Goal: Task Accomplishment & Management: Use online tool/utility

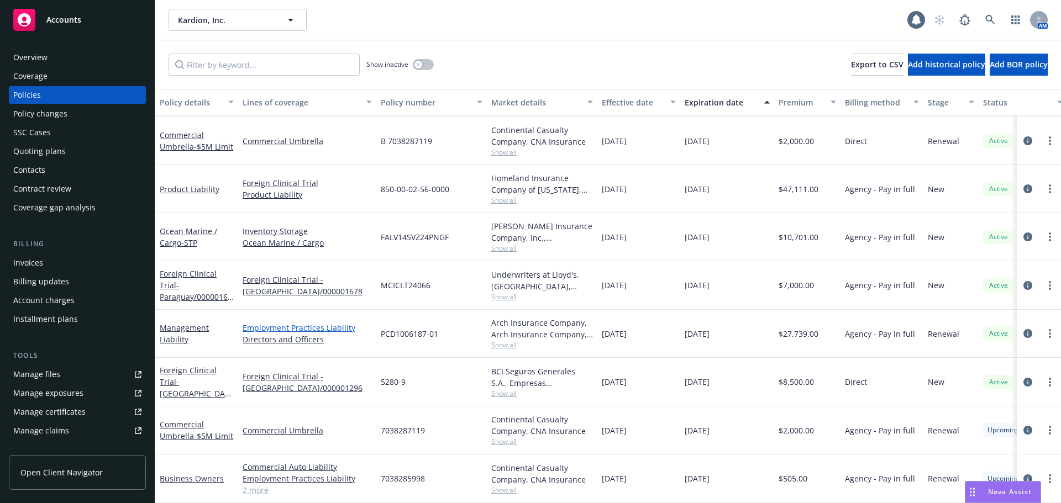
scroll to position [54, 0]
click at [173, 335] on link "Management Liability" at bounding box center [184, 334] width 49 height 22
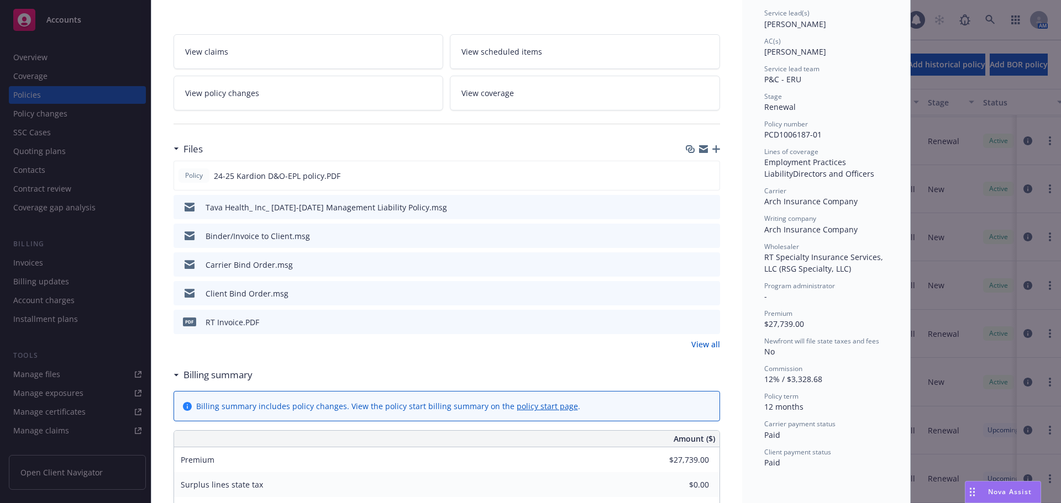
scroll to position [166, 0]
click at [704, 177] on icon "preview file" at bounding box center [709, 175] width 10 height 8
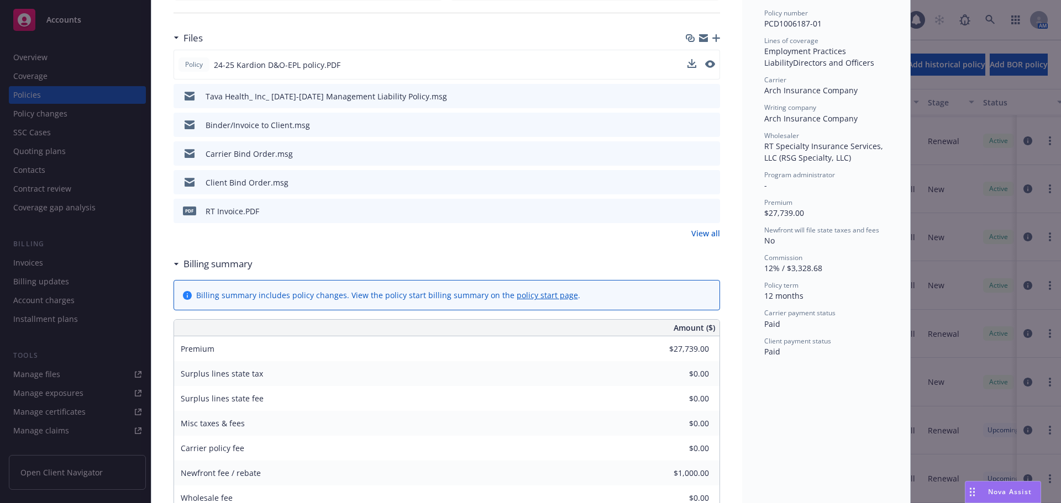
scroll to position [0, 0]
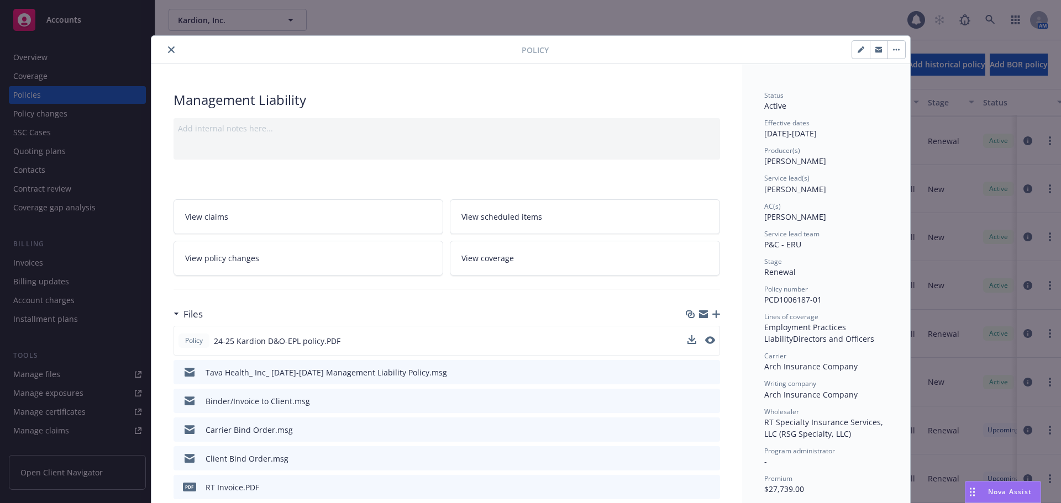
click at [168, 49] on icon "close" at bounding box center [171, 49] width 7 height 7
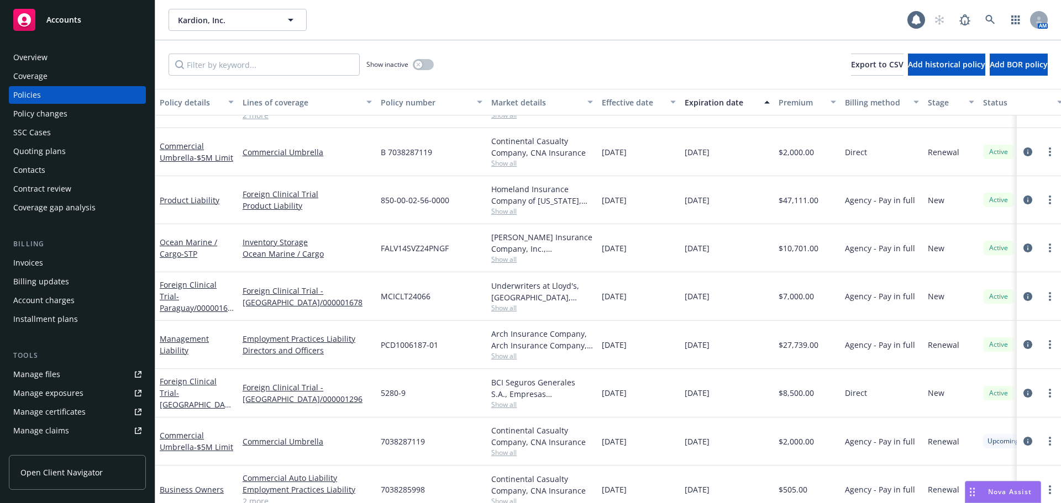
scroll to position [54, 0]
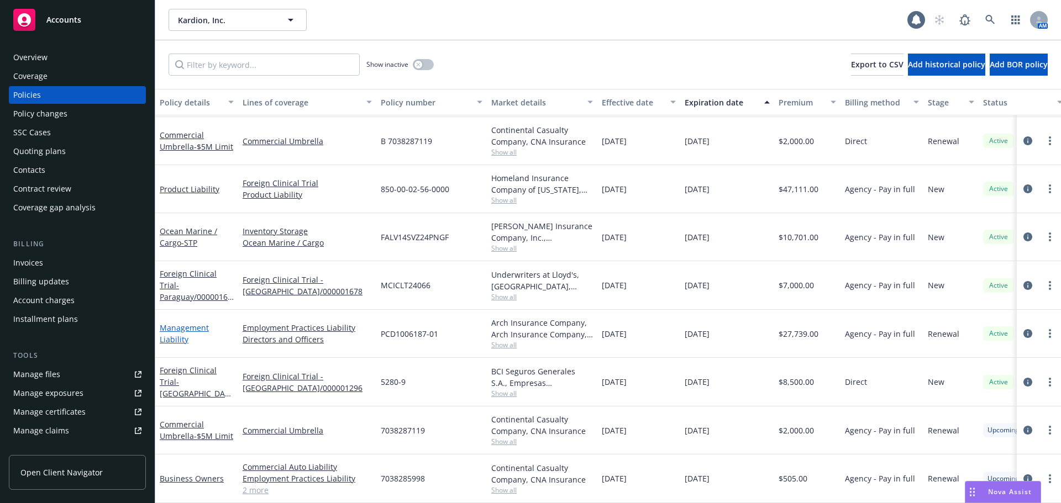
click at [174, 335] on link "Management Liability" at bounding box center [184, 334] width 49 height 22
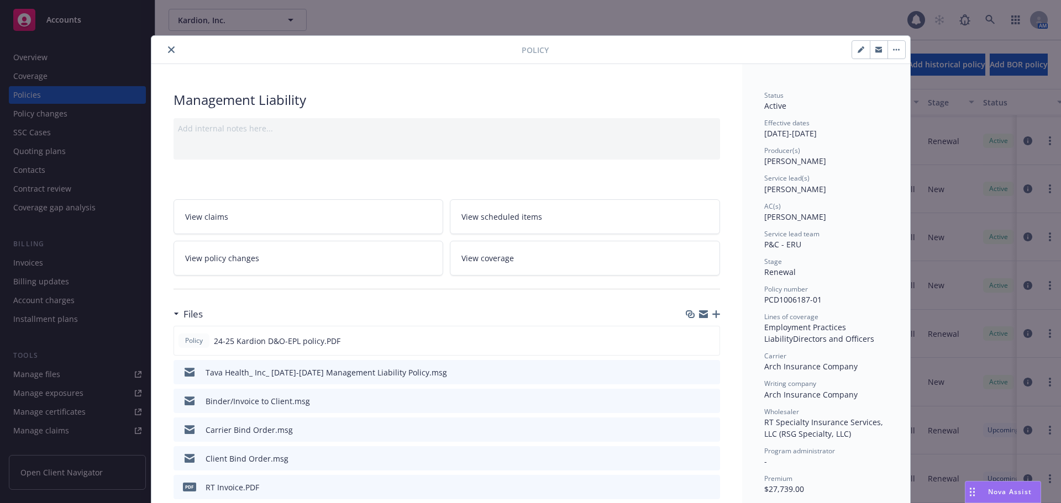
click at [168, 52] on icon "close" at bounding box center [171, 49] width 7 height 7
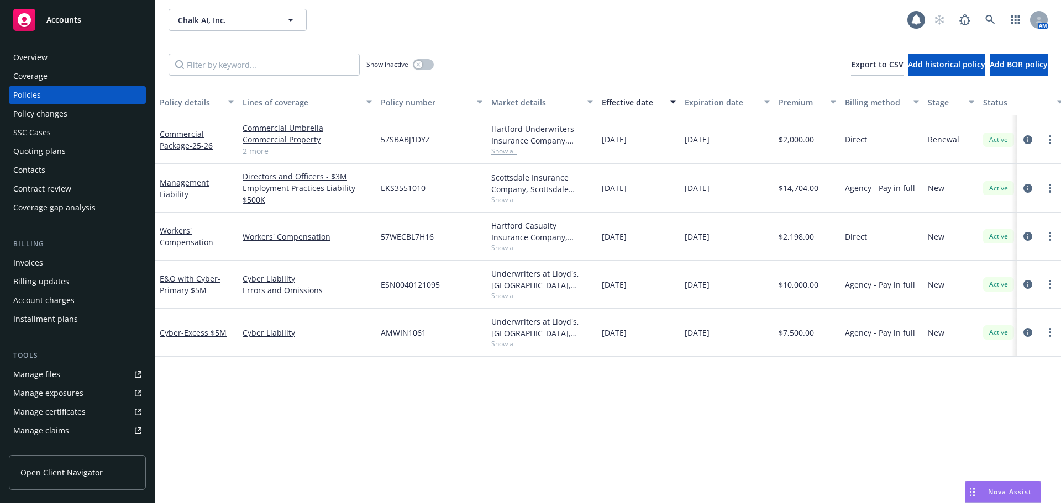
click at [227, 18] on span "Chalk AI, Inc." at bounding box center [226, 20] width 96 height 12
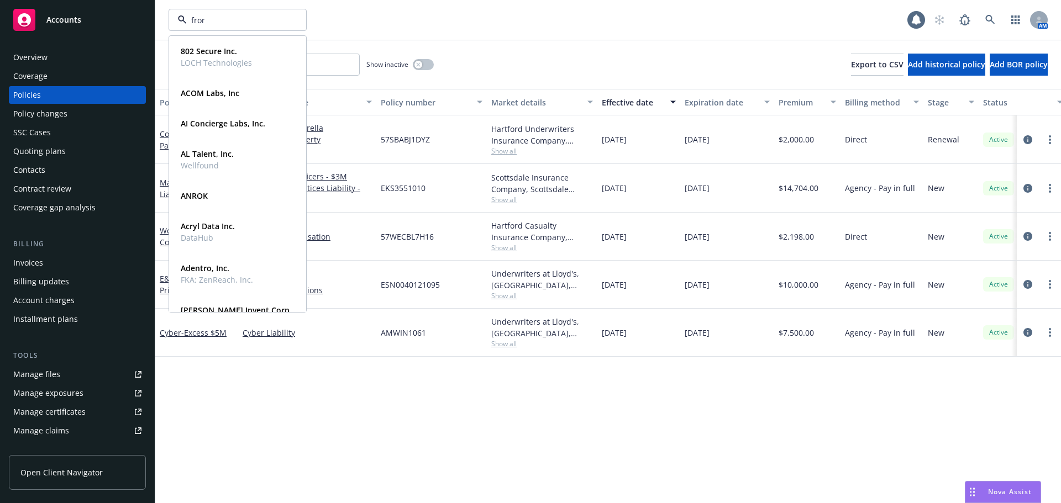
type input "frore"
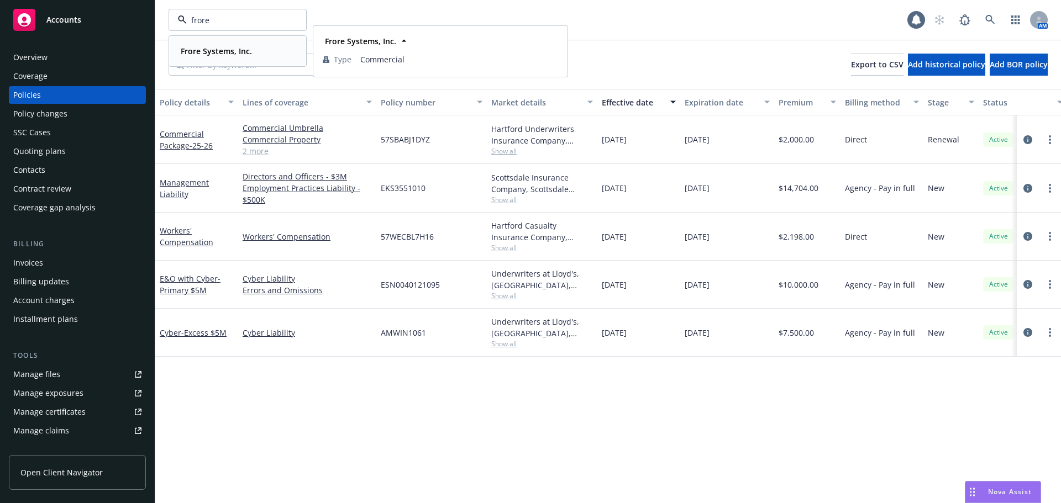
click at [225, 53] on strong "Frore Systems, Inc." at bounding box center [216, 51] width 71 height 10
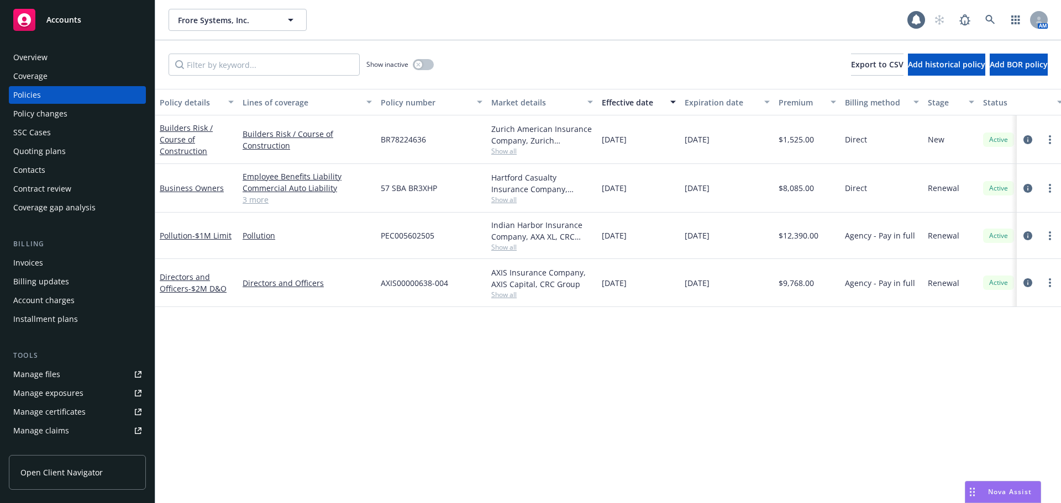
click at [54, 154] on div "Quoting plans" at bounding box center [39, 152] width 52 height 18
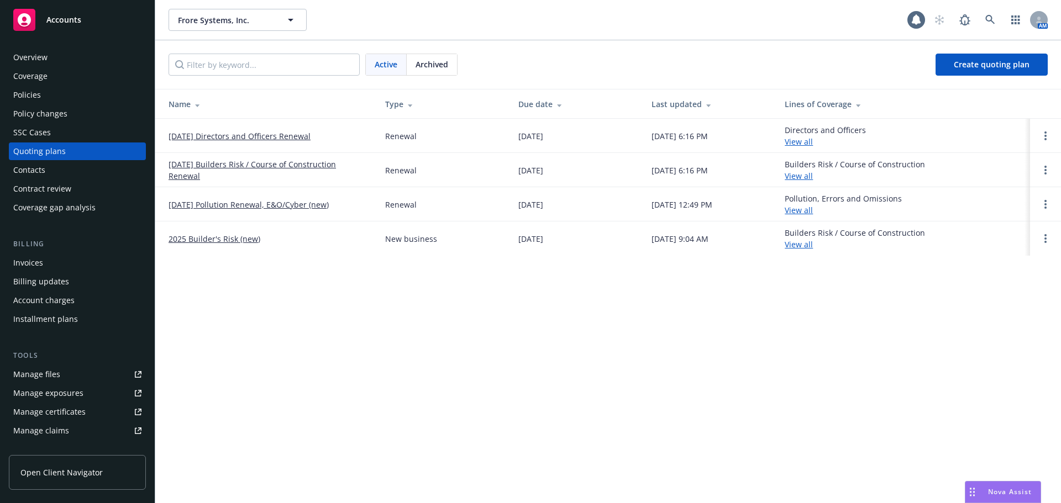
click at [302, 207] on link "05/07/25 Pollution Renewal, E&O/Cyber (new)" at bounding box center [249, 205] width 160 height 12
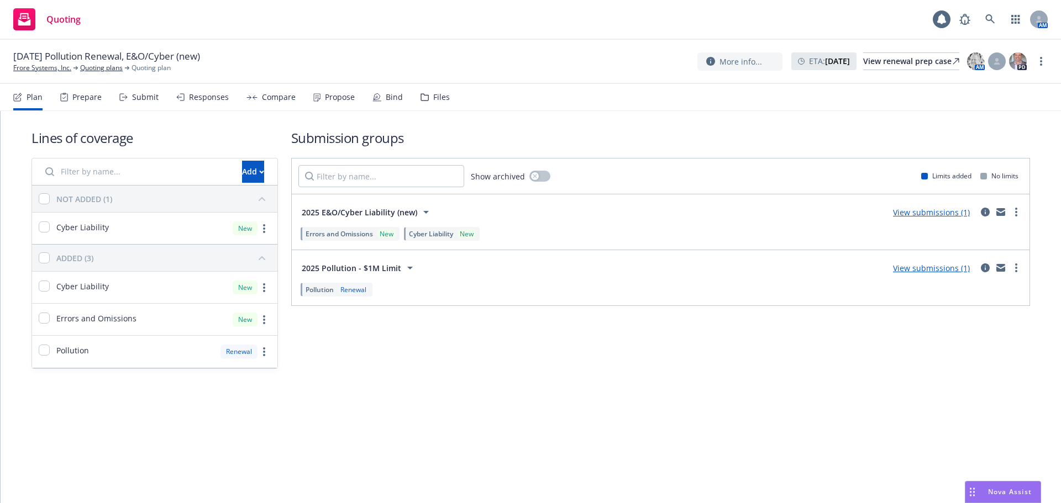
click at [925, 211] on link "View submissions (1)" at bounding box center [931, 212] width 77 height 10
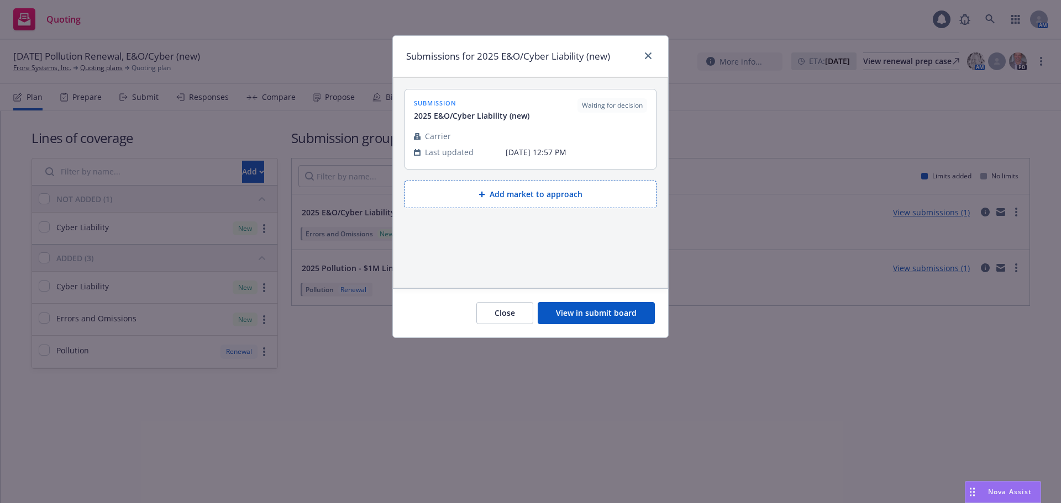
click at [624, 307] on button "View in submit board" at bounding box center [596, 313] width 117 height 22
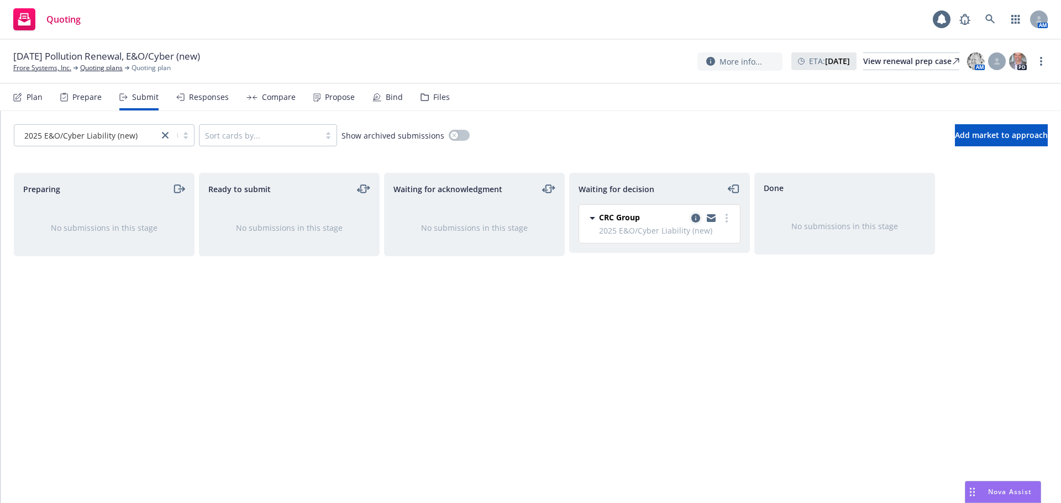
click at [696, 217] on icon "copy logging email" at bounding box center [695, 218] width 9 height 9
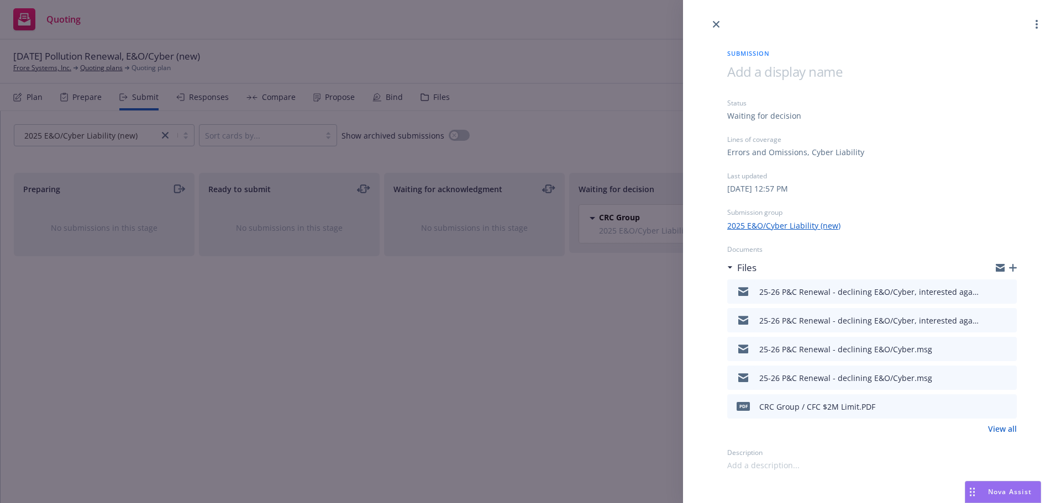
click at [595, 382] on div "Submission Status Waiting for decision Lines of coverage Errors and Omissions, …" at bounding box center [530, 251] width 1061 height 503
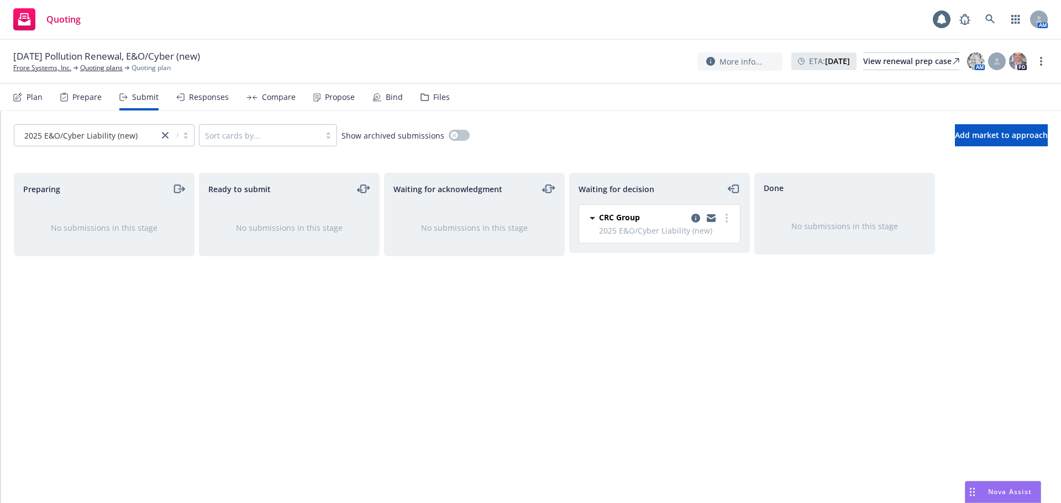
click at [226, 99] on div "Plan Prepare Submit Responses Compare Propose Bind Files" at bounding box center [231, 97] width 437 height 27
click at [222, 99] on div "Responses" at bounding box center [209, 97] width 40 height 9
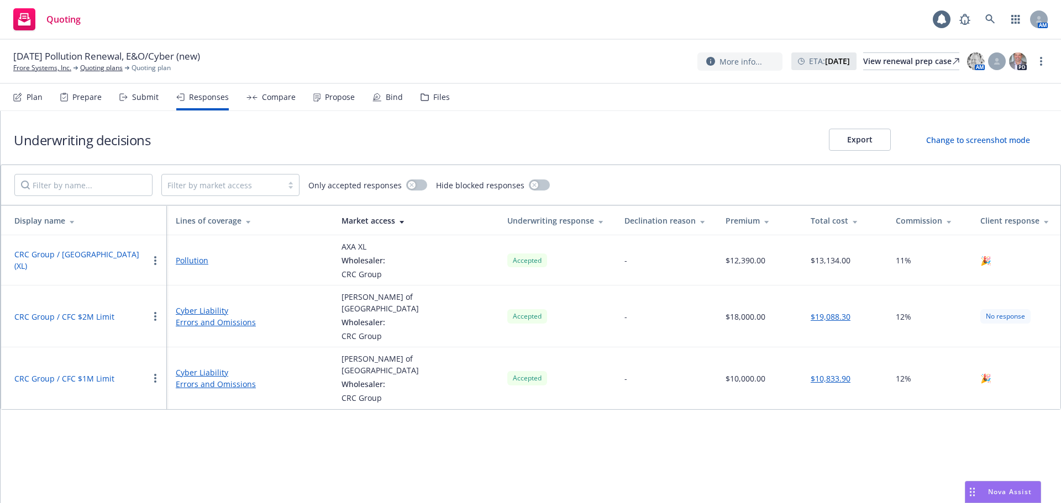
click at [606, 410] on div "Underwriting decisions Export Change to screenshot mode Filter by market access…" at bounding box center [531, 307] width 1060 height 392
click at [836, 421] on div "Underwriting decisions Export Change to screenshot mode Filter by market access…" at bounding box center [531, 307] width 1060 height 392
click at [157, 372] on button "button" at bounding box center [155, 378] width 13 height 13
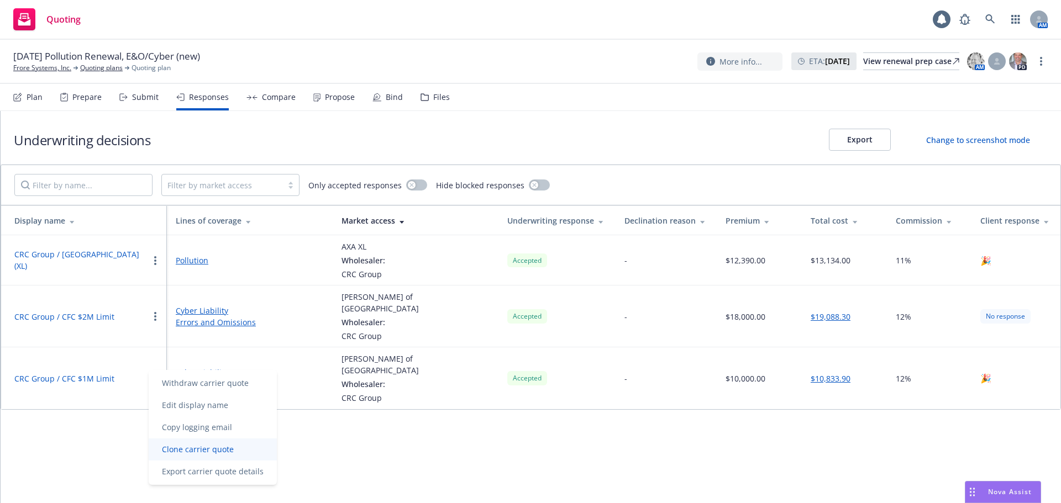
click at [214, 447] on span "Clone carrier quote" at bounding box center [198, 449] width 98 height 10
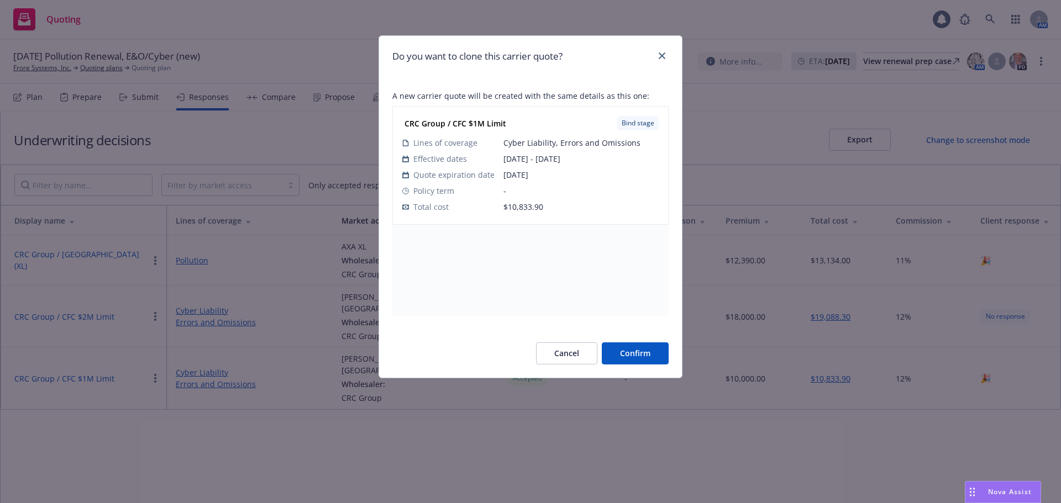
click at [627, 355] on button "Confirm" at bounding box center [635, 354] width 67 height 22
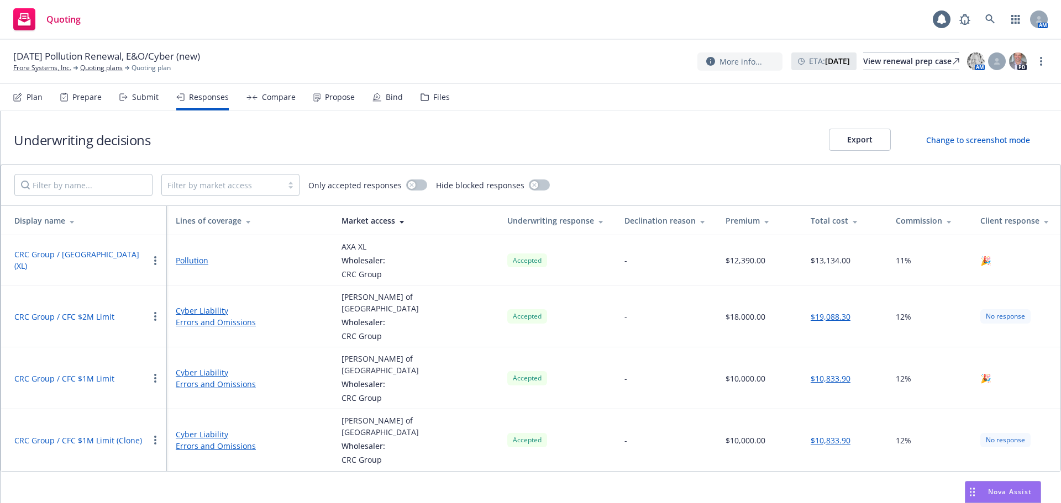
click at [345, 99] on div "Propose" at bounding box center [340, 97] width 30 height 9
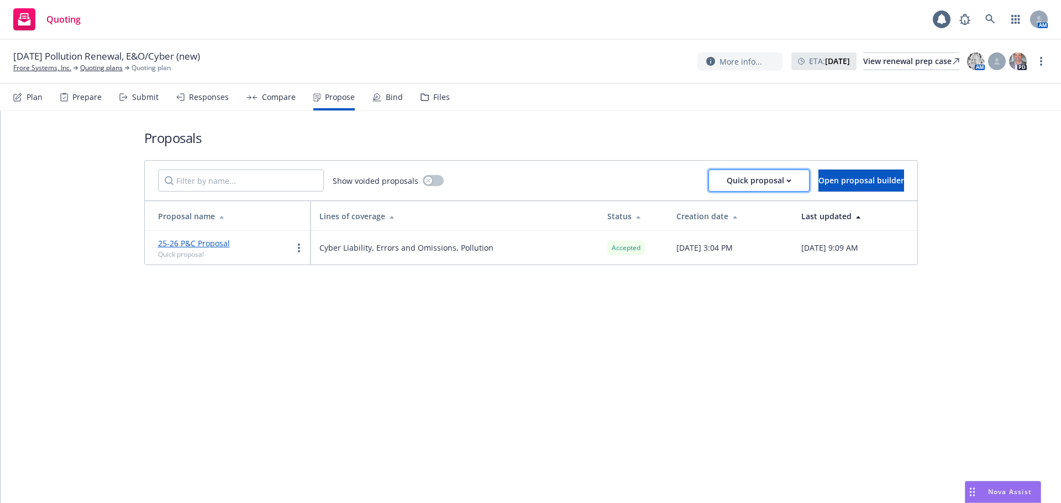
click at [708, 184] on button "Quick proposal" at bounding box center [758, 181] width 101 height 22
click at [706, 209] on span "Upload quick proposal" at bounding box center [730, 209] width 110 height 10
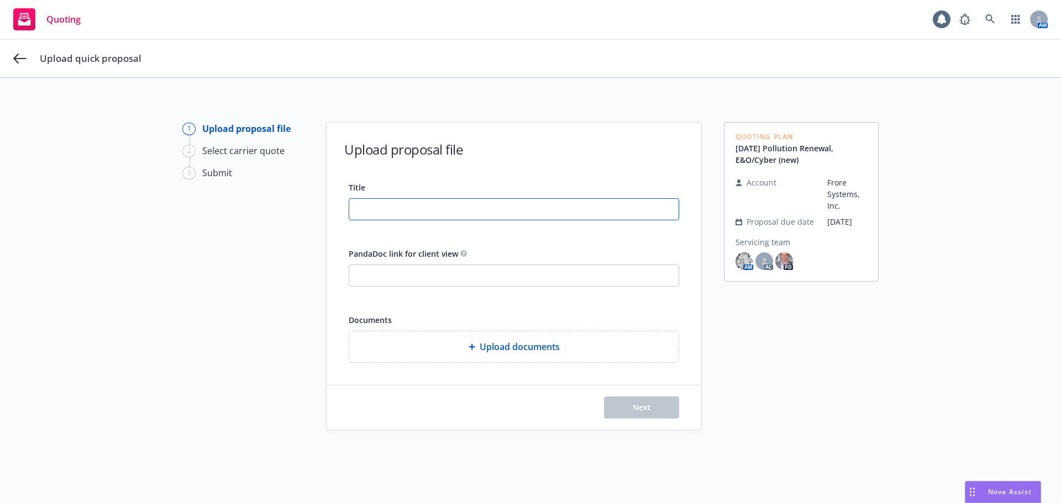
click at [466, 209] on input "Title" at bounding box center [513, 209] width 329 height 21
drag, startPoint x: 496, startPoint y: 212, endPoint x: 162, endPoint y: 192, distance: 333.9
click at [162, 192] on div "1 Upload proposal file 2 Select carrier quote 3 Submit Upload proposal file Tit…" at bounding box center [530, 310] width 1035 height 377
type input "25-26 E&O/Cyber Proposal"
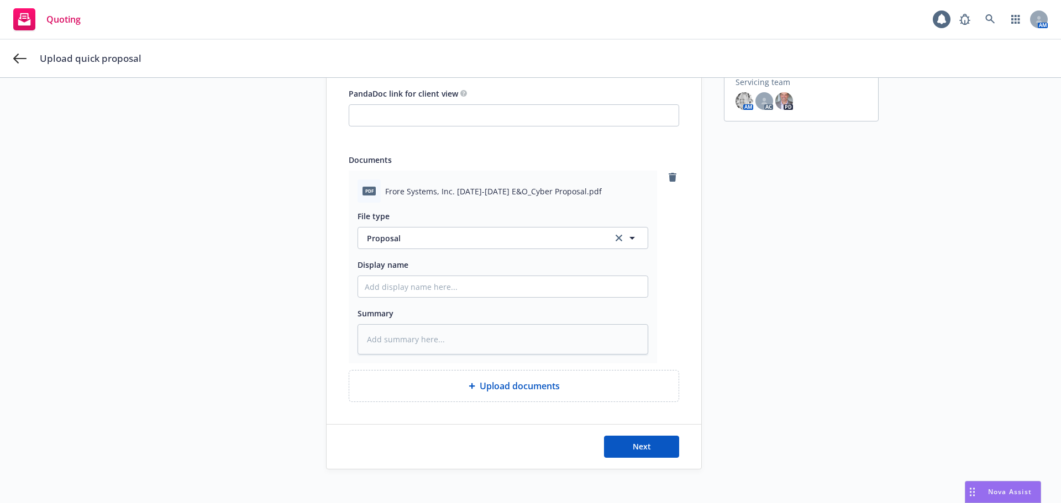
scroll to position [171, 0]
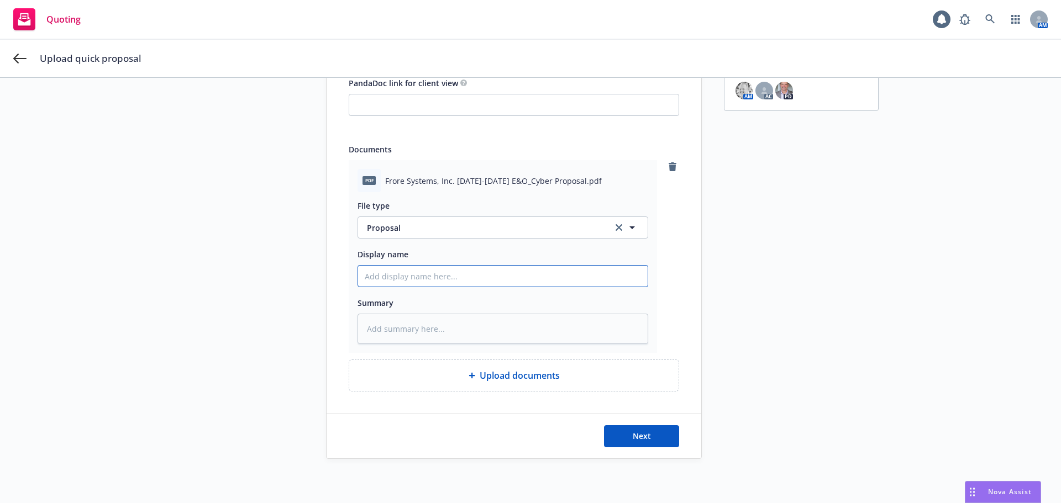
drag, startPoint x: 451, startPoint y: 277, endPoint x: 470, endPoint y: 283, distance: 19.1
click at [452, 278] on input "Display name" at bounding box center [503, 276] width 290 height 21
paste input "25-26 E&O/Cyber Proposal"
type textarea "x"
type input "25-26 E&O/Cyber Proposal"
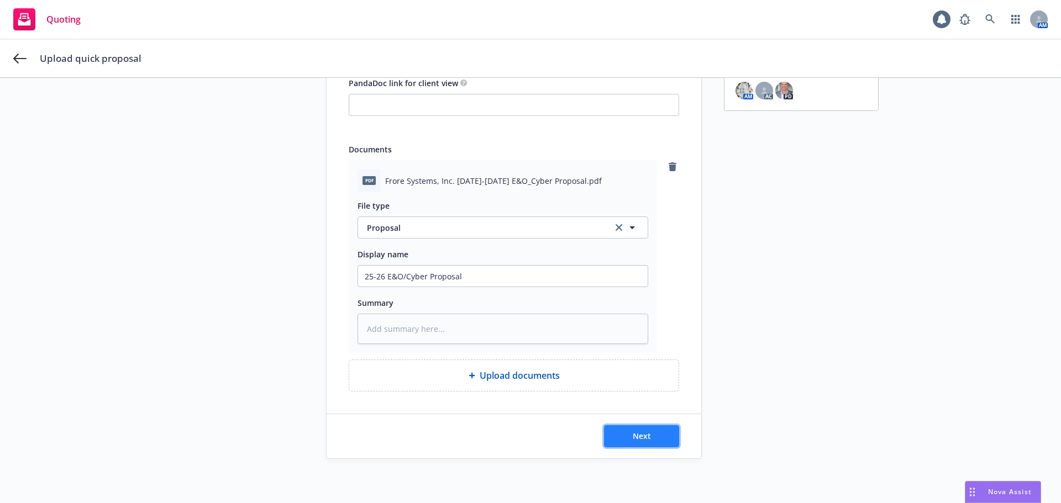
click at [642, 438] on span "Next" at bounding box center [642, 436] width 18 height 10
type textarea "x"
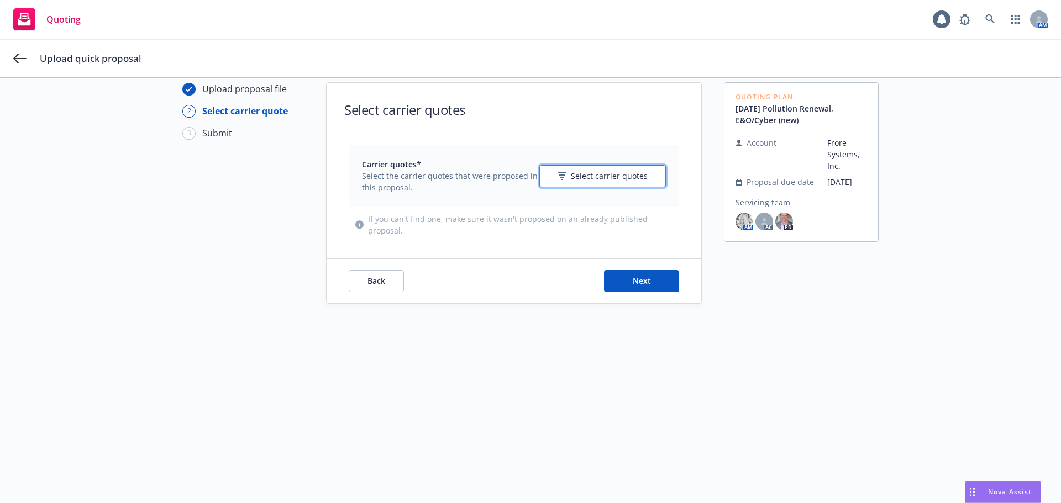
click at [587, 175] on span "Select carrier quotes" at bounding box center [609, 176] width 77 height 12
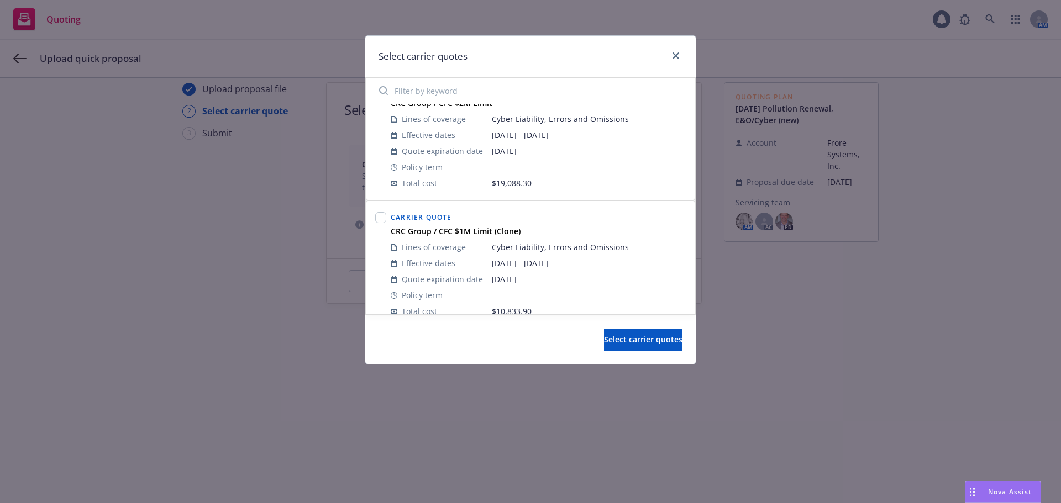
scroll to position [46, 0]
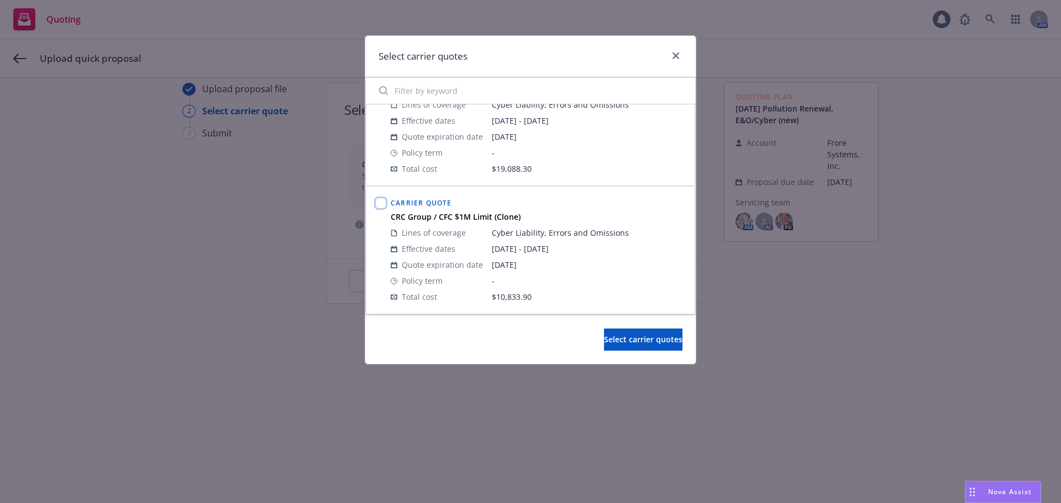
click at [382, 201] on input "checkbox" at bounding box center [380, 203] width 11 height 11
checkbox input "true"
click at [635, 335] on span "Select carrier quotes" at bounding box center [643, 339] width 78 height 10
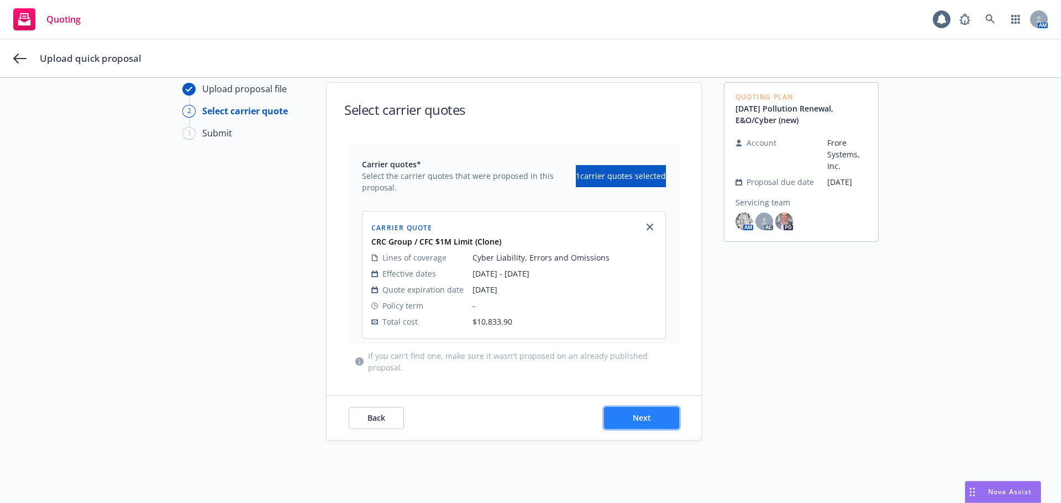
click at [641, 422] on span "Next" at bounding box center [642, 418] width 18 height 10
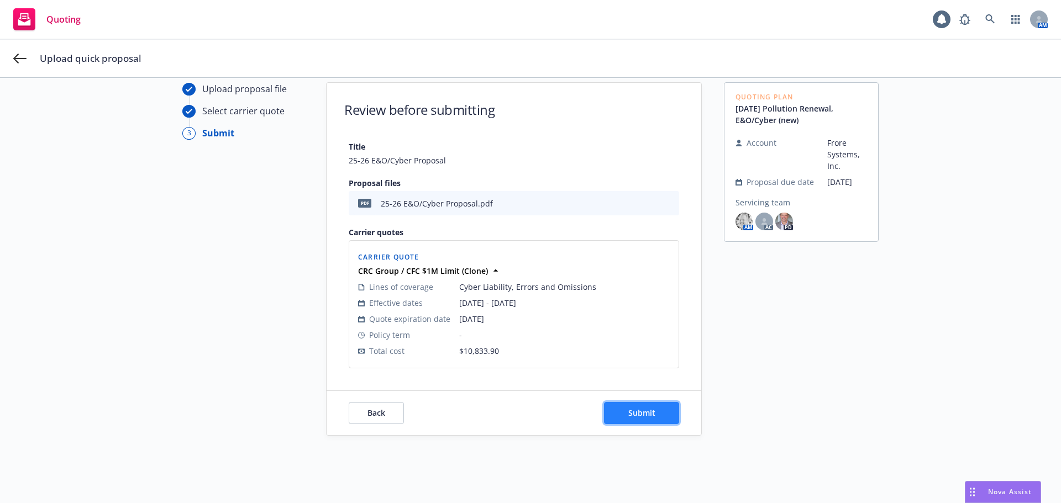
click at [643, 413] on span "Submit" at bounding box center [641, 413] width 27 height 10
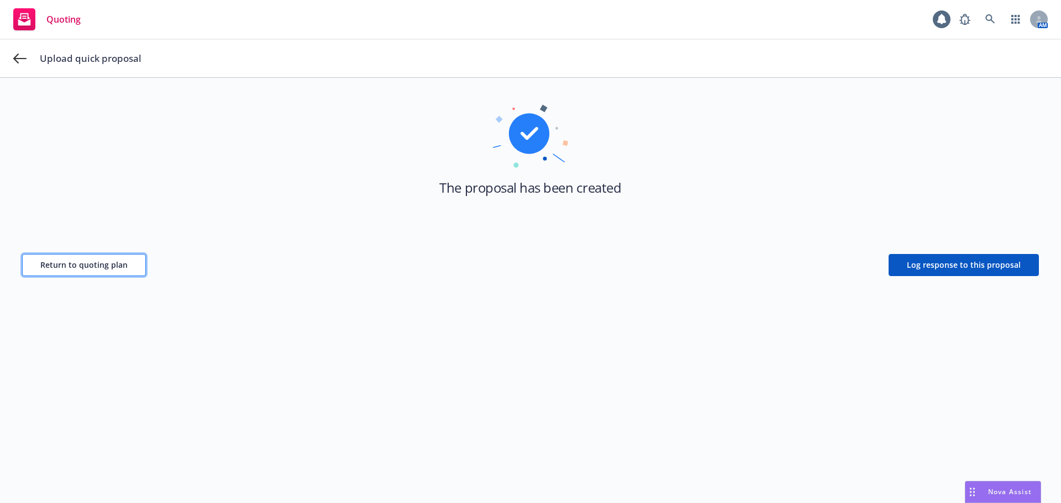
click at [97, 263] on span "Return to quoting plan" at bounding box center [83, 265] width 87 height 10
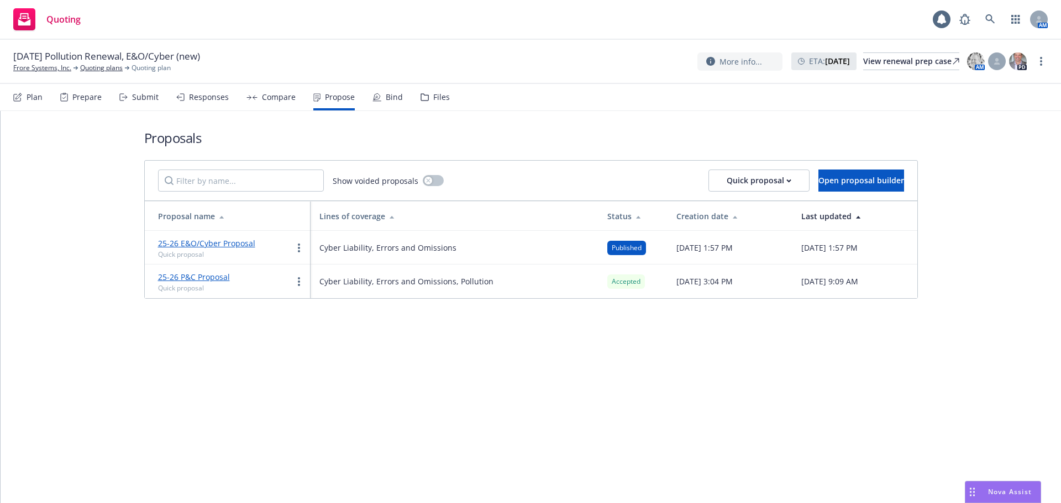
click at [225, 244] on link "25-26 E&O/Cyber Proposal" at bounding box center [206, 243] width 97 height 10
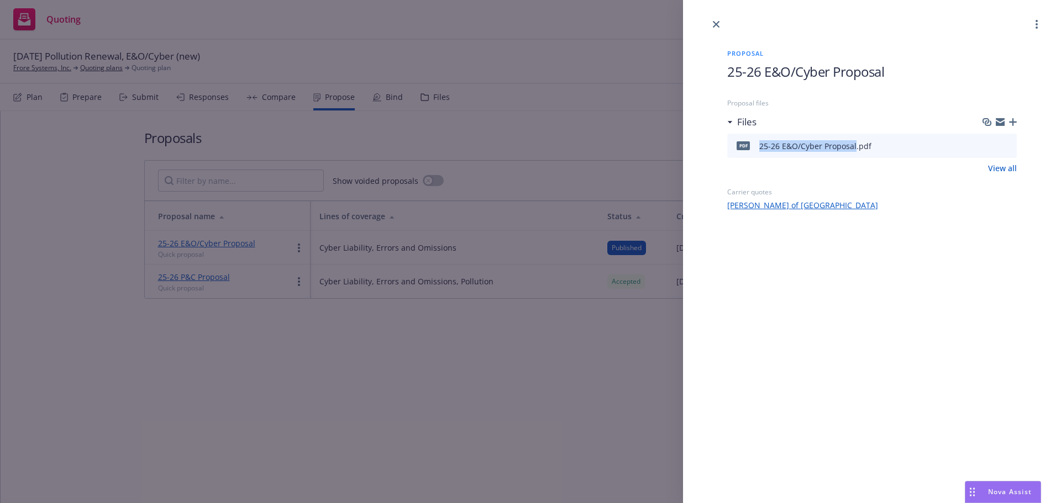
drag, startPoint x: 757, startPoint y: 149, endPoint x: 854, endPoint y: 152, distance: 97.3
click at [854, 152] on div "pdf 25-26 E&O/Cyber Proposal.pdf" at bounding box center [802, 145] width 140 height 23
copy div "25-26 E&O/Cyber Proposal"
click at [1010, 124] on icon "button" at bounding box center [1013, 122] width 8 height 8
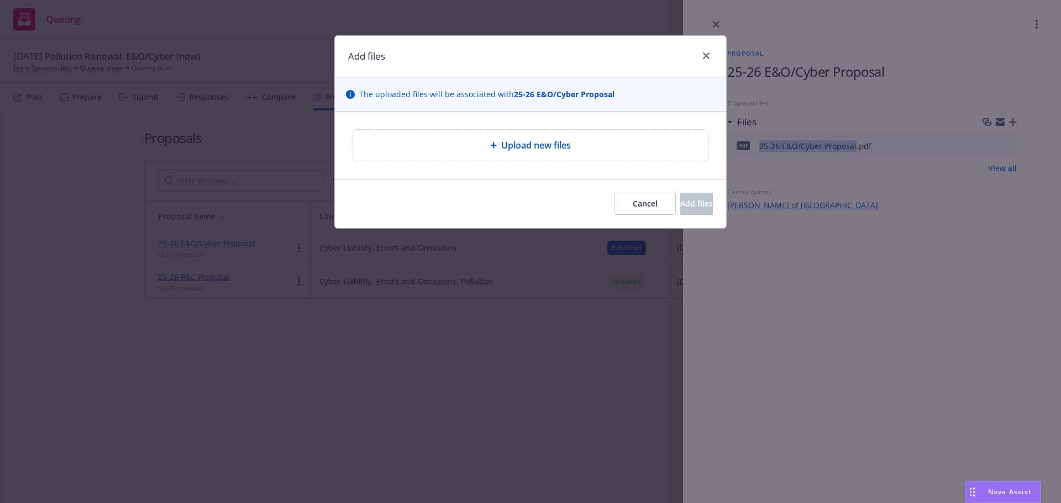
type textarea "x"
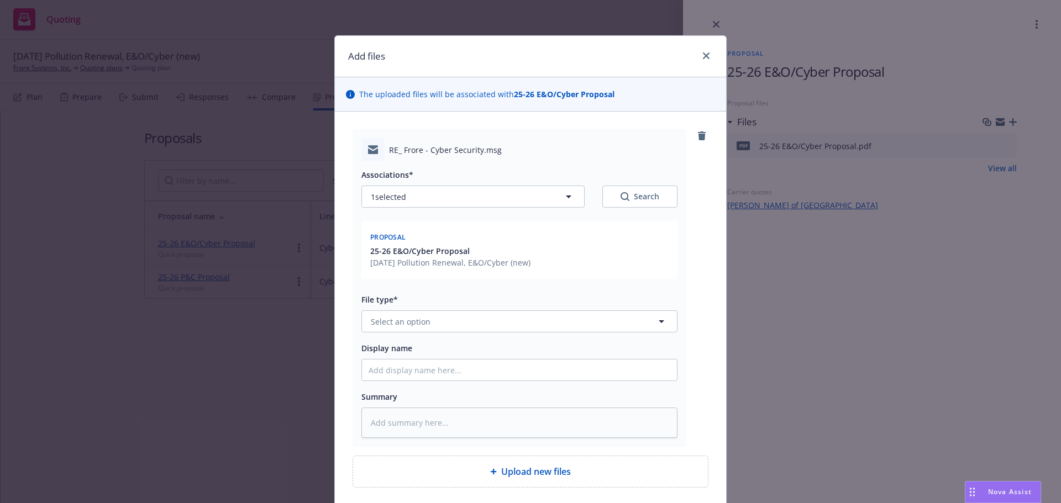
click at [461, 310] on div "File type* Select an option" at bounding box center [519, 313] width 316 height 40
click at [460, 318] on button "Select an option" at bounding box center [519, 322] width 316 height 22
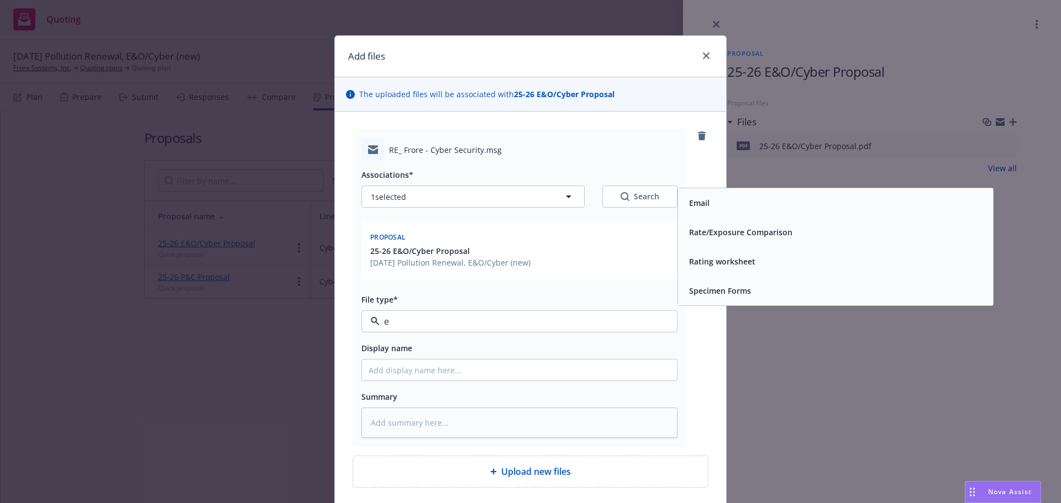
type input "em"
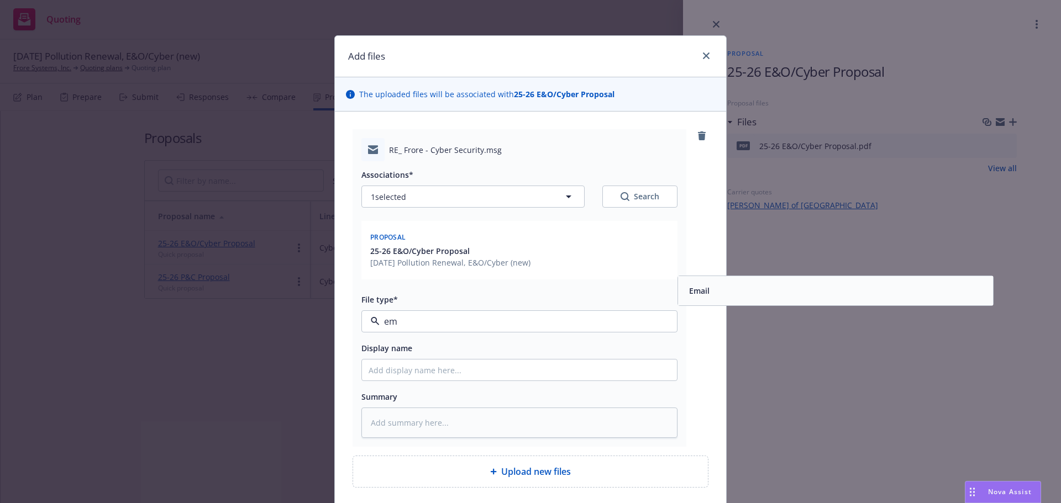
click at [696, 287] on span "Email" at bounding box center [699, 291] width 20 height 12
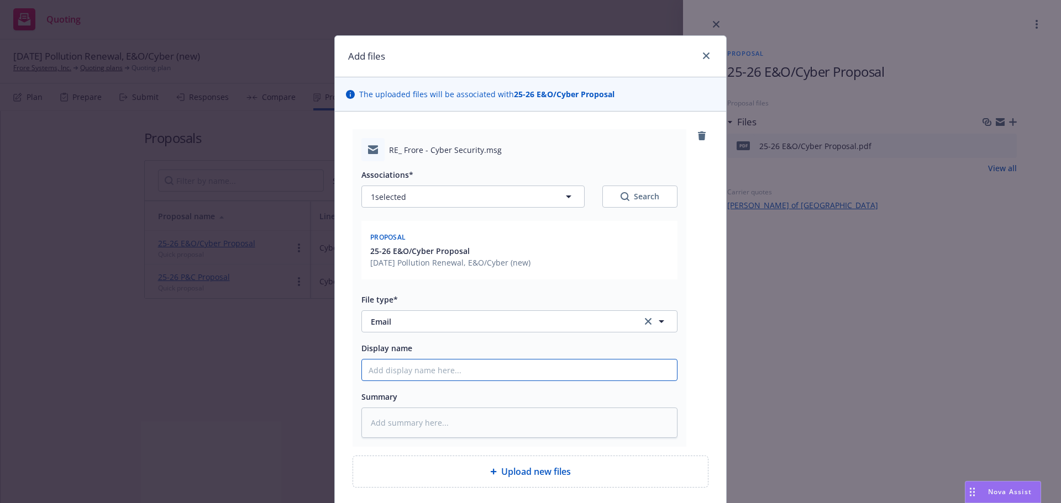
click at [478, 380] on input "Display name" at bounding box center [519, 370] width 315 height 21
paste input "25-26 E&O/Cyber Proposal"
type textarea "x"
type input "25-26 E&O/Cyber Proposal"
type textarea "x"
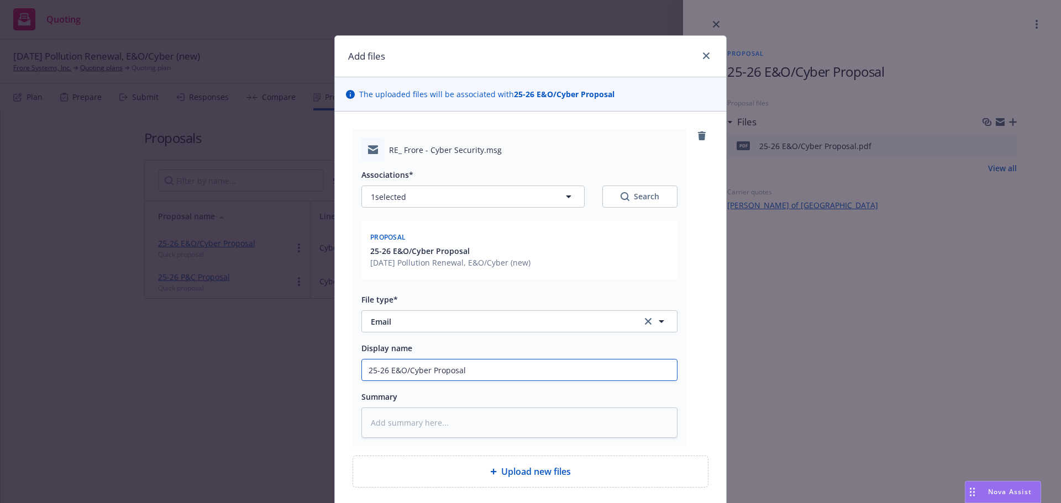
type input "25-26 E&O/Cyber Proposal"
type textarea "x"
type input "25-26 E&O/Cyber Proposal -"
type textarea "x"
type input "25-26 E&O/Cyber Proposal -"
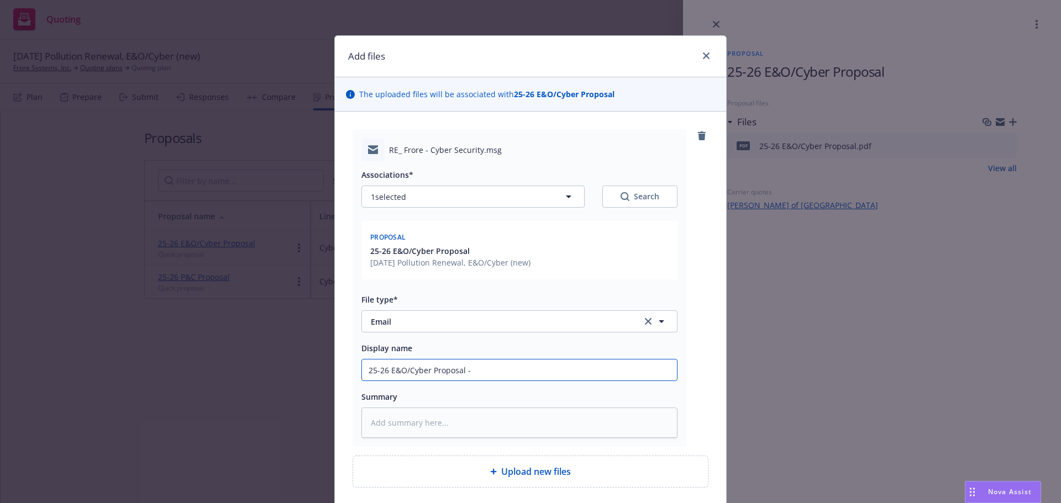
type textarea "x"
type input "25-26 E&O/Cyber Proposal - E"
type textarea "x"
type input "25-26 E&O/Cyber Proposal - Ema"
type textarea "x"
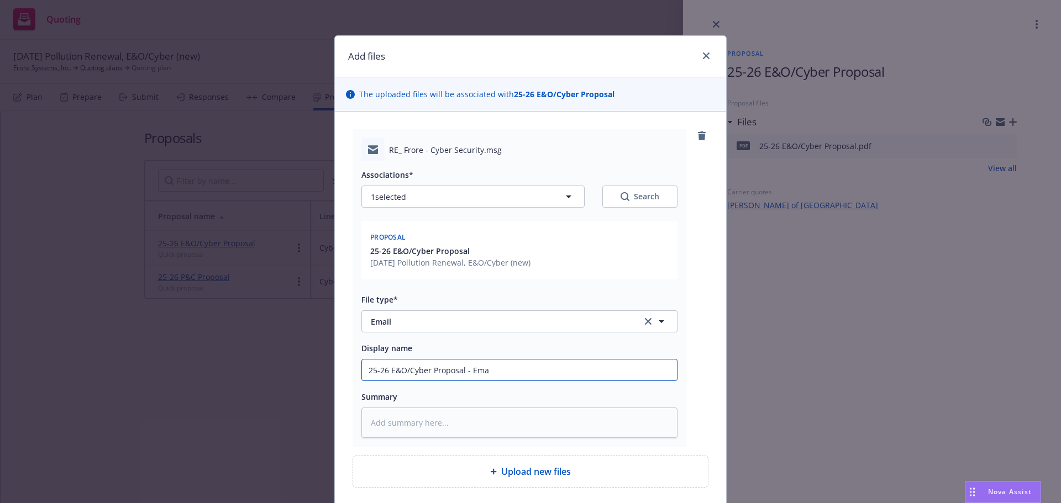
type input "25-26 E&O/Cyber Proposal - Emai"
type textarea "x"
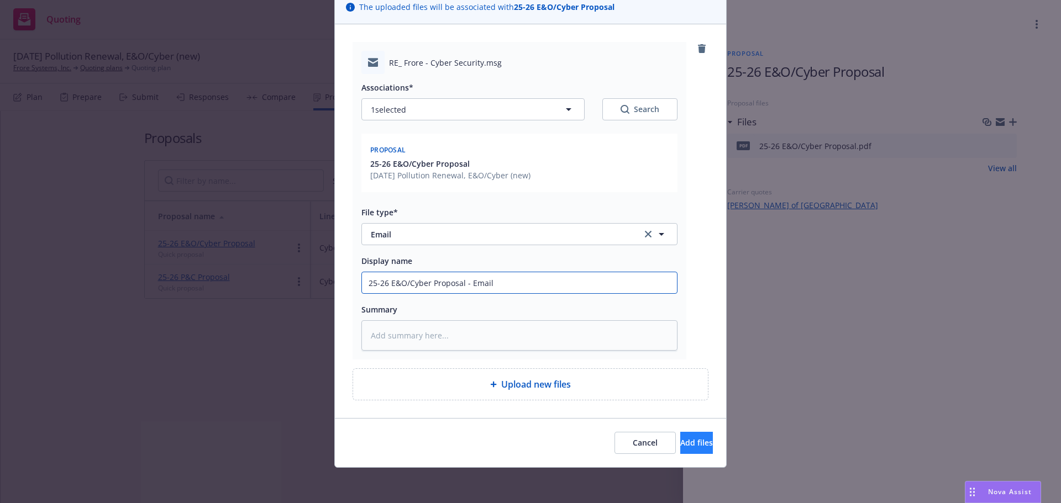
type input "25-26 E&O/Cyber Proposal - Email"
click at [680, 443] on span "Add files" at bounding box center [696, 443] width 33 height 10
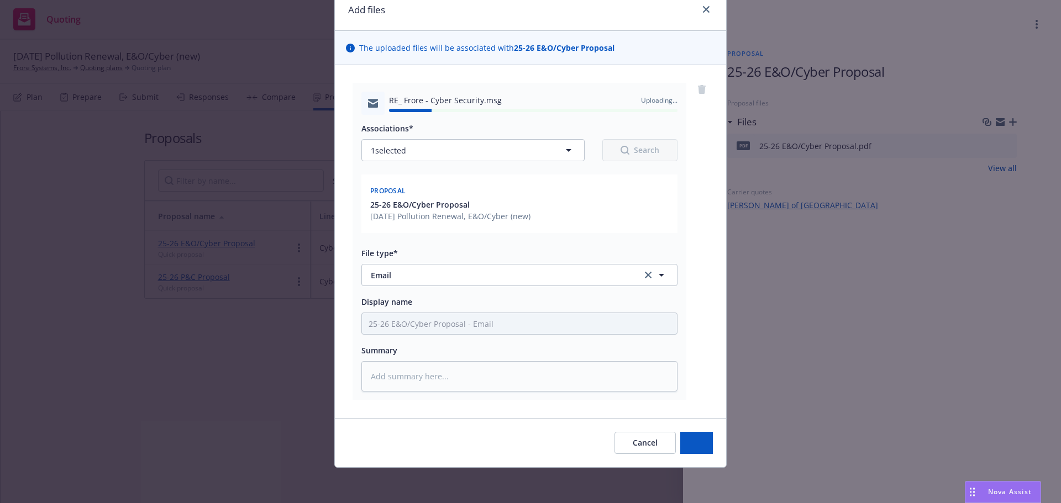
type textarea "x"
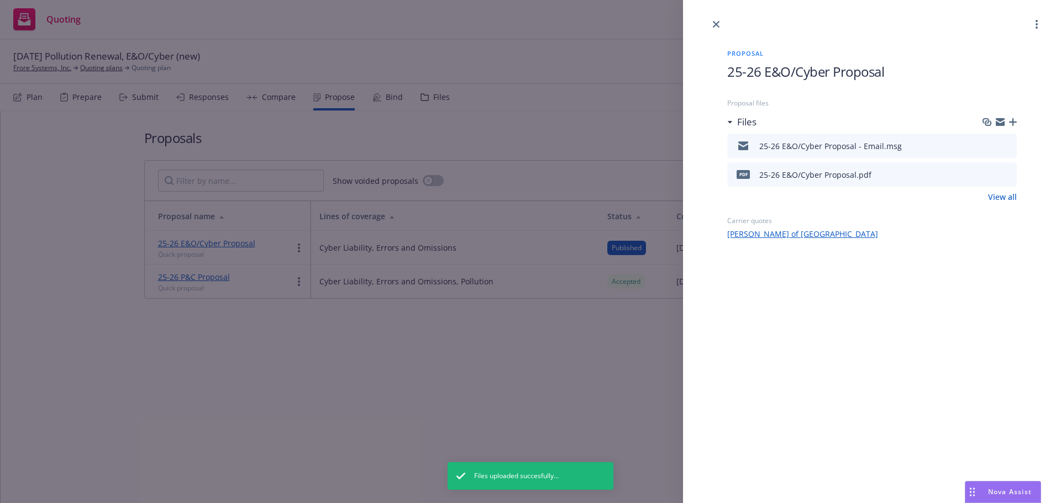
click at [715, 22] on icon "close" at bounding box center [716, 24] width 7 height 7
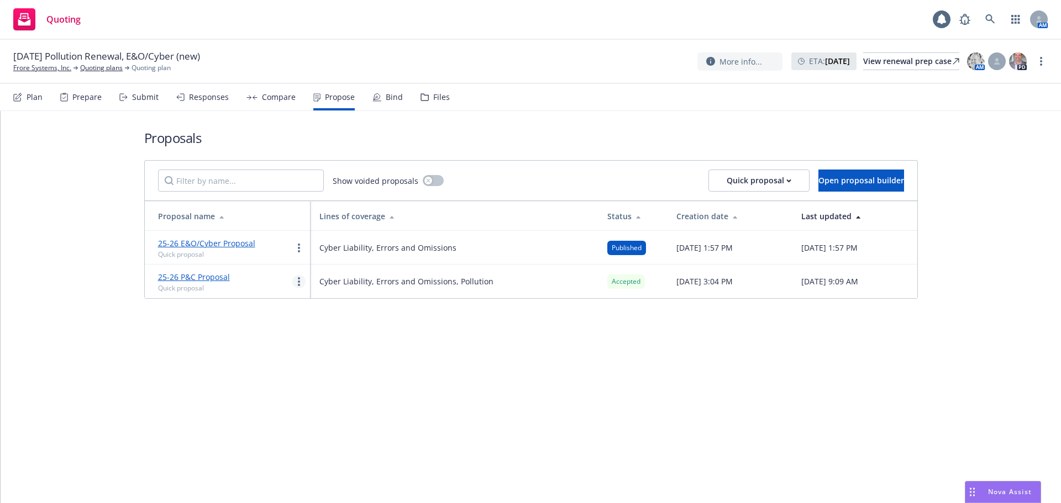
click at [298, 282] on circle "more" at bounding box center [299, 282] width 2 height 2
drag, startPoint x: 493, startPoint y: 376, endPoint x: 332, endPoint y: 248, distance: 206.9
click at [493, 376] on div "Proposals Show voided proposals Quick proposal Open proposal builder Proposal n…" at bounding box center [531, 307] width 1060 height 392
click at [301, 246] on link "more" at bounding box center [298, 247] width 13 height 13
click at [447, 354] on div "Proposals Show voided proposals Quick proposal Open proposal builder Proposal n…" at bounding box center [531, 307] width 1060 height 392
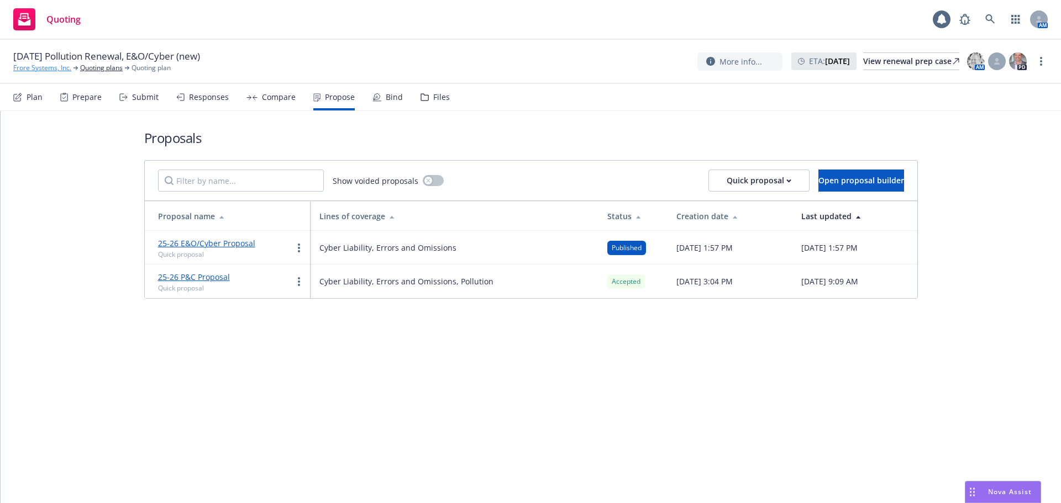
click at [35, 70] on link "Frore Systems, Inc." at bounding box center [42, 68] width 58 height 10
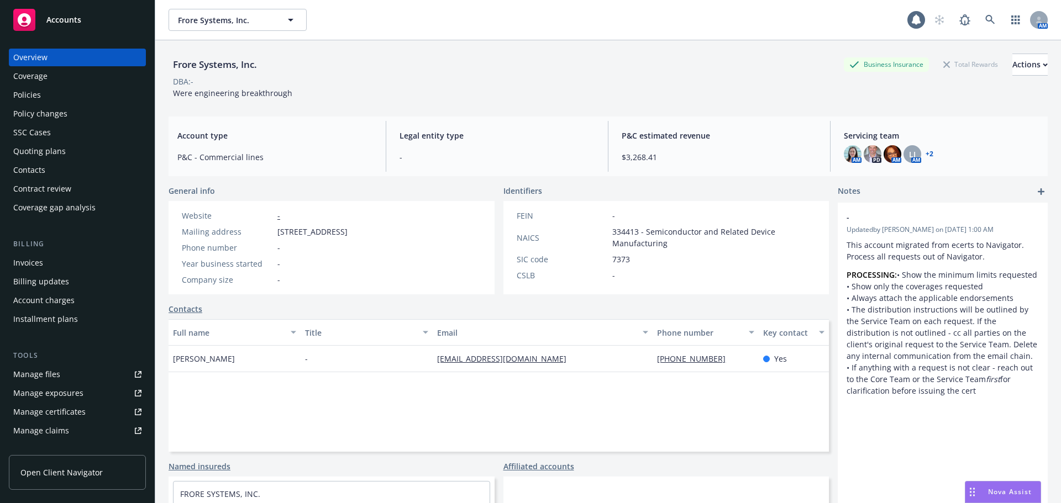
drag, startPoint x: 33, startPoint y: 98, endPoint x: 43, endPoint y: 109, distance: 14.9
click at [34, 98] on div "Policies" at bounding box center [27, 95] width 28 height 18
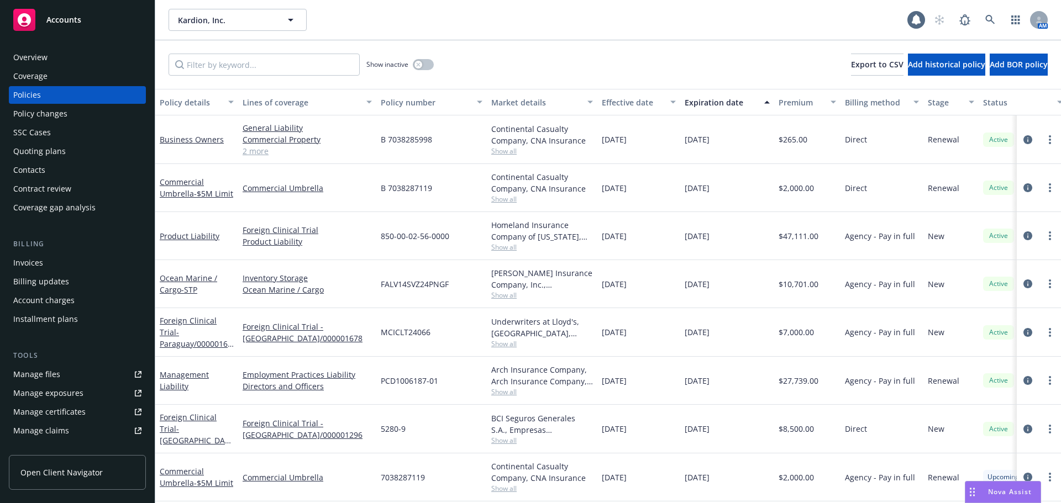
scroll to position [54, 0]
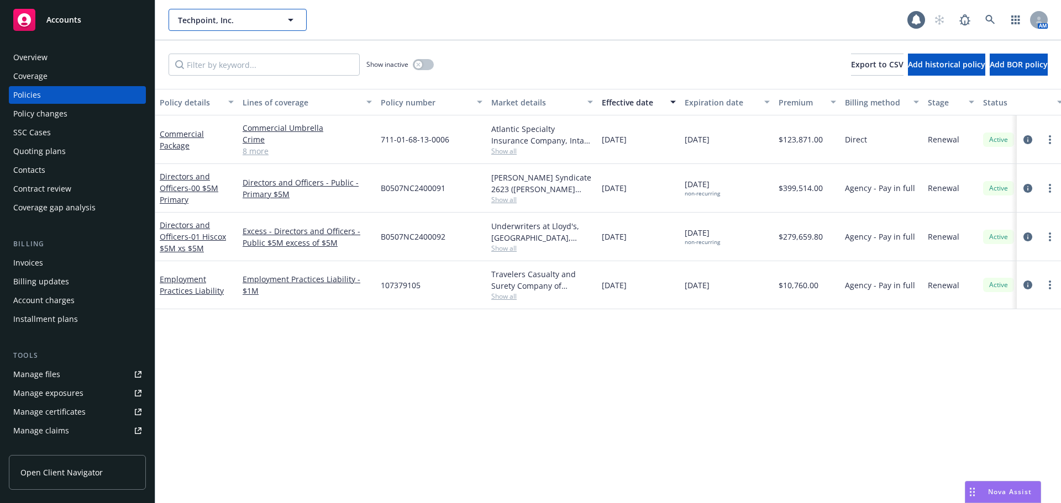
click at [248, 12] on button "Techpoint, Inc." at bounding box center [238, 20] width 138 height 22
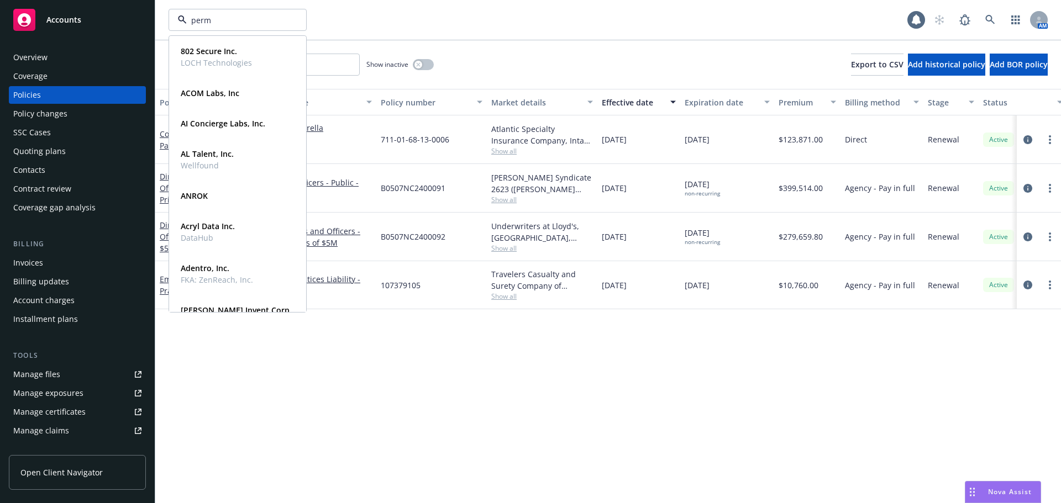
type input "perma"
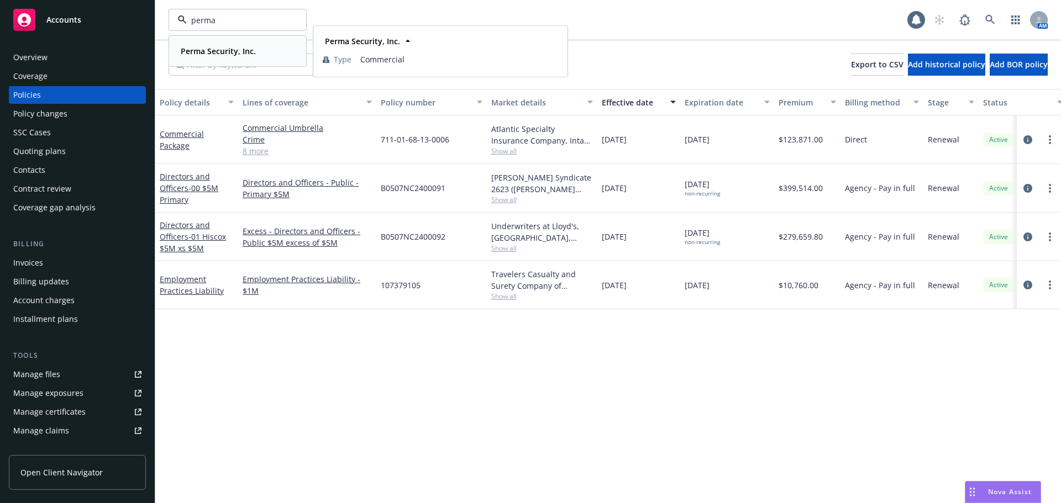
click at [230, 54] on strong "Perma Security, Inc." at bounding box center [218, 51] width 75 height 10
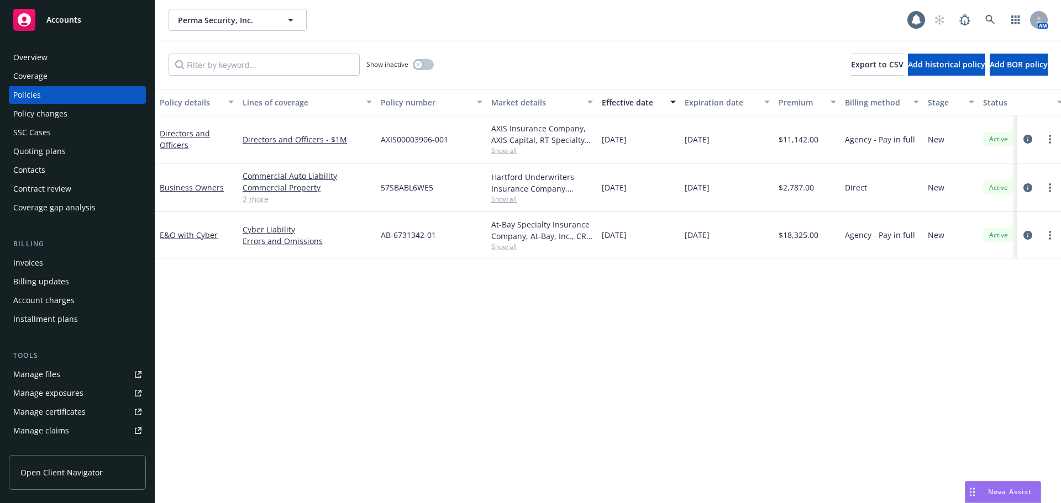
click at [512, 330] on div "Policy details Lines of coverage Policy number Market details Effective date Ex…" at bounding box center [608, 296] width 906 height 414
click at [629, 104] on div "Effective date" at bounding box center [633, 103] width 62 height 12
click at [180, 140] on link "E&O with Cyber" at bounding box center [189, 138] width 58 height 10
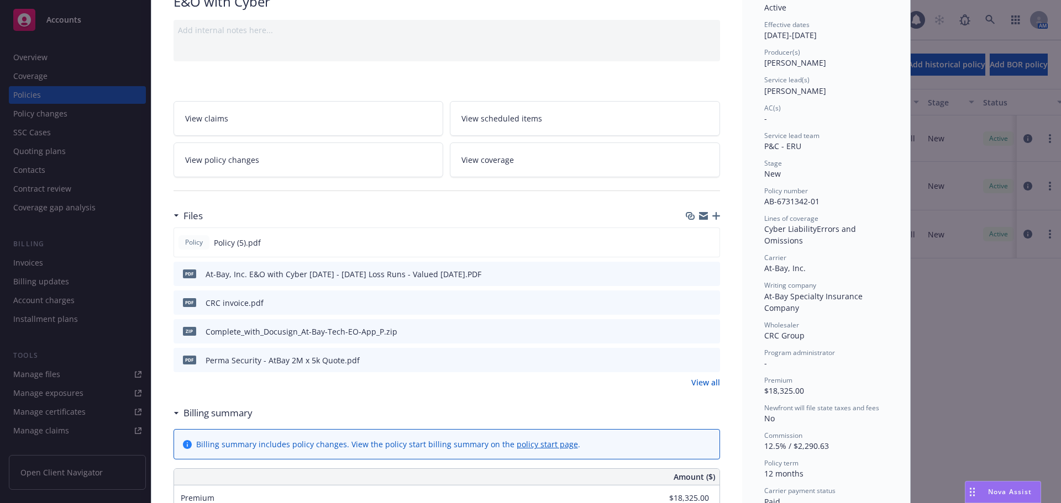
scroll to position [111, 0]
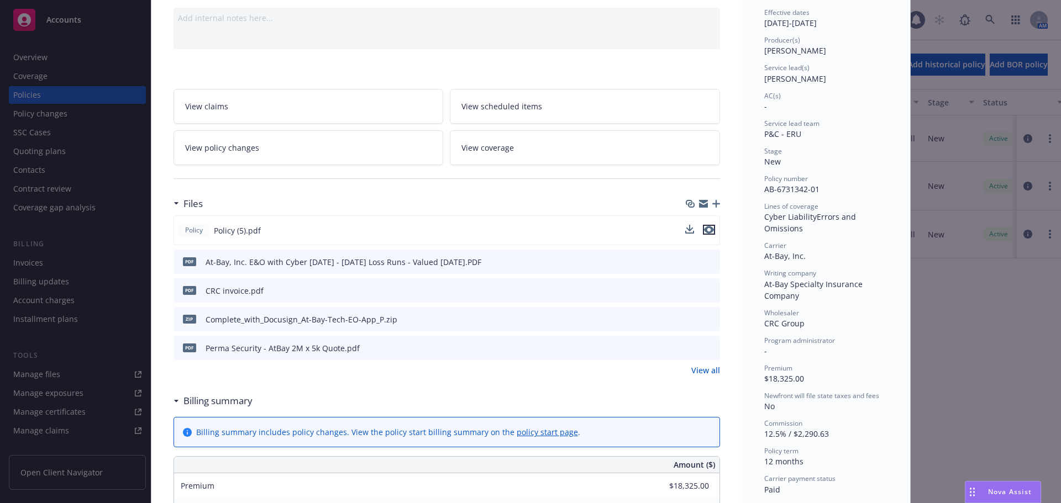
click at [704, 233] on icon "preview file" at bounding box center [709, 230] width 10 height 8
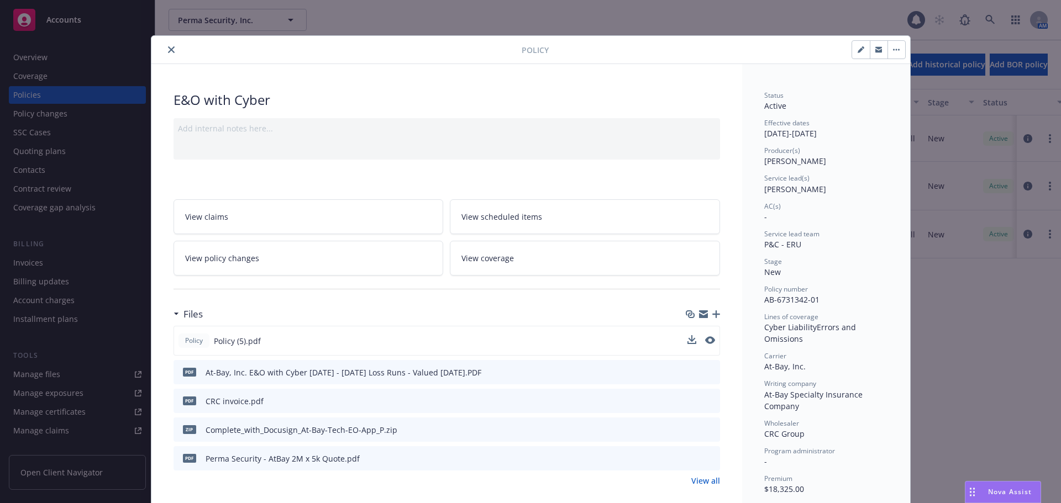
click at [862, 49] on button "button" at bounding box center [861, 50] width 18 height 18
select select "NEW"
select select "12"
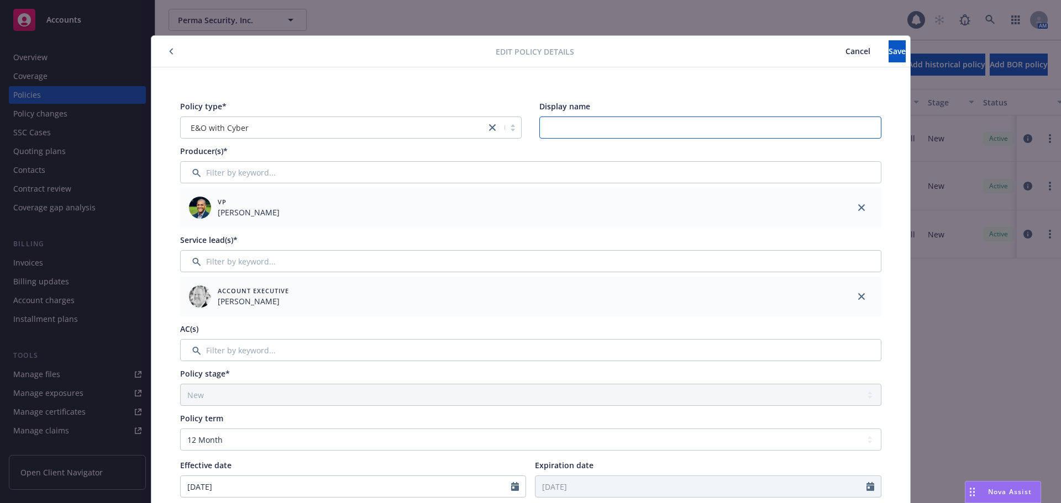
click at [580, 131] on input "Display name" at bounding box center [710, 128] width 342 height 22
type input "$2M Limit"
click at [889, 46] on span "Save" at bounding box center [897, 51] width 17 height 10
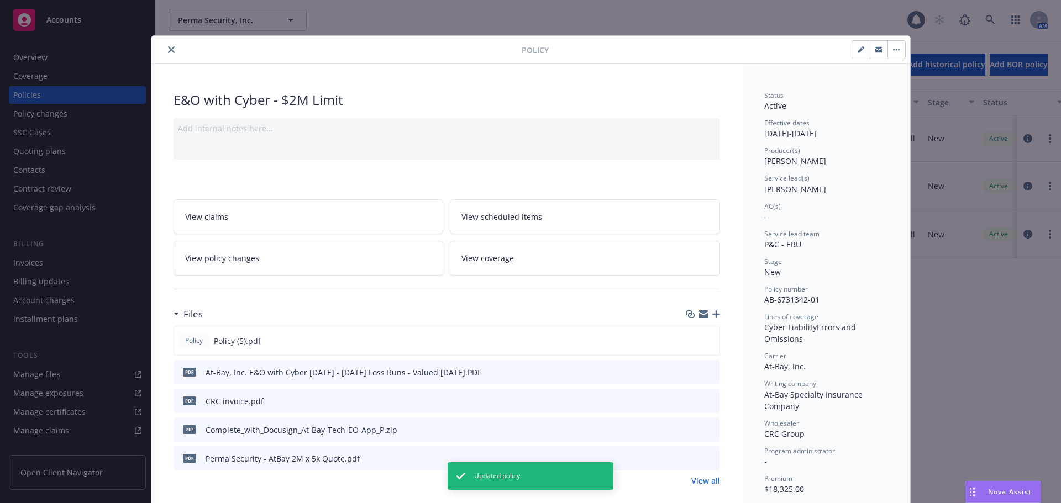
click at [168, 50] on icon "close" at bounding box center [171, 49] width 7 height 7
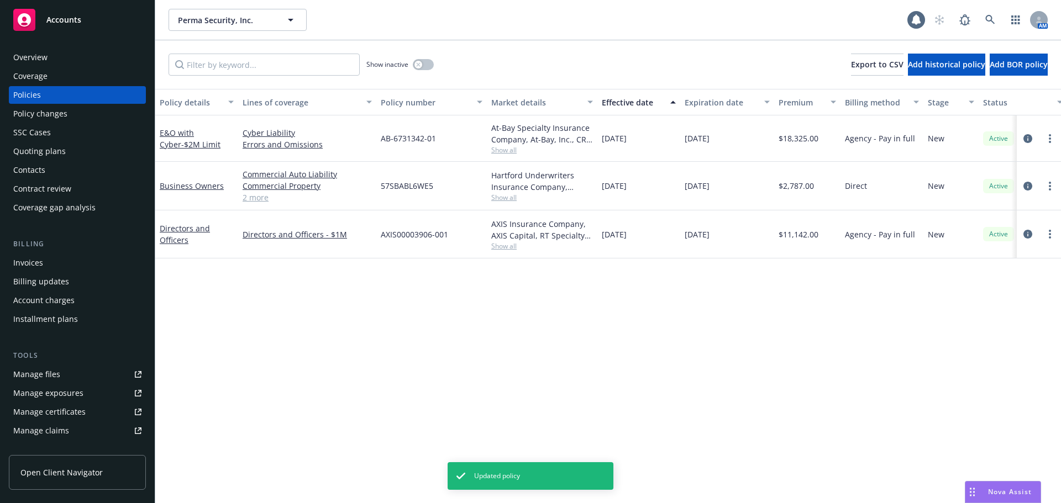
click at [303, 326] on div "Policy details Lines of coverage Policy number Market details Effective date Ex…" at bounding box center [608, 296] width 906 height 414
click at [385, 332] on div "Policy details Lines of coverage Policy number Market details Effective date Ex…" at bounding box center [608, 296] width 906 height 414
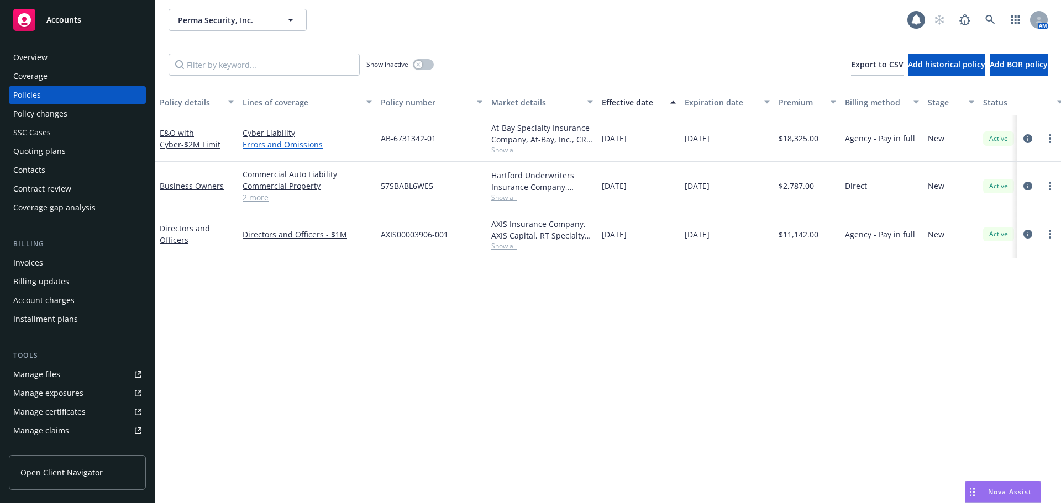
click at [286, 146] on link "Errors and Omissions" at bounding box center [307, 145] width 129 height 12
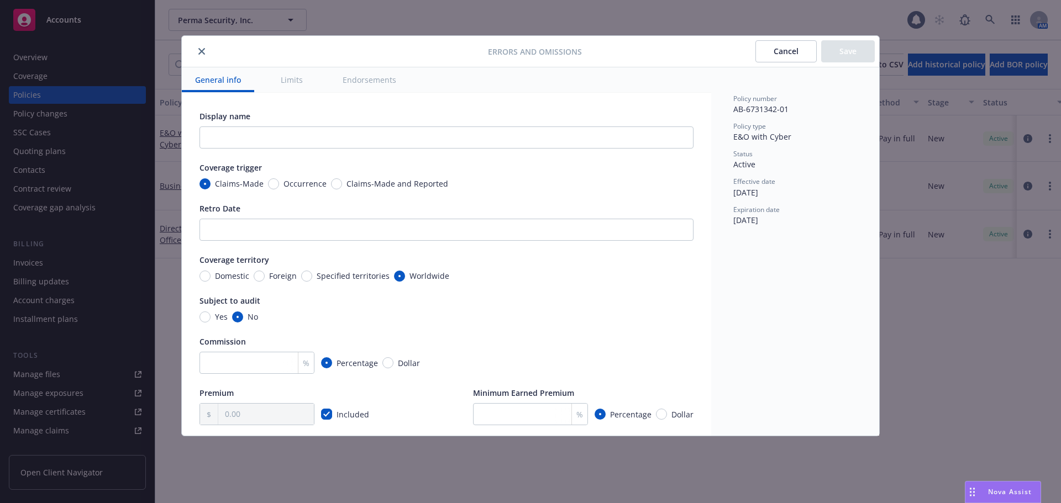
click at [202, 54] on icon "close" at bounding box center [201, 51] width 7 height 7
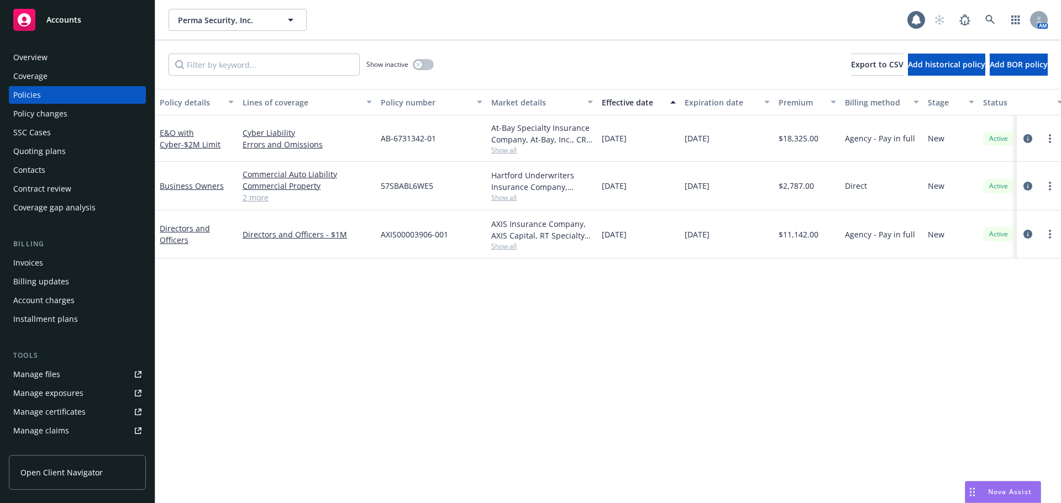
click at [44, 150] on div "Quoting plans" at bounding box center [39, 152] width 52 height 18
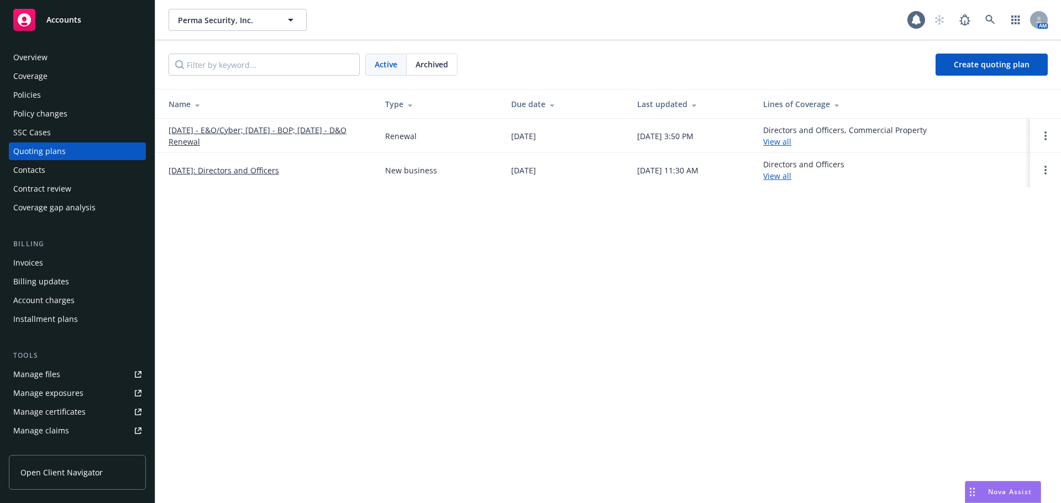
click at [90, 89] on div "Policies" at bounding box center [77, 95] width 128 height 18
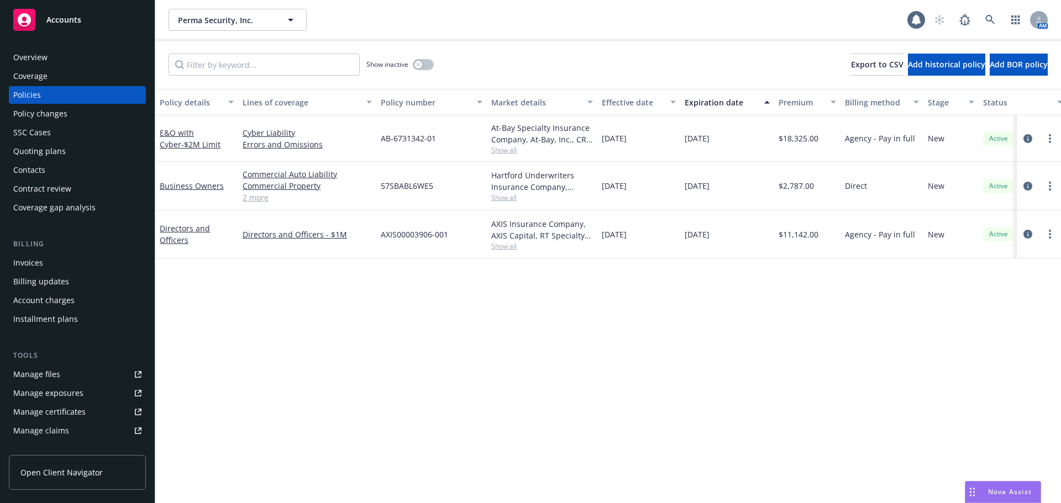
click at [755, 360] on div "Policy details Lines of coverage Policy number Market details Effective date Ex…" at bounding box center [608, 296] width 906 height 414
click at [736, 361] on div "Policy details Lines of coverage Policy number Market details Effective date Ex…" at bounding box center [608, 296] width 906 height 414
click at [737, 361] on div "Policy details Lines of coverage Policy number Market details Effective date Ex…" at bounding box center [608, 296] width 906 height 414
click at [62, 155] on div "Quoting plans" at bounding box center [39, 152] width 52 height 18
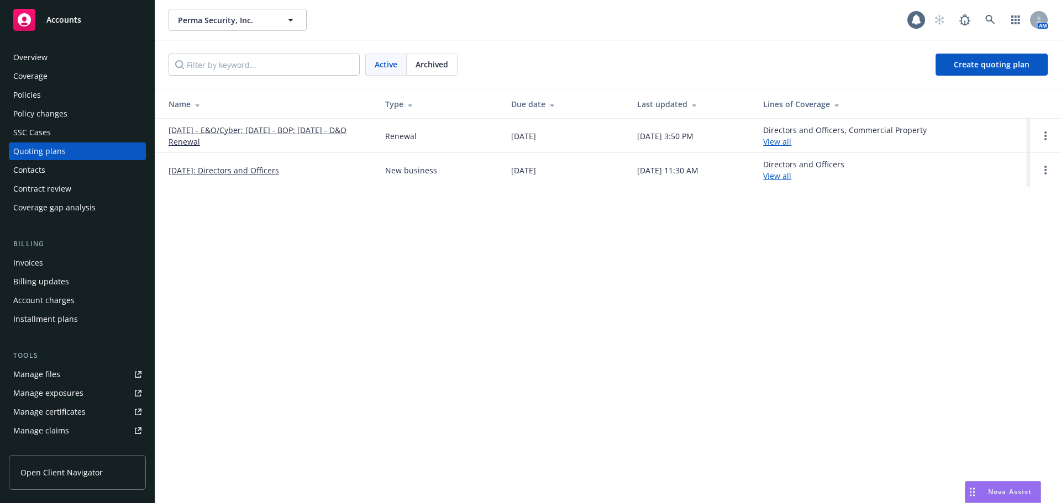
click at [234, 131] on link "10/14/25 - E&O/Cyber; 10/31/25 - BOP; 11/3/25 - D&O Renewal" at bounding box center [268, 135] width 199 height 23
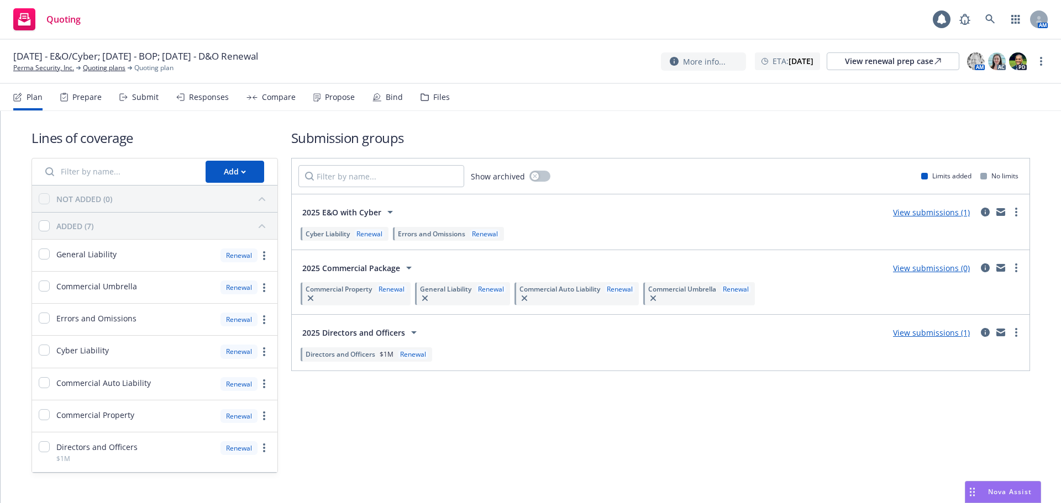
click at [929, 209] on link "View submissions (1)" at bounding box center [931, 212] width 77 height 10
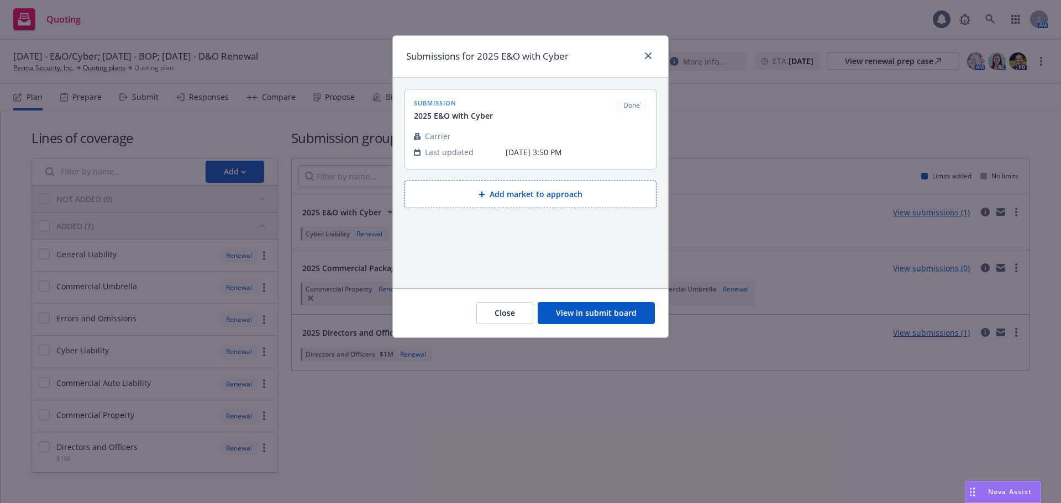
click at [616, 312] on button "View in submit board" at bounding box center [596, 313] width 117 height 22
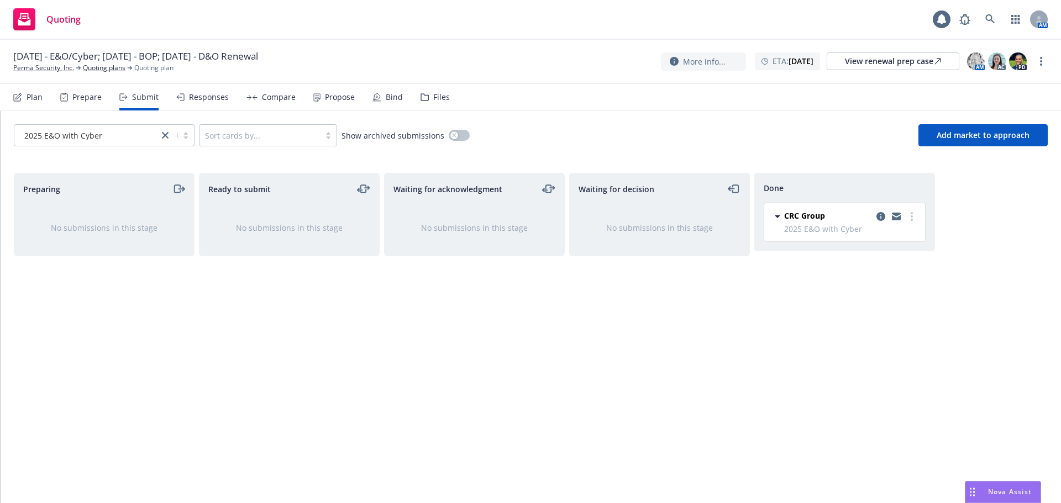
click at [212, 99] on div "Responses" at bounding box center [209, 97] width 40 height 9
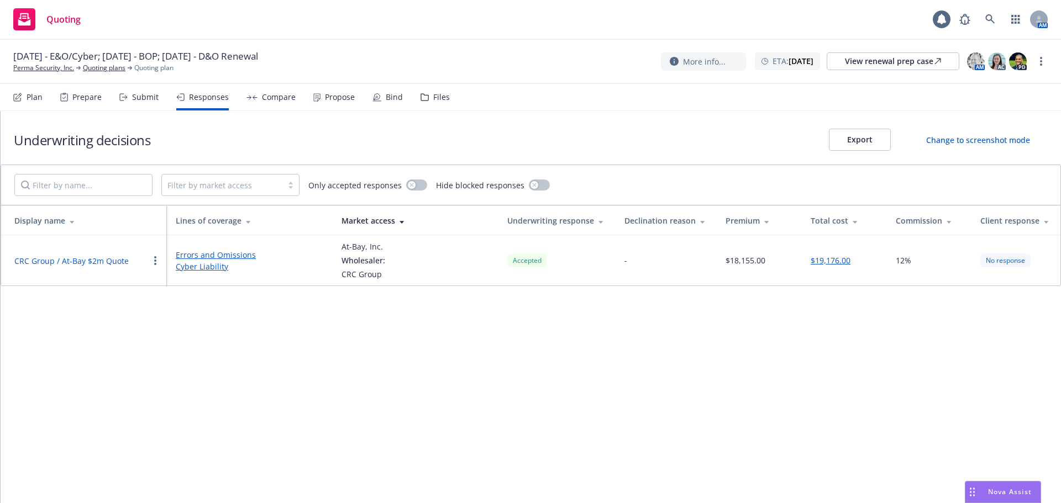
click at [262, 99] on div "Compare" at bounding box center [279, 97] width 34 height 9
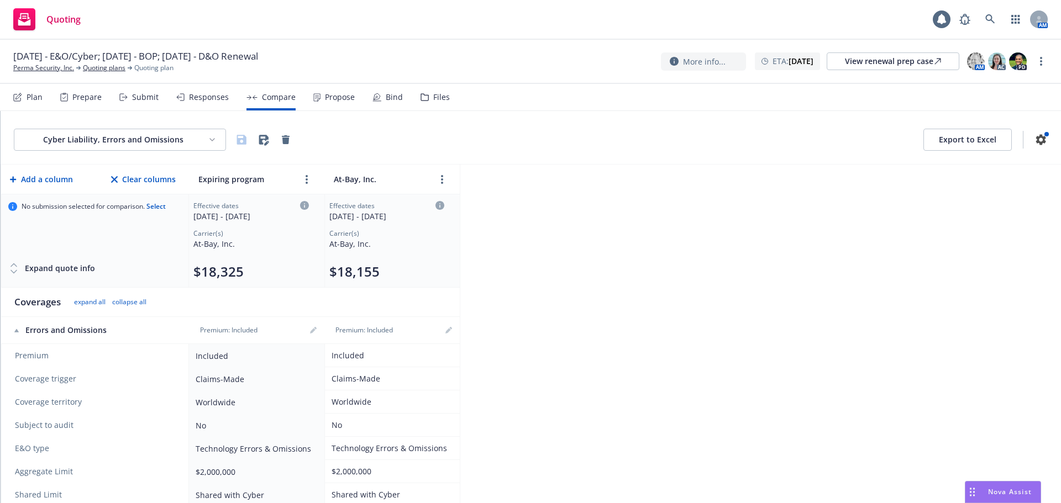
click at [332, 99] on div "Propose" at bounding box center [340, 97] width 30 height 9
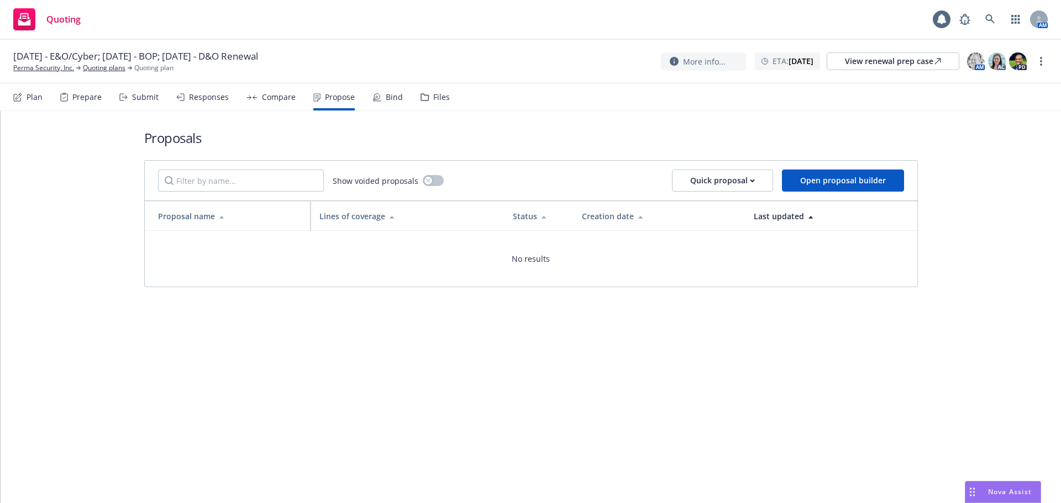
click at [195, 99] on div "Responses" at bounding box center [209, 97] width 40 height 9
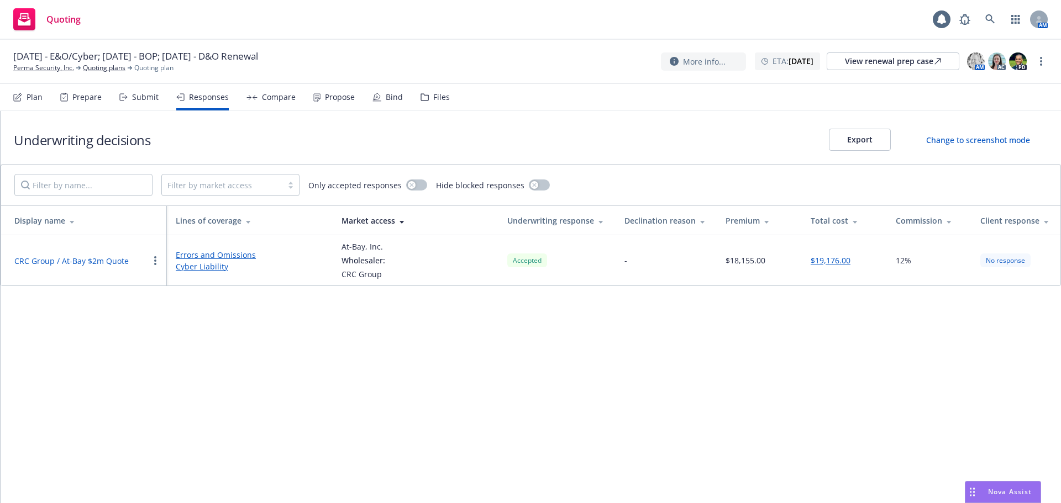
click at [153, 263] on button "button" at bounding box center [155, 260] width 13 height 13
click at [316, 325] on div "Underwriting decisions Export Change to screenshot mode Filter by market access…" at bounding box center [531, 307] width 1060 height 392
click at [146, 100] on div "Submit" at bounding box center [145, 97] width 27 height 9
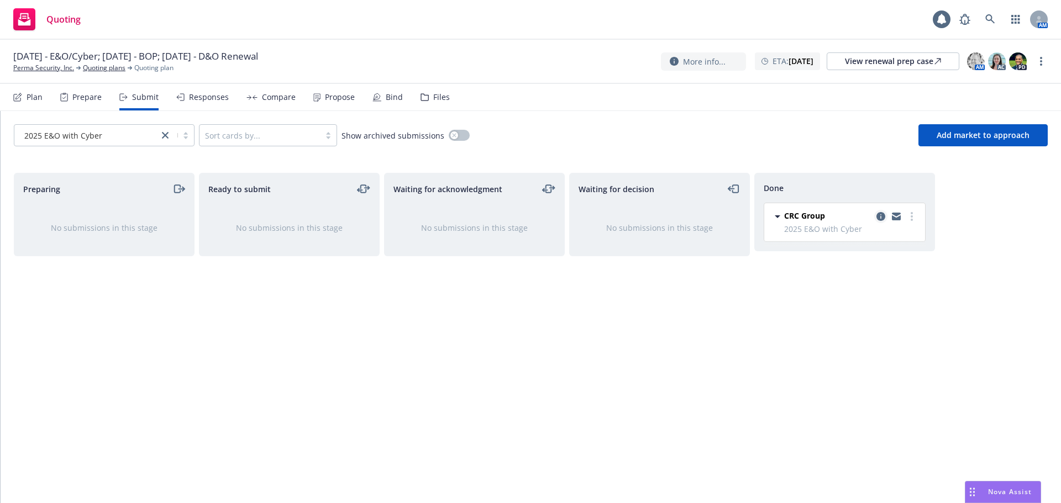
click at [880, 217] on icon "copy logging email" at bounding box center [880, 216] width 9 height 9
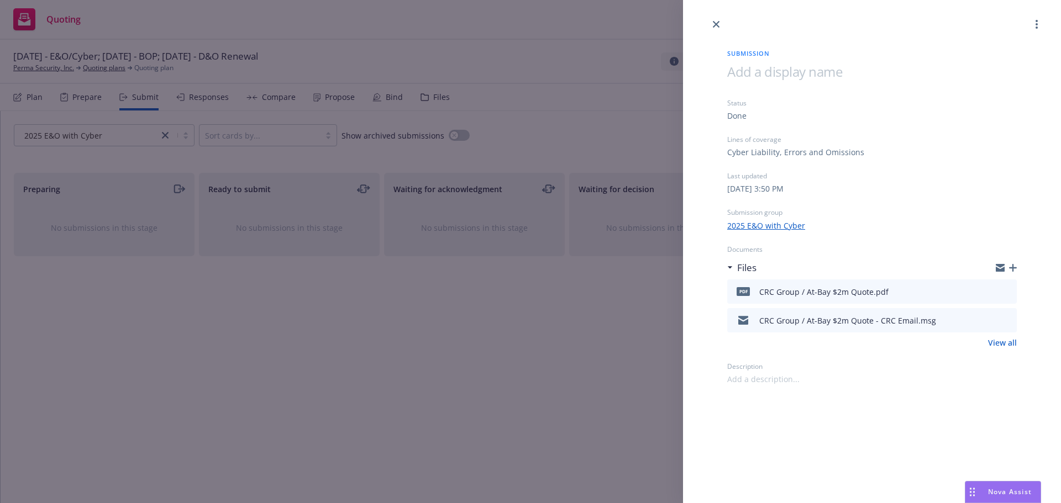
click at [1012, 270] on icon "button" at bounding box center [1013, 268] width 8 height 8
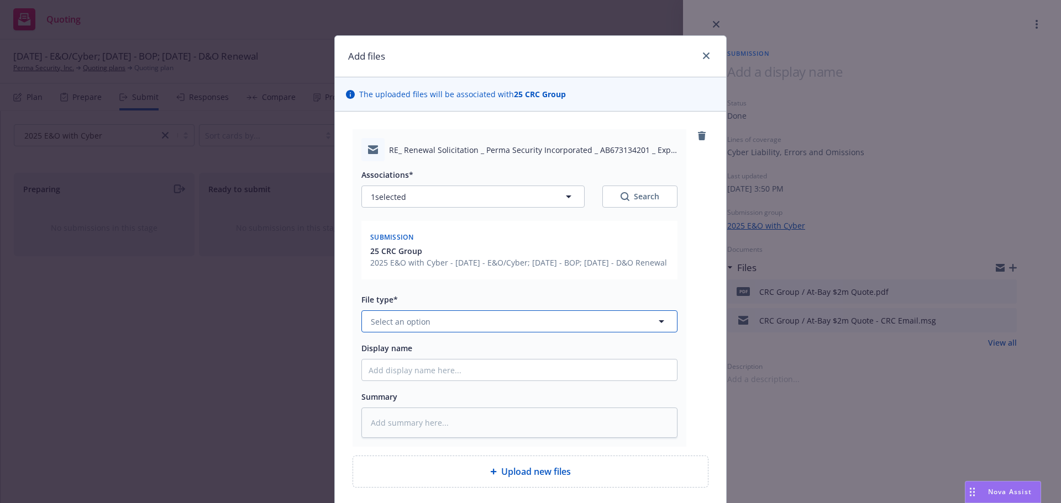
click at [437, 333] on button "Select an option" at bounding box center [519, 322] width 316 height 22
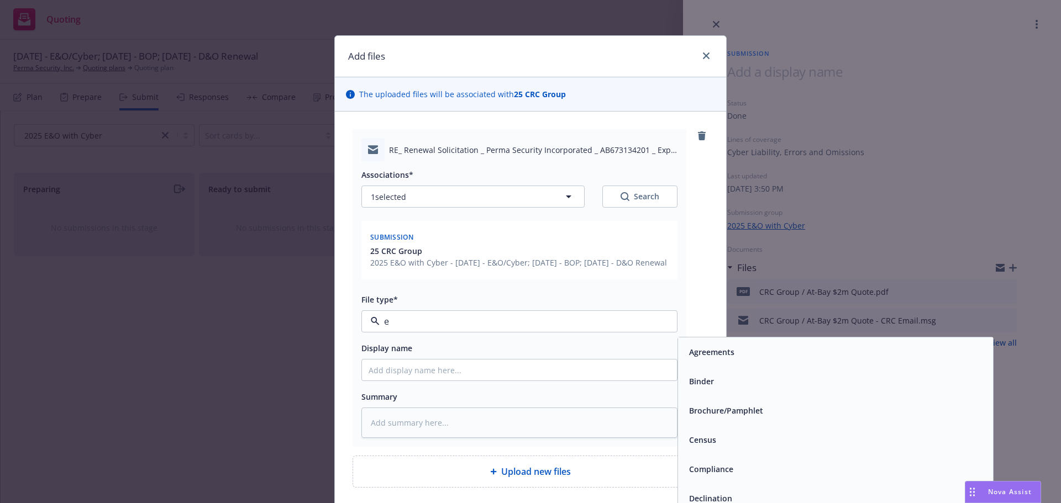
type input "em"
drag, startPoint x: 700, startPoint y: 388, endPoint x: 620, endPoint y: 388, distance: 80.1
click at [700, 387] on span "Email" at bounding box center [699, 382] width 20 height 12
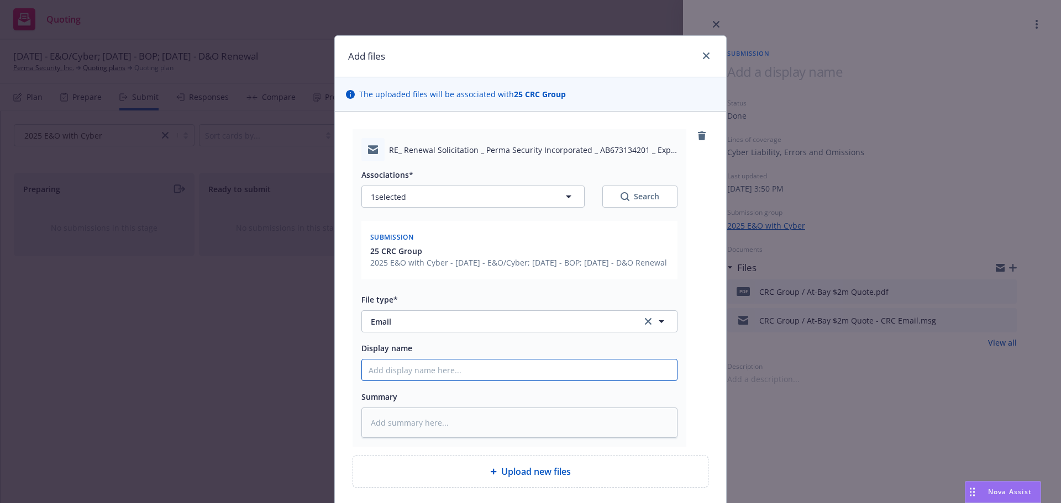
click at [498, 381] on input "Display name" at bounding box center [519, 370] width 315 height 21
type textarea "x"
type input "2"
type textarea "x"
type input "25"
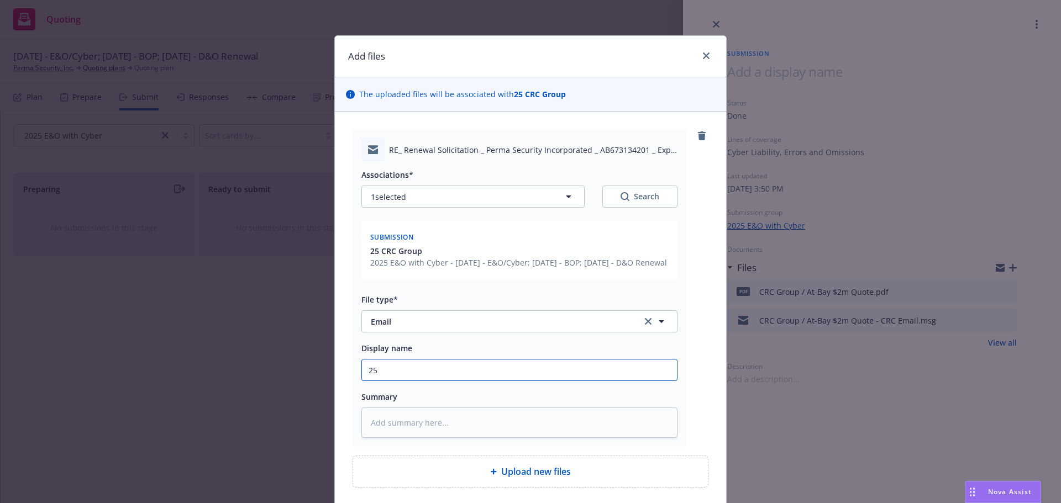
type textarea "x"
type input "25-2"
type textarea "x"
type input "25-26"
type textarea "x"
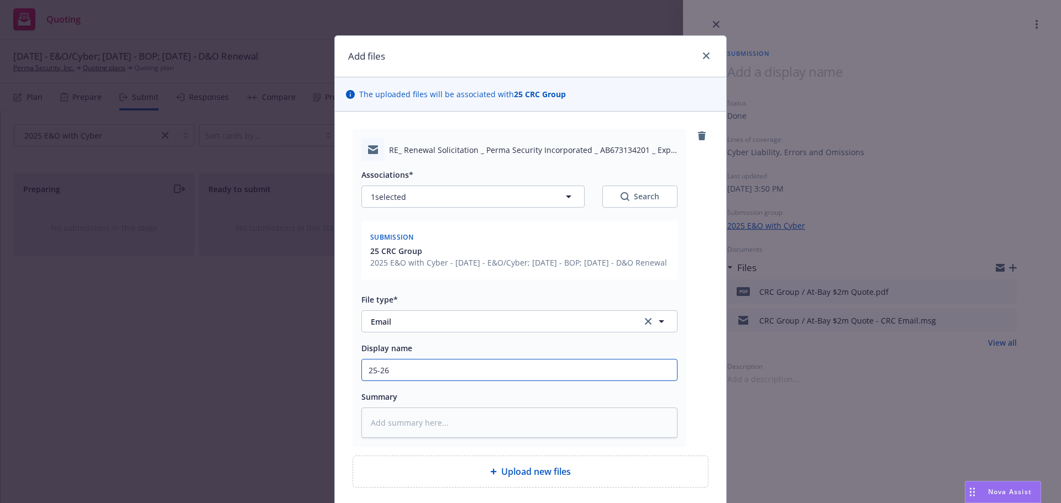
type input "25-2"
type textarea "x"
type input "25-"
type textarea "x"
type input "25"
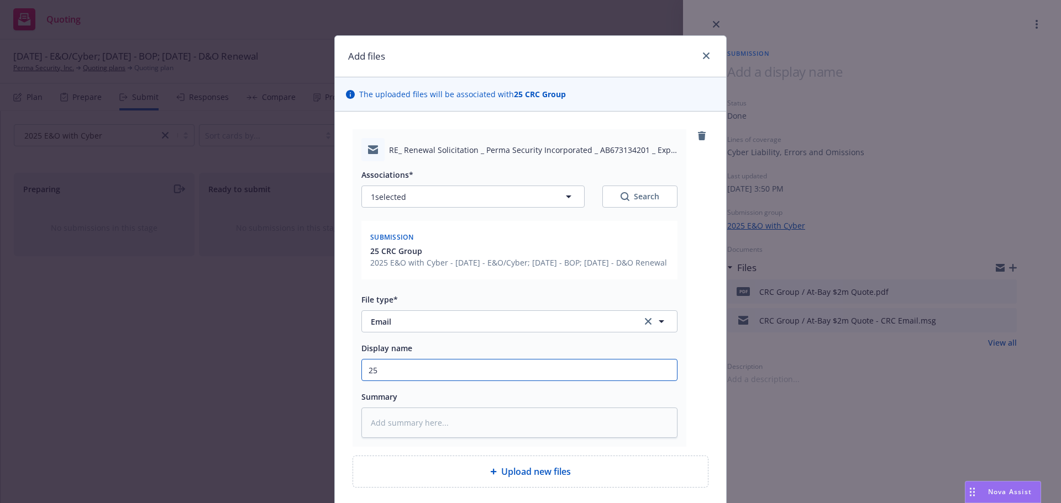
type textarea "x"
type input "2"
type textarea "x"
type input "0"
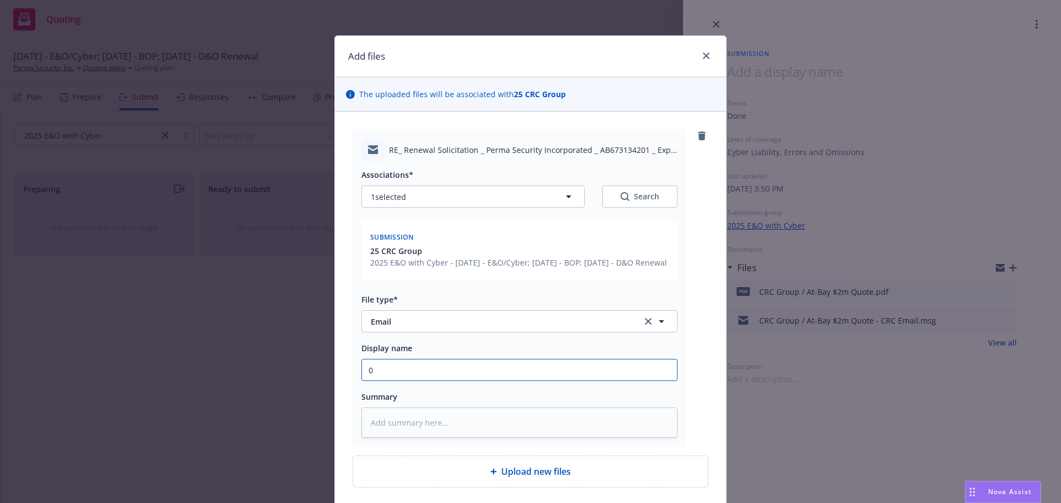
type textarea "x"
type input "08"
type textarea "x"
type input "08/"
type textarea "x"
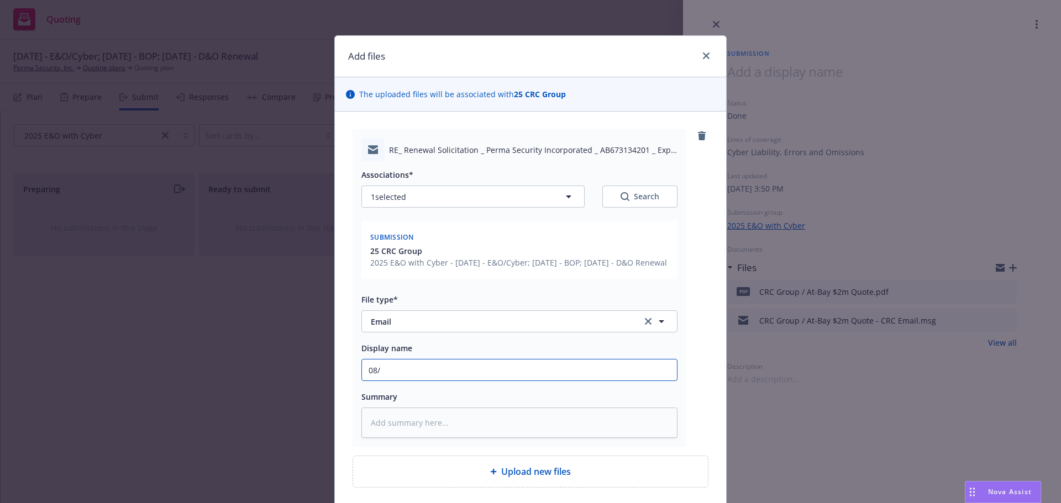
type input "08/2"
type textarea "x"
type input "08/25"
type textarea "x"
type input "08/25/"
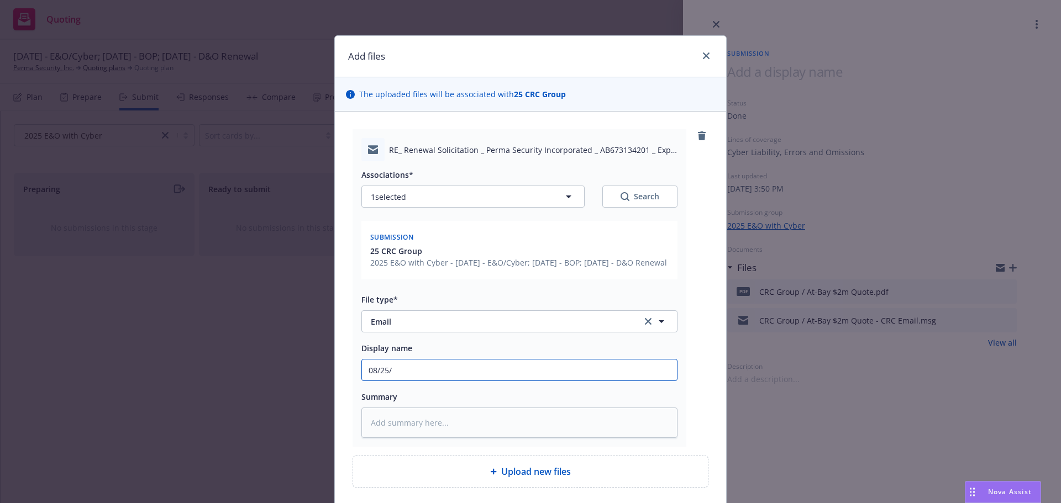
type textarea "x"
type input "08/25/2"
type textarea "x"
type input "08/25/25"
type textarea "x"
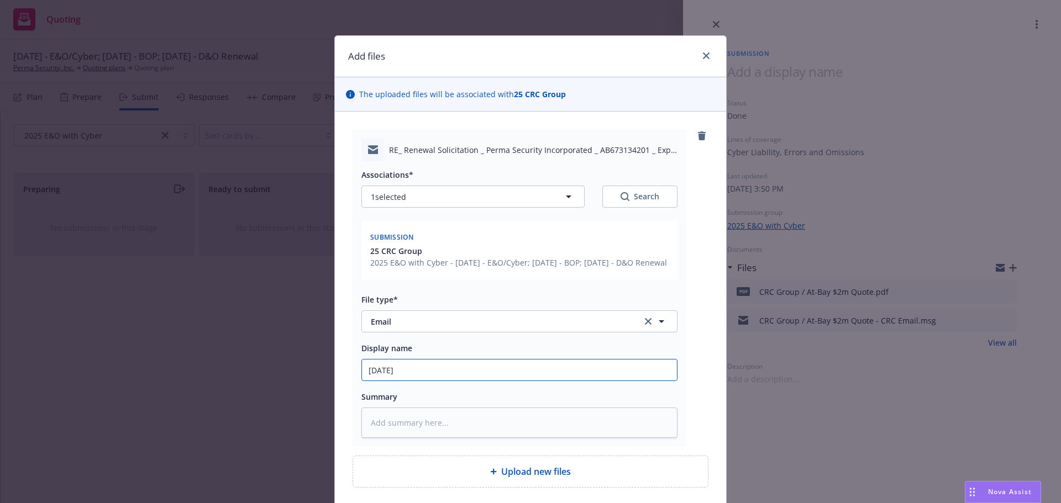
type input "08/25/25"
type textarea "x"
type input "08/25/25 U"
type textarea "x"
type input "08/25/25 Up"
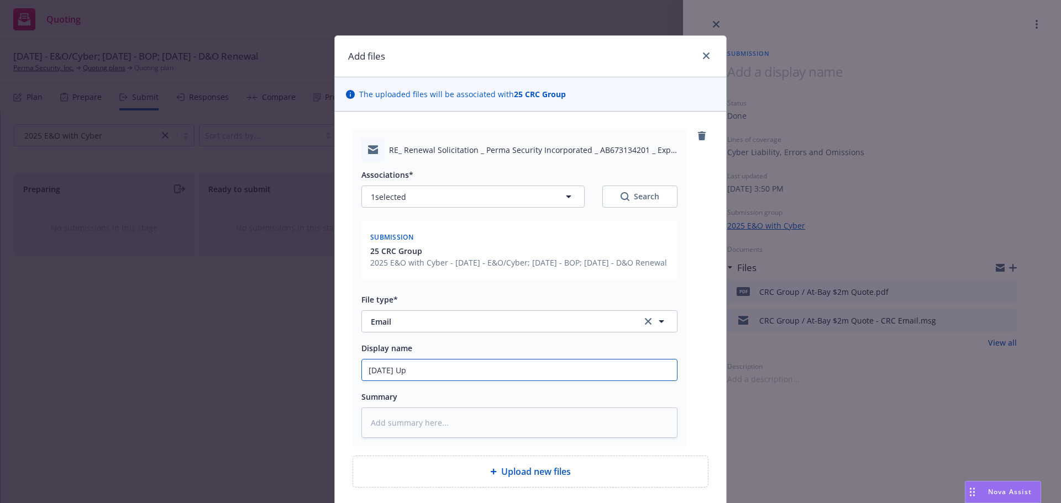
type textarea "x"
type input "08/25/25 Upda"
type textarea "x"
type input "08/25/25 Updat"
type textarea "x"
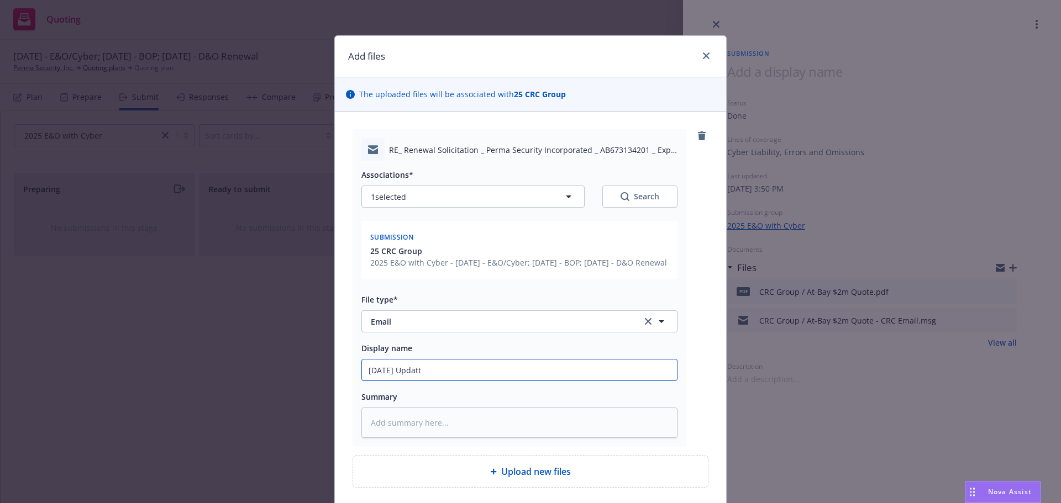
type input "08/25/25 Updatte"
type textarea "x"
type input "08/25/25 Updatt"
type textarea "x"
type input "08/25/25 Updat"
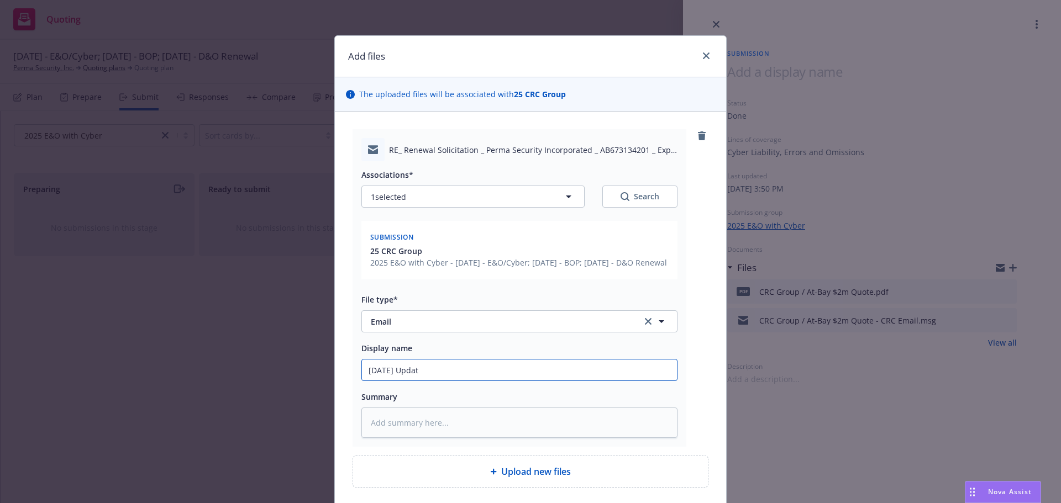
type textarea "x"
type input "08/25/25 Update"
type textarea "x"
type input "08/25/25 Update"
type textarea "x"
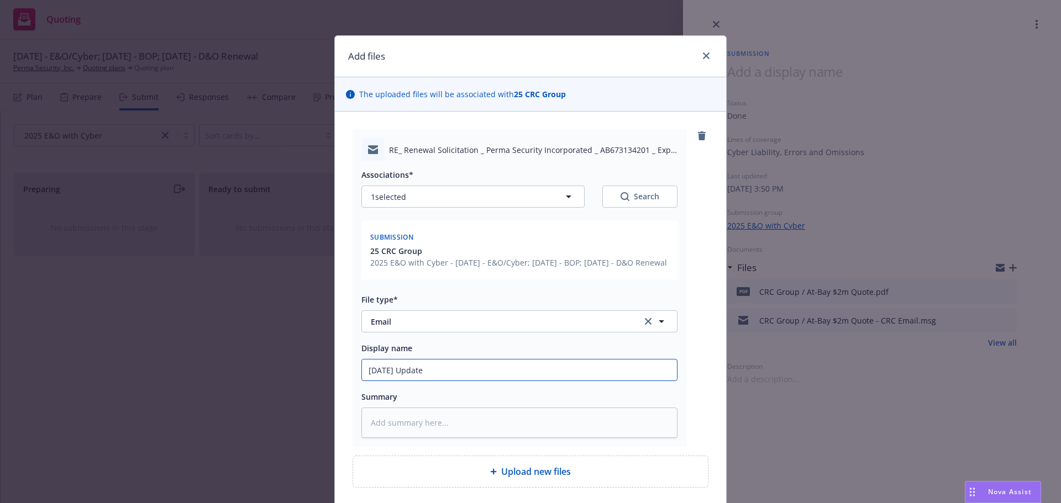
type input "08/25/25 Update A"
type textarea "x"
type input "08/25/25 Update At"
type textarea "x"
type input "08/25/25 Update At-"
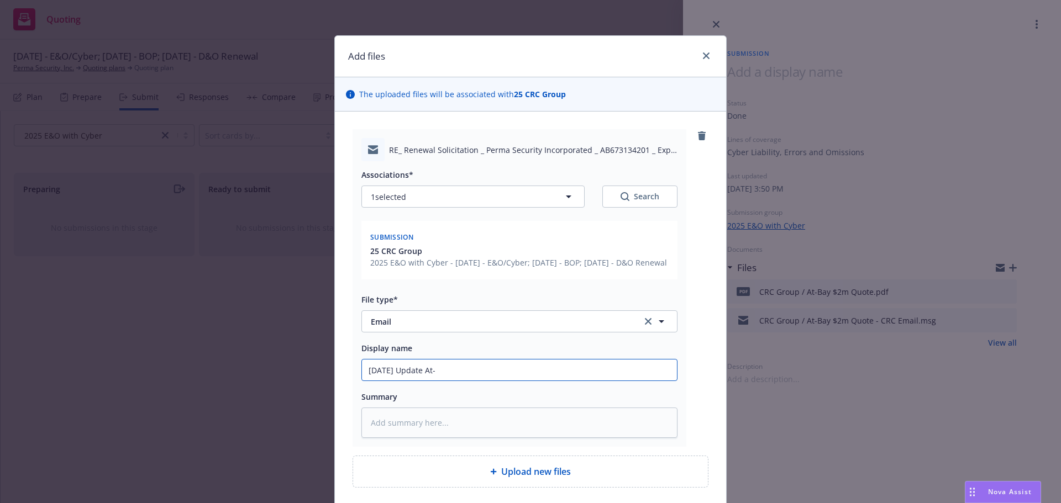
type textarea "x"
type input "08/25/25 Update At-B"
type textarea "x"
type input "08/25/25 Update At-Bay"
type textarea "x"
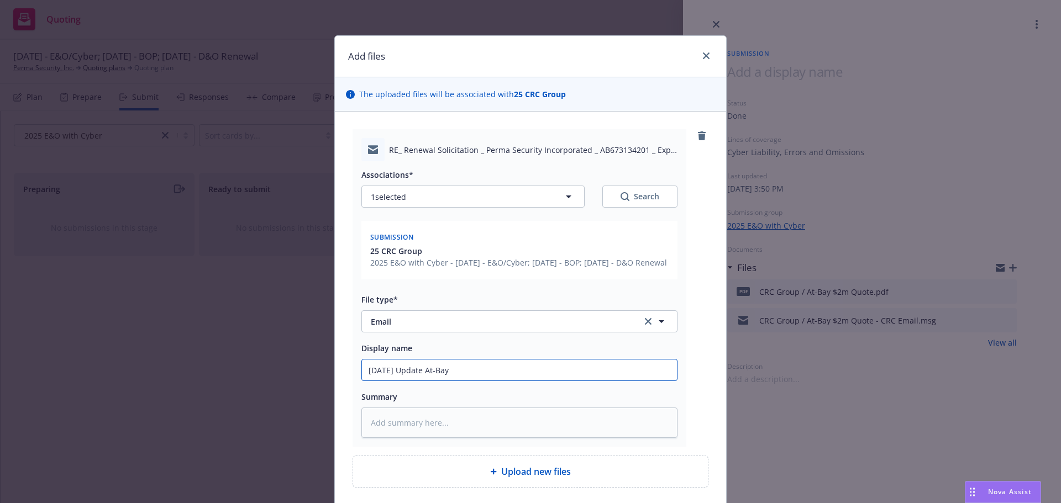
type input "08/25/25 Update At-Bay"
type textarea "x"
type input "08/25/25 Update At-Bay d"
type textarea "x"
type input "08/25/25 Update At-Bay da"
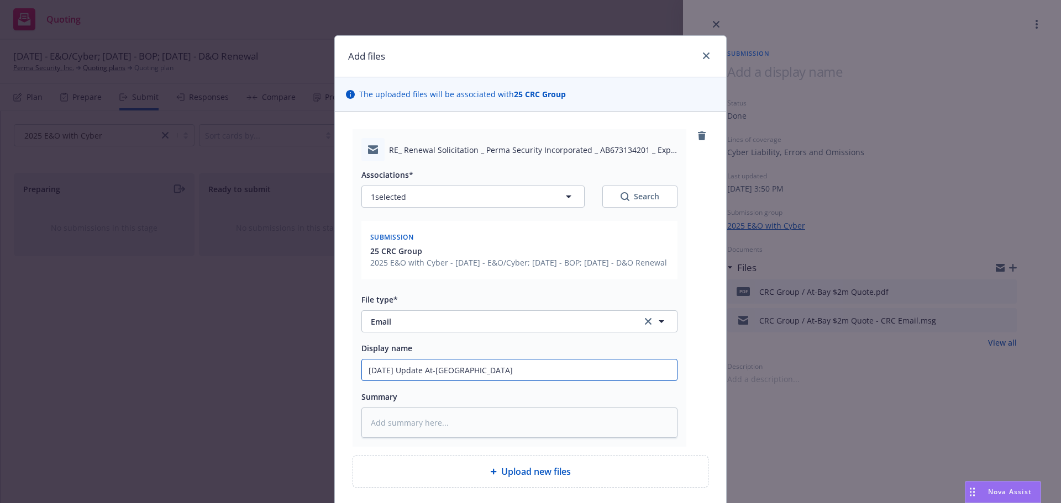
type textarea "x"
type input "08/25/25 Update At-Bay dat"
type textarea "x"
type input "08/25/25 Update At-Bay date"
type textarea "x"
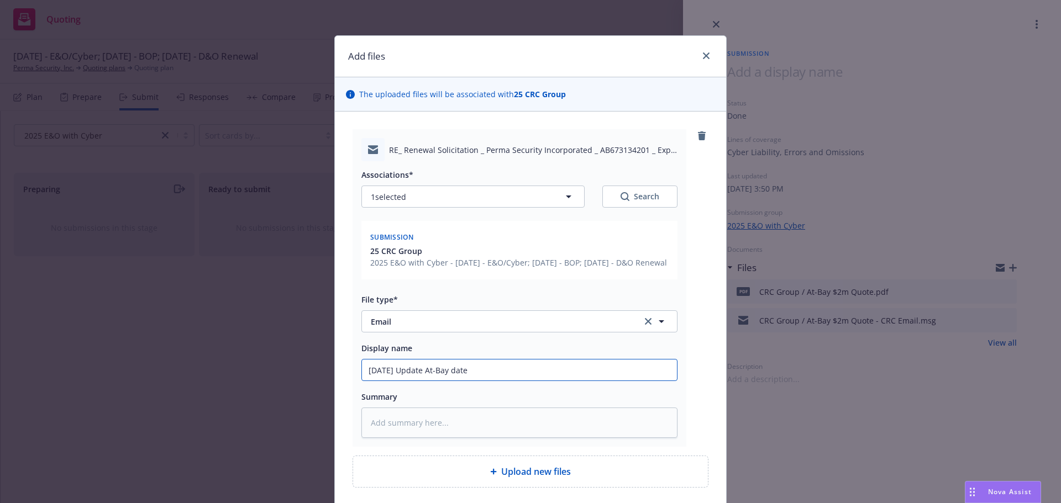
type input "08/25/25 Update At-Bay dates"
type textarea "x"
type input "08/25/25 Update At-Bay dates"
type textarea "x"
type input "08/25/25 Update At-Bay dates t"
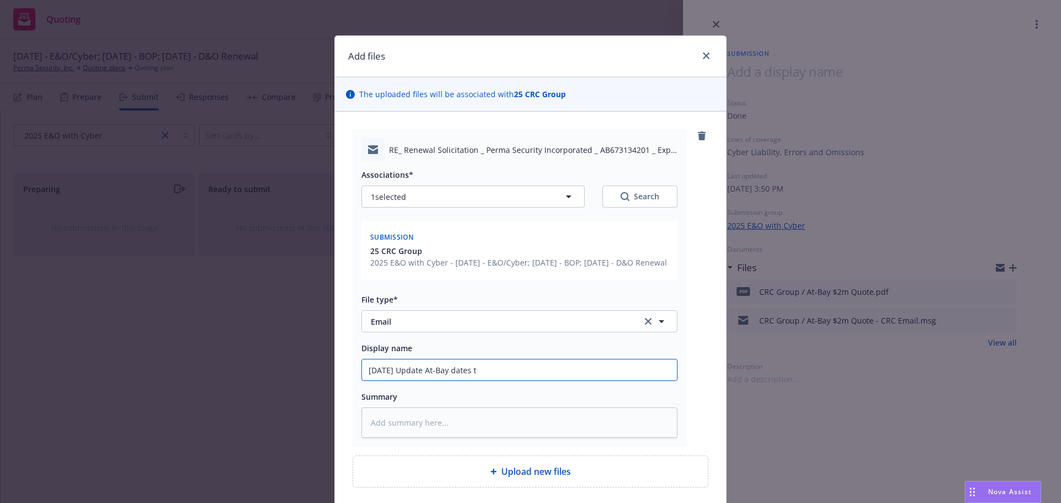
type textarea "x"
type input "08/25/25 Update At-Bay dates to"
type textarea "x"
type input "08/25/25 Update At-Bay dates to"
type textarea "x"
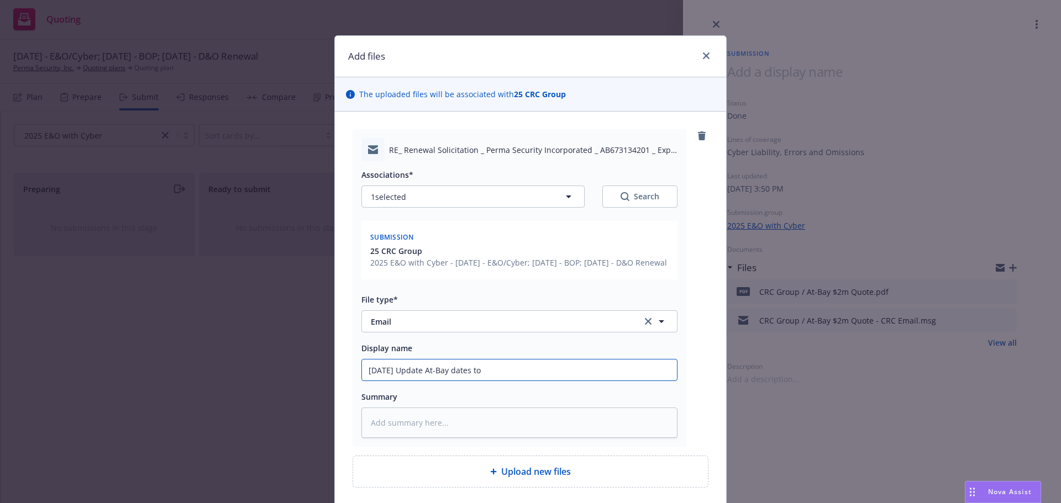
type input "08/25/25 Update At-Bay dates to 1"
type textarea "x"
type input "08/25/25 Update At-Bay dates to 11"
type textarea "x"
type input "08/25/25 Update At-Bay dates to 11/"
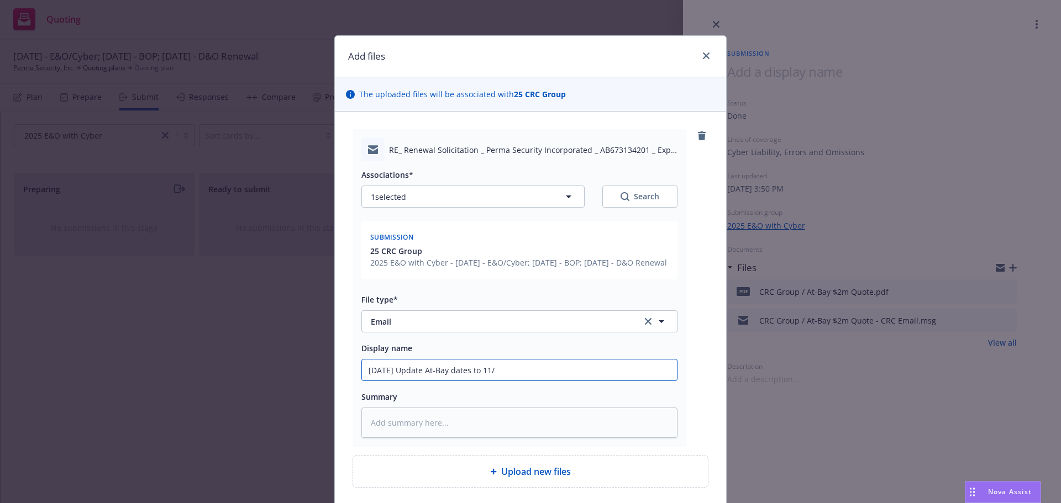
type textarea "x"
type input "08/25/25 Update At-Bay dates to 11/3"
type textarea "x"
type input "08/25/25 Update At-Bay dates to 11/3/"
type textarea "x"
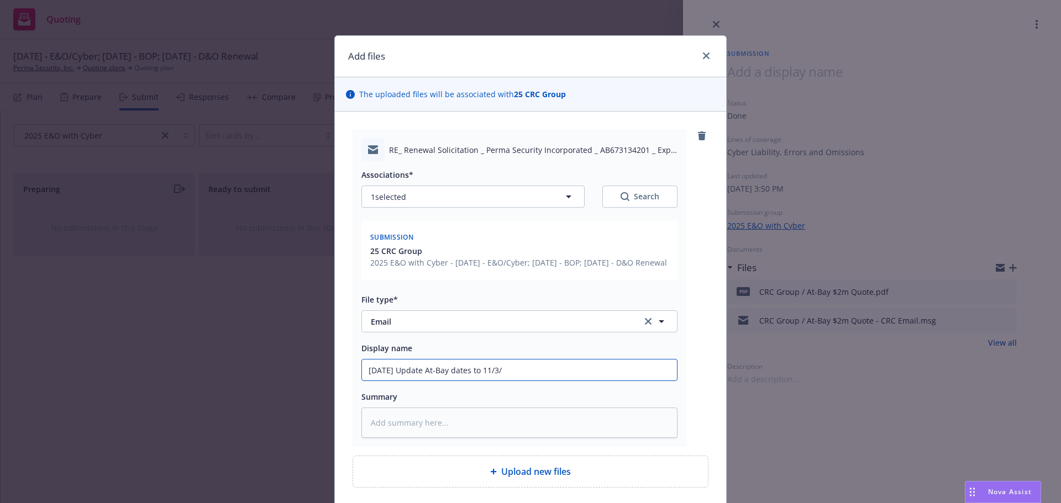
type input "08/25/25 Update At-Bay dates to 11/3"
type textarea "x"
type input "08/25/25 Update At-Bay dates to 11/3?"
type textarea "x"
type input "08/25/25 Update At-Bay dates to 11/3? C"
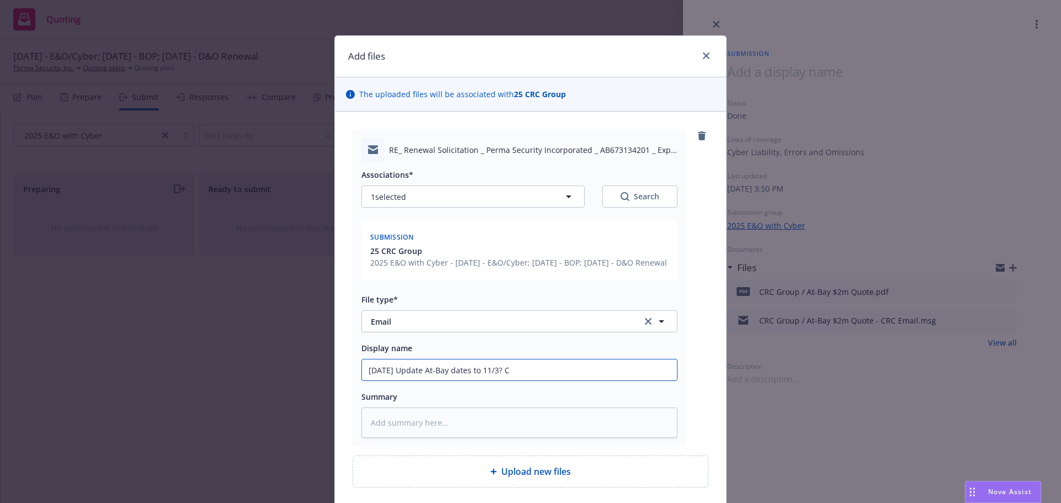
type textarea "x"
type input "08/25/25 Update At-Bay dates to 11/3? Ch"
type textarea "x"
type input "08/25/25 Update At-Bay dates to 11/3? Che"
type textarea "x"
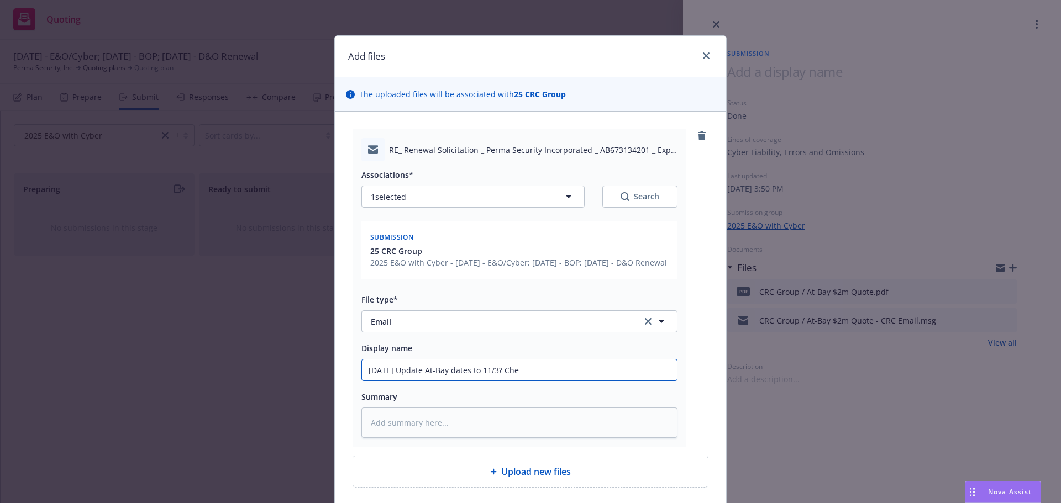
type input "08/25/25 Update At-Bay dates to 11/3? Chec"
type textarea "x"
type input "08/25/25 Update At-Bay dates to 11/3? Check"
type textarea "x"
type input "08/25/25 Update At-Bay dates to 11/3? Checki"
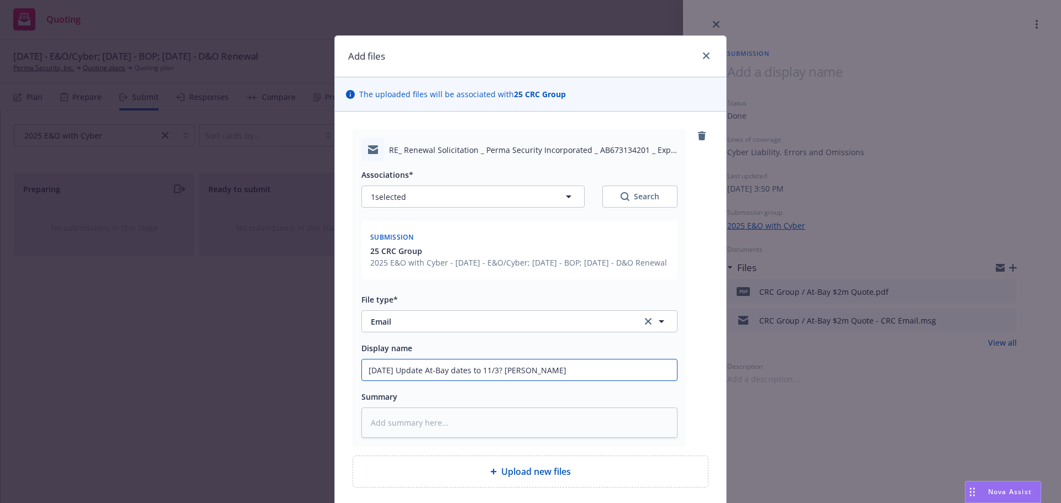
type textarea "x"
type input "08/25/25 Update At-Bay dates to 11/3? Checkin"
type textarea "x"
type input "08/25/25 Update At-Bay dates to 11/3? Checking"
type textarea "x"
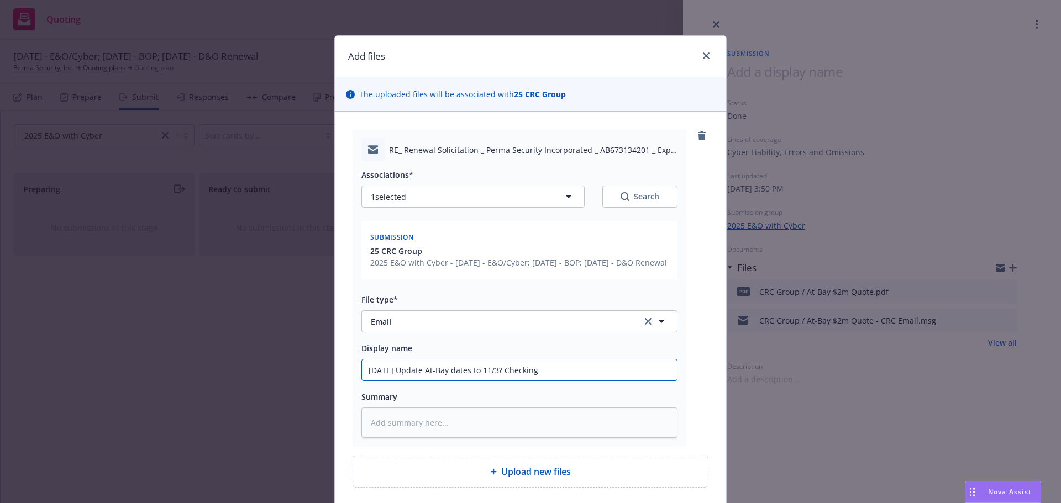
type input "08/25/25 Update At-Bay dates to 11/3? Checking w"
type textarea "x"
type input "08/25/25 Update At-Bay dates to 11/3? Checking wi"
type textarea "x"
type input "08/25/25 Update At-Bay dates to 11/3? Checking wit"
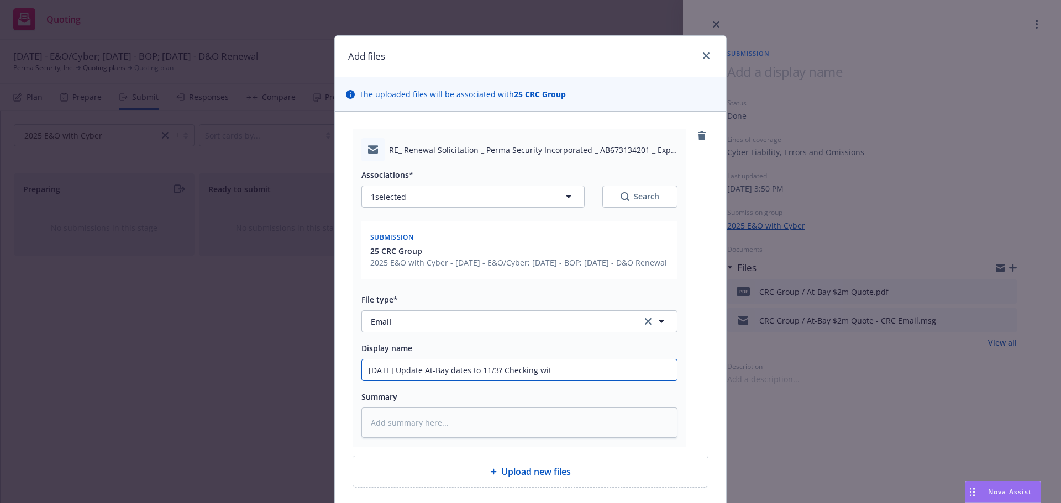
type textarea "x"
type input "08/25/25 Update At-Bay dates to 11/3? Checking with"
type textarea "x"
type input "08/25/25 Update At-Bay dates to 11/3? Checking with"
type textarea "x"
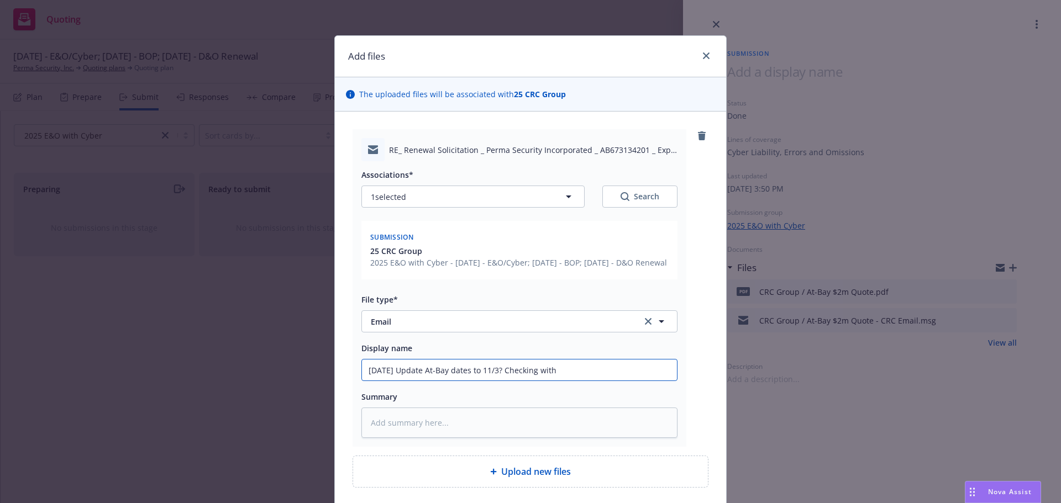
type input "08/25/25 Update At-Bay dates to 11/3? Checking with C"
type textarea "x"
type input "08/25/25 Update At-Bay dates to 11/3? Checking with CR"
type textarea "x"
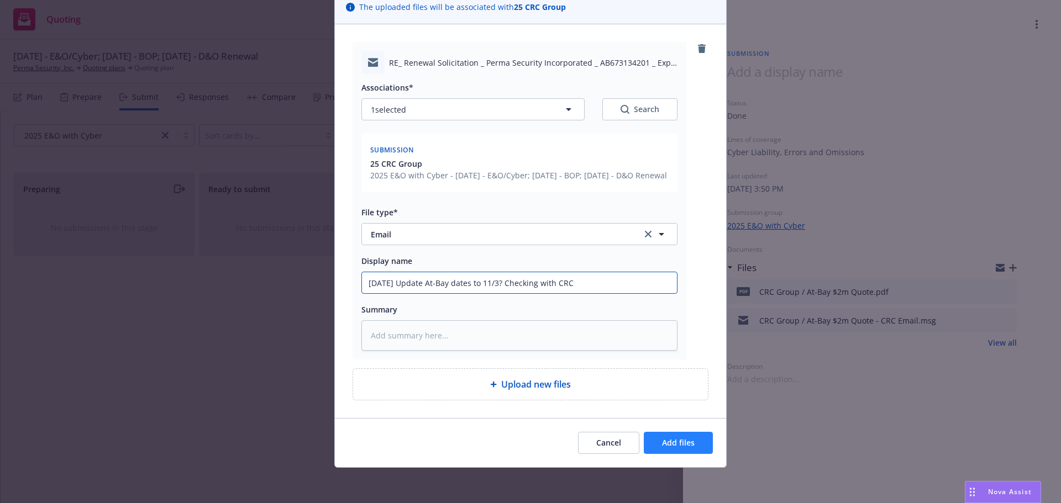
type input "08/25/25 Update At-Bay dates to 11/3? Checking with CRC"
click at [681, 443] on span "Add files" at bounding box center [678, 443] width 33 height 10
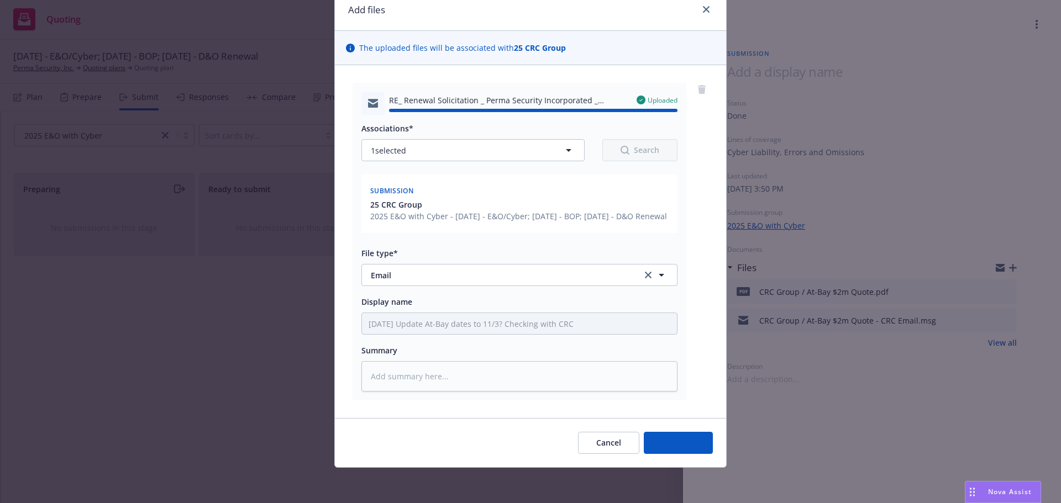
type textarea "x"
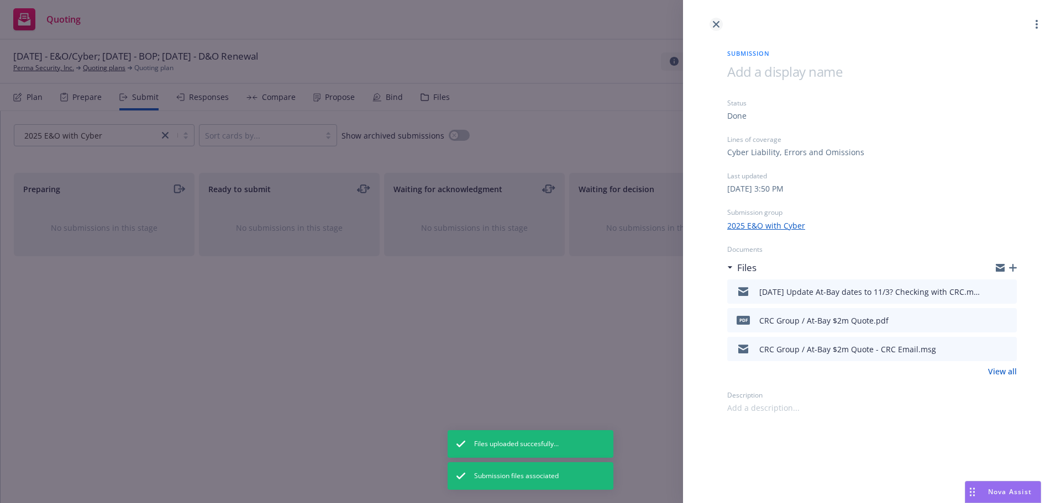
click at [717, 24] on icon "close" at bounding box center [716, 24] width 7 height 7
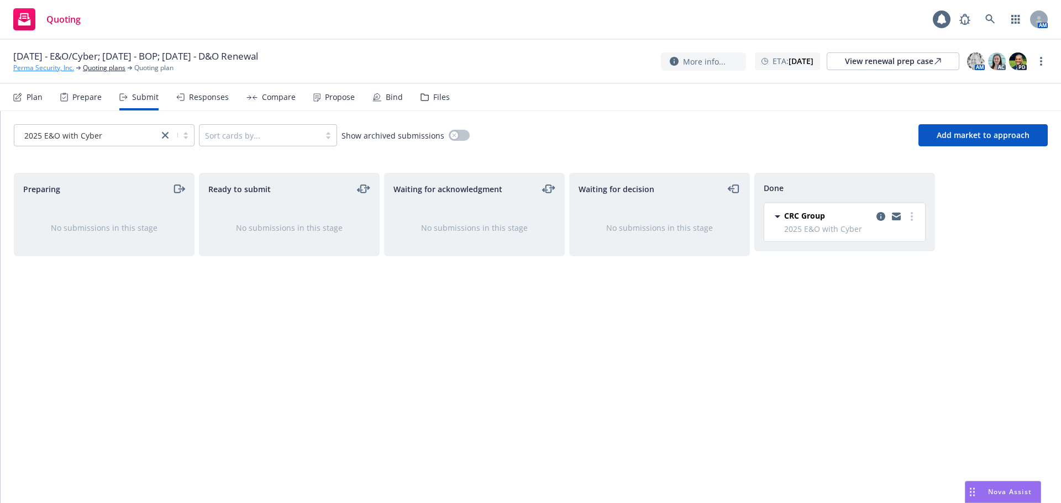
click at [54, 67] on link "Perma Security, Inc." at bounding box center [43, 68] width 61 height 10
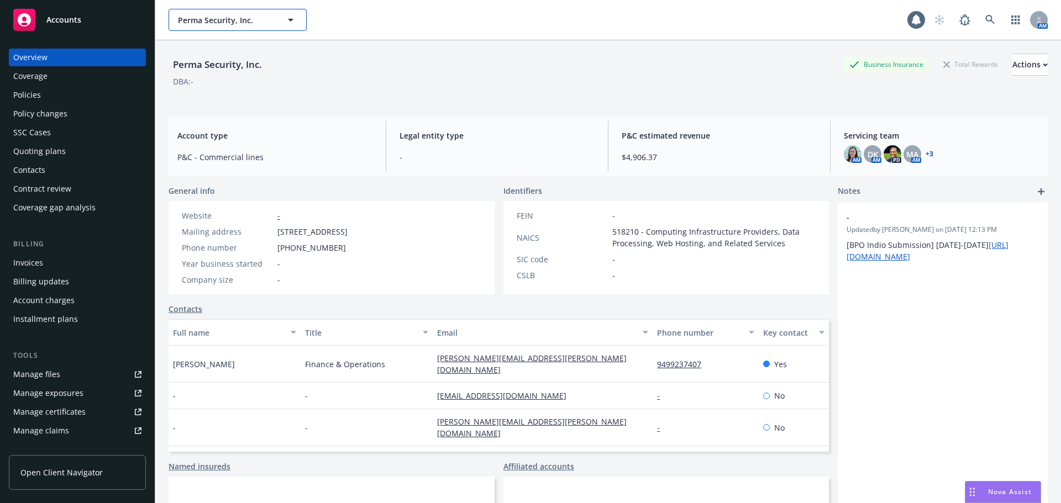
click at [246, 25] on span "Perma Security, Inc." at bounding box center [226, 20] width 96 height 12
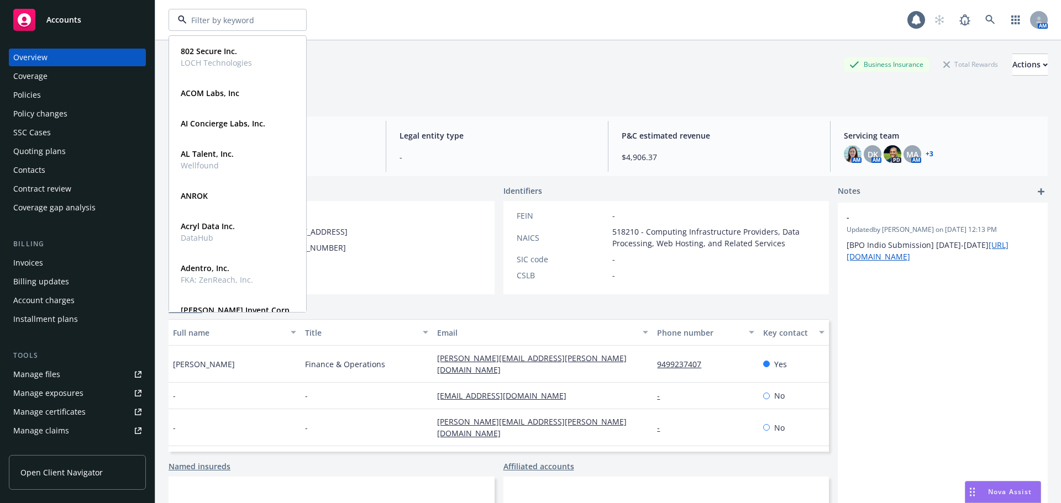
type input "b"
type input "ctrl"
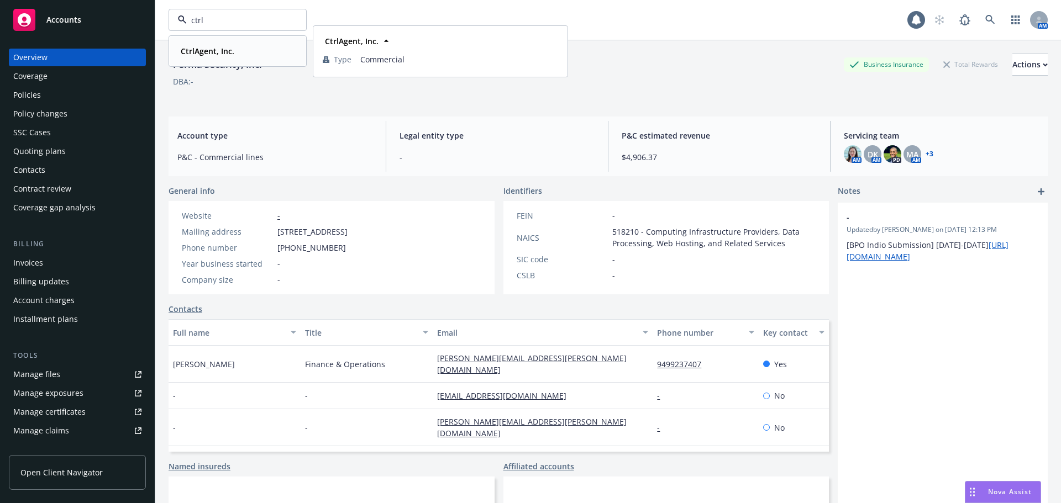
click at [216, 54] on strong "CtrlAgent, Inc." at bounding box center [208, 51] width 54 height 10
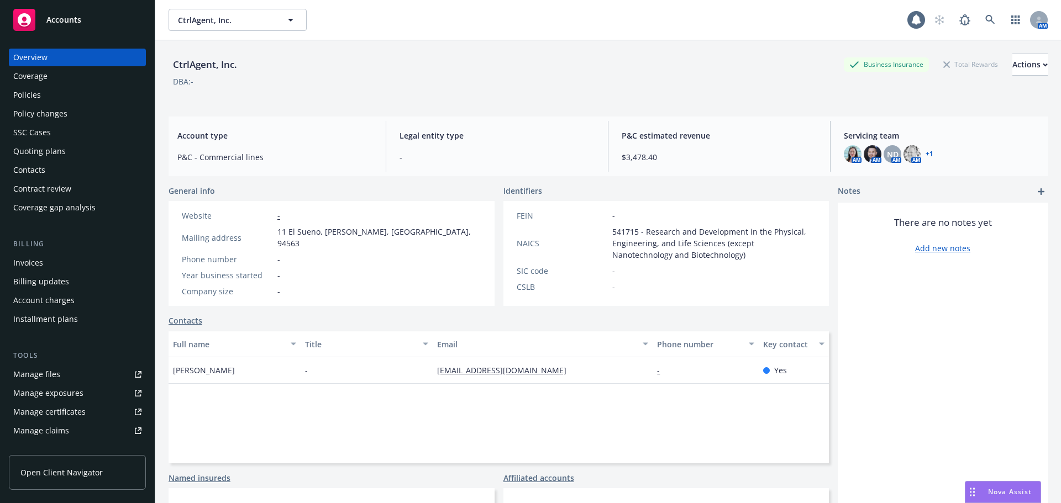
click at [43, 92] on div "Policies" at bounding box center [77, 95] width 128 height 18
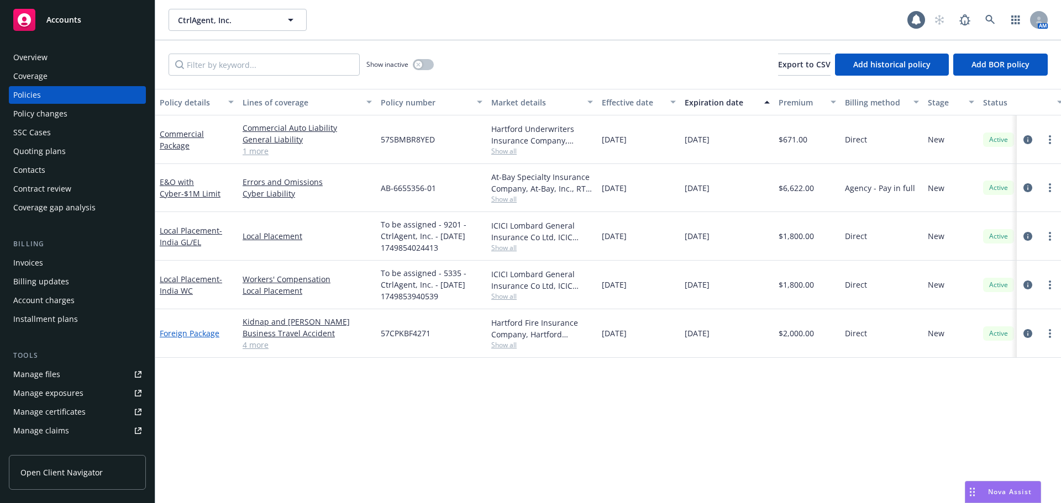
click at [197, 334] on link "Foreign Package" at bounding box center [190, 333] width 60 height 10
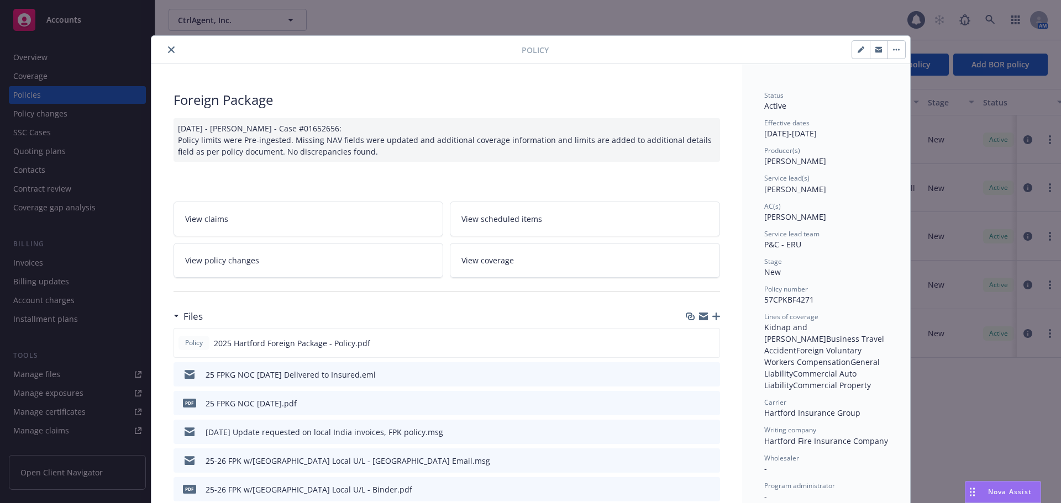
click at [169, 52] on icon "close" at bounding box center [171, 49] width 7 height 7
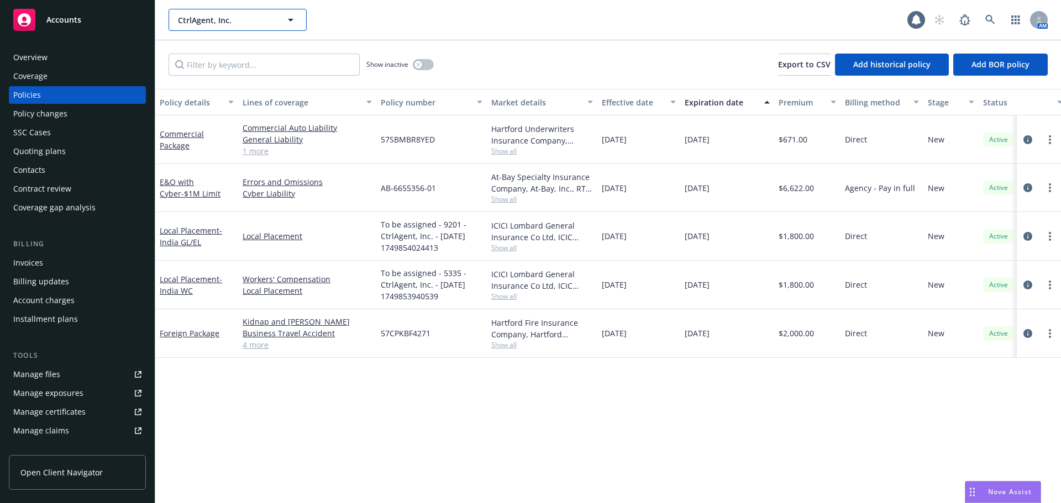
click at [232, 21] on span "CtrlAgent, Inc." at bounding box center [226, 20] width 96 height 12
type input "inspire"
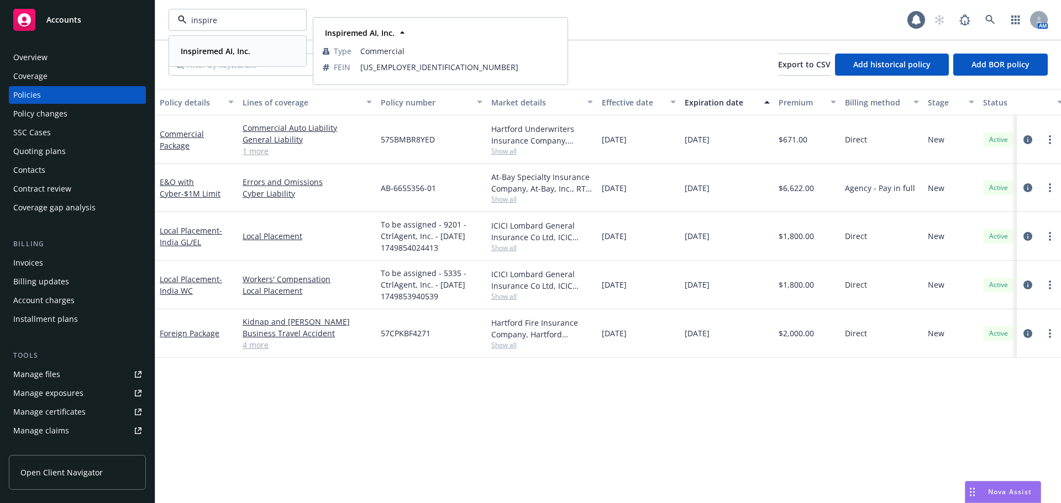
click at [225, 52] on strong "Inspiremed AI, Inc." at bounding box center [216, 51] width 70 height 10
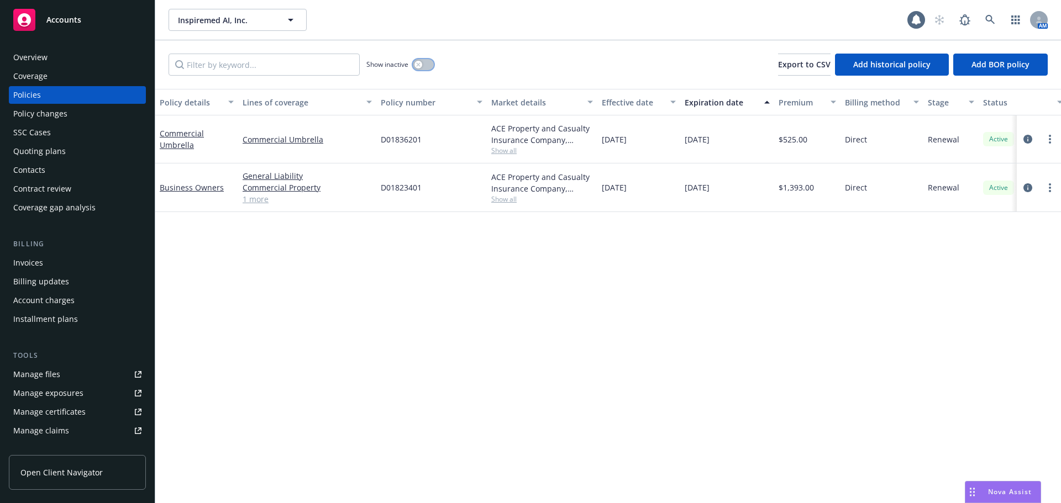
click at [427, 64] on button "button" at bounding box center [423, 64] width 21 height 11
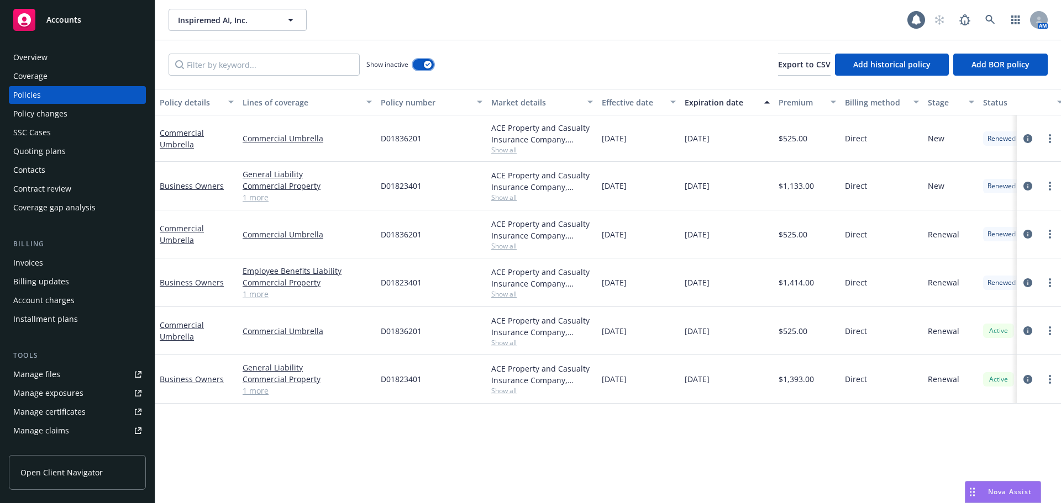
click at [415, 65] on button "button" at bounding box center [423, 64] width 21 height 11
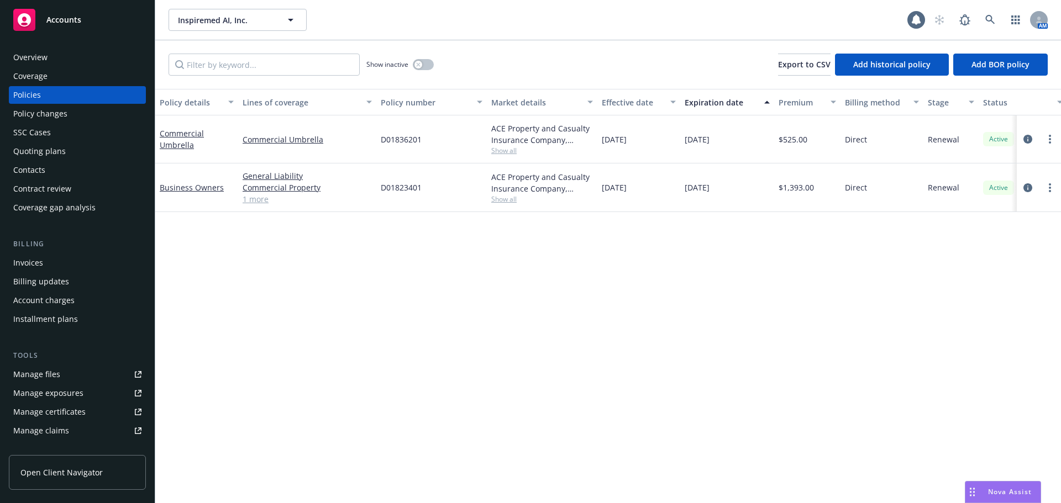
click at [67, 148] on div "Quoting plans" at bounding box center [77, 152] width 128 height 18
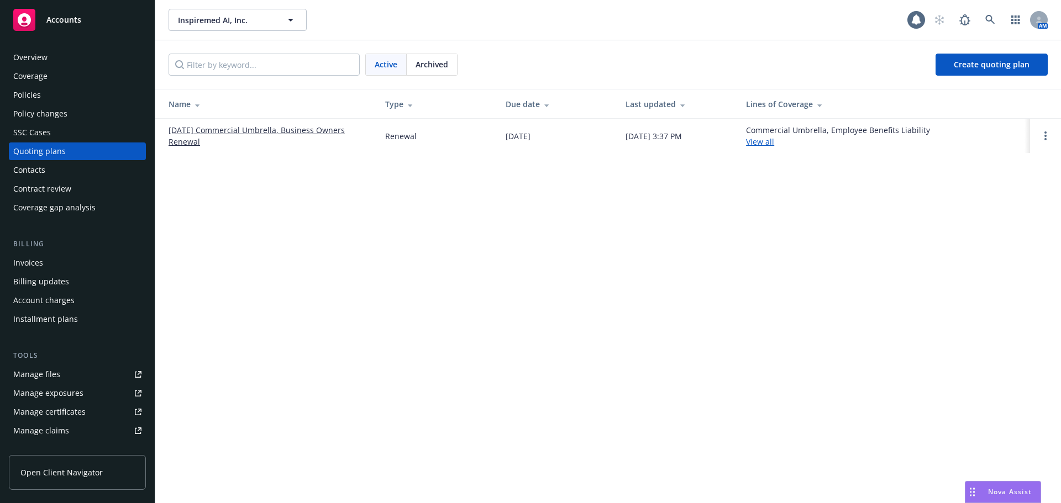
click at [56, 95] on div "Policies" at bounding box center [77, 95] width 128 height 18
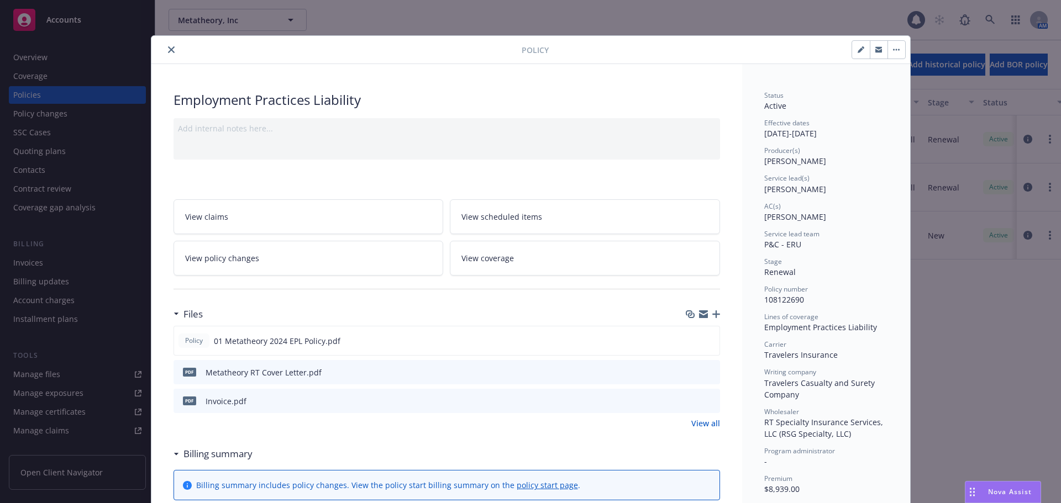
click at [165, 47] on button "close" at bounding box center [171, 49] width 13 height 13
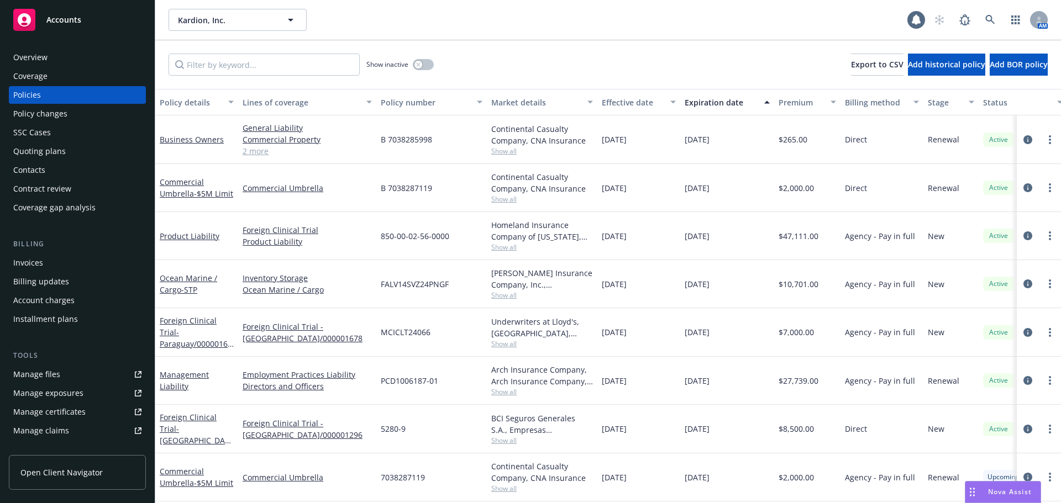
scroll to position [54, 0]
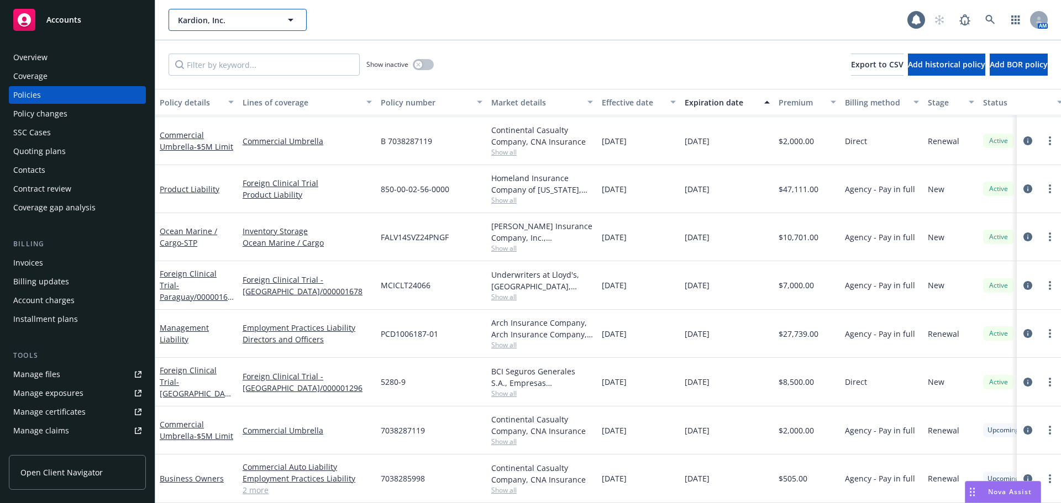
click at [220, 20] on span "Kardion, Inc." at bounding box center [226, 20] width 96 height 12
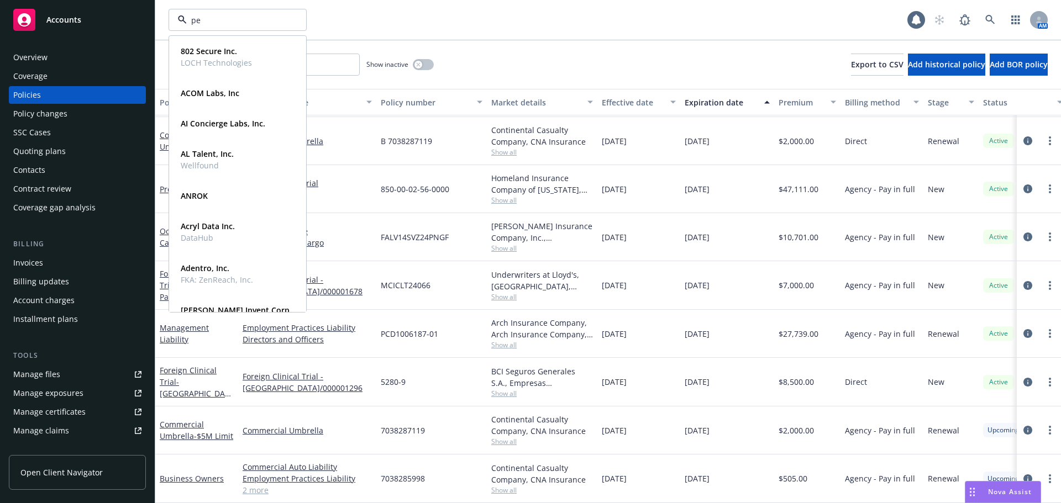
type input "per"
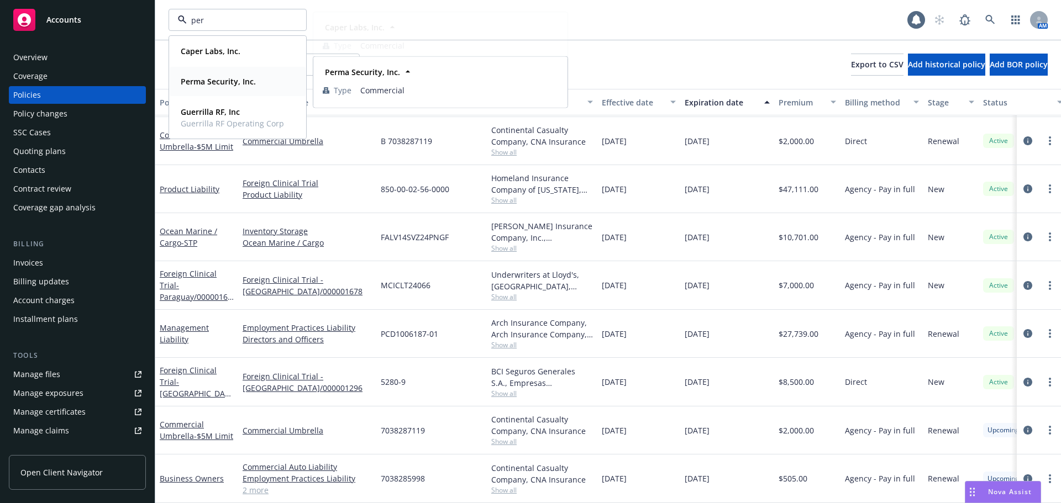
click at [224, 84] on strong "Perma Security, Inc." at bounding box center [218, 81] width 75 height 10
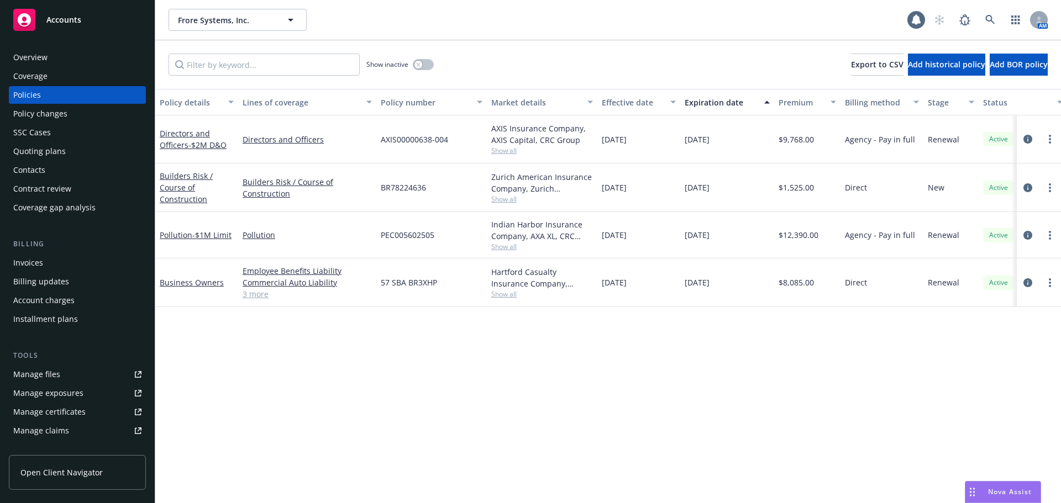
click at [46, 376] on div "Manage files" at bounding box center [36, 375] width 47 height 18
click at [64, 157] on div "Quoting plans" at bounding box center [77, 152] width 128 height 18
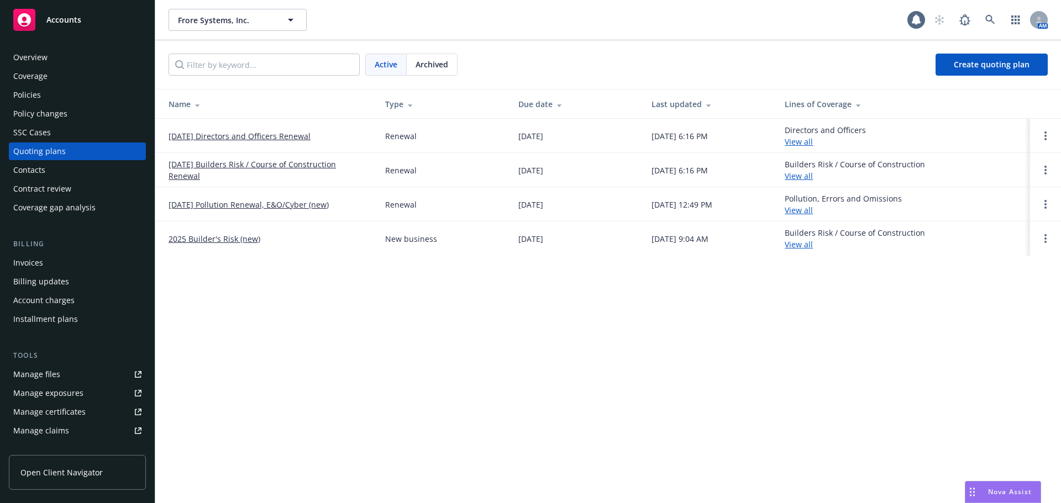
click at [294, 206] on link "05/07/25 Pollution Renewal, E&O/Cyber (new)" at bounding box center [249, 205] width 160 height 12
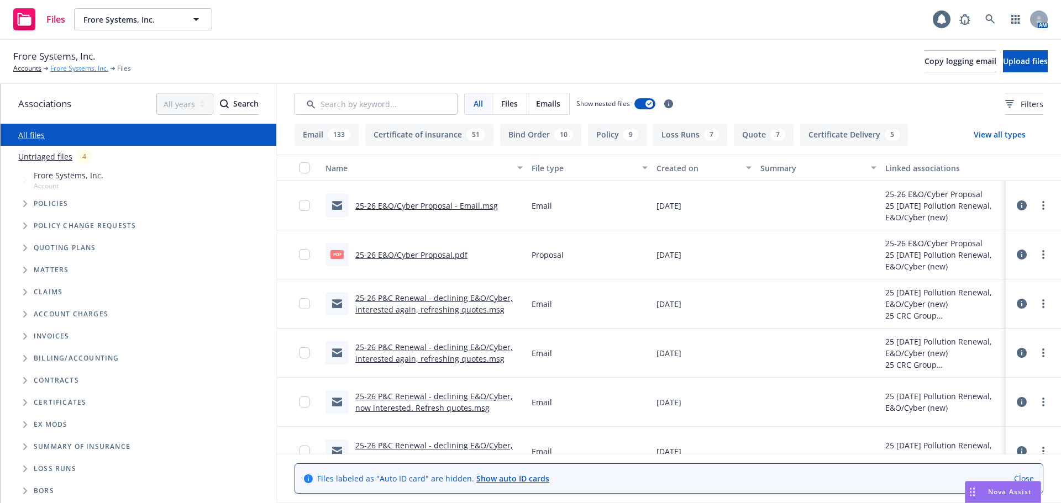
click at [72, 70] on link "Frore Systems, Inc." at bounding box center [79, 69] width 58 height 10
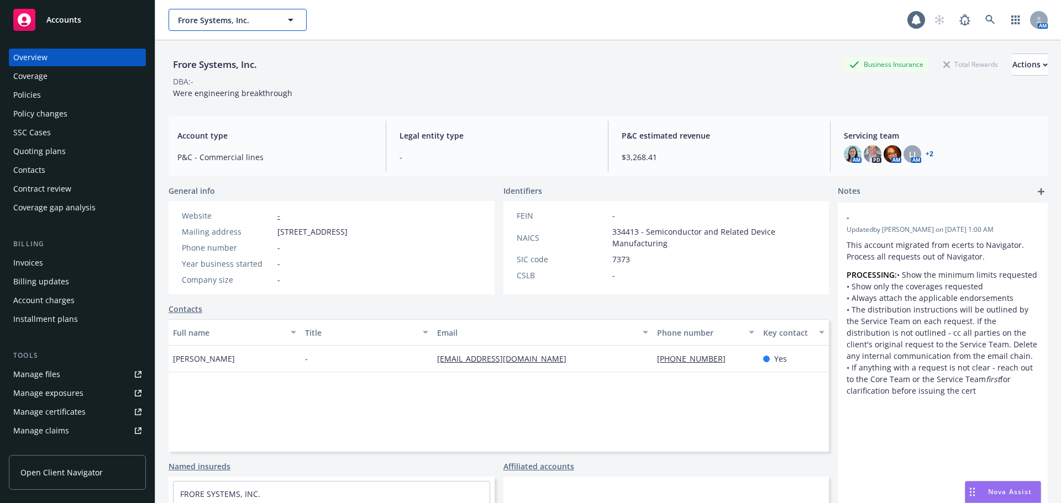
click at [220, 26] on button "Frore Systems, Inc." at bounding box center [238, 20] width 138 height 22
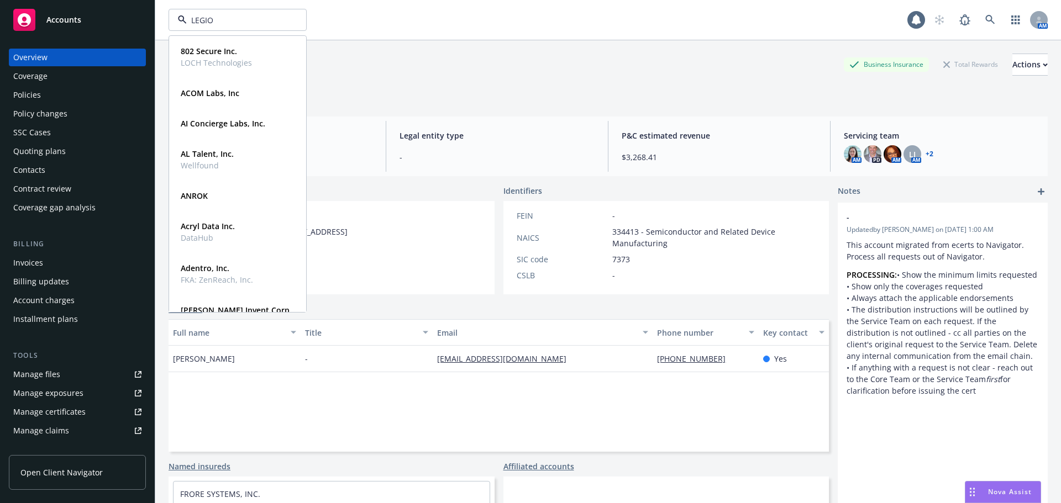
type input "LEGION"
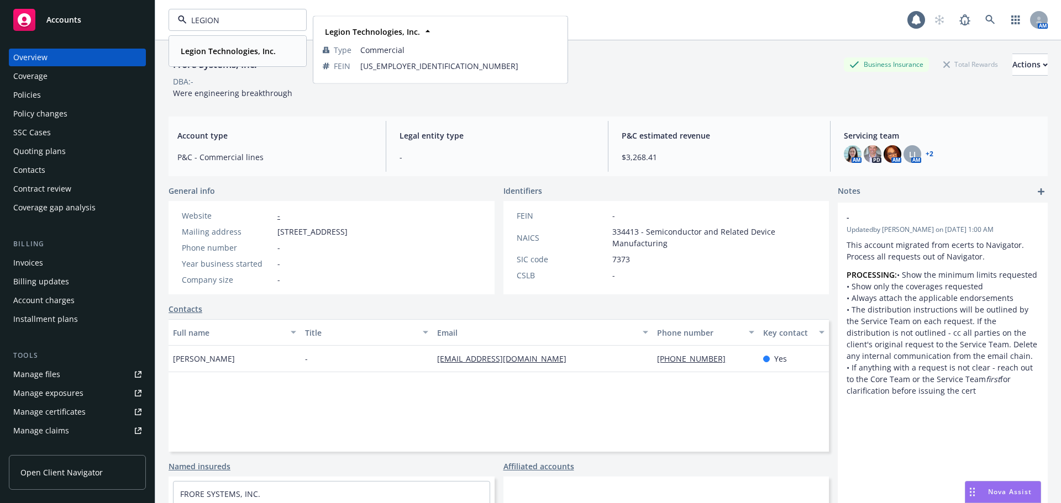
click at [250, 56] on strong "Legion Technologies, Inc." at bounding box center [228, 51] width 95 height 10
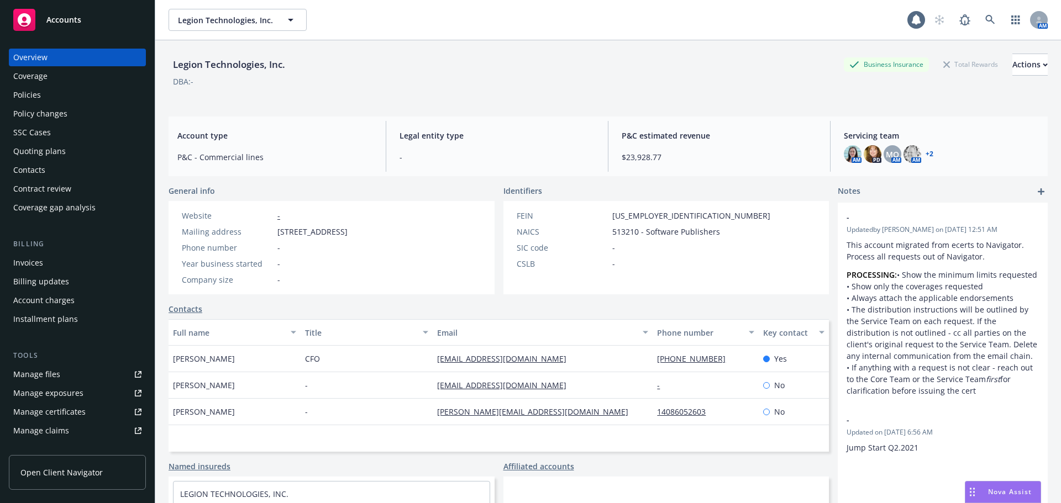
click at [60, 99] on div "Policies" at bounding box center [77, 95] width 128 height 18
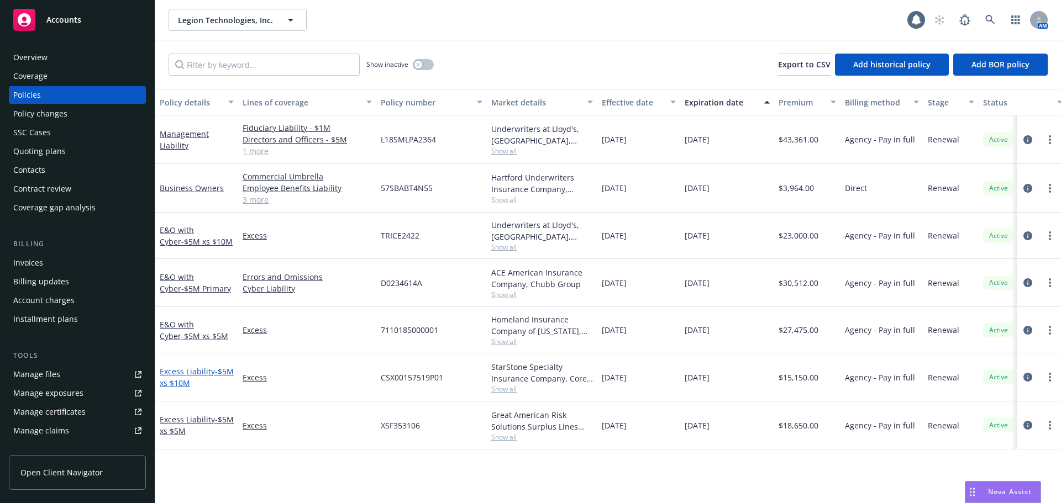
click at [198, 384] on span "- $5M xs $10M" at bounding box center [197, 377] width 74 height 22
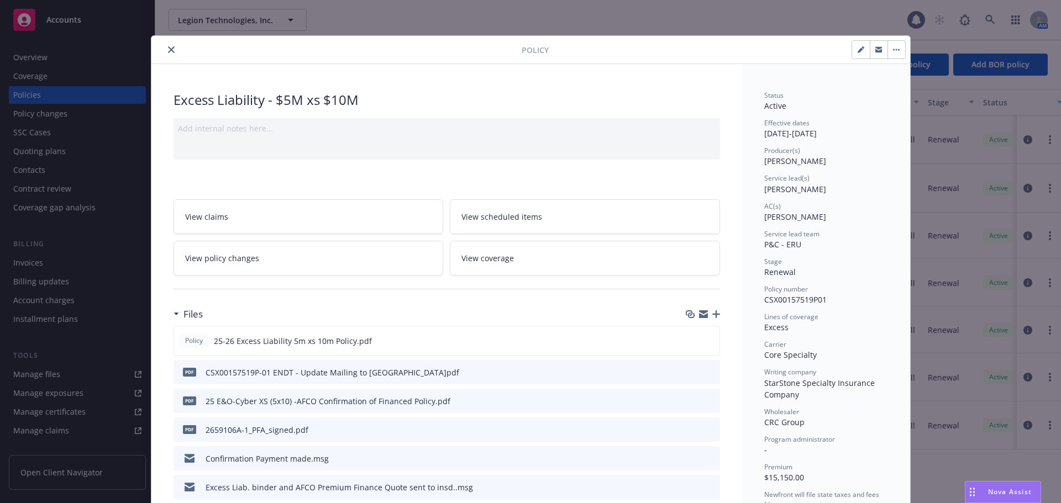
click at [168, 50] on icon "close" at bounding box center [171, 49] width 7 height 7
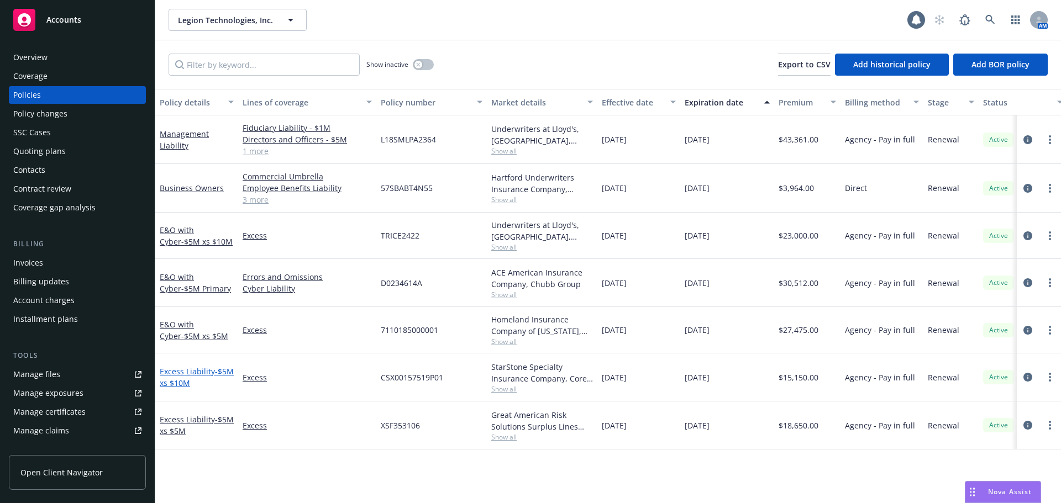
click at [195, 386] on span "- $5M xs $10M" at bounding box center [197, 377] width 74 height 22
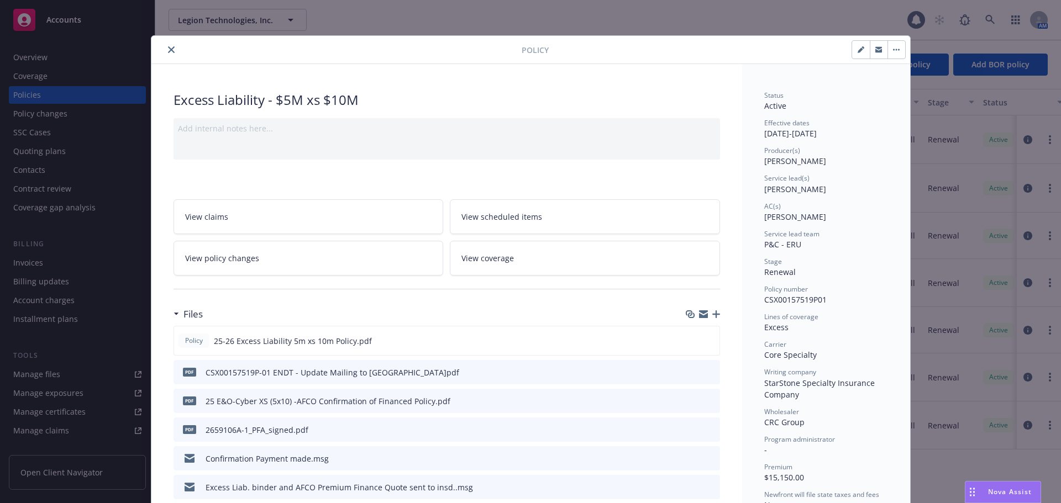
scroll to position [33, 0]
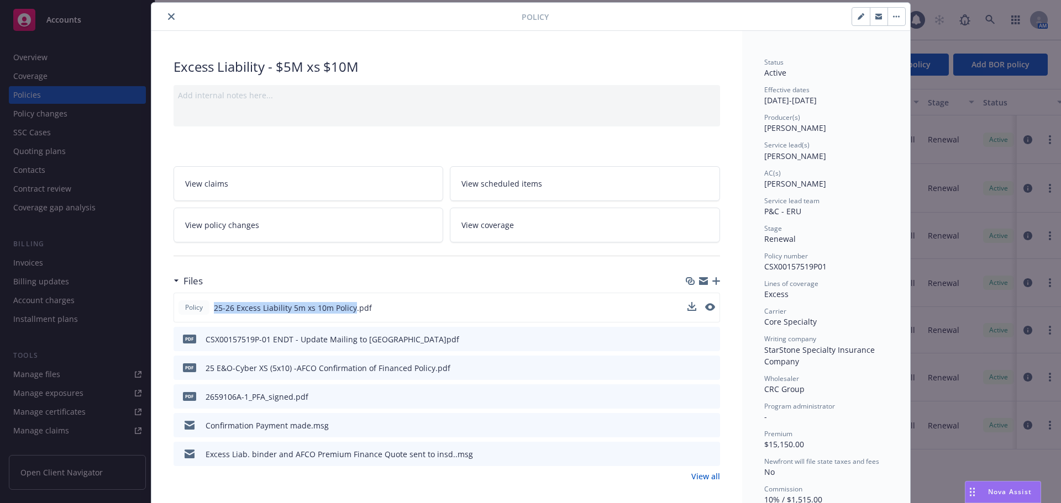
drag, startPoint x: 202, startPoint y: 307, endPoint x: 349, endPoint y: 318, distance: 146.9
click at [349, 318] on div "Policy 25-26 Excess Liability 5m xs 10m Policy.pdf" at bounding box center [447, 308] width 547 height 30
copy div "25-26 Excess Liability 5m xs 10m Policy"
click at [165, 18] on button "close" at bounding box center [171, 16] width 13 height 13
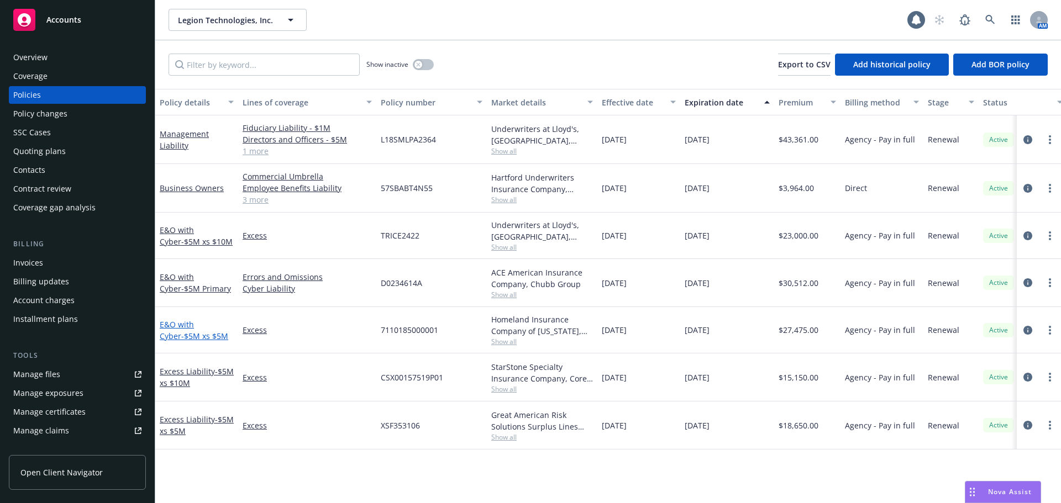
click at [190, 338] on span "- $5M xs $5M" at bounding box center [204, 336] width 47 height 10
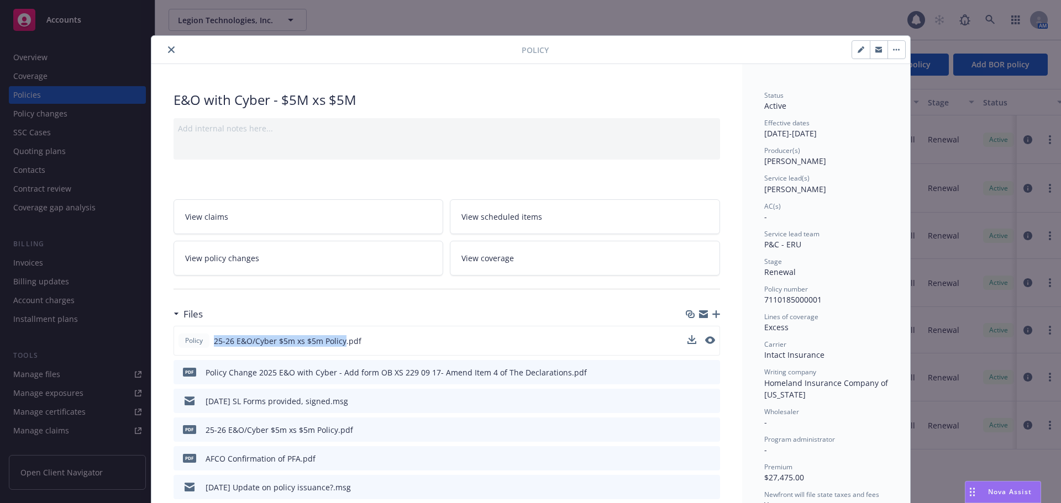
drag, startPoint x: 338, startPoint y: 342, endPoint x: 205, endPoint y: 339, distance: 133.2
click at [205, 339] on div "Policy 25-26 E&O/Cyber $5m xs $5m Policy.pdf" at bounding box center [269, 341] width 183 height 14
copy div "25-26 E&O/Cyber $5m xs $5m Policy"
drag, startPoint x: 584, startPoint y: 329, endPoint x: 525, endPoint y: 308, distance: 62.9
click at [581, 329] on div "Policy 25-26 E&O/Cyber $5m xs $5m Policy.pdf" at bounding box center [447, 341] width 547 height 30
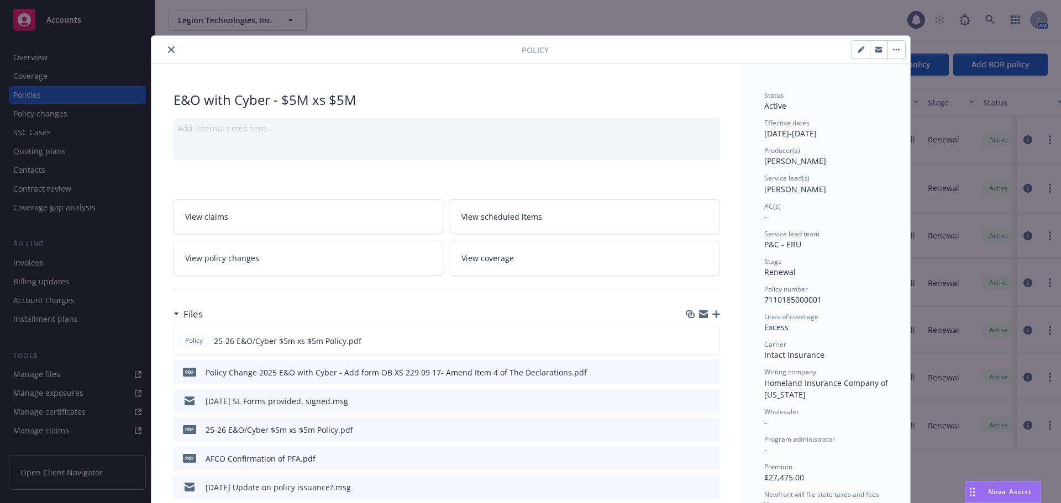
drag, startPoint x: 167, startPoint y: 52, endPoint x: 167, endPoint y: 60, distance: 7.8
click at [168, 52] on icon "close" at bounding box center [171, 49] width 7 height 7
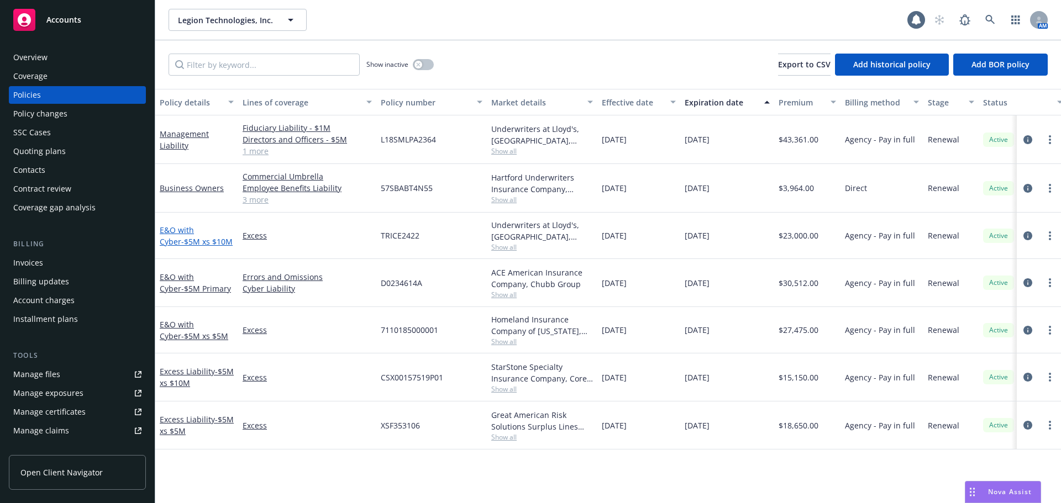
click at [191, 243] on span "- $5M xs $10M" at bounding box center [206, 242] width 51 height 10
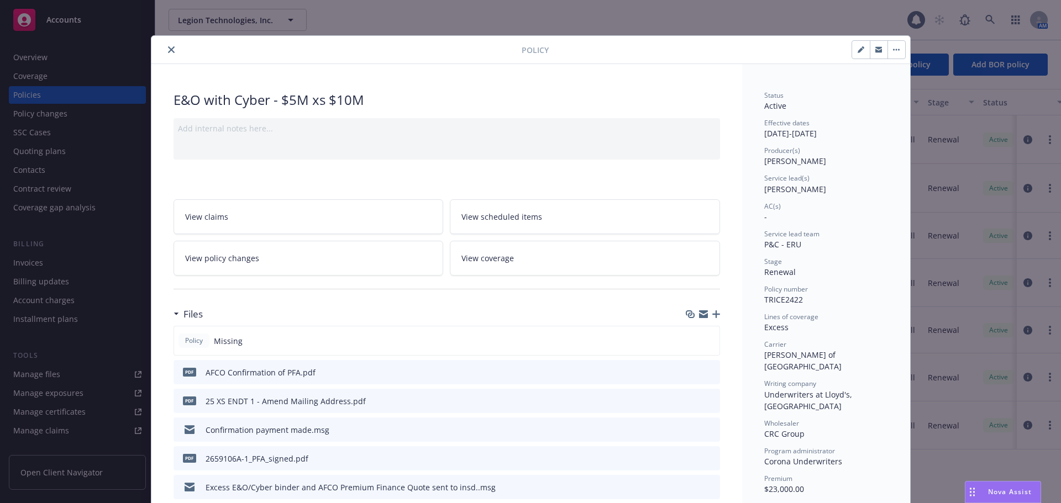
click at [712, 311] on icon "button" at bounding box center [716, 315] width 8 height 8
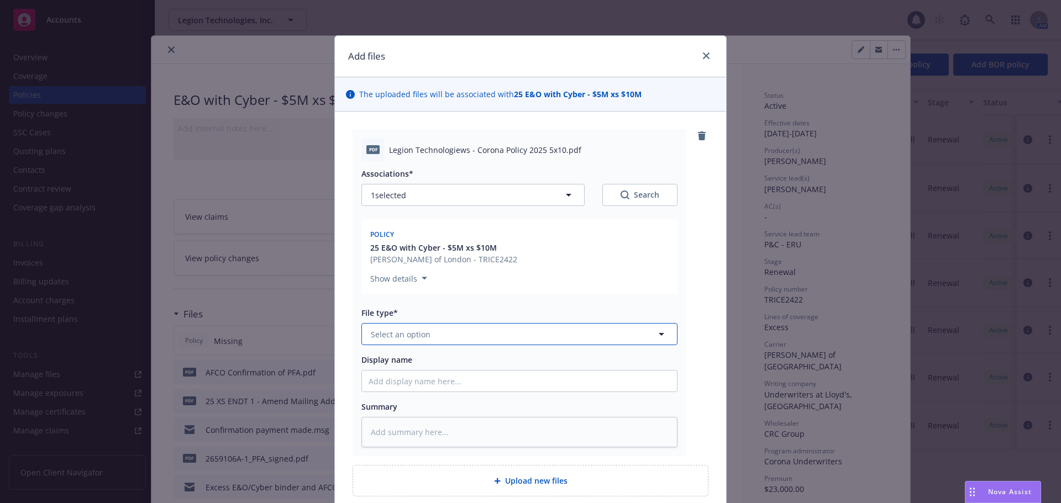
click at [444, 337] on button "Select an option" at bounding box center [519, 334] width 316 height 22
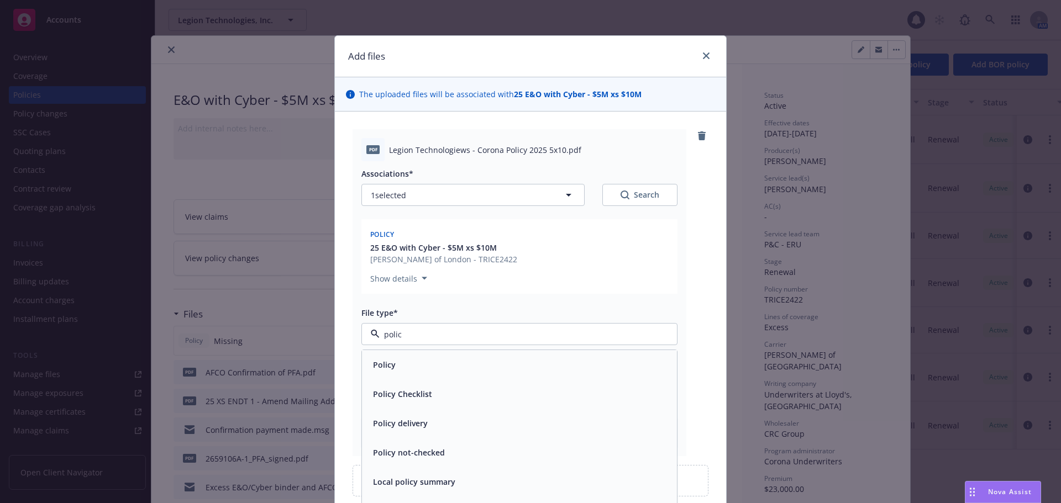
type input "policy"
drag, startPoint x: 442, startPoint y: 372, endPoint x: 425, endPoint y: 375, distance: 16.8
click at [440, 373] on div "Policy" at bounding box center [520, 365] width 302 height 16
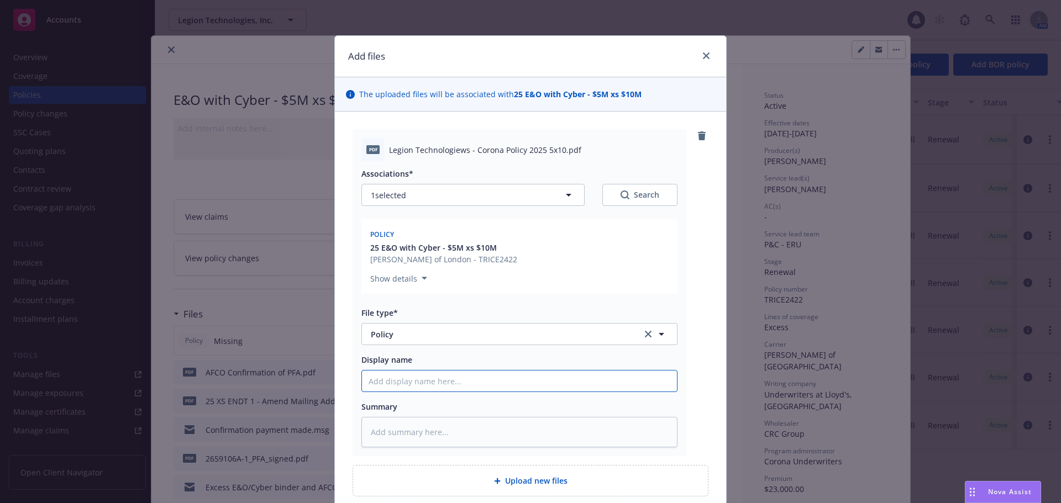
click at [429, 387] on input "Display name" at bounding box center [519, 381] width 315 height 21
paste input "25-26 E&O/Cyber $5m xs $5m Policy"
type textarea "x"
type input "25-26 E&O/Cyber $5m xs $5m Policy"
drag, startPoint x: 469, startPoint y: 42, endPoint x: 513, endPoint y: 50, distance: 45.0
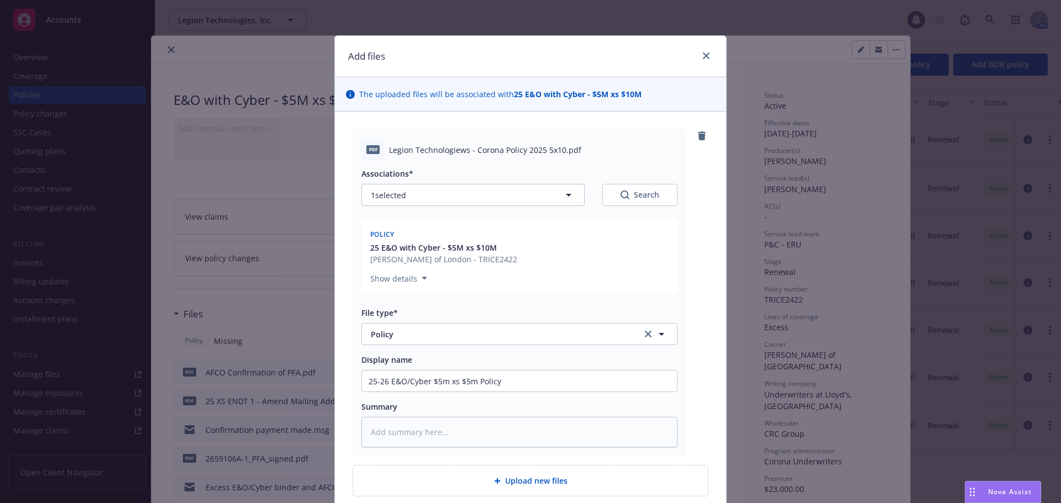
click at [513, 50] on div "Add files" at bounding box center [530, 56] width 391 height 41
click at [469, 384] on input "25-26 E&O/Cyber $5m xs $5m Policy" at bounding box center [519, 381] width 315 height 21
type textarea "x"
type input "25-26 E&O/Cyber $5m xs $m Policy"
type textarea "x"
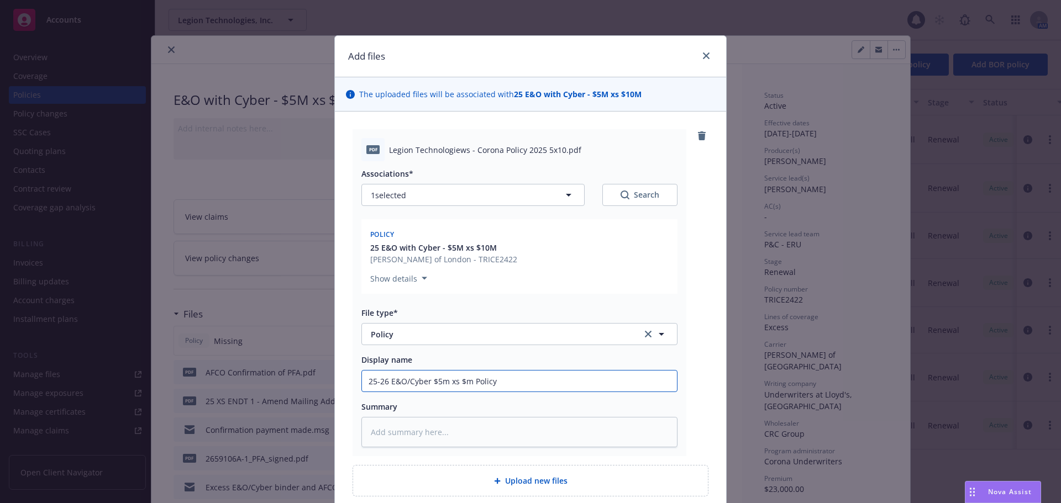
type input "25-26 E&O/Cyber $5m xs $1m Policy"
type textarea "x"
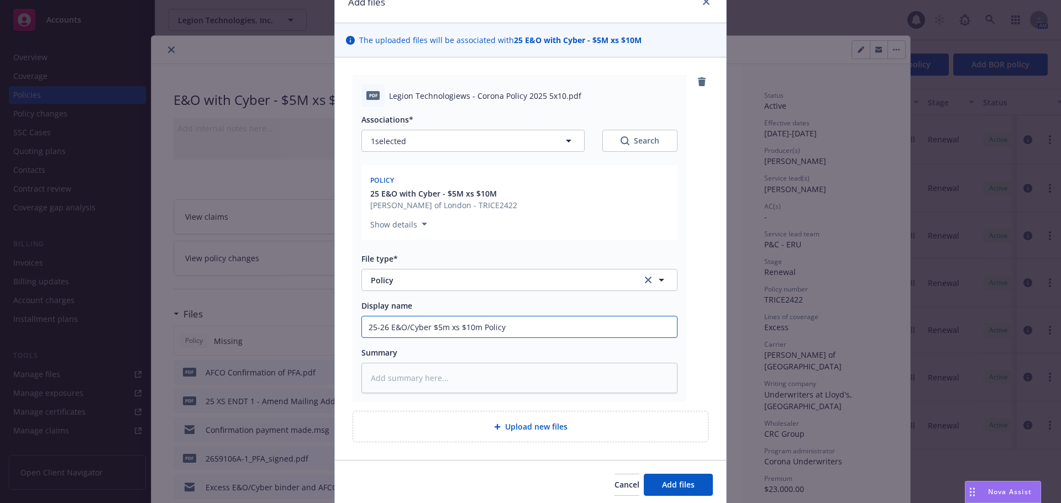
scroll to position [41, 0]
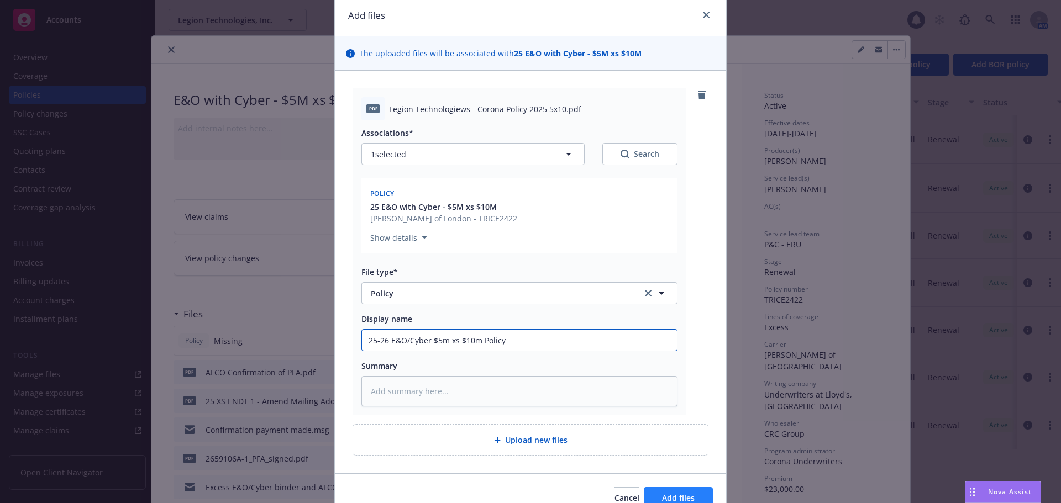
type input "25-26 E&O/Cyber $5m xs $10m Policy"
click at [664, 492] on button "Add files" at bounding box center [678, 498] width 69 height 22
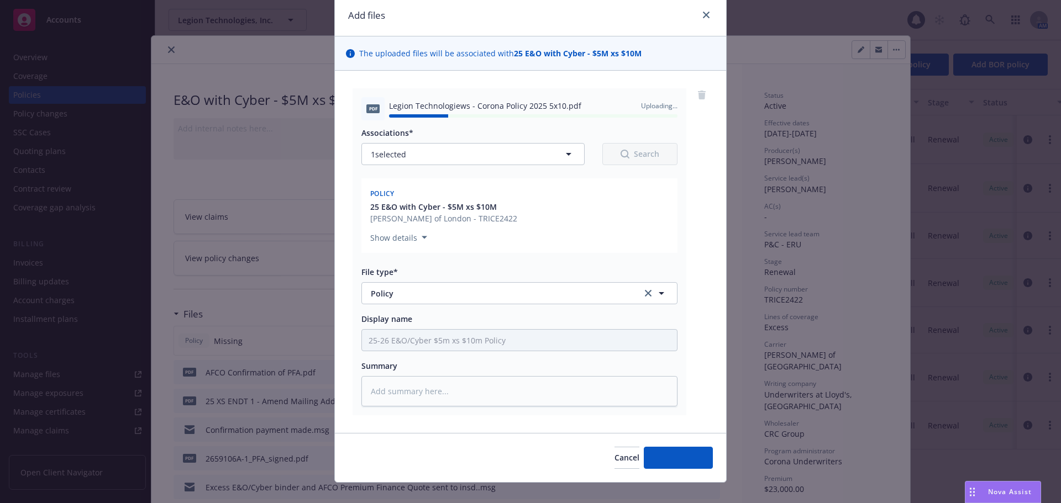
type textarea "x"
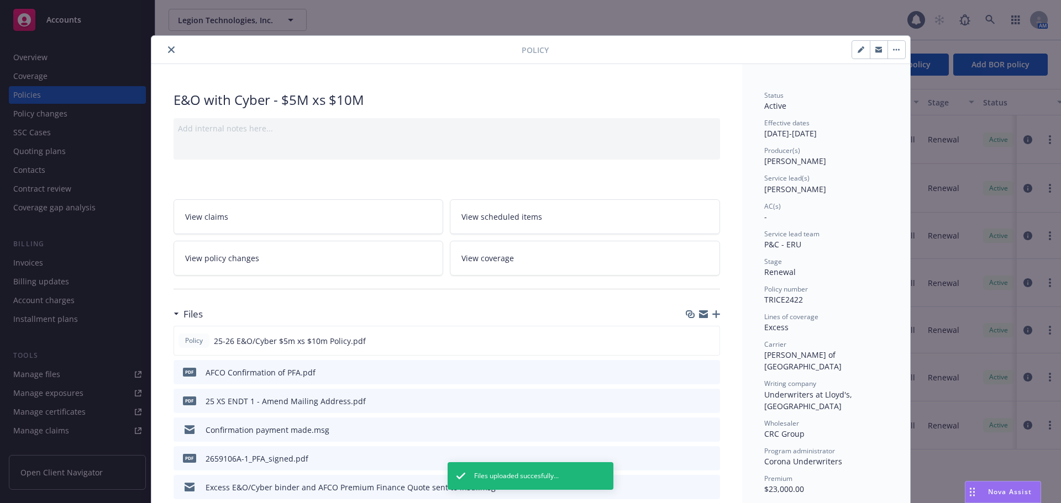
click at [168, 50] on icon "close" at bounding box center [171, 49] width 7 height 7
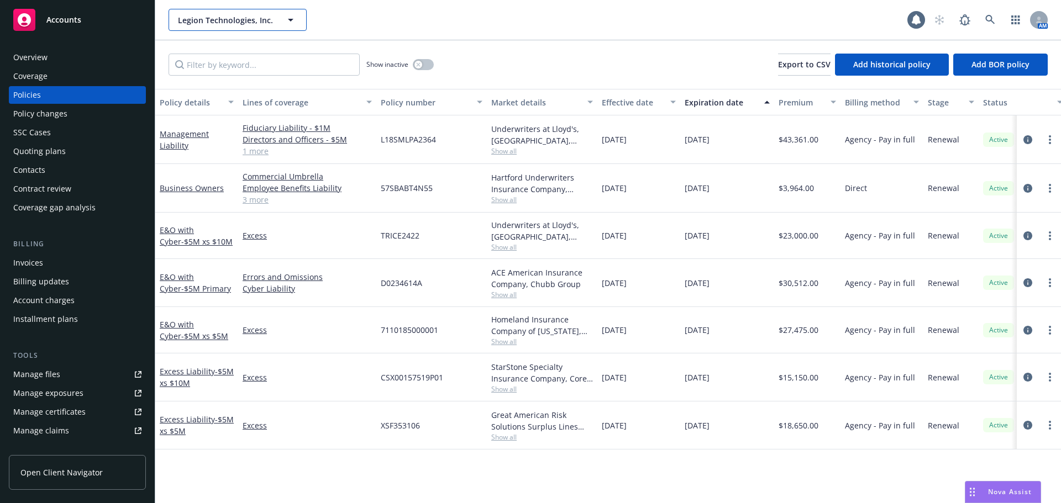
click at [227, 19] on span "Legion Technologies, Inc." at bounding box center [226, 20] width 96 height 12
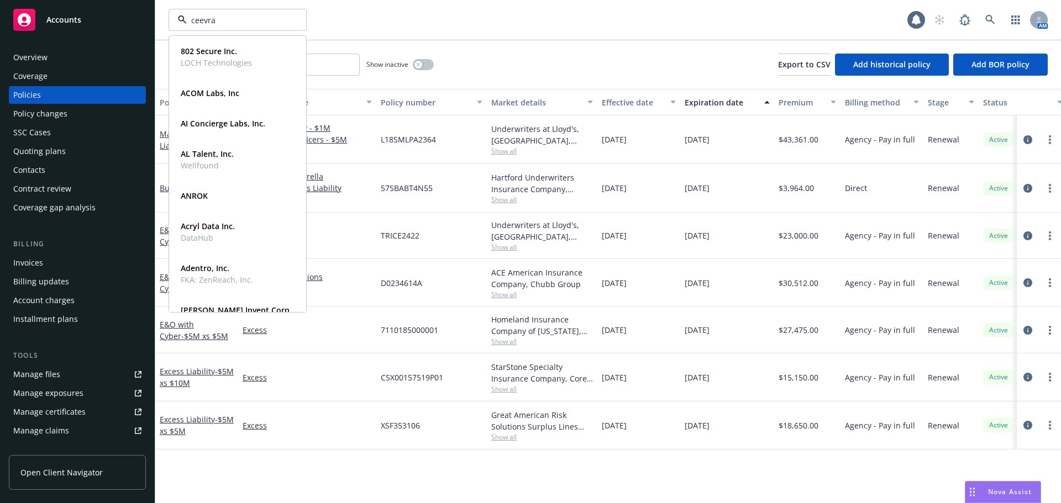
type input "ceevra"
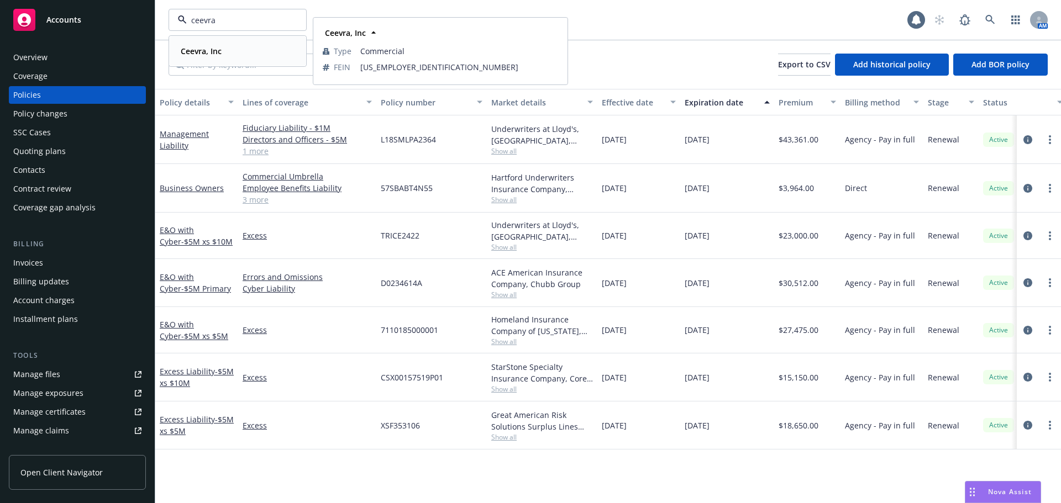
click at [206, 49] on strong "Ceevra, Inc" at bounding box center [201, 51] width 41 height 10
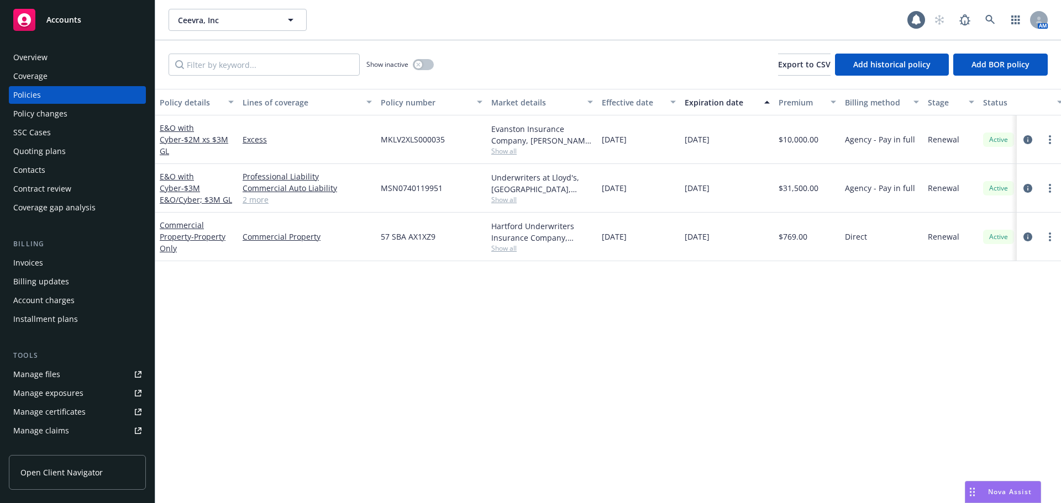
click at [49, 157] on div "Quoting plans" at bounding box center [39, 152] width 52 height 18
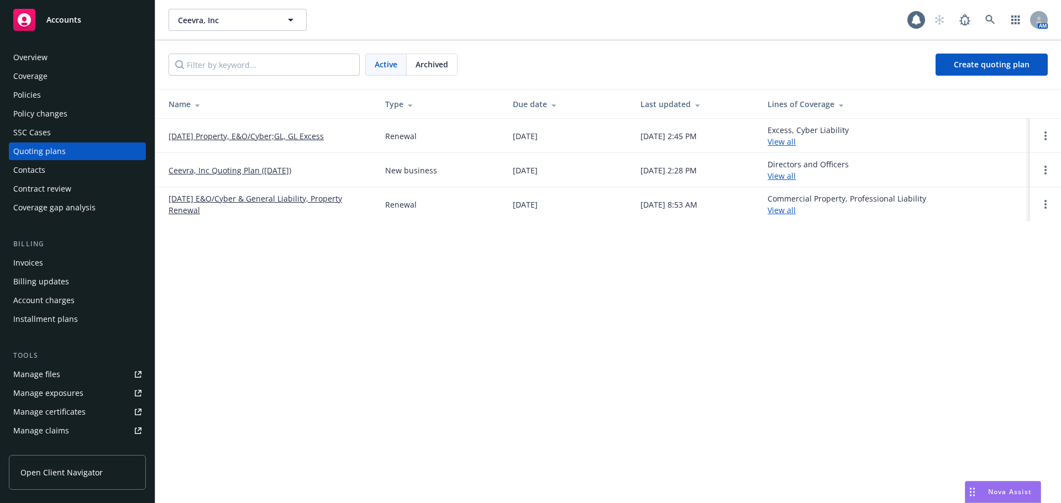
click at [278, 138] on link "10/23/25 Property, E&O/Cyber;GL, GL Excess" at bounding box center [246, 136] width 155 height 12
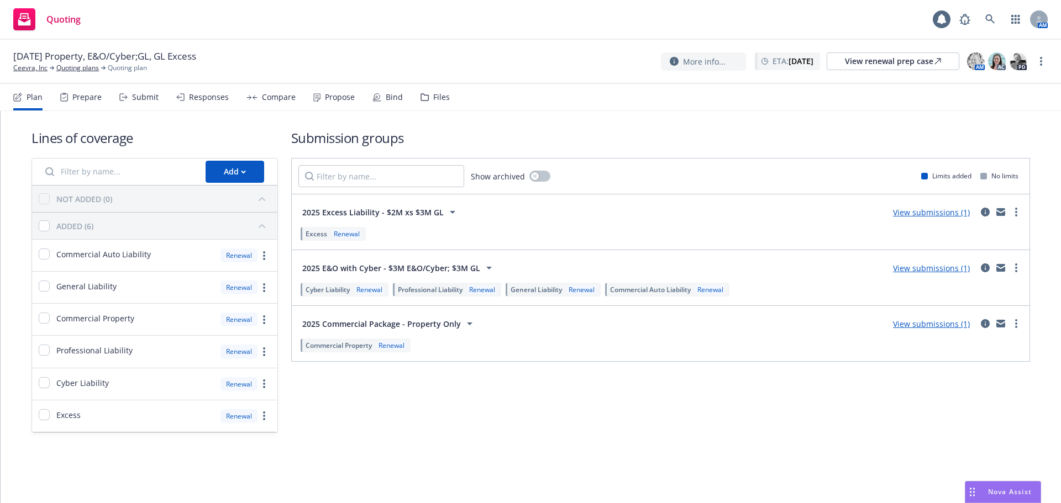
click at [944, 211] on link "View submissions (1)" at bounding box center [931, 212] width 77 height 10
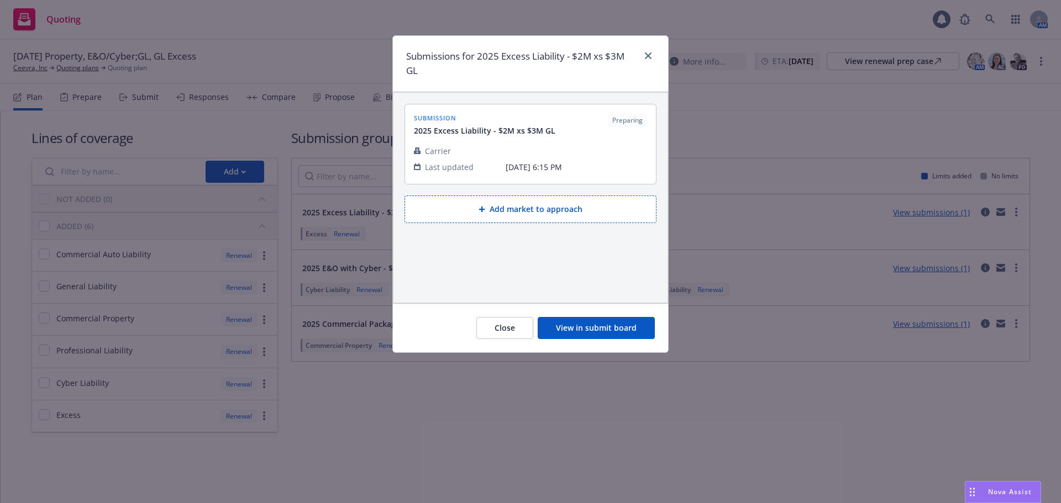
click at [618, 323] on button "View in submit board" at bounding box center [596, 328] width 117 height 22
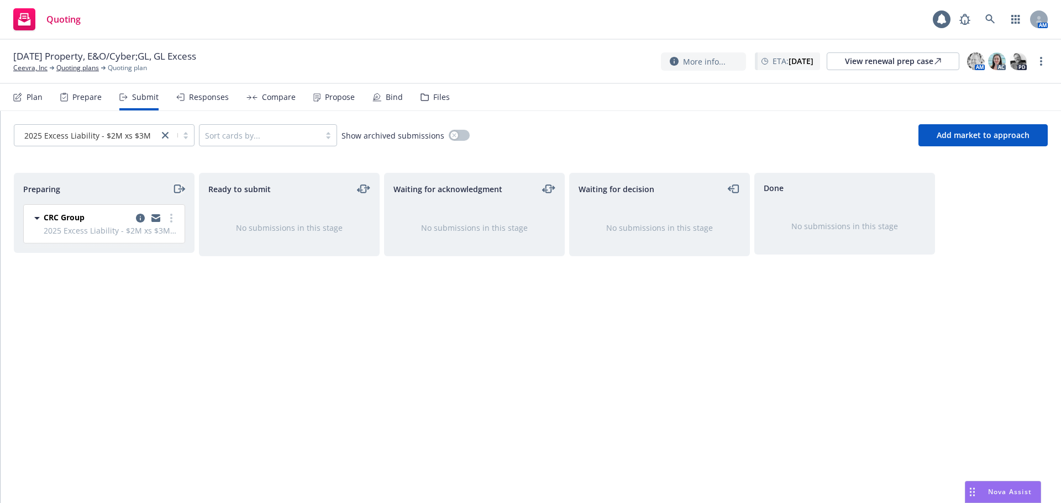
click at [175, 189] on icon "moveRight" at bounding box center [178, 188] width 13 height 13
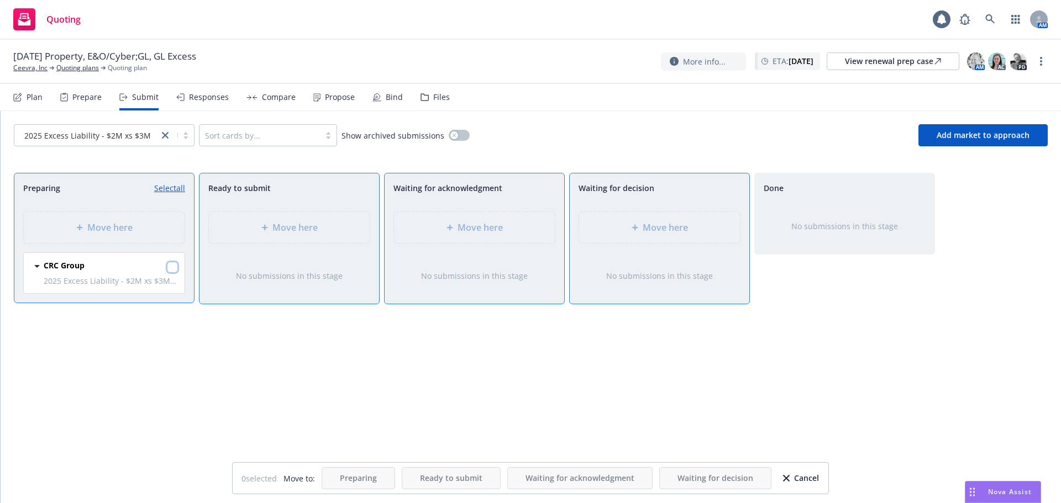
click at [172, 265] on input "checkbox" at bounding box center [172, 267] width 11 height 11
checkbox input "true"
click at [640, 220] on div "Move here" at bounding box center [659, 227] width 161 height 31
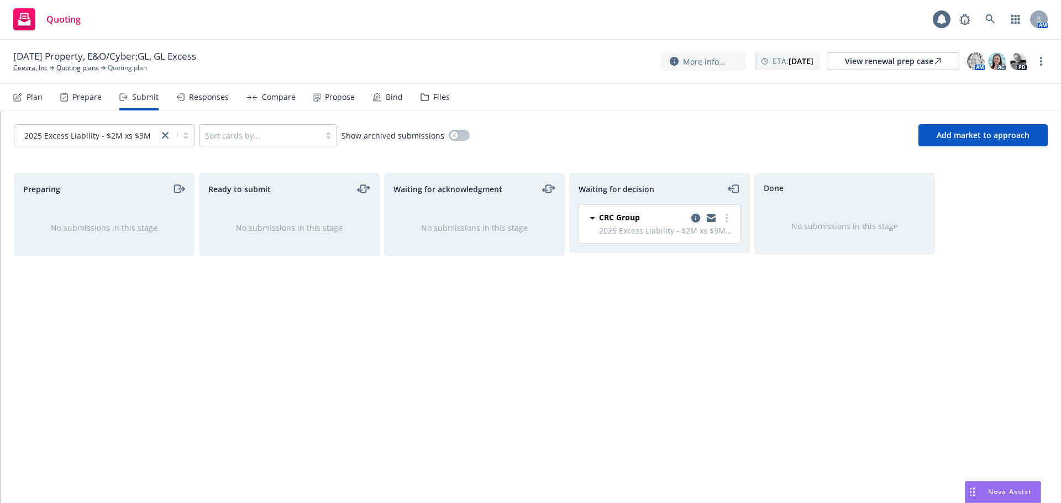
click at [694, 221] on icon "copy logging email" at bounding box center [695, 218] width 9 height 9
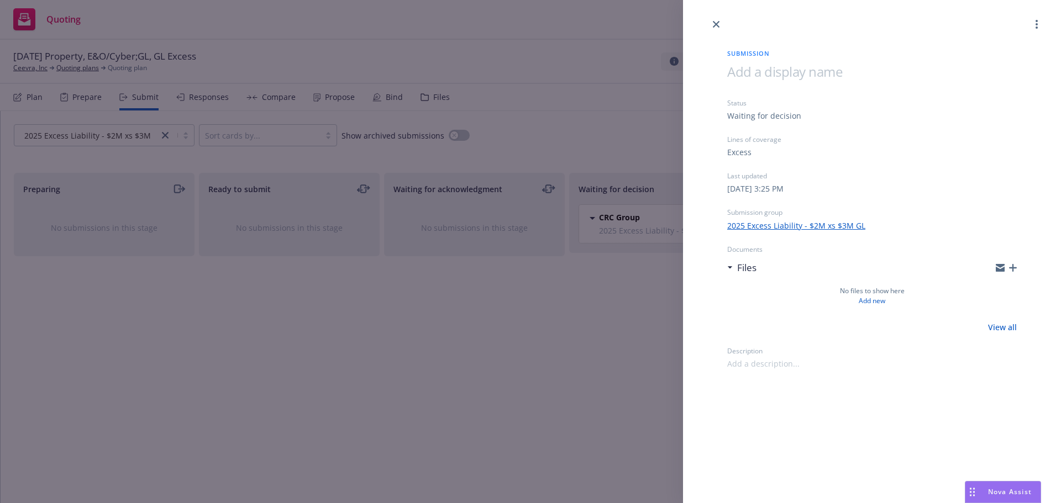
click at [1015, 267] on icon "button" at bounding box center [1013, 268] width 8 height 8
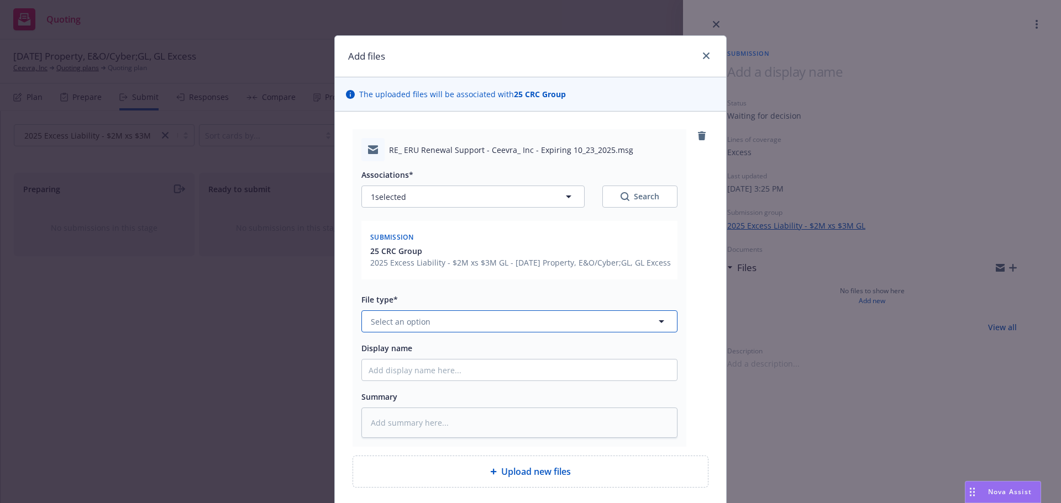
click at [463, 332] on button "Select an option" at bounding box center [519, 322] width 316 height 22
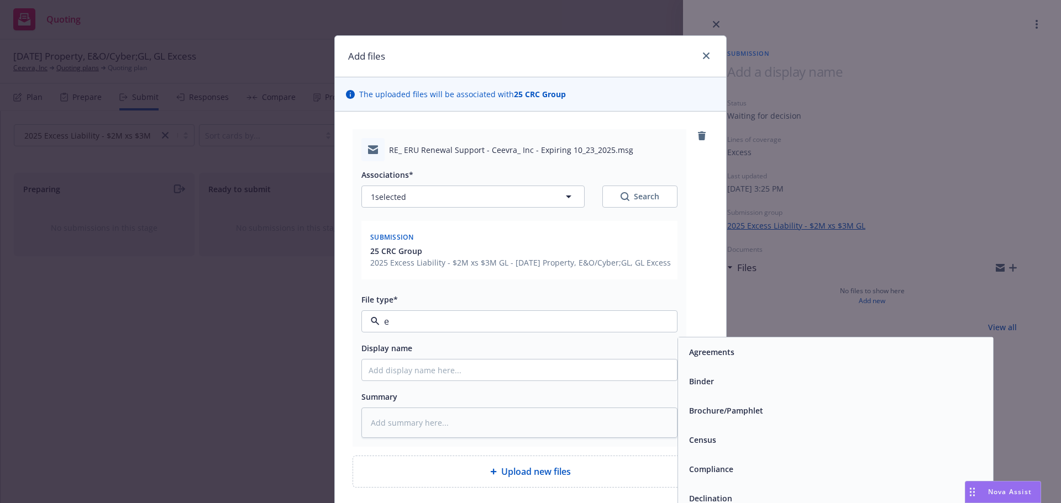
type input "em"
click at [722, 384] on div "Email" at bounding box center [835, 381] width 315 height 29
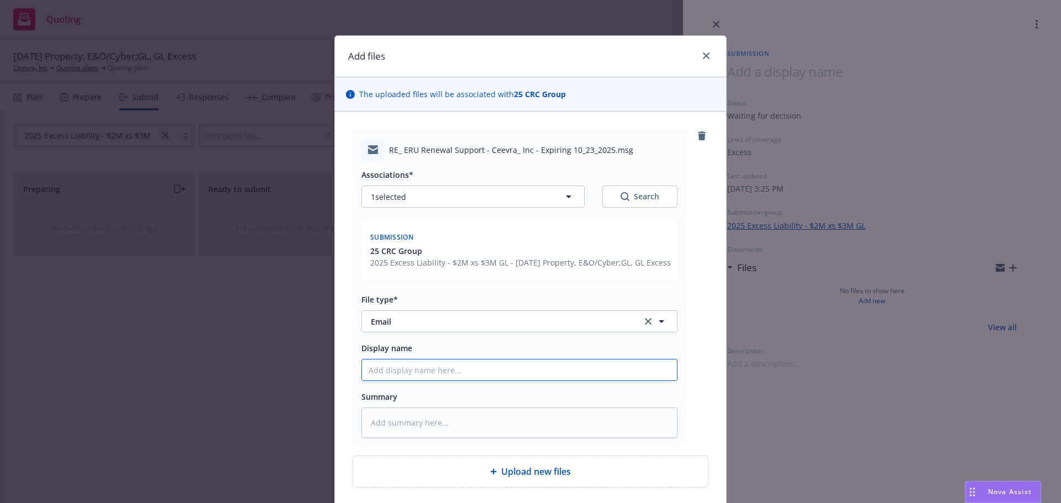
click at [558, 381] on input "Display name" at bounding box center [519, 370] width 315 height 21
type textarea "x"
type input "0"
type textarea "x"
type input "08"
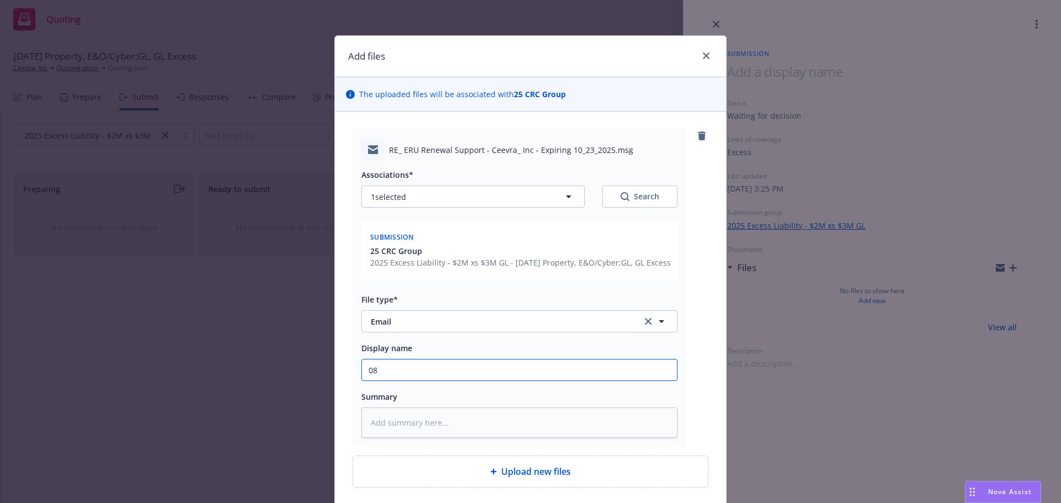
type textarea "x"
type input "08/"
type textarea "x"
type input "08/2"
type textarea "x"
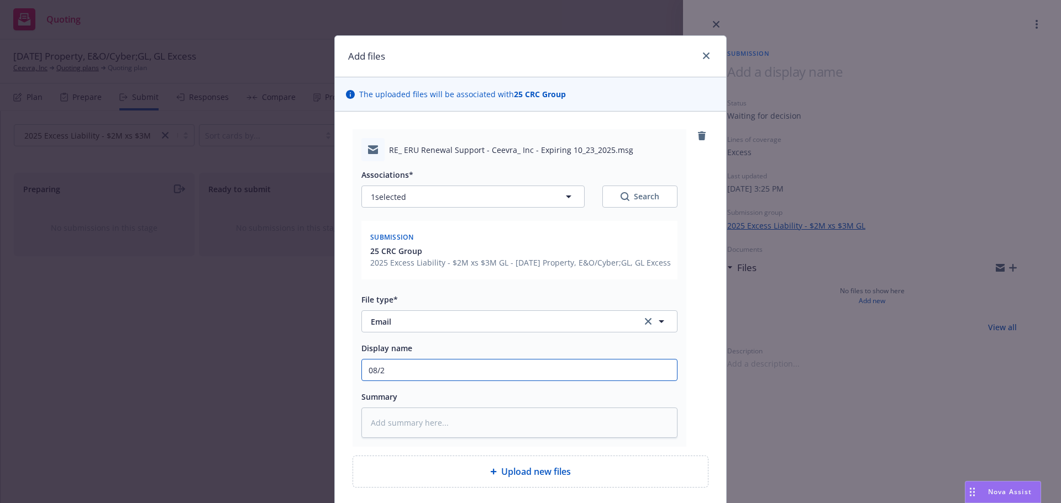
type input "08/25"
type textarea "x"
type input "08/25/"
type textarea "x"
type input "08/25/2"
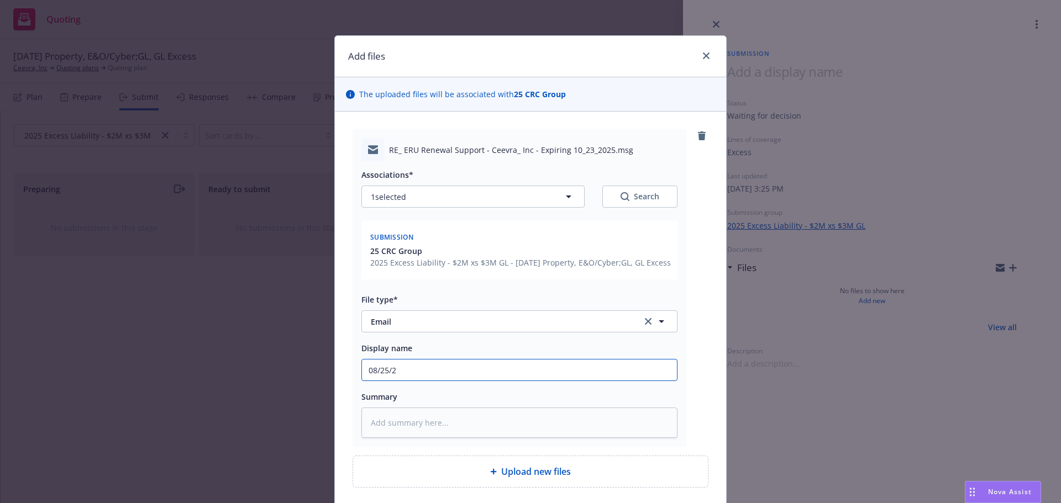
type textarea "x"
type input "08/25/25"
type textarea "x"
type input "08/25/25"
type textarea "x"
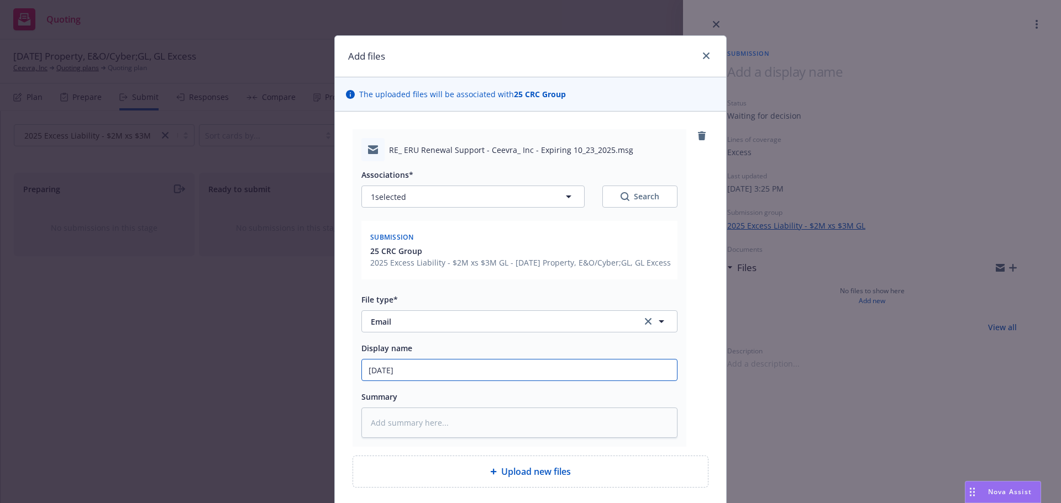
type input "08/25/25 E"
type textarea "x"
type input "08/25/25 Ema"
type textarea "x"
type input "08/25/25 Emai"
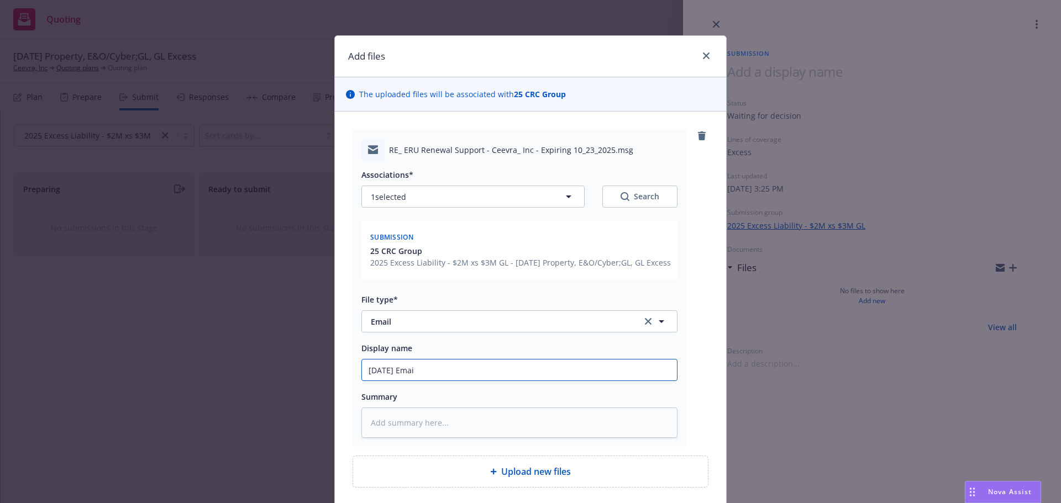
type textarea "x"
type input "08/25/25 Email"
type textarea "x"
type input "08/25/25 Email"
type textarea "x"
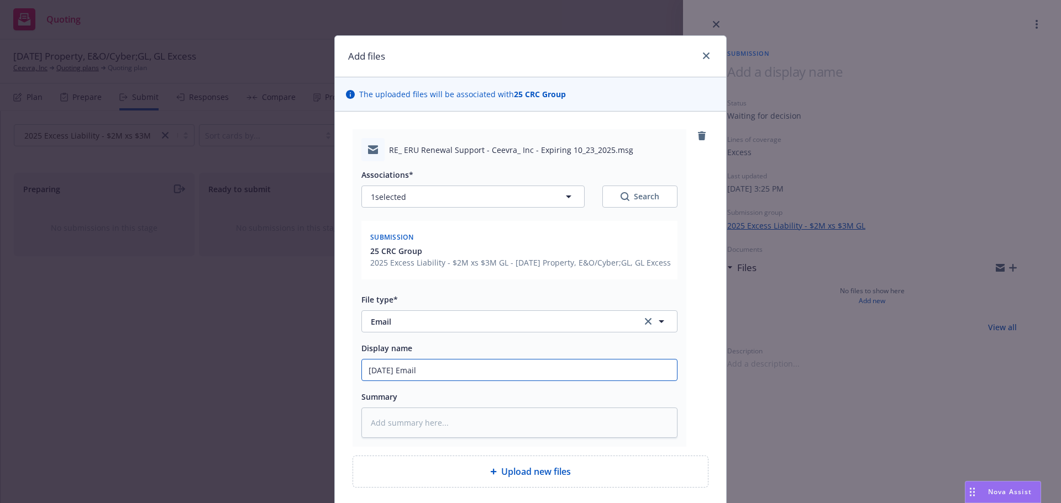
type input "08/25/25 Email t"
type textarea "x"
type input "08/25/25 Email to"
type textarea "x"
type input "08/25/25 Email to"
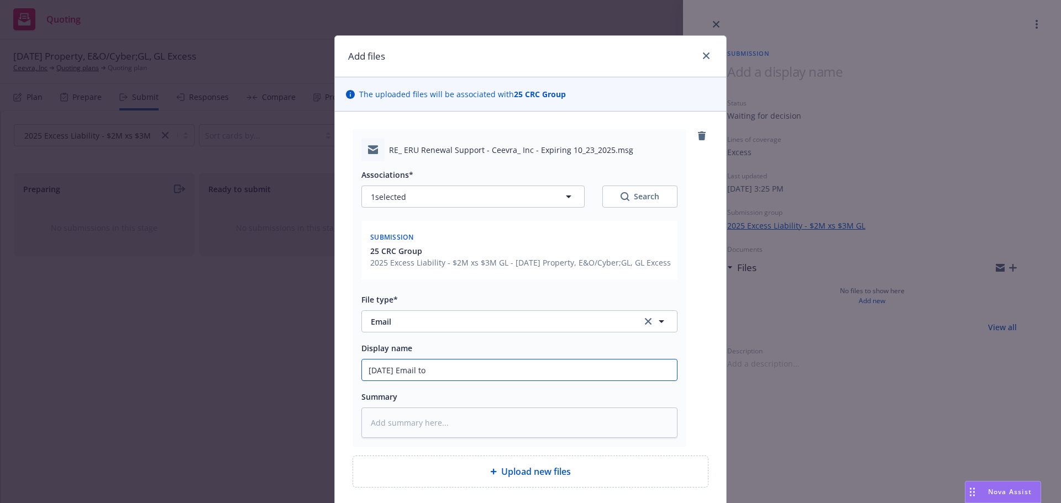
type textarea "x"
type input "08/25/25 Email to P"
type textarea "x"
type input "08/25/25 Email to PS"
type textarea "x"
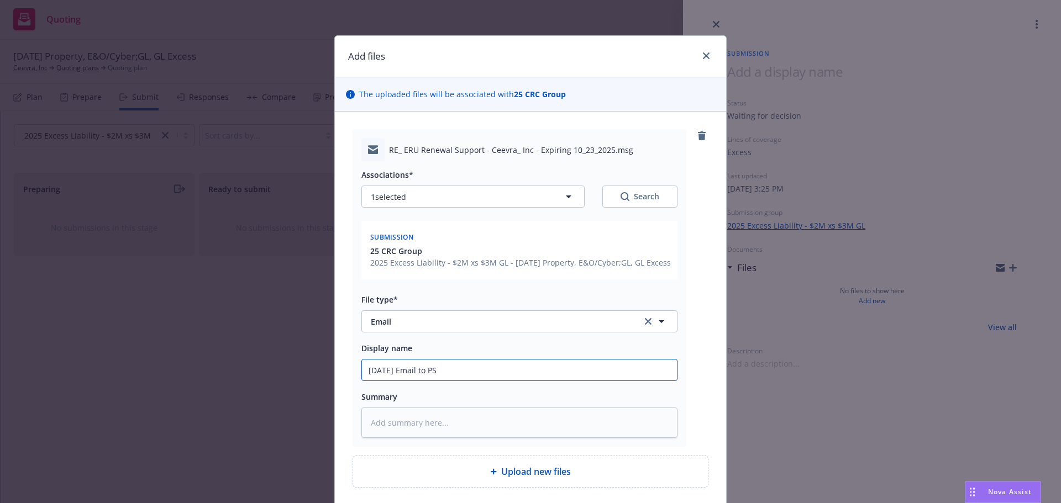
type input "08/25/25 Email to PST"
type textarea "x"
type input "08/25/25 Email to PST"
type textarea "x"
type input "08/25/25 Email to PST -"
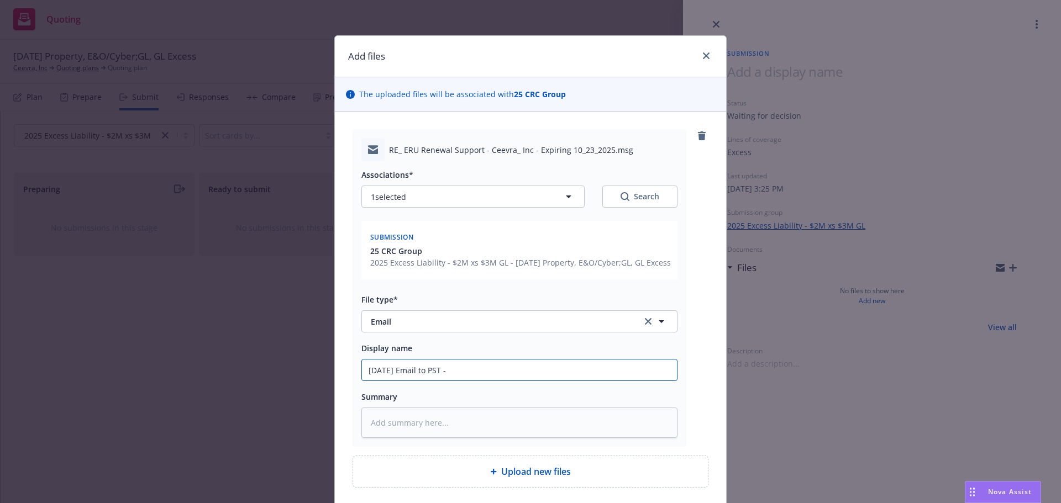
type textarea "x"
type input "08/25/25 Email to PST -"
type textarea "x"
type input "08/25/25 Email to PST - E"
type textarea "x"
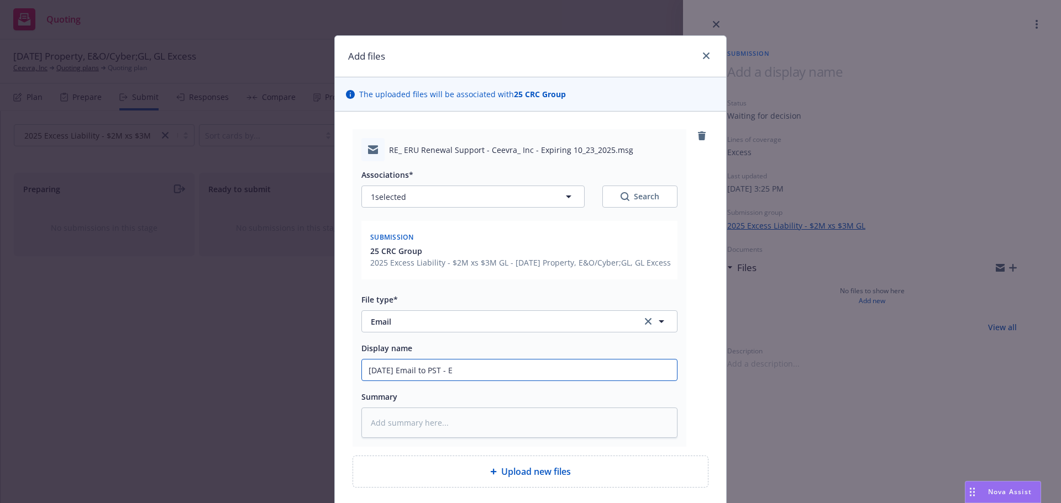
type input "08/25/25 Email to PST - E&"
type textarea "x"
type input "08/25/25 Email to PST - E&O"
type textarea "x"
type input "08/25/25 Email to PST - E&O/"
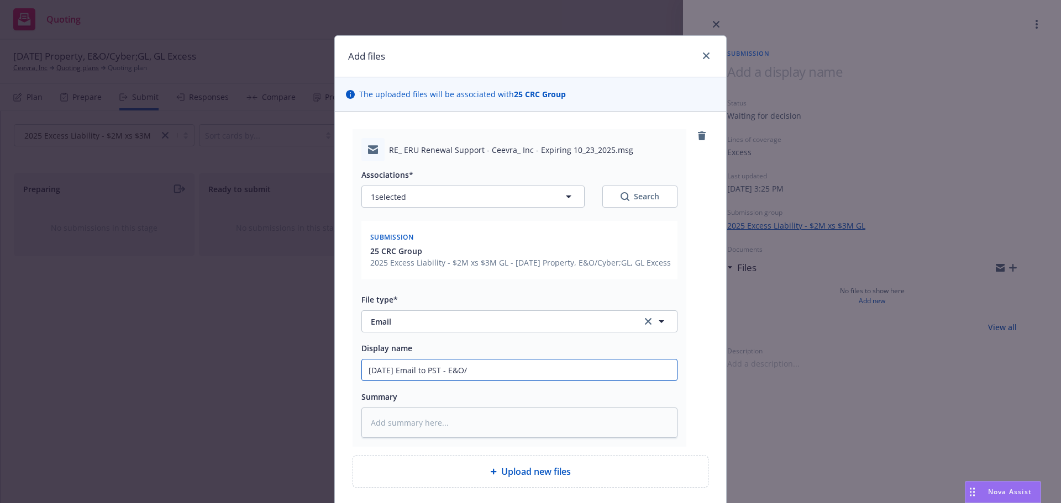
type textarea "x"
type input "08/25/25 Email to PST - E&O/C"
type textarea "x"
type input "08/25/25 Email to PST - E&O/Cy"
type textarea "x"
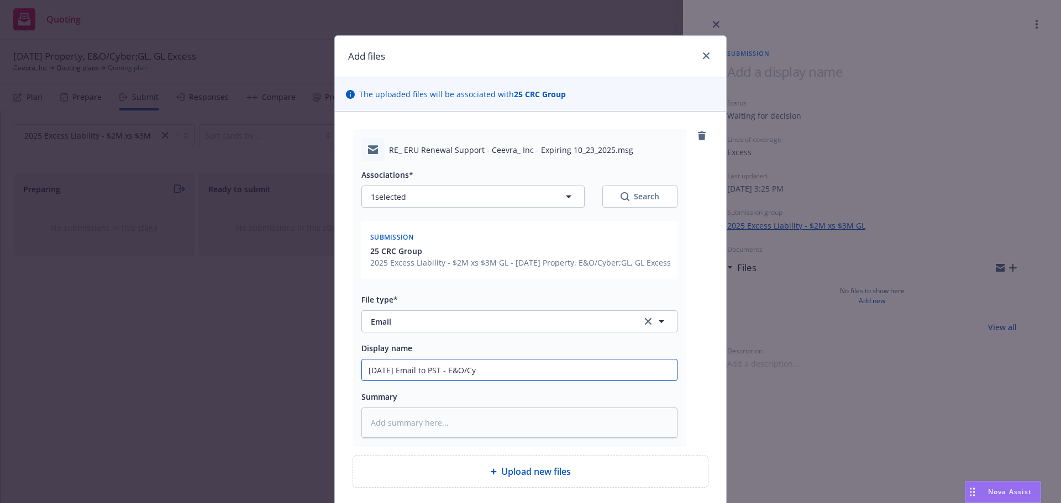
type input "08/25/25 Email to PST - E&O/Cyb"
type textarea "x"
type input "08/25/25 Email to PST - E&O/Cybe"
type textarea "x"
type input "08/25/25 Email to PST - E&O/Cyber"
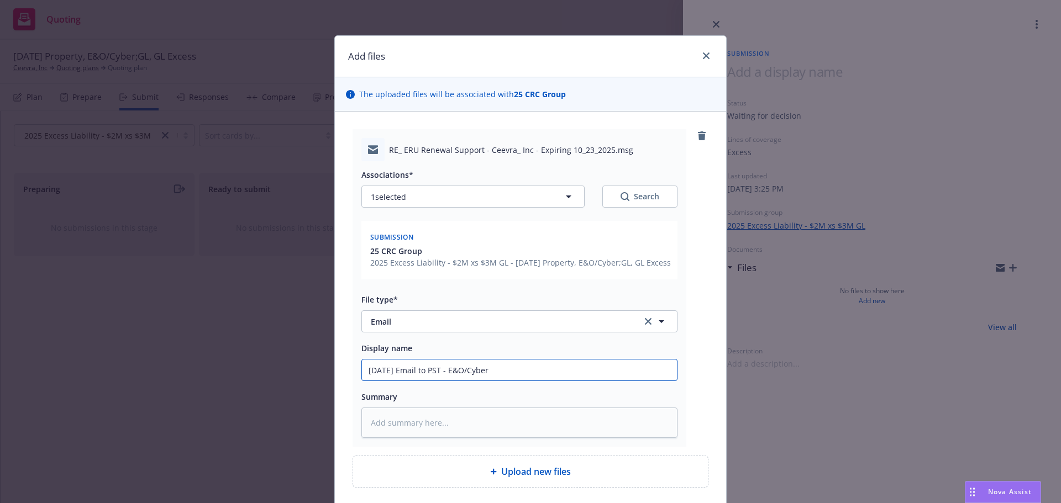
type textarea "x"
type input "08/25/25 Email to PST - E&O/Cyber"
type textarea "x"
type input "08/25/25 Email to PST - E&O/Cyber a"
type textarea "x"
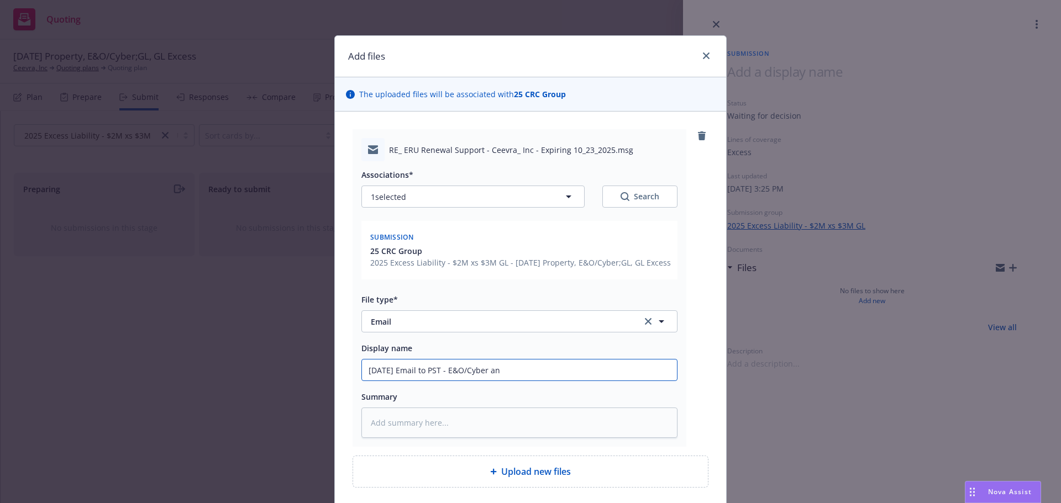
type input "08/25/25 Email to PST - E&O/Cyber and"
type textarea "x"
type input "08/25/25 Email to PST - E&O/Cyber an"
type textarea "x"
type input "08/25/25 Email to PST - E&O/Cyber a"
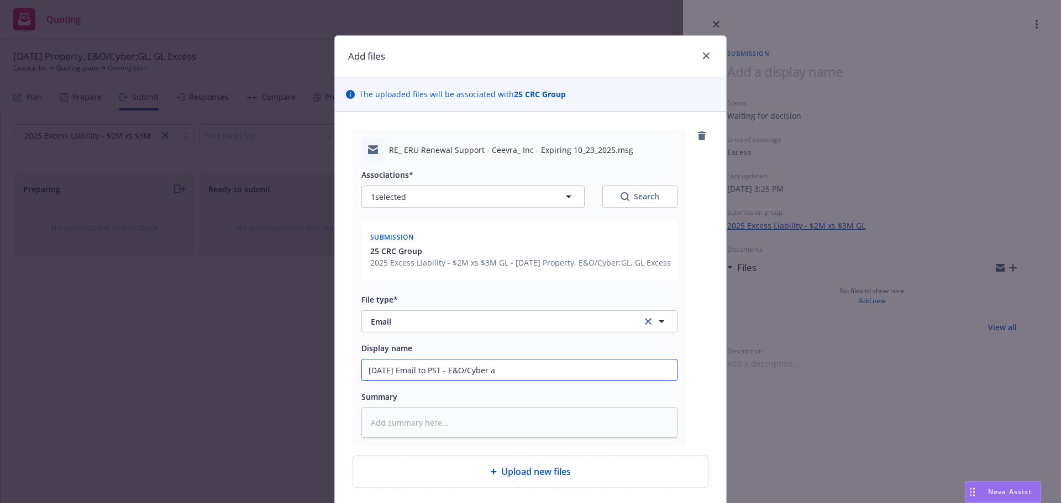
type textarea "x"
type input "08/25/25 Email to PST - E&O/Cyber"
type textarea "x"
type input "08/25/25 Email to PST - E&O/Cyber"
type textarea "x"
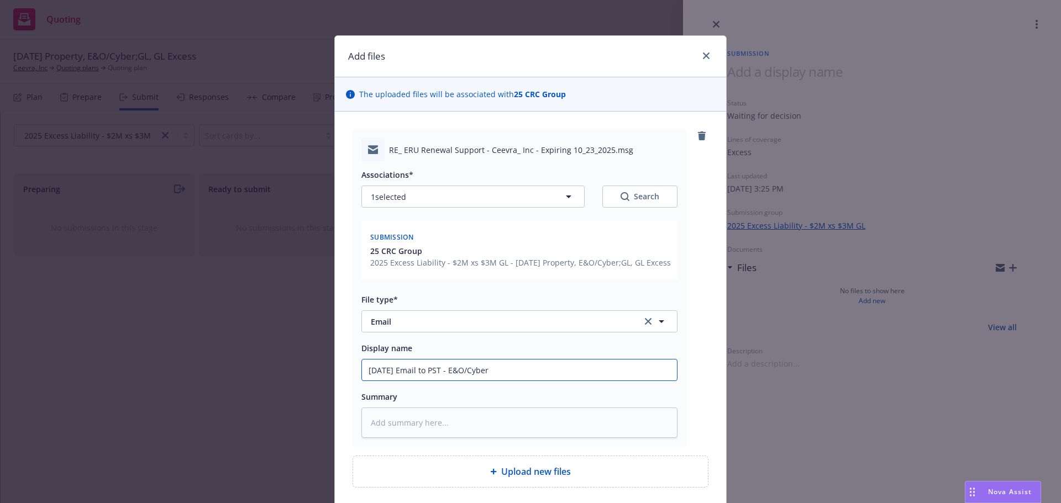
type input "08/25/25 Email to PST - E&O/Cyber/"
type textarea "x"
type input "08/25/25 Email to PST - E&O/Cyber/G"
type textarea "x"
type input "08/25/25 Email to PST - E&O/Cyber/GL"
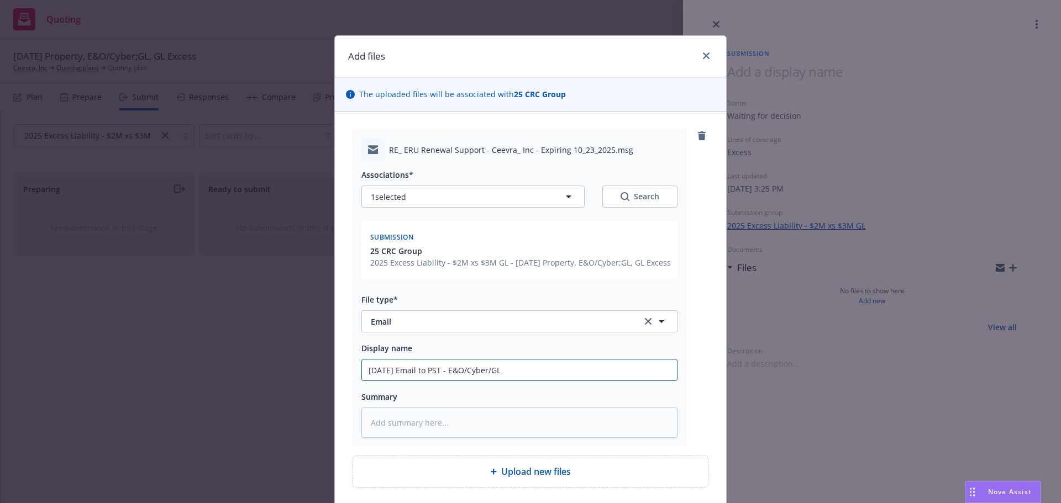
type textarea "x"
type input "08/25/25 Email to PST - E&O/Cyber/GL"
type textarea "x"
type input "08/25/25 Email to PST - E&O/Cyber/GL a"
type textarea "x"
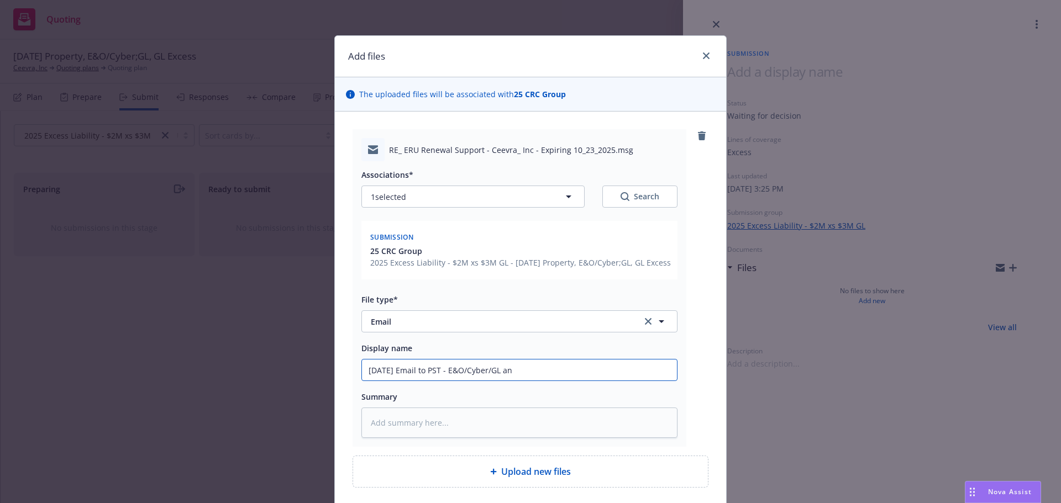
type input "08/25/25 Email to PST - E&O/Cyber/GL and"
type textarea "x"
type input "08/25/25 Email to PST - E&O/Cyber/GL and"
type textarea "x"
type input "08/25/25 Email to PST - E&O/Cyber/GL and E"
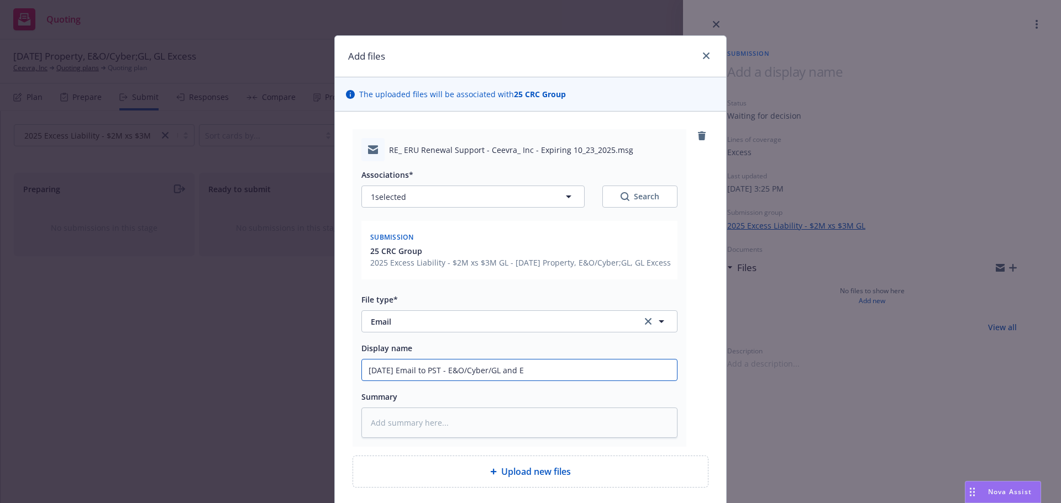
type textarea "x"
type input "08/25/25 Email to PST - E&O/Cyber/GL and Ex"
type textarea "x"
type input "08/25/25 Email to PST - E&O/Cyber/GL and Exc"
type textarea "x"
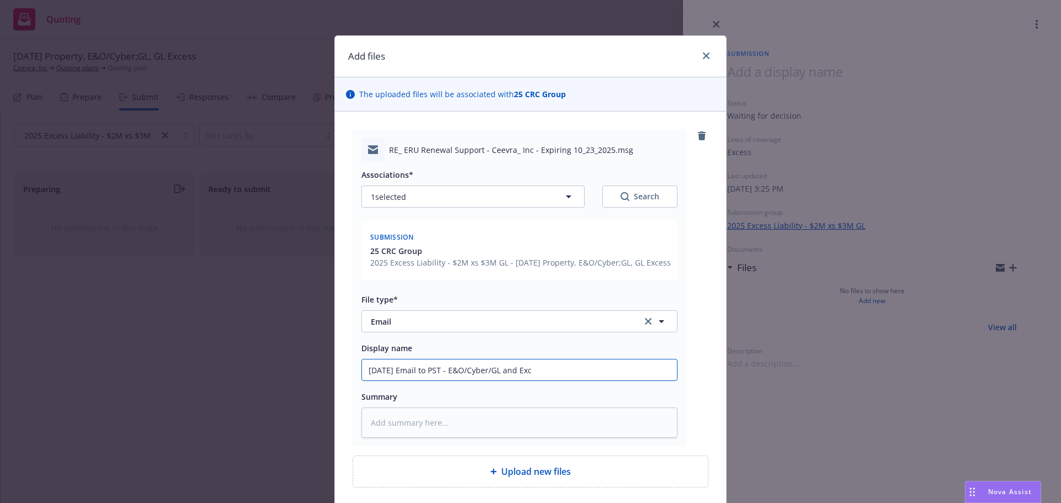
type input "08/25/25 Email to PST - E&O/Cyber/GL and Exce"
type textarea "x"
type input "08/25/25 Email to PST - E&O/Cyber/GL and Exces"
type textarea "x"
type input "08/25/25 Email to PST - E&O/Cyber/GL and Excess"
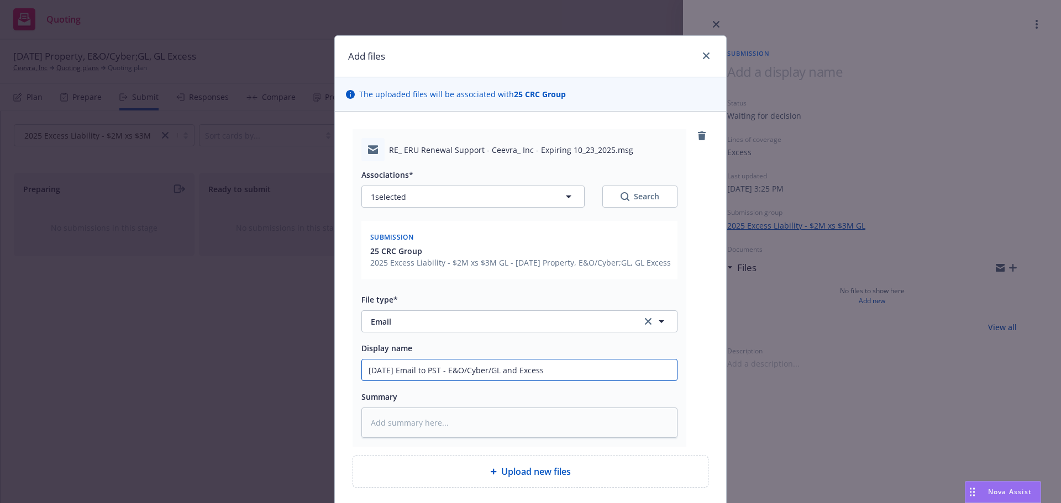
type textarea "x"
type input "08/25/25 Email to PST - E&O/Cyber/GL and Excess"
type textarea "x"
type input "08/25/25 Email to PST - E&O/Cyber/GL and Excess G"
type textarea "x"
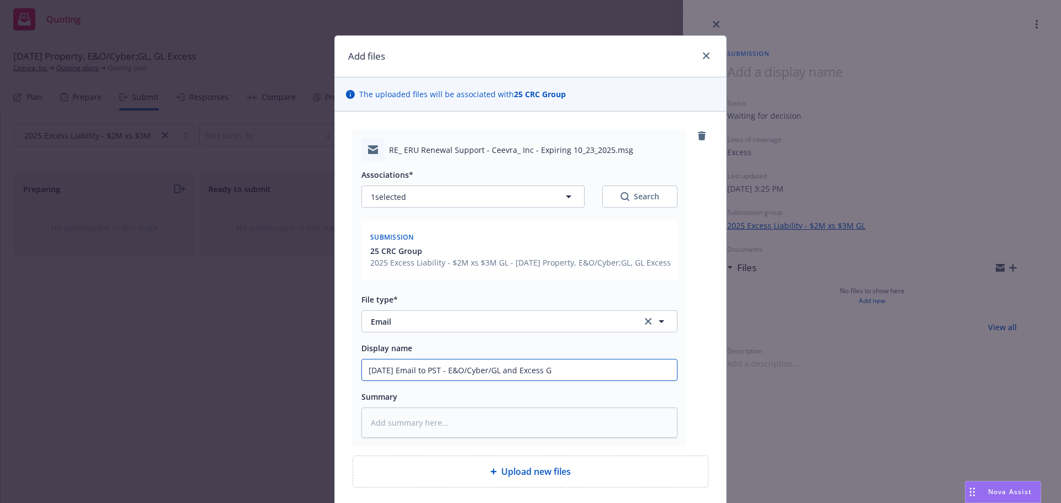
type input "08/25/25 Email to PST - E&O/Cyber/GL and Excess GL"
type textarea "x"
type input "08/25/25 Email to PST - E&O/Cyber/GL and Excess GL"
type textarea "x"
type input "08/25/25 Email to PST - E&O/Cyber/GL and Excess GL r"
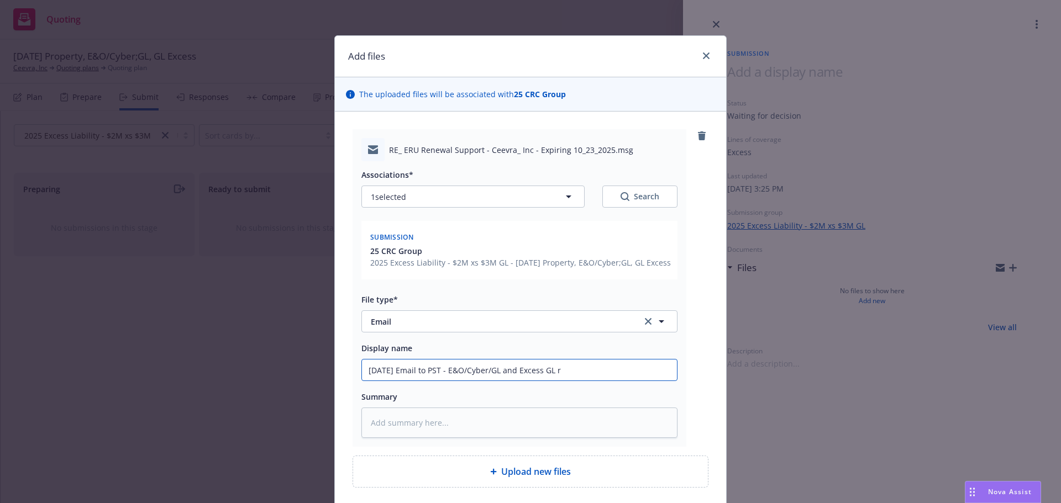
type textarea "x"
type input "08/25/25 Email to PST - E&O/Cyber/GL and Excess GL re"
type textarea "x"
type input "08/25/25 Email to PST - E&O/Cyber/GL and Excess GL ren"
type textarea "x"
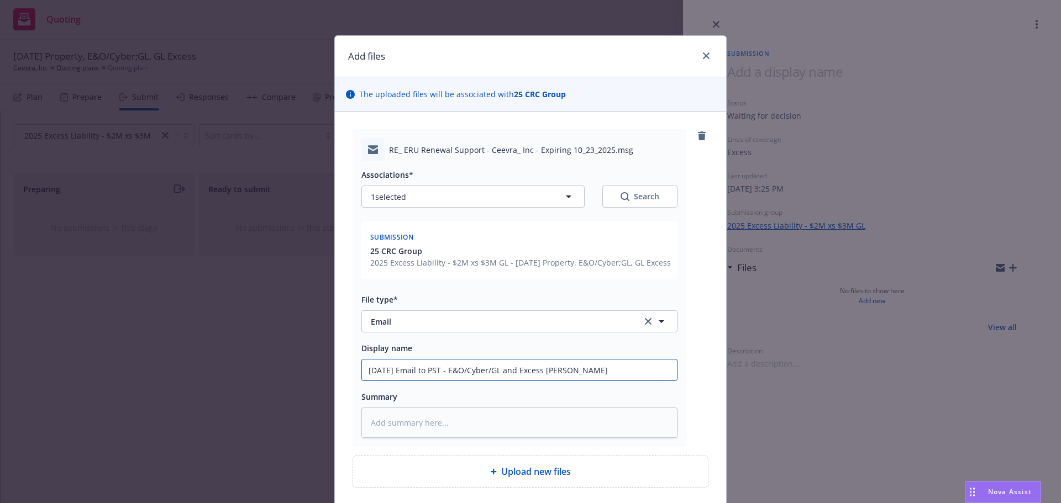
type input "08/25/25 Email to PST - E&O/Cyber/GL and Excess GL rene"
type textarea "x"
type input "08/25/25 Email to PST - E&O/Cyber/GL and Excess GL renew"
type textarea "x"
type input "08/25/25 Email to PST - E&O/Cyber/GL and Excess GL renewa"
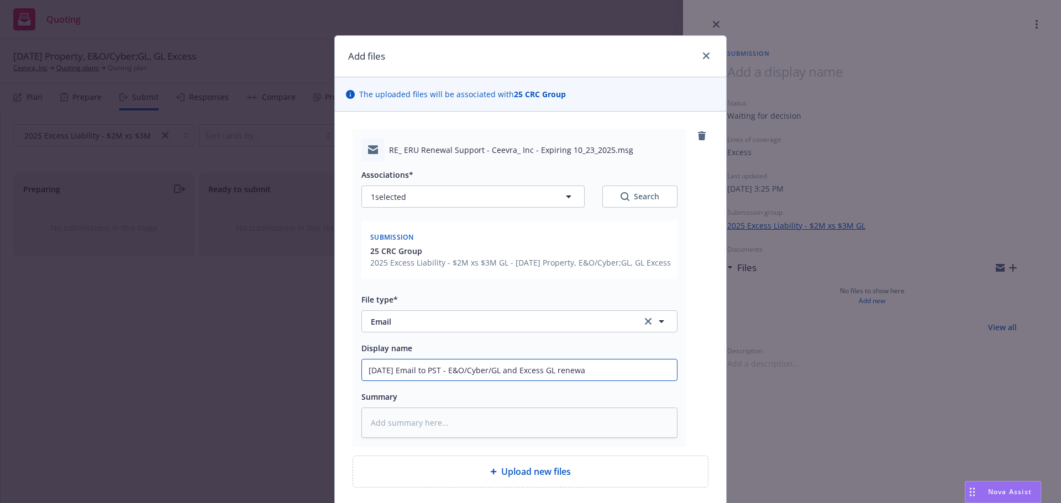
type textarea "x"
type input "08/25/25 Email to PST - E&O/Cyber/GL and Excess GL renewal"
type textarea "x"
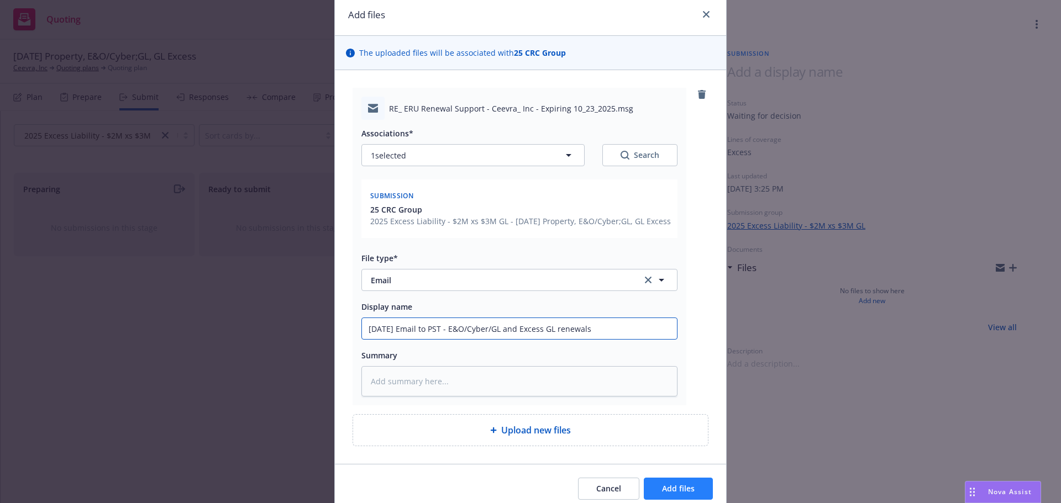
scroll to position [99, 0]
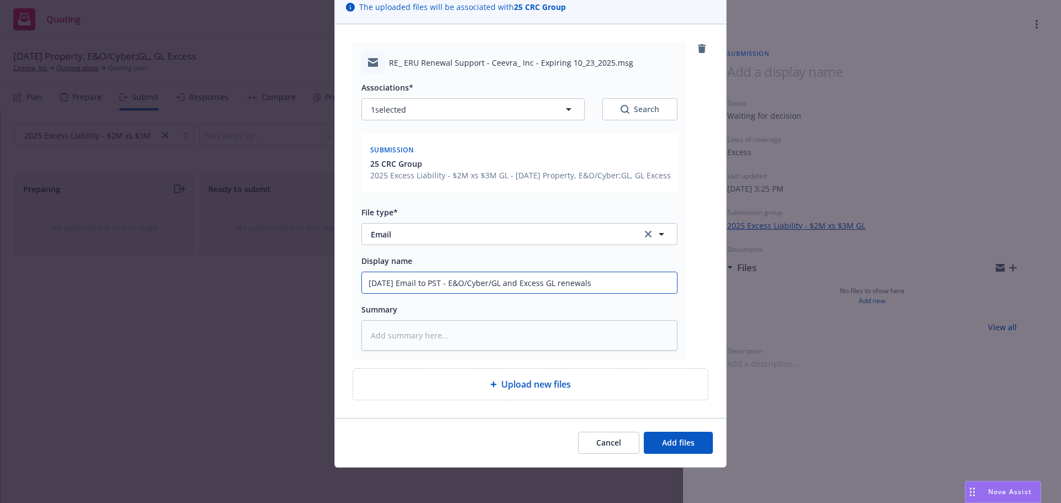
drag, startPoint x: 552, startPoint y: 281, endPoint x: 175, endPoint y: 267, distance: 376.6
click at [175, 267] on div "Add files The uploaded files will be associated with 25 CRC Group RE_ ERU Renew…" at bounding box center [530, 251] width 1061 height 503
click at [606, 286] on input "08/25/25 Email to PST - E&O/Cyber/GL and Excess GL renewals" at bounding box center [519, 282] width 315 height 21
type input "08/25/25 Email to PST - E&O/Cyber/GL and Excess GL renewals"
click at [665, 440] on span "Add files" at bounding box center [678, 443] width 33 height 10
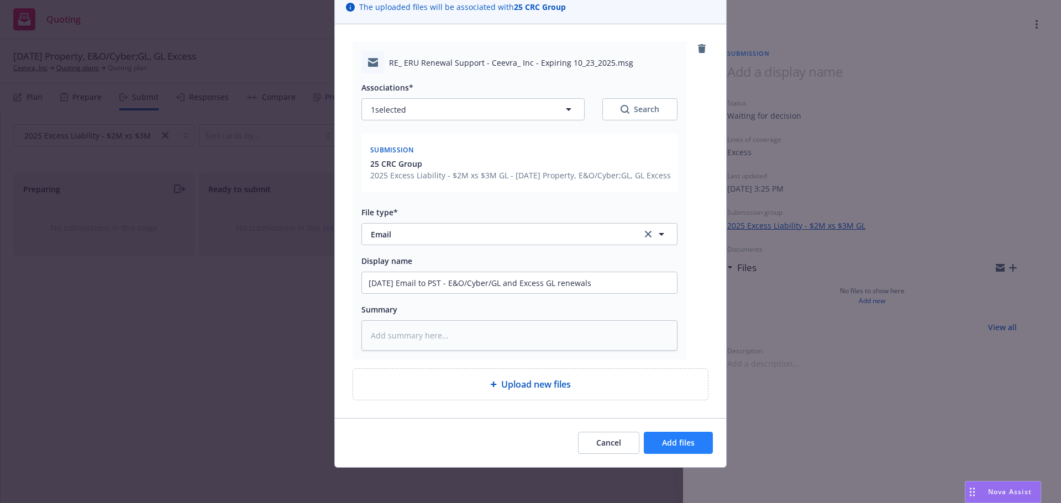
scroll to position [58, 0]
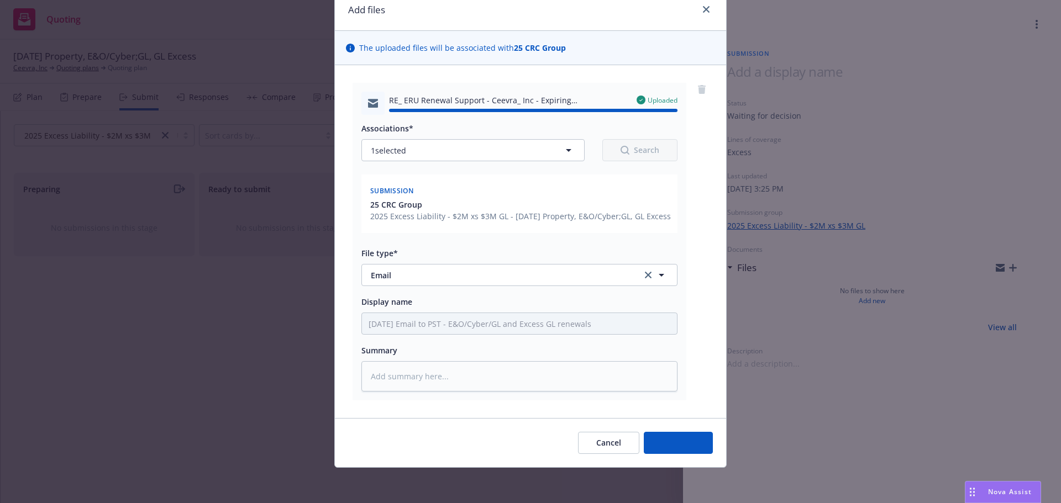
type textarea "x"
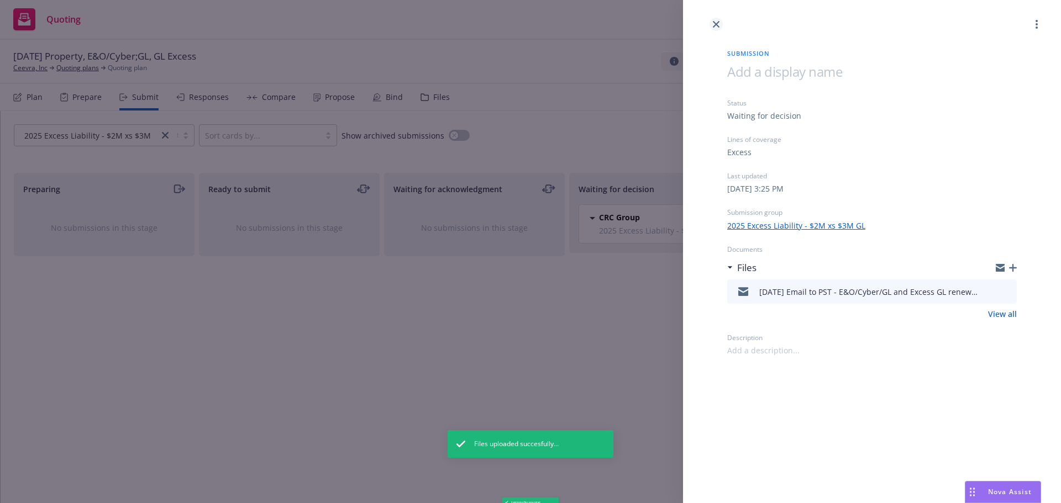
click at [717, 25] on icon "close" at bounding box center [716, 24] width 7 height 7
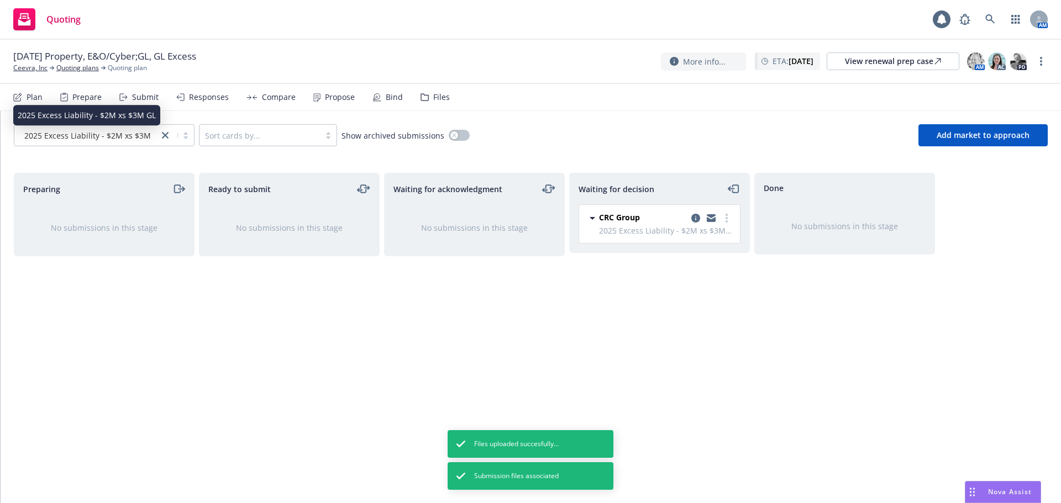
click at [88, 139] on span "2025 Excess Liability - $2M xs $3M GL" at bounding box center [93, 136] width 138 height 12
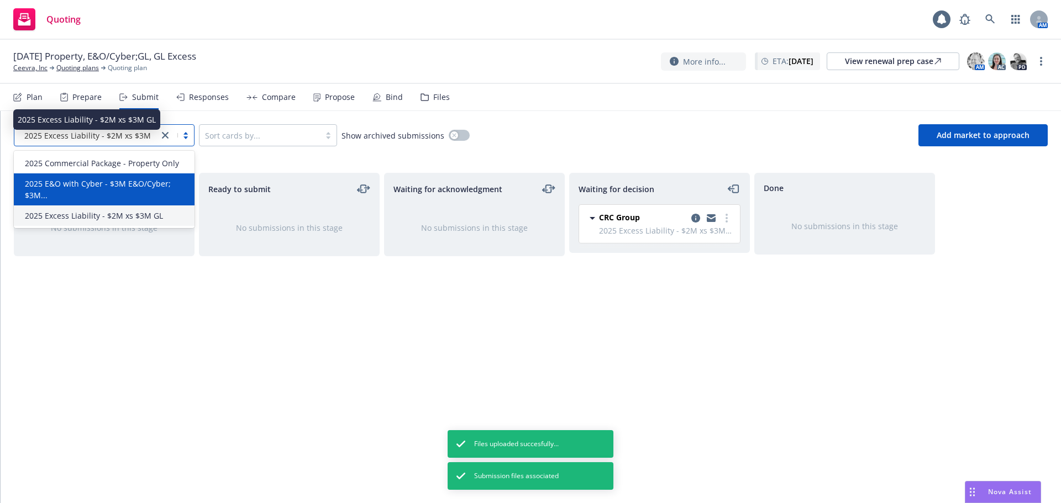
click at [108, 188] on span "2025 E&O with Cyber - $3M E&O/Cyber; $3M..." at bounding box center [106, 189] width 163 height 23
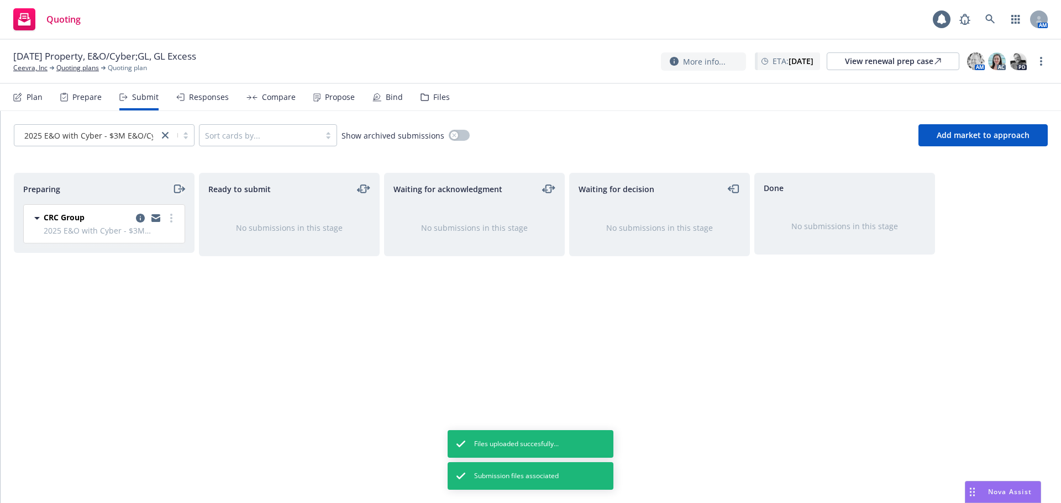
click at [176, 188] on icon "moveRight" at bounding box center [178, 188] width 13 height 13
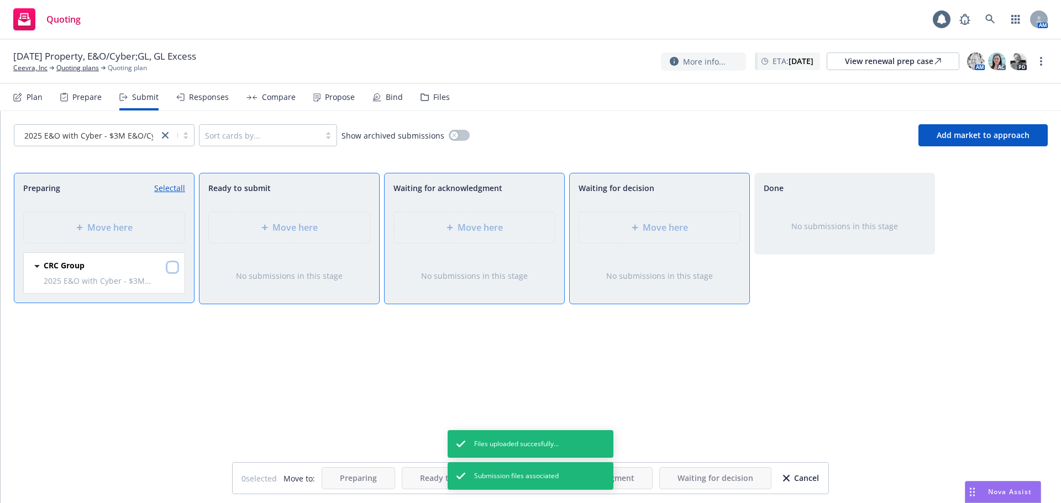
click at [169, 267] on input "checkbox" at bounding box center [172, 267] width 11 height 11
checkbox input "true"
click at [647, 229] on span "Move here" at bounding box center [665, 227] width 45 height 13
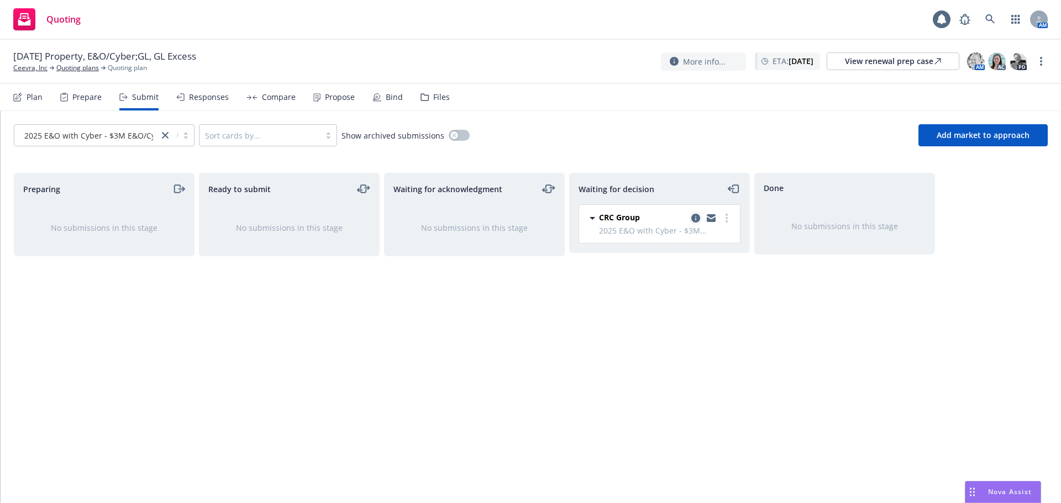
click at [694, 219] on icon "copy logging email" at bounding box center [695, 218] width 9 height 9
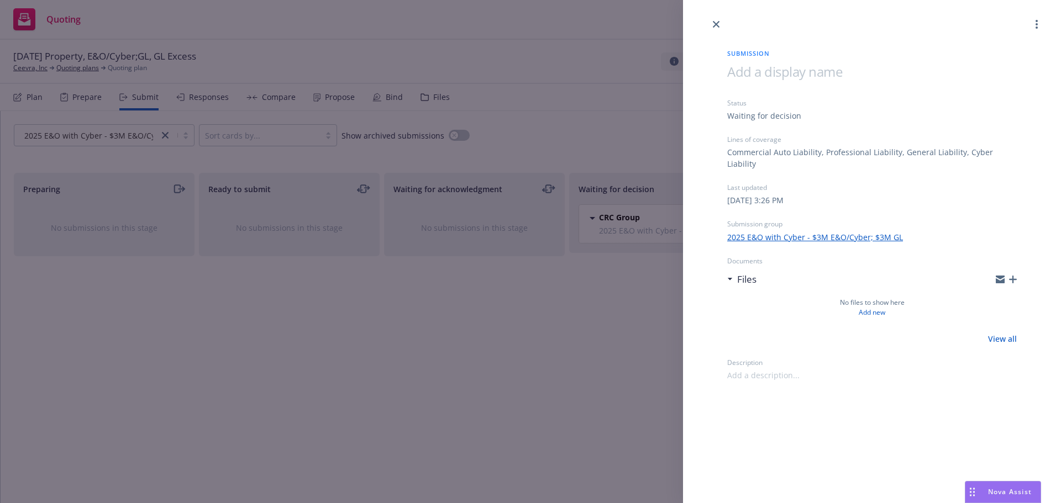
click at [1012, 276] on icon "button" at bounding box center [1013, 280] width 8 height 8
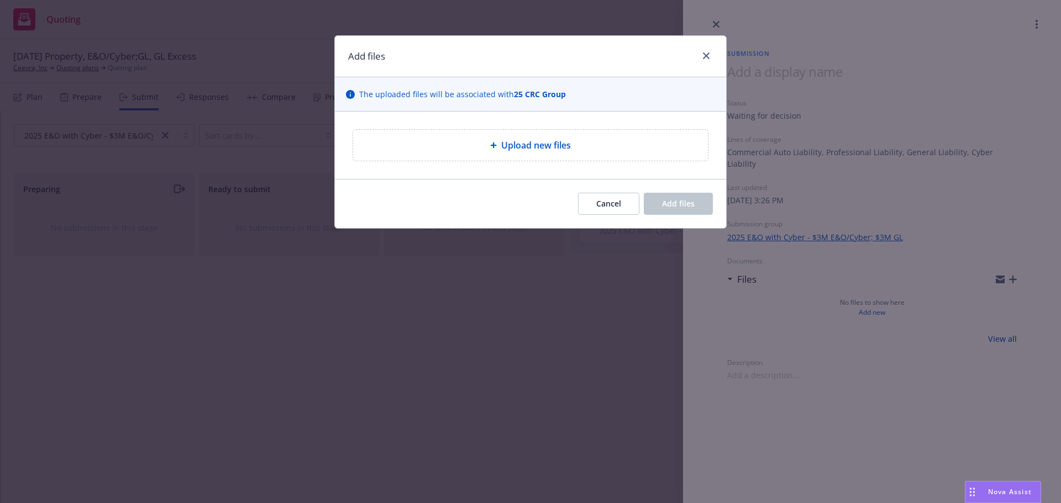
click at [550, 148] on span "Upload new files" at bounding box center [536, 145] width 70 height 13
type textarea "x"
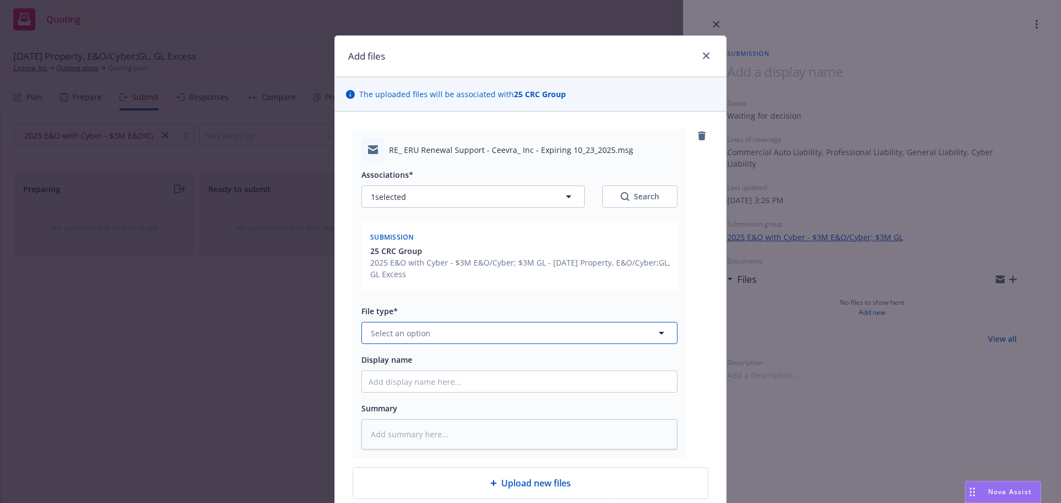
click at [411, 339] on span "Select an option" at bounding box center [401, 334] width 60 height 12
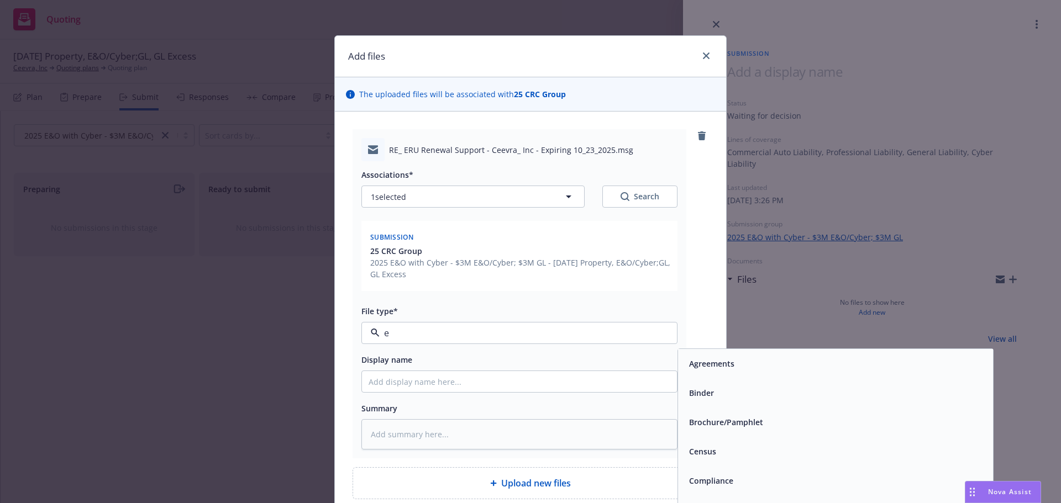
type input "em"
click at [693, 395] on span "Email" at bounding box center [699, 393] width 20 height 12
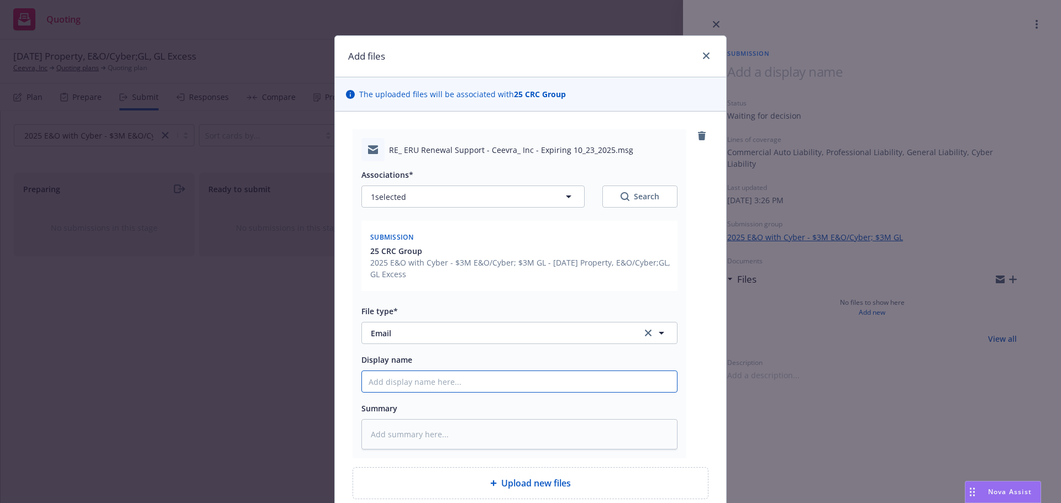
click at [507, 381] on input "Display name" at bounding box center [519, 381] width 315 height 21
paste input "08/25/25 Email to PST - E&O/Cyber/GL and Excess GL renewals"
type textarea "x"
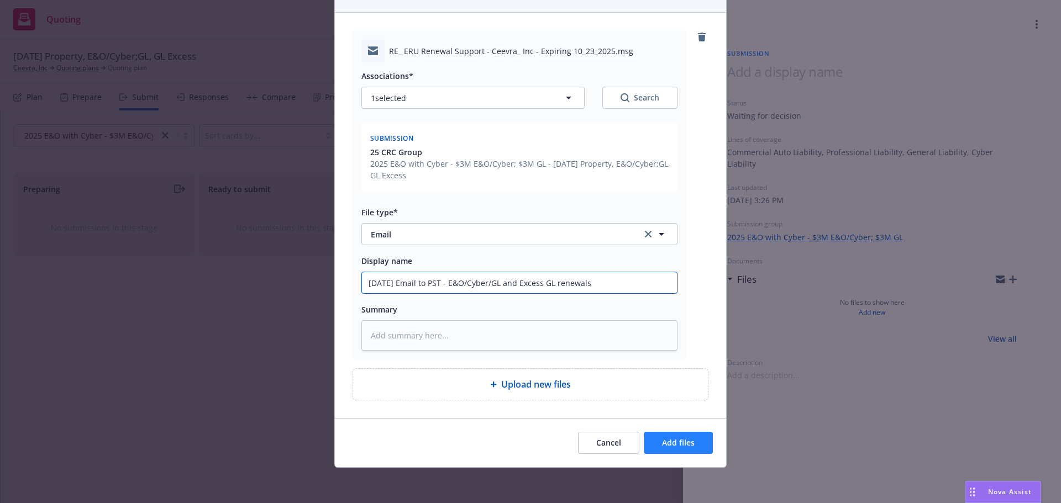
type input "08/25/25 Email to PST - E&O/Cyber/GL and Excess GL renewals"
click at [663, 440] on span "Add files" at bounding box center [678, 443] width 33 height 10
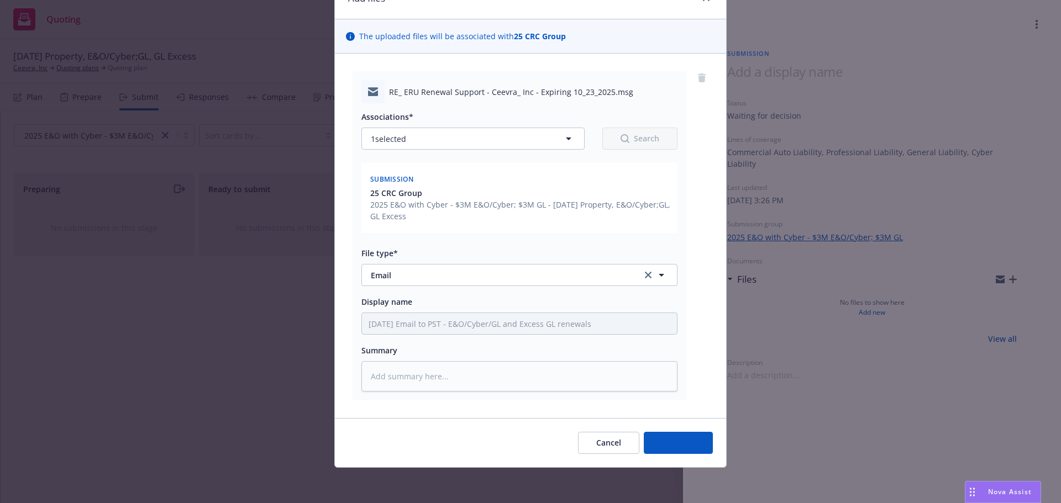
scroll to position [58, 0]
type textarea "x"
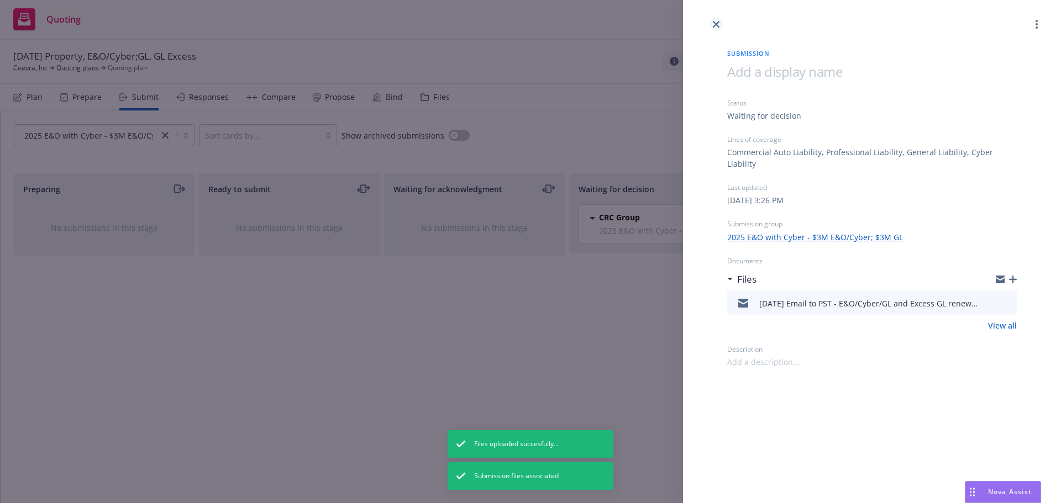
click at [713, 24] on icon "close" at bounding box center [716, 24] width 7 height 7
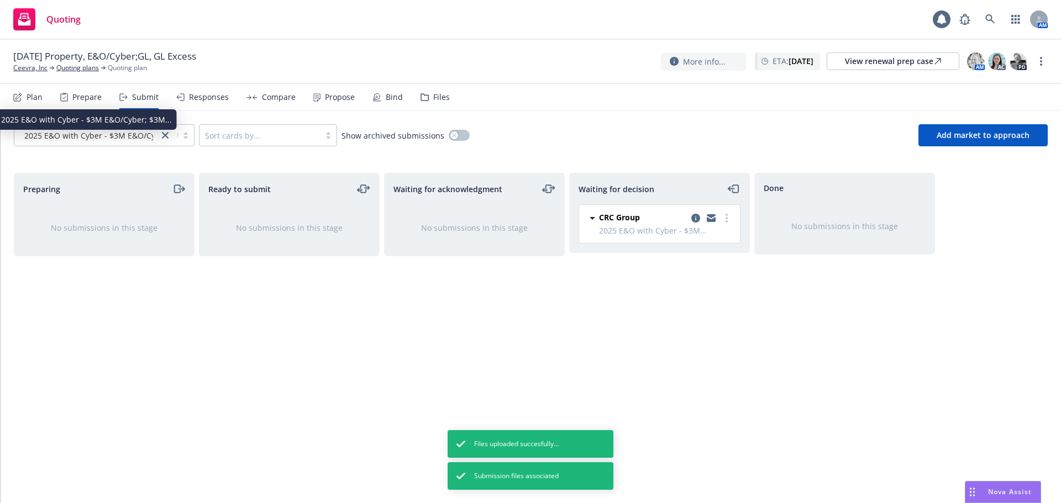
click at [112, 140] on span "2025 E&O with Cyber - $3M E&O/Cyber; $3M..." at bounding box center [109, 136] width 171 height 12
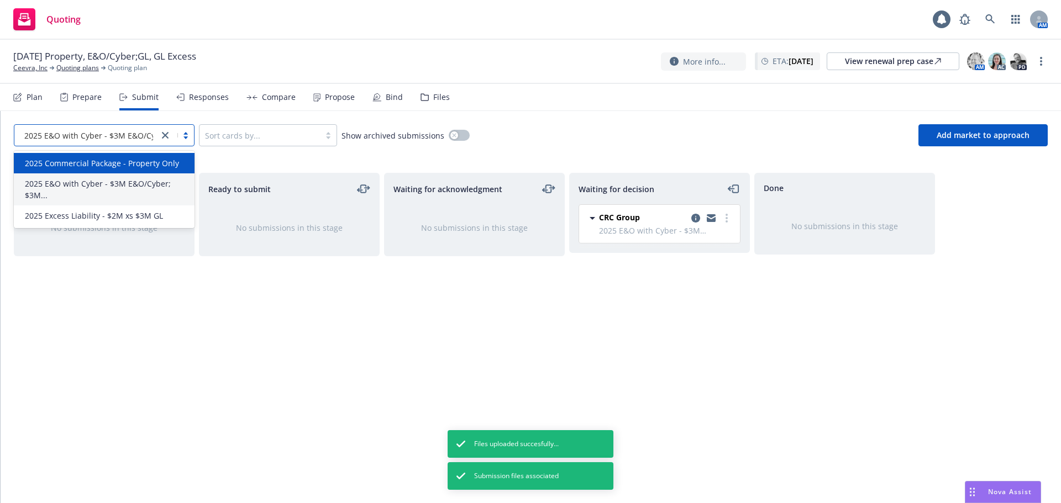
click at [113, 167] on span "2025 Commercial Package - Property Only" at bounding box center [102, 163] width 154 height 12
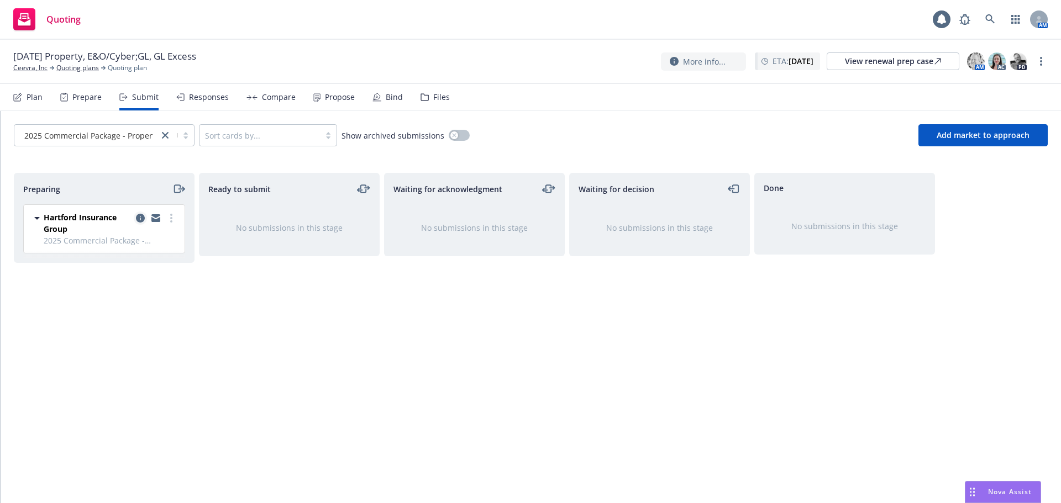
click at [140, 218] on icon "copy logging email" at bounding box center [140, 218] width 9 height 9
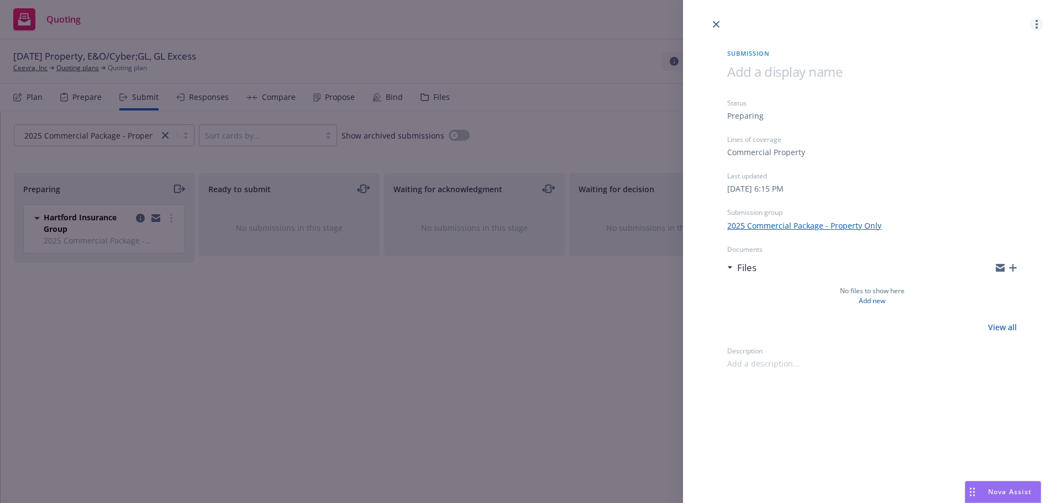
click at [1037, 21] on circle "more" at bounding box center [1037, 21] width 2 height 2
click at [1010, 73] on span "Archive submission" at bounding box center [993, 73] width 99 height 10
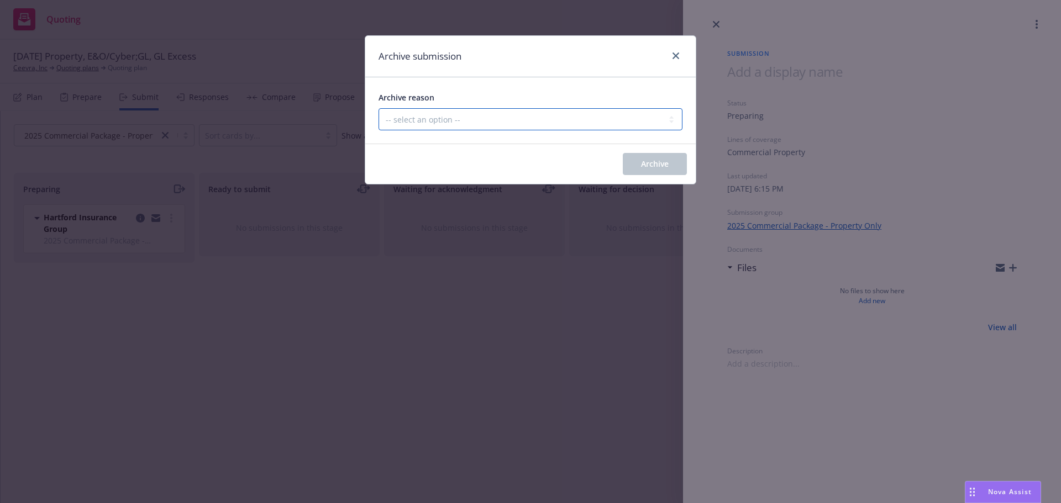
click at [538, 119] on select "-- select an option -- Carrier unresponsive Client decided not to proceed with …" at bounding box center [531, 119] width 304 height 22
select select "MADE_BY_MISTAKE"
click at [379, 108] on select "-- select an option -- Carrier unresponsive Client decided not to proceed with …" at bounding box center [531, 119] width 304 height 22
click at [650, 163] on span "Archive" at bounding box center [655, 164] width 28 height 10
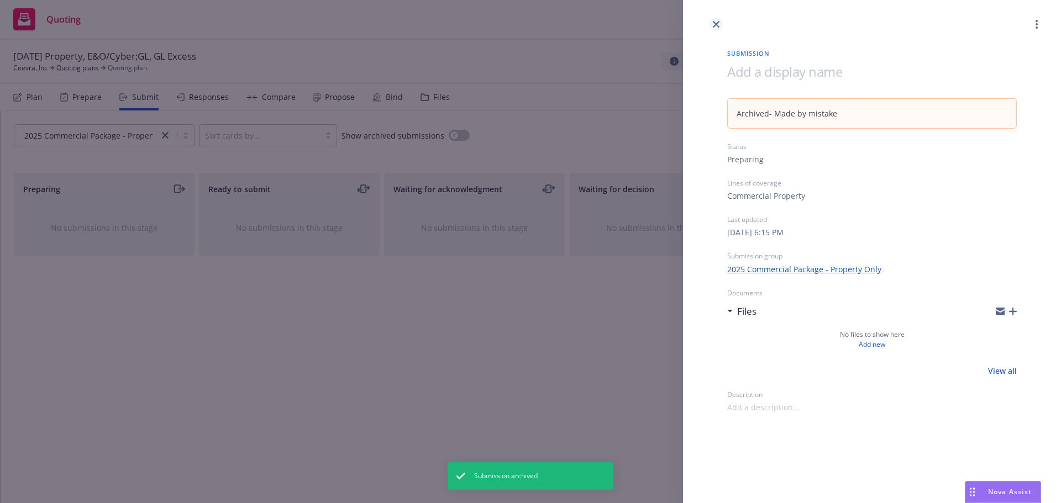
click at [718, 24] on icon "close" at bounding box center [716, 24] width 7 height 7
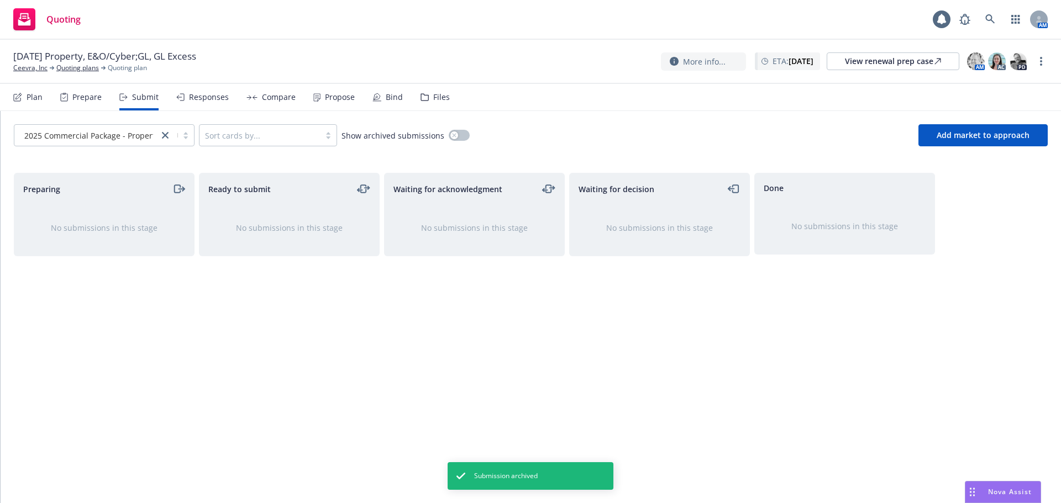
click at [28, 95] on div "Plan" at bounding box center [35, 97] width 16 height 9
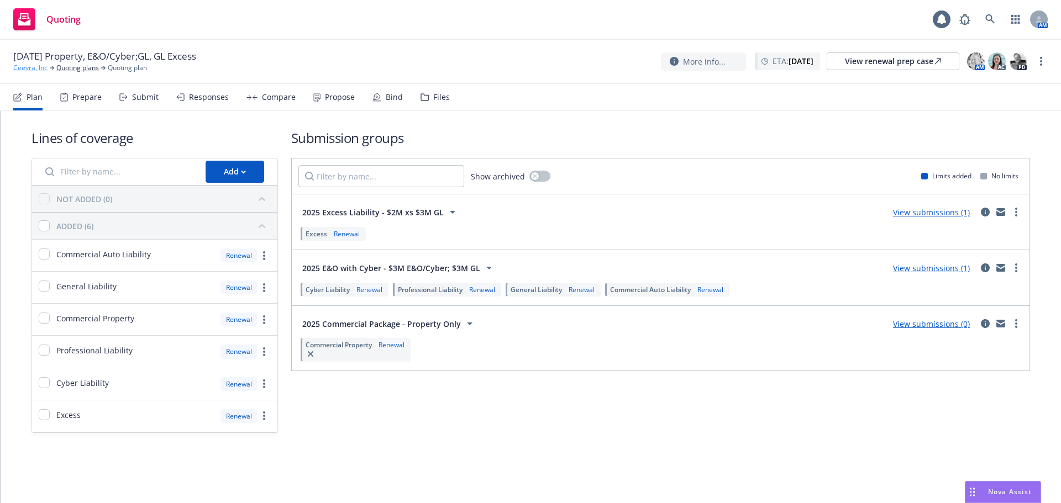
click at [23, 67] on link "Ceevra, Inc" at bounding box center [30, 68] width 34 height 10
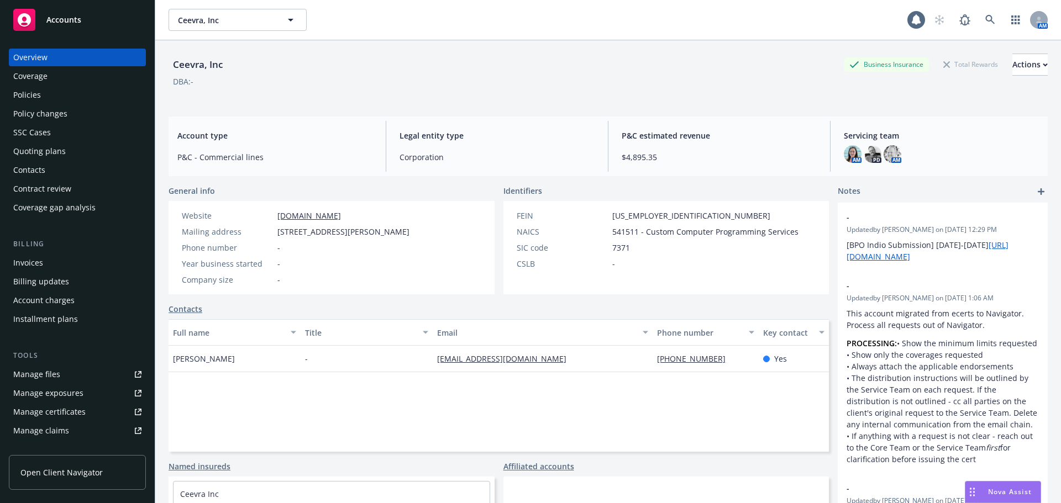
click at [33, 97] on div "Policies" at bounding box center [27, 95] width 28 height 18
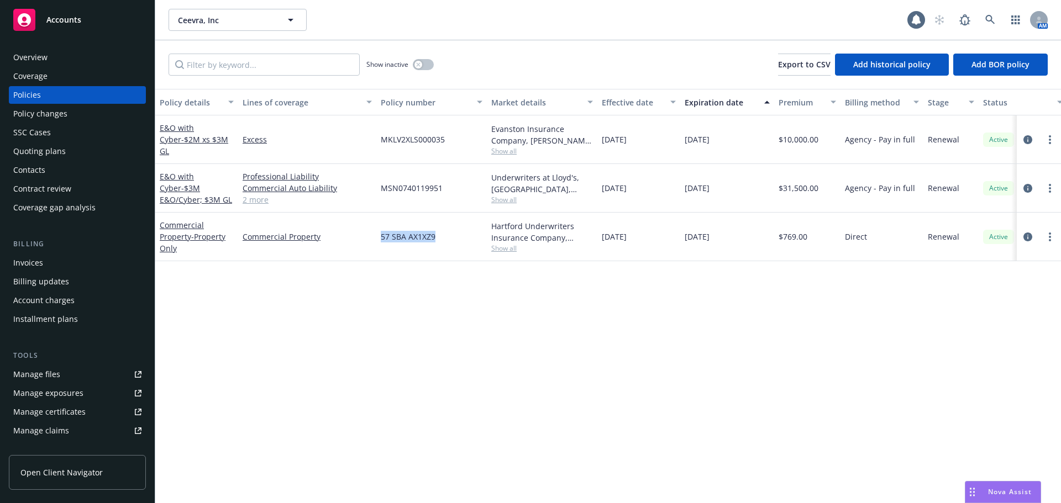
drag, startPoint x: 443, startPoint y: 239, endPoint x: 373, endPoint y: 239, distance: 70.2
click at [373, 239] on div "Commercial Property - Property Only Commercial Property 57 SBA AX1XZ9 Hartford …" at bounding box center [688, 237] width 1067 height 49
copy div "57 SBA AX1XZ9"
click at [481, 304] on div "Policy details Lines of coverage Policy number Market details Effective date Ex…" at bounding box center [608, 296] width 906 height 414
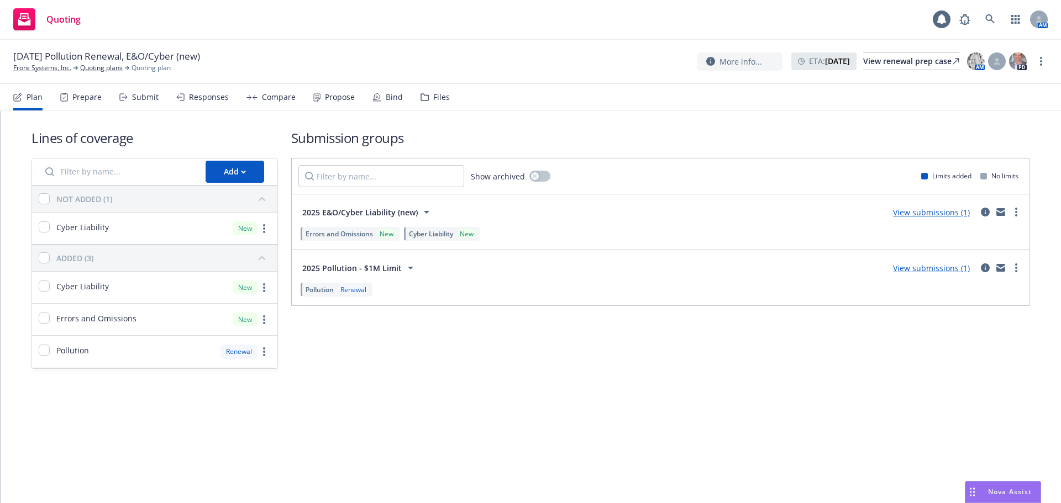
click at [342, 99] on div "Propose" at bounding box center [340, 97] width 30 height 9
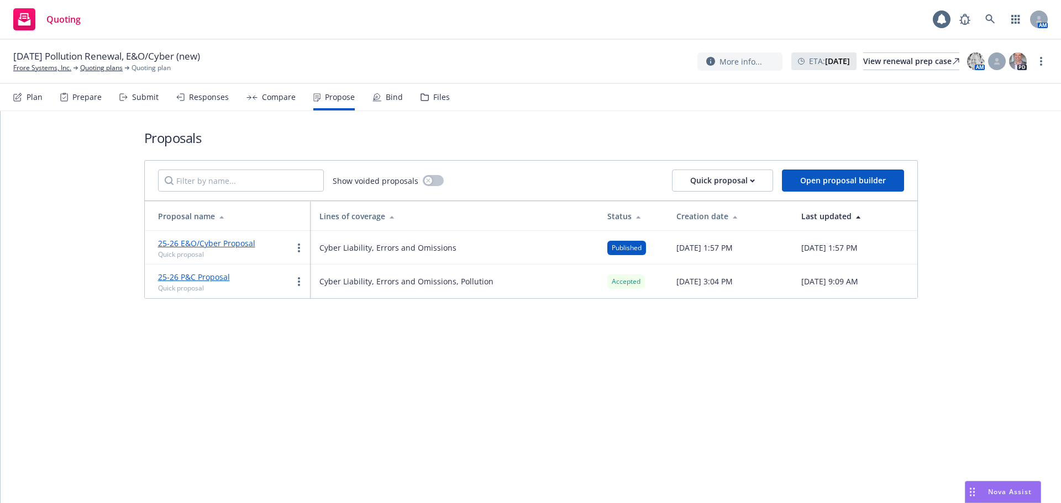
click at [228, 245] on link "25-26 E&O/Cyber Proposal" at bounding box center [206, 243] width 97 height 10
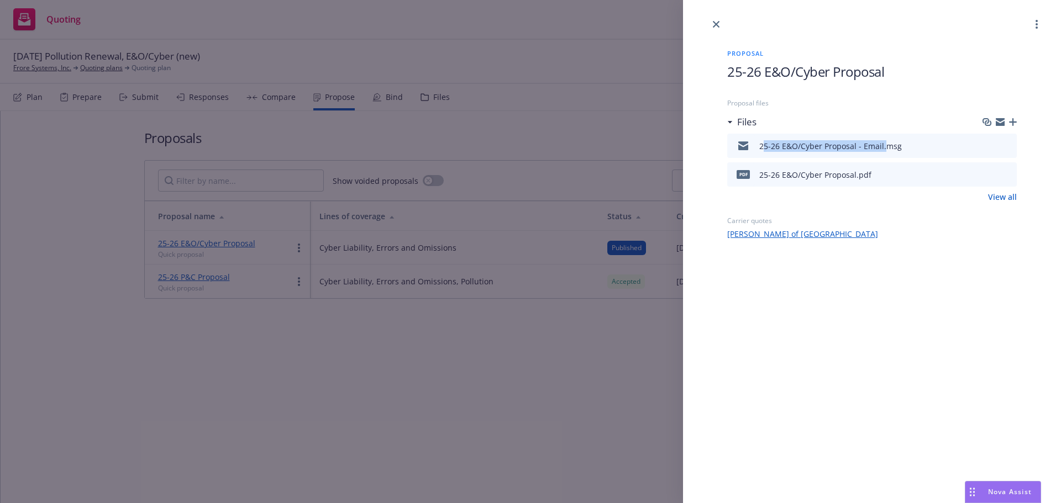
drag, startPoint x: 882, startPoint y: 145, endPoint x: 758, endPoint y: 150, distance: 123.9
click at [758, 150] on div "25-26 E&O/Cyber Proposal - Email.msg" at bounding box center [817, 145] width 170 height 23
copy div "25-26 E&O/Cyber Proposal - Email"
click at [1012, 121] on icon "button" at bounding box center [1013, 122] width 8 height 8
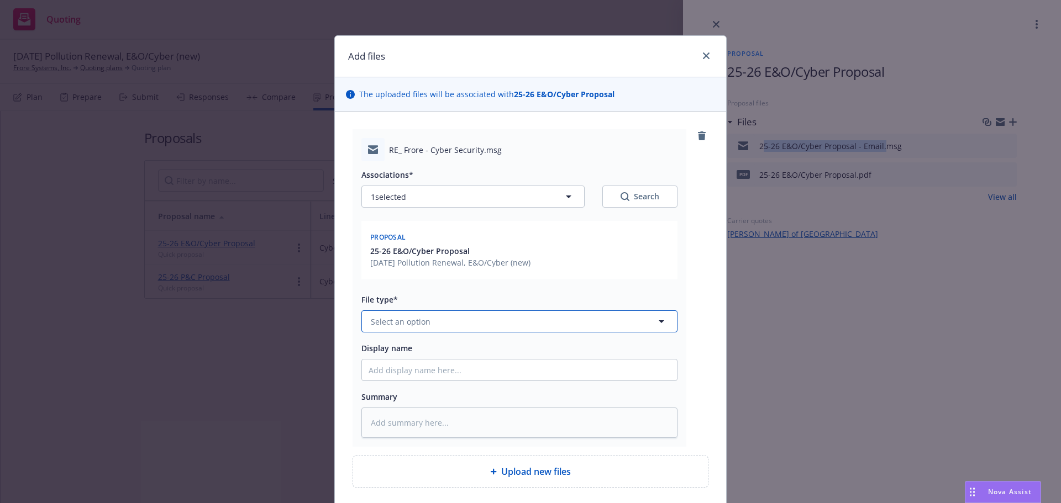
click at [416, 327] on span "Select an option" at bounding box center [401, 322] width 60 height 12
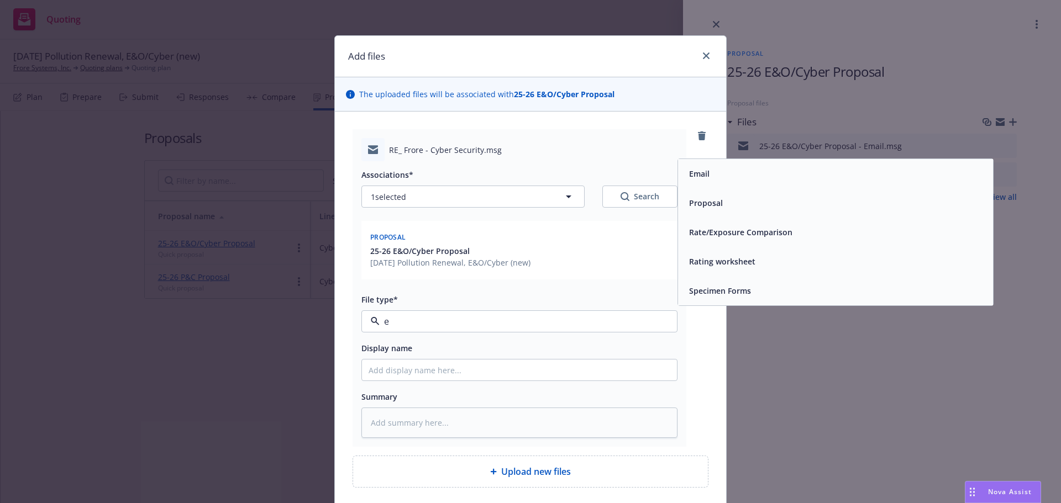
type input "em"
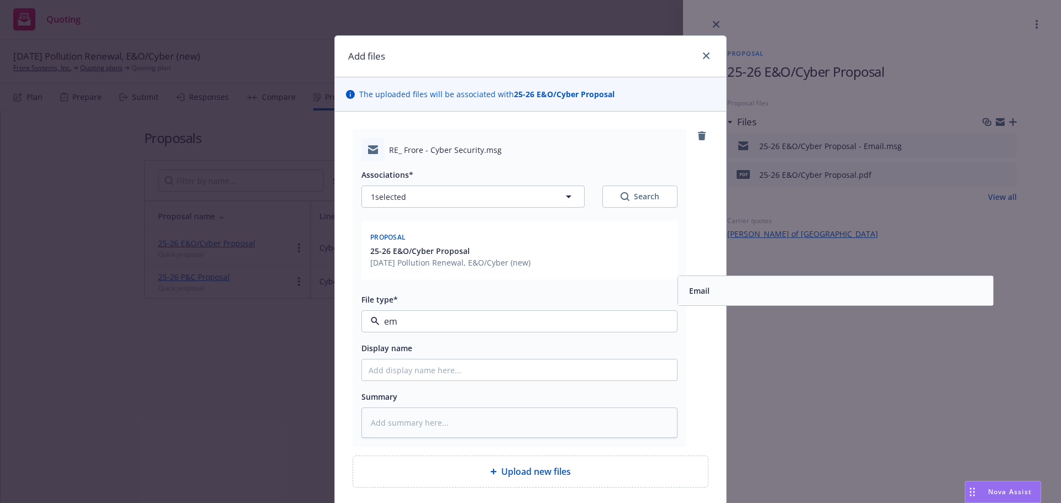
click at [687, 300] on div "Email" at bounding box center [835, 290] width 315 height 29
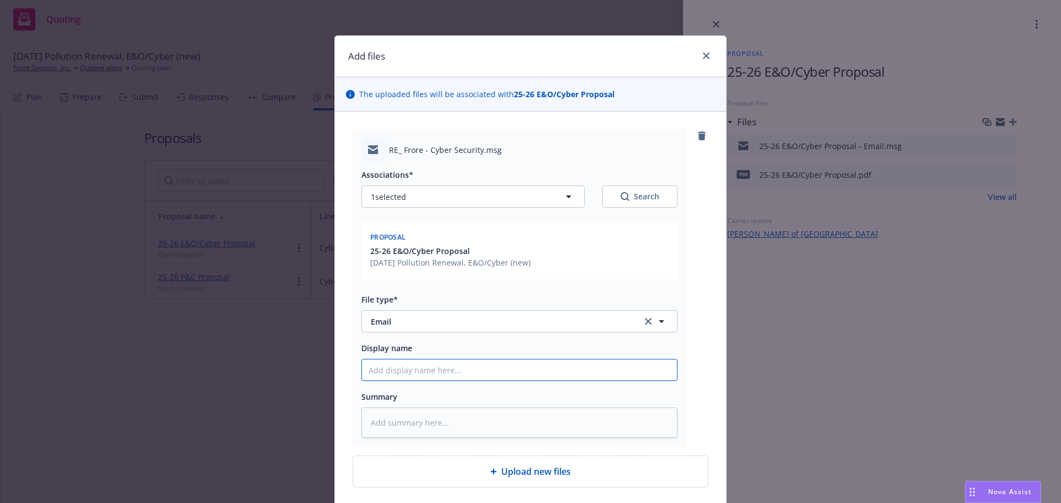
click at [528, 373] on input "Display name" at bounding box center [519, 370] width 315 height 21
paste input "25-26 E&O/Cyber Proposal - Email"
type textarea "x"
type input "25-26 E&O/Cyber Proposal - Email"
type textarea "x"
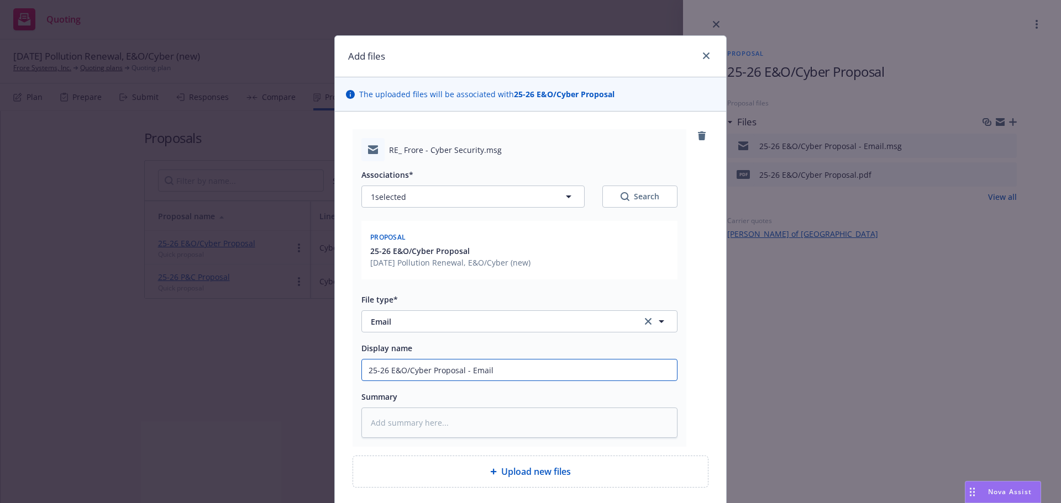
type input "25-26 E&O/Cyber Proposal - Email,"
type textarea "x"
type input "25-26 E&O/Cyber Proposal - Email,"
type textarea "x"
type input "25-26 E&O/Cyber Proposal - Email, r"
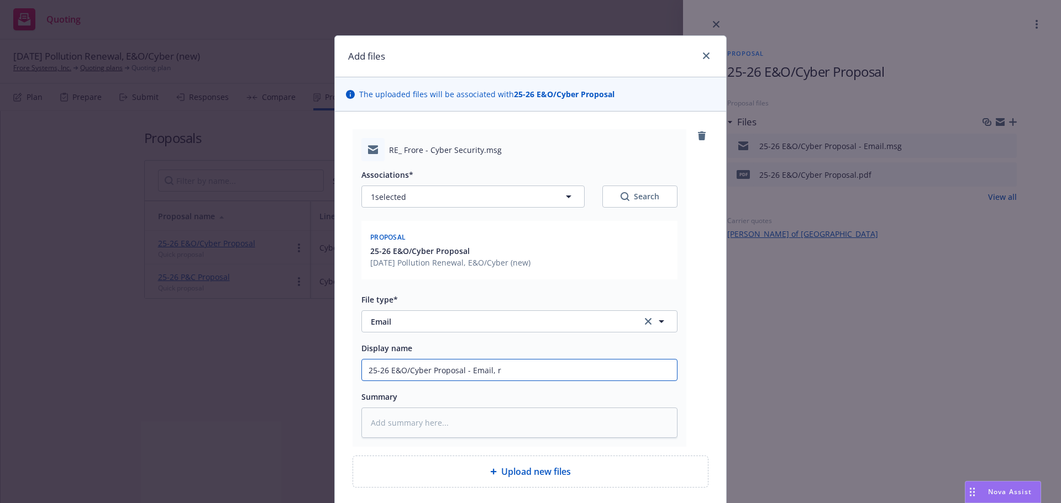
type textarea "x"
type input "25-26 E&O/Cyber Proposal - Email, re"
type textarea "x"
type input "25-26 E&O/Cyber Proposal - Email, res"
type textarea "x"
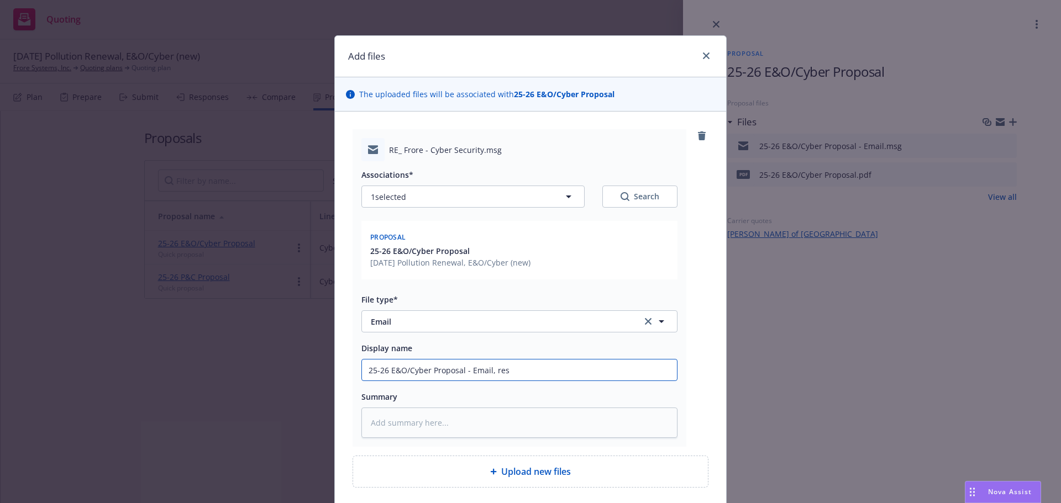
type input "25-26 E&O/Cyber Proposal - Email, resp"
type textarea "x"
type input "25-26 E&O/Cyber Proposal - Email, respo"
type textarea "x"
type input "25-26 E&O/Cyber Proposal - Email, respon"
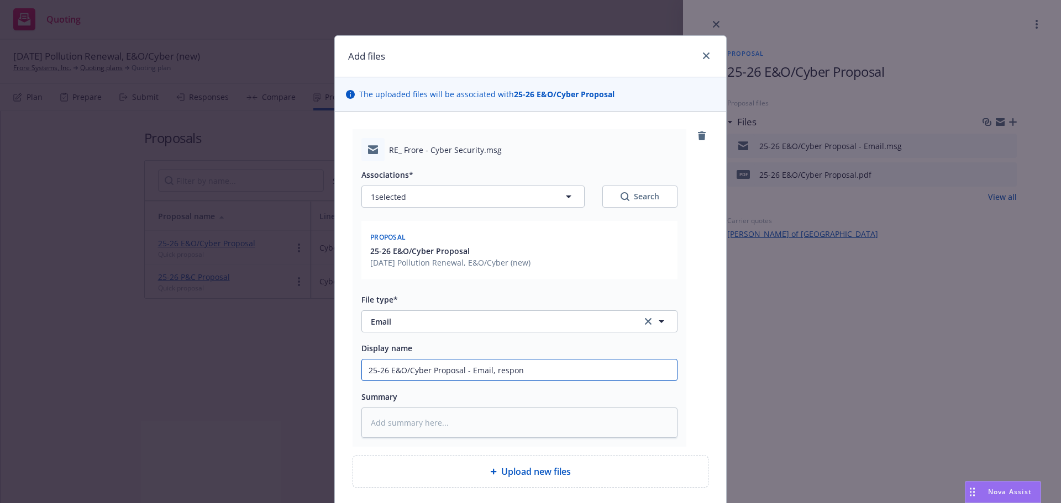
type textarea "x"
type input "25-26 E&O/Cyber Proposal - Email, respons"
type textarea "x"
type input "25-26 E&O/Cyber Proposal - Email, response"
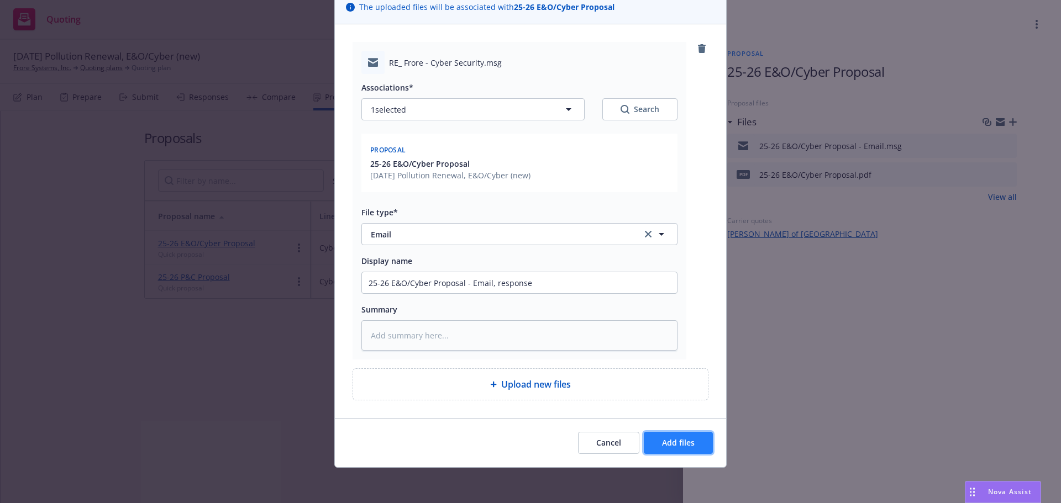
click at [670, 438] on button "Add files" at bounding box center [678, 443] width 69 height 22
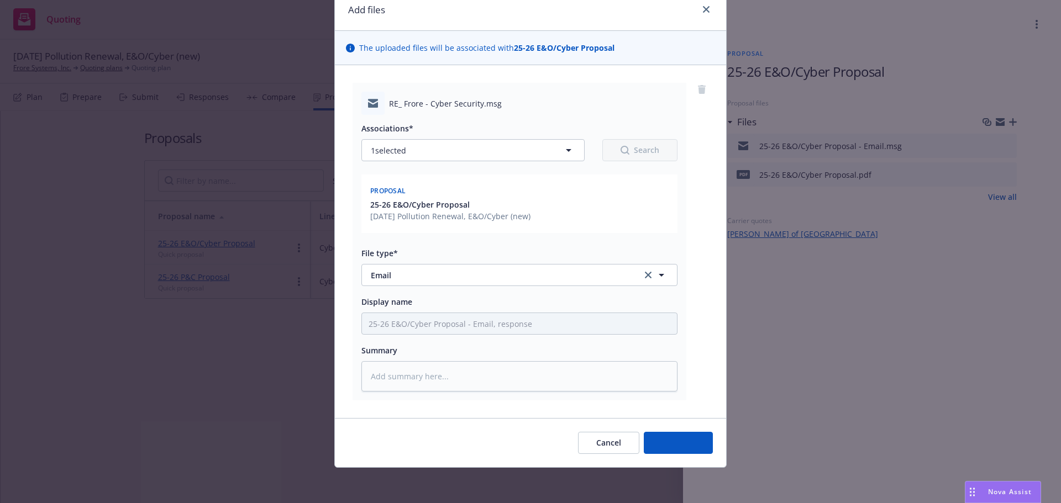
scroll to position [46, 0]
type textarea "x"
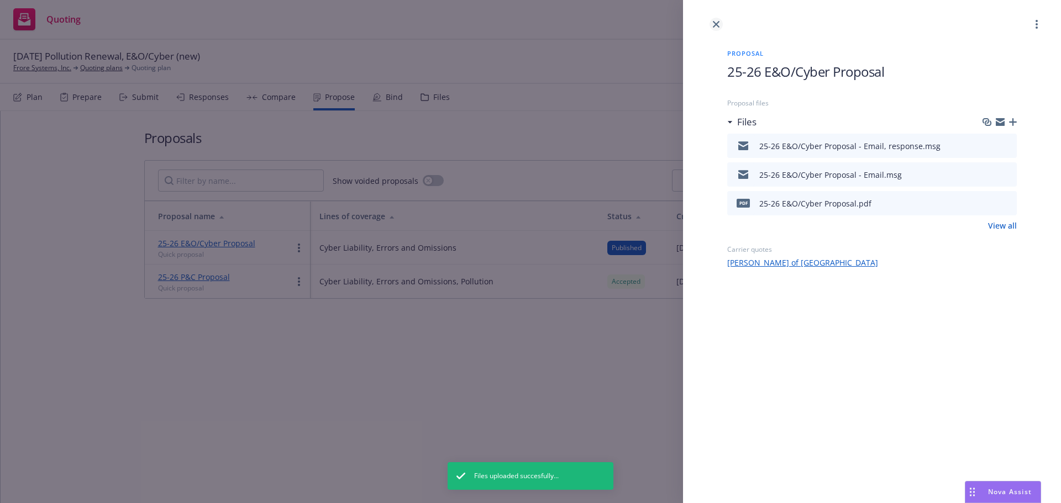
click at [714, 26] on icon "close" at bounding box center [716, 24] width 7 height 7
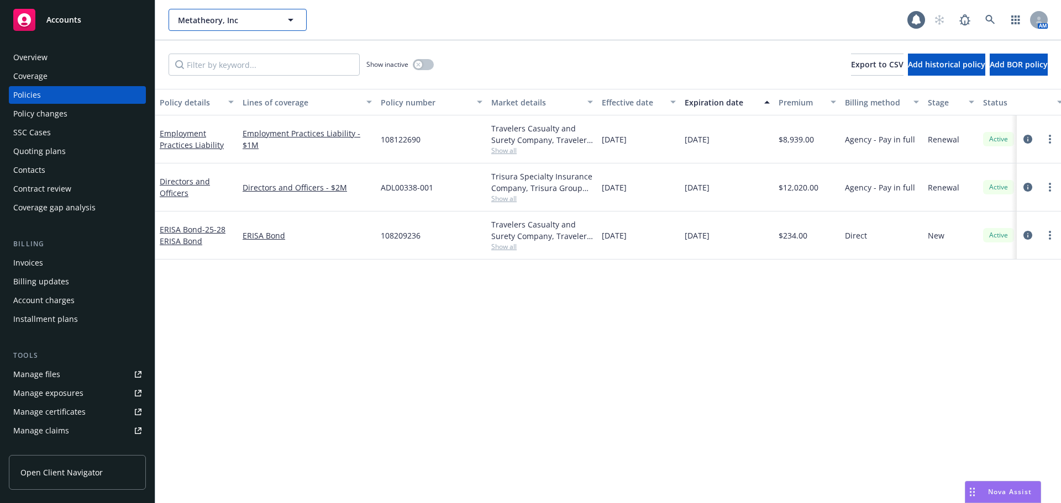
click at [210, 25] on span "Metatheory, Inc" at bounding box center [226, 20] width 96 height 12
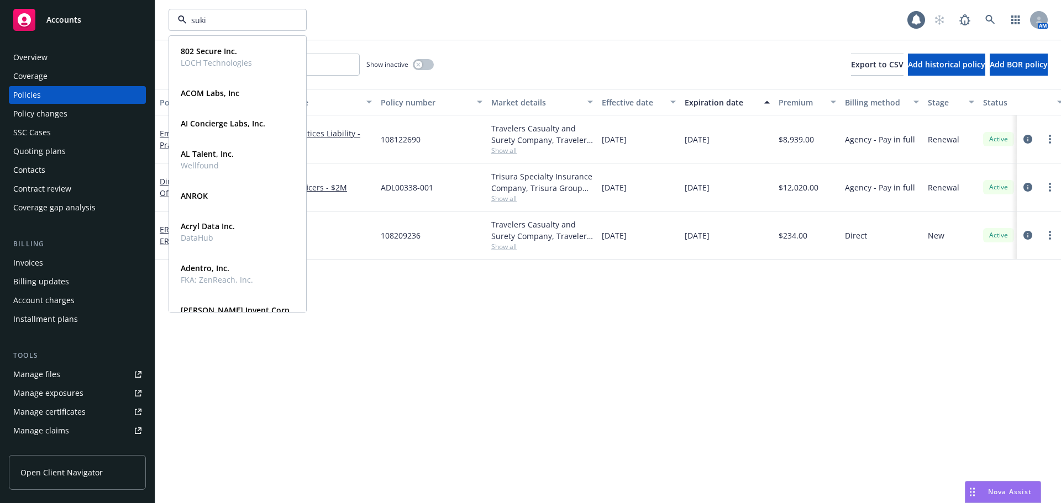
type input "suki"
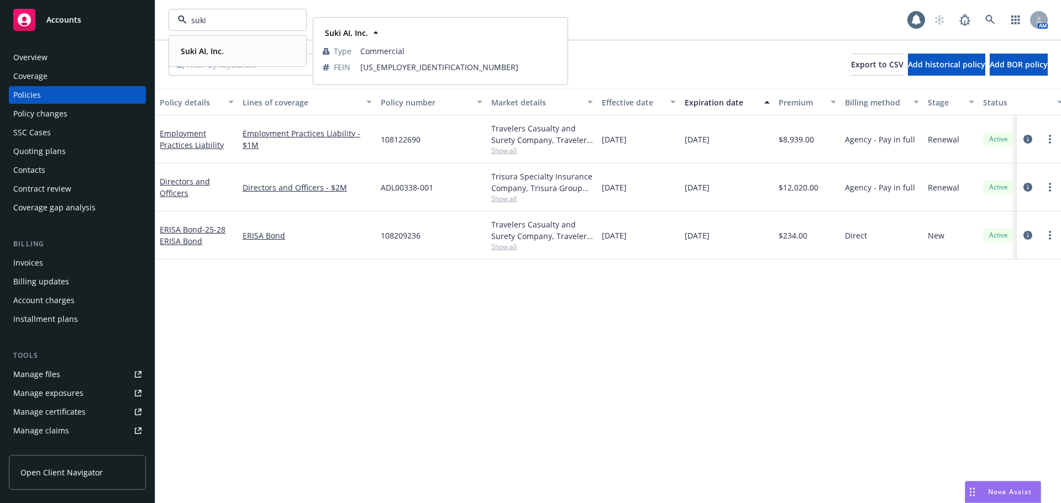
click at [209, 55] on strong "Suki AI, Inc." at bounding box center [202, 51] width 43 height 10
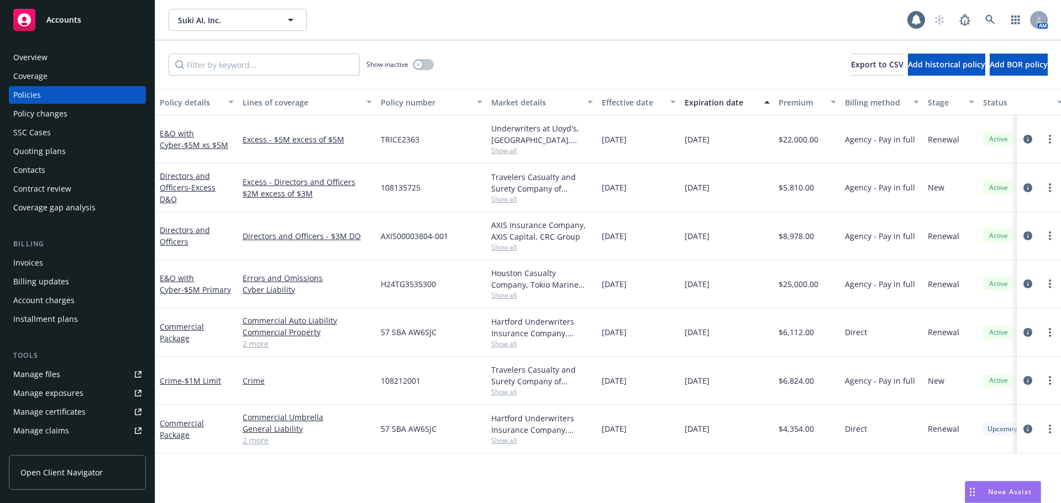
click at [75, 154] on div "Quoting plans" at bounding box center [77, 152] width 128 height 18
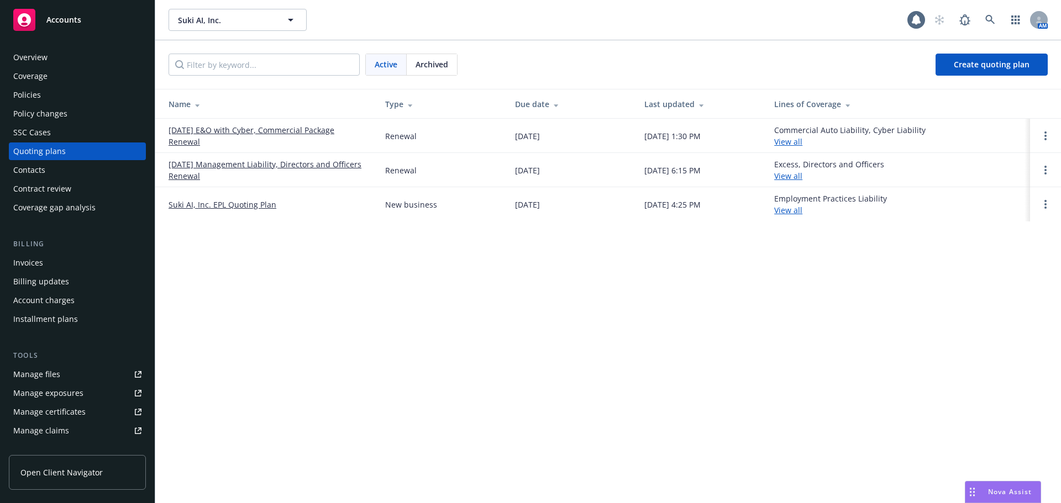
click at [225, 128] on link "[DATE] E&O with Cyber, Commercial Package Renewal" at bounding box center [268, 135] width 199 height 23
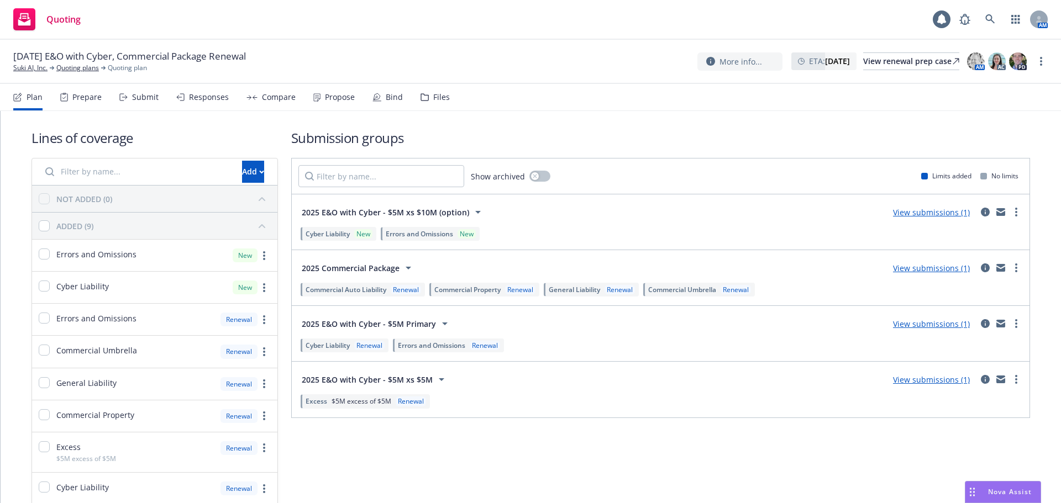
click at [436, 97] on div "Files" at bounding box center [441, 97] width 17 height 9
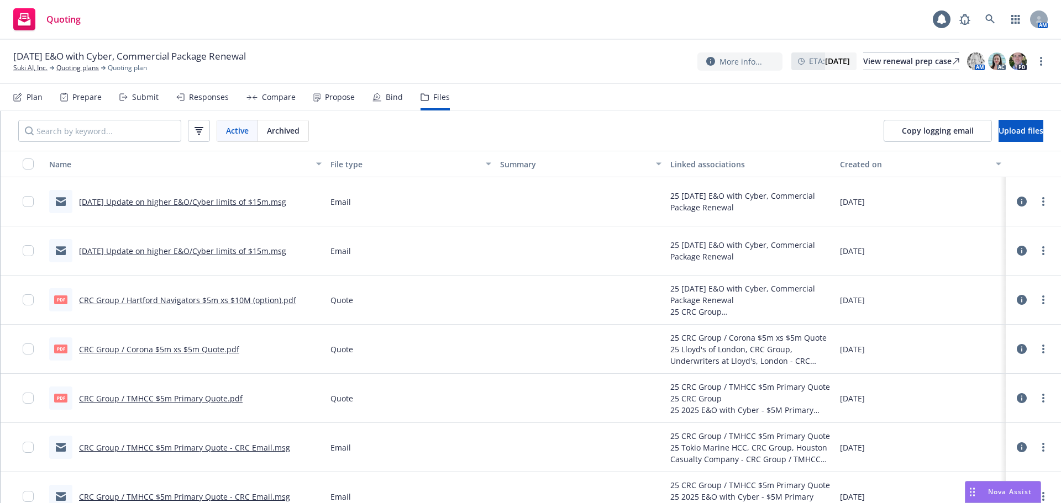
click at [215, 204] on link "[DATE] Update on higher E&O/Cyber limits of $15m.msg" at bounding box center [182, 202] width 207 height 10
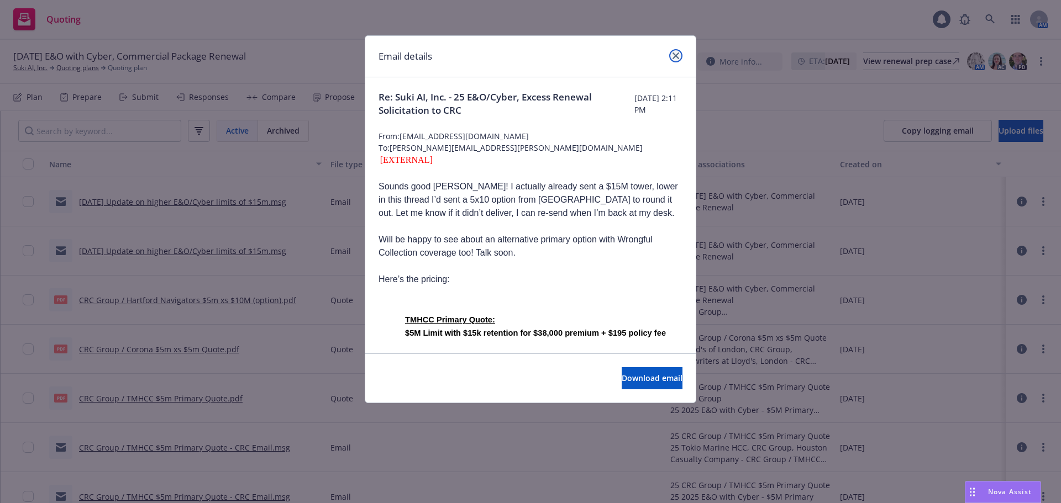
click at [676, 56] on icon "close" at bounding box center [676, 55] width 7 height 7
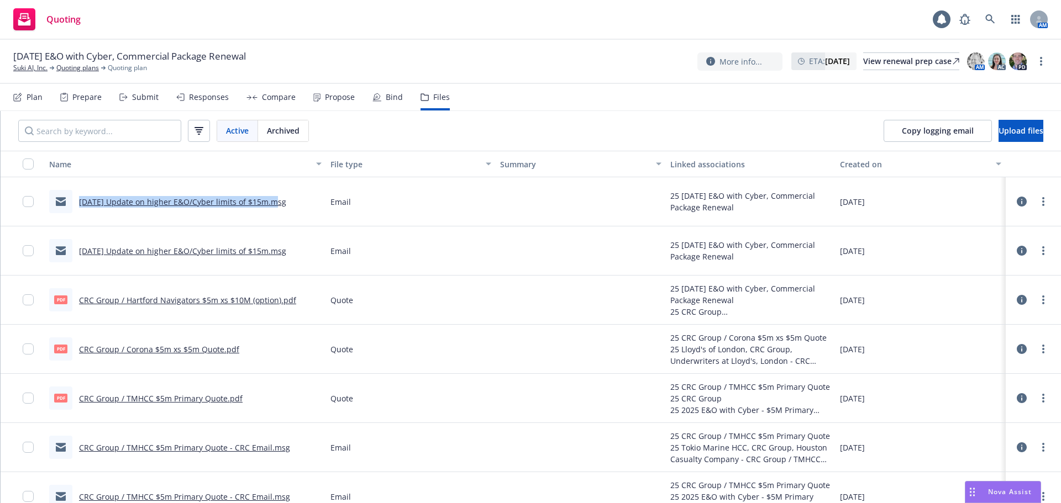
drag, startPoint x: 75, startPoint y: 206, endPoint x: 269, endPoint y: 209, distance: 194.0
click at [269, 209] on div "[DATE] Update on higher E&O/Cyber limits of $15m.msg" at bounding box center [167, 201] width 237 height 23
copy link "[DATE] Update on higher E&O/Cyber limits of $15m"
click at [1000, 128] on span "Upload files" at bounding box center [1021, 130] width 45 height 10
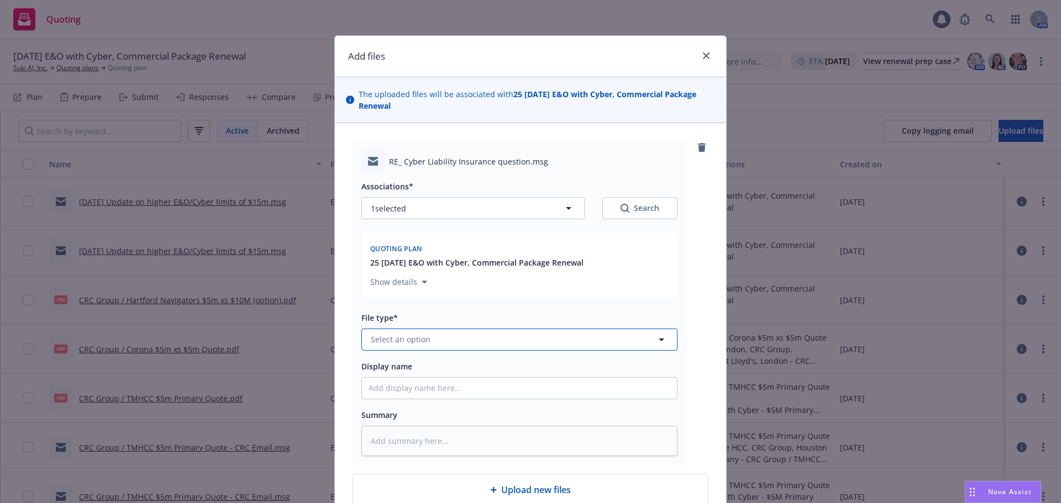
click at [459, 342] on button "Select an option" at bounding box center [519, 340] width 316 height 22
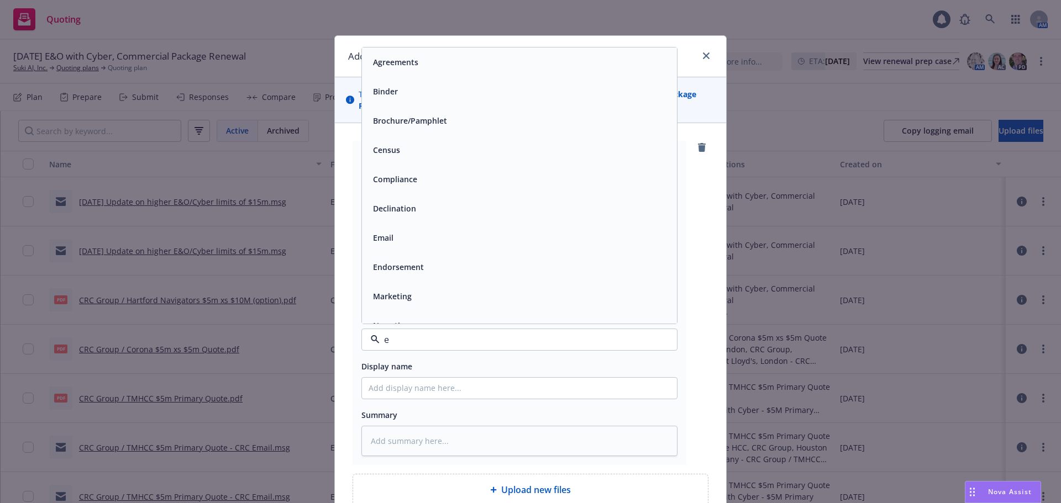
type input "em"
click at [444, 98] on div "Email" at bounding box center [520, 91] width 302 height 16
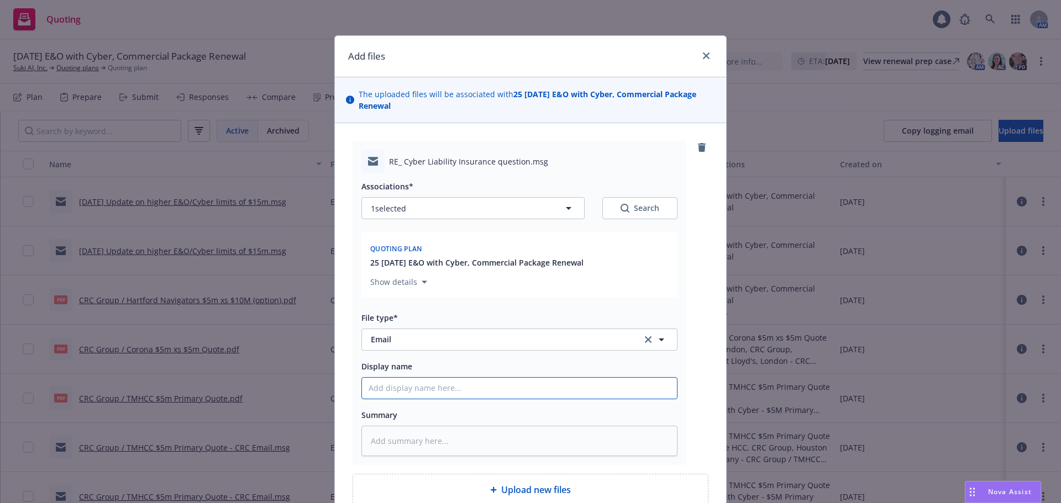
click at [416, 390] on input "Display name" at bounding box center [519, 388] width 315 height 21
paste input "08/20/25 Update on higher E&O/Cyber limits of $15m"
type textarea "x"
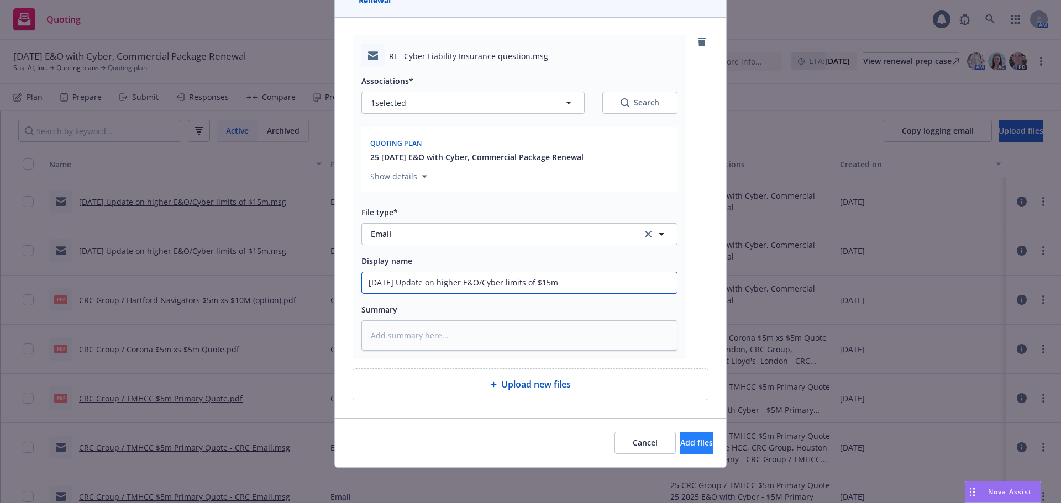
type input "08/20/25 Update on higher E&O/Cyber limits of $15m"
click at [680, 441] on span "Add files" at bounding box center [696, 443] width 33 height 10
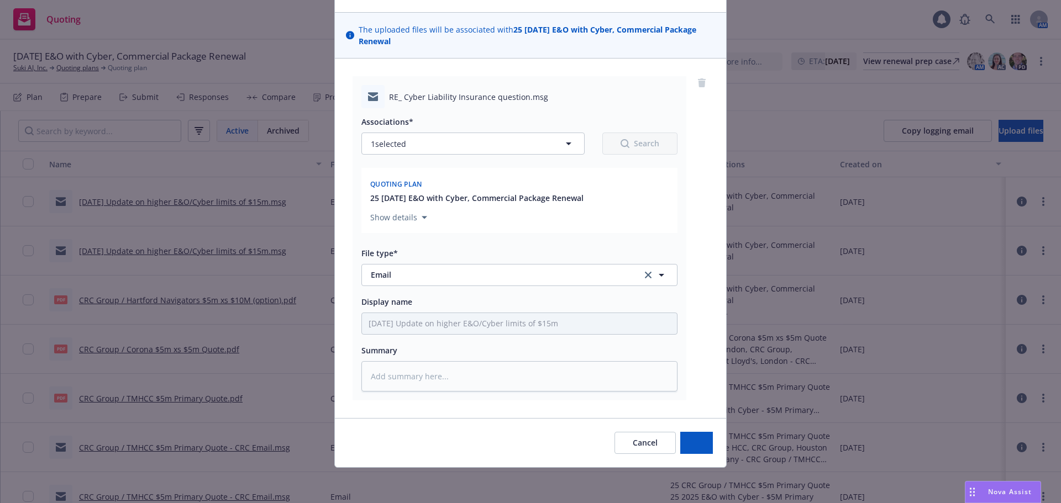
type textarea "x"
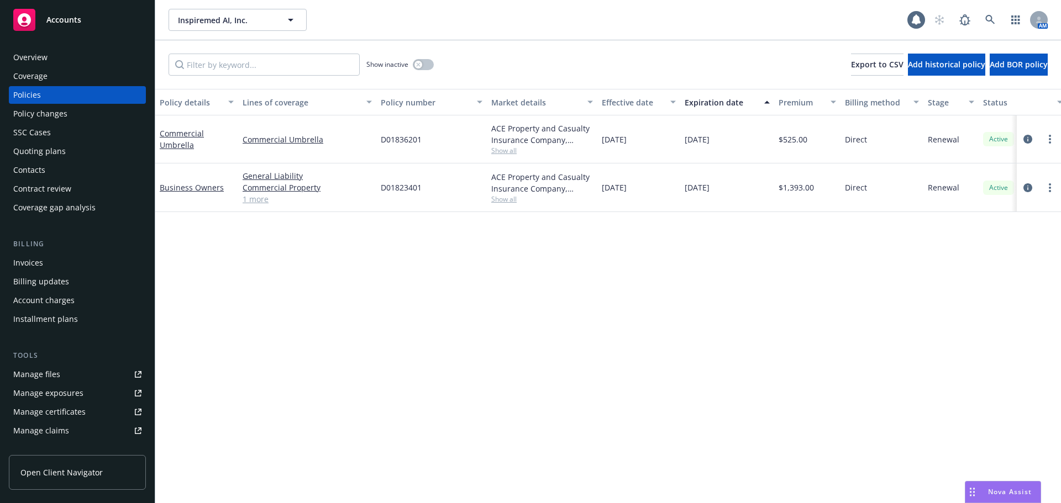
click at [251, 12] on button "Inspiremed AI, Inc." at bounding box center [238, 20] width 138 height 22
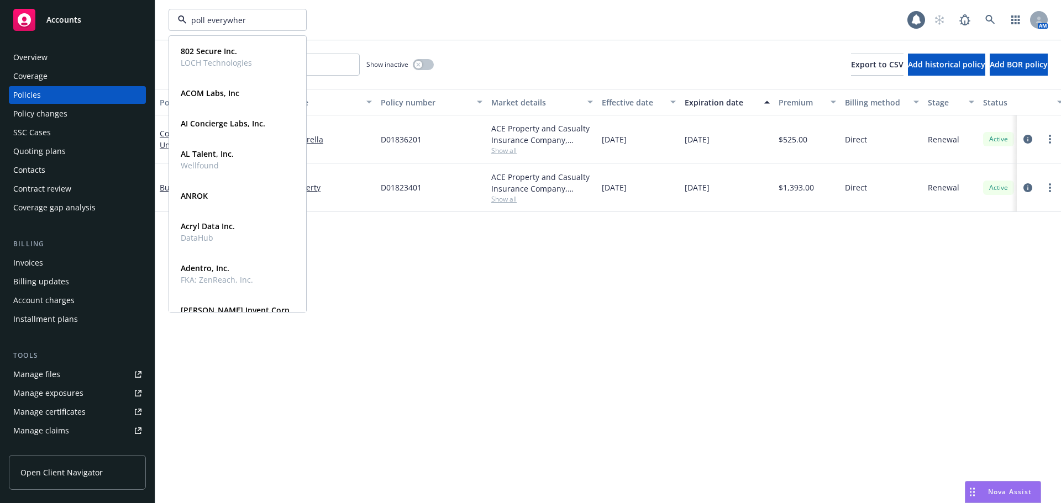
type input "poll everywhere"
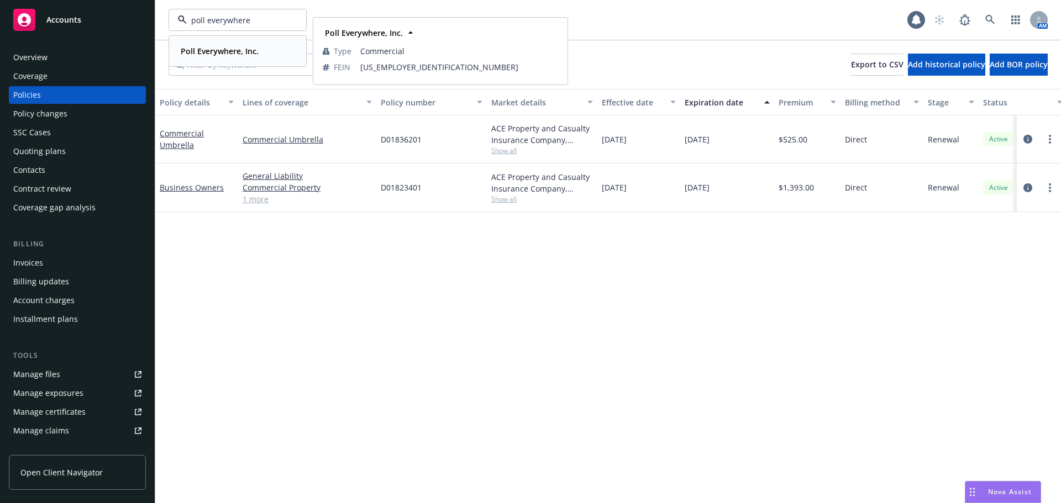
click at [234, 55] on strong "Poll Everywhere, Inc." at bounding box center [220, 51] width 78 height 10
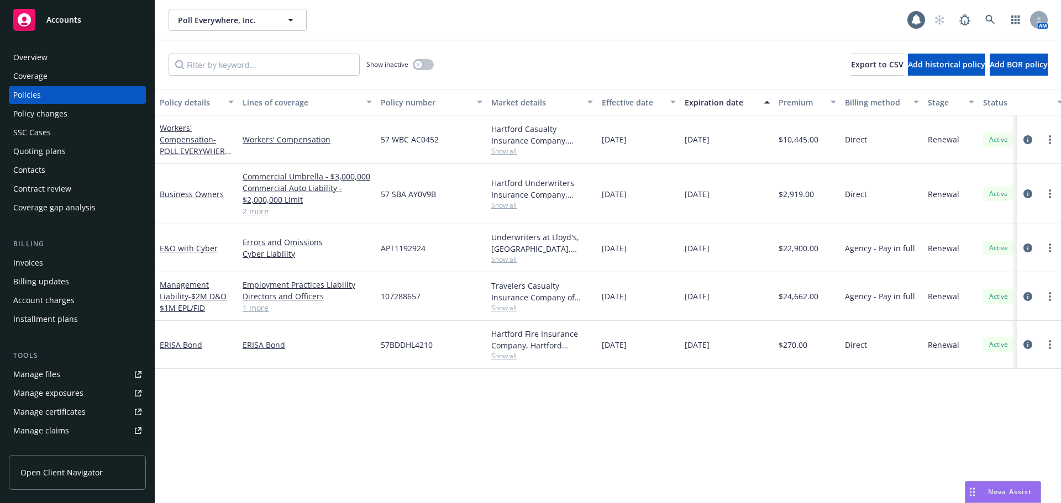
click at [614, 101] on div "Effective date" at bounding box center [633, 103] width 62 height 12
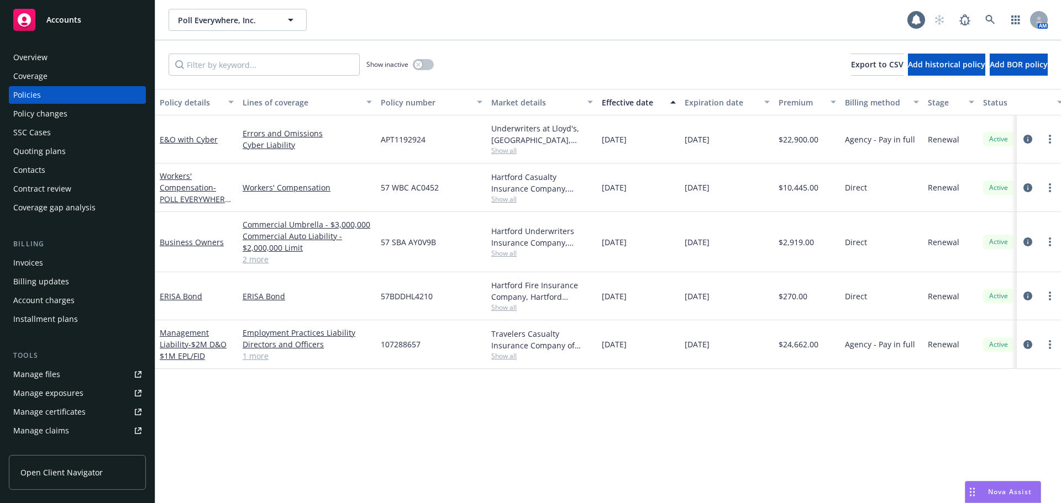
click at [612, 101] on div "Effective date" at bounding box center [633, 103] width 62 height 12
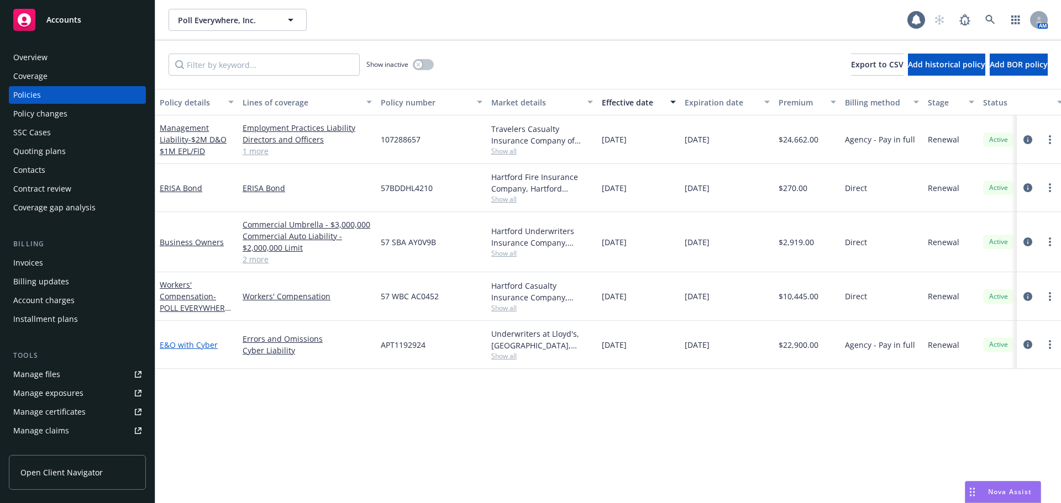
click at [180, 344] on link "E&O with Cyber" at bounding box center [189, 345] width 58 height 10
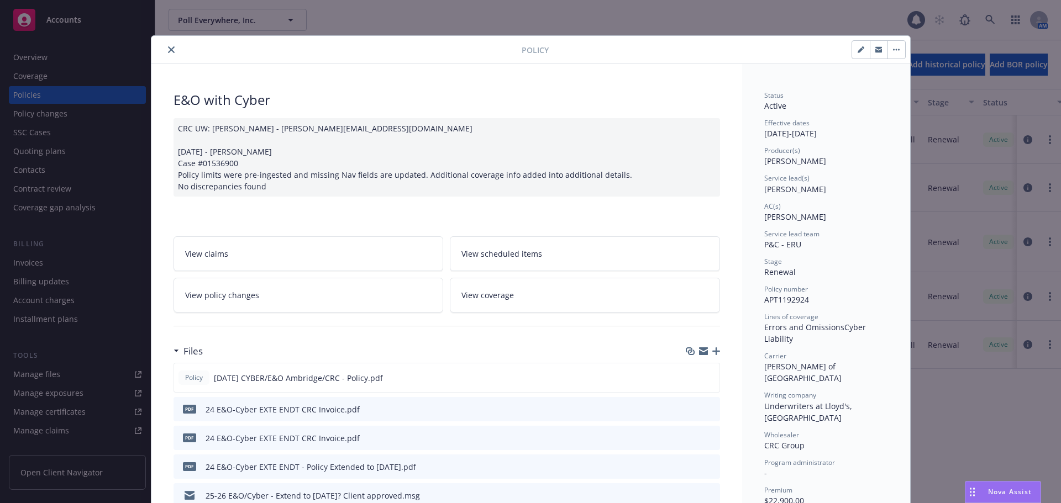
click at [168, 49] on icon "close" at bounding box center [171, 49] width 7 height 7
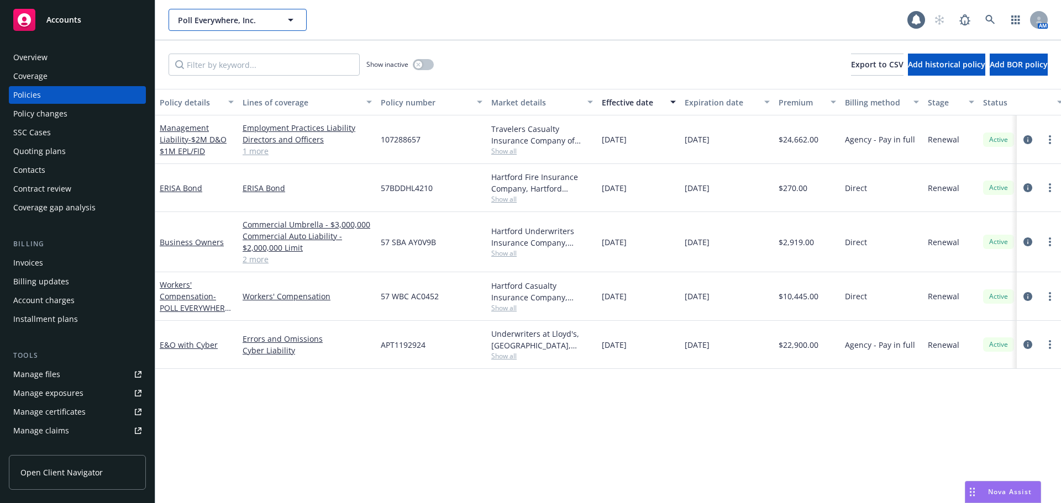
click at [247, 22] on span "Poll Everywhere, Inc." at bounding box center [226, 20] width 96 height 12
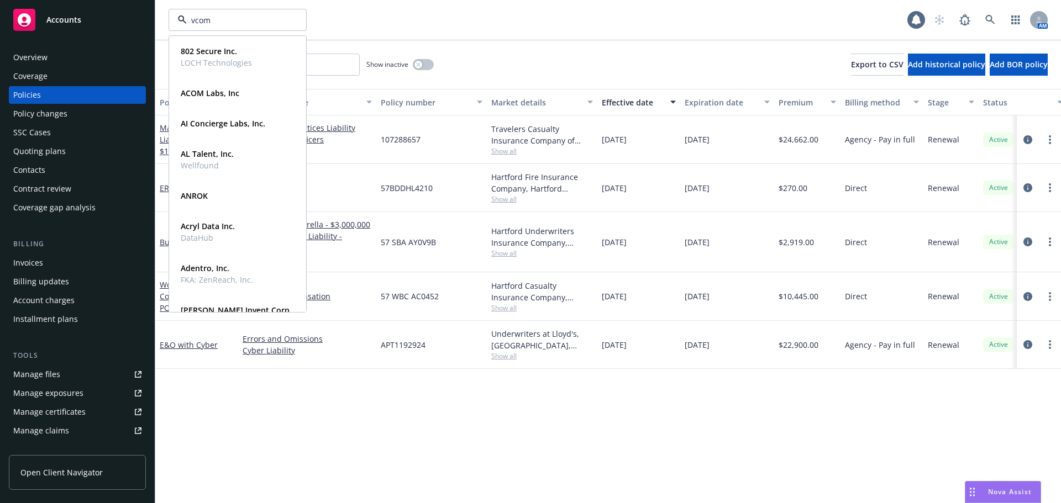
type input "vcom"
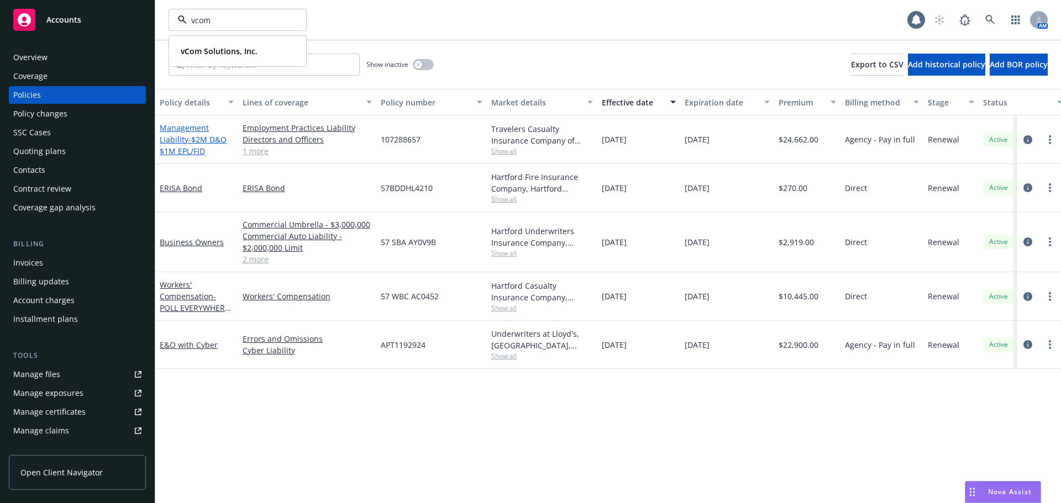
click at [202, 139] on span "- $2M D&O $1M EPL/FID" at bounding box center [193, 145] width 67 height 22
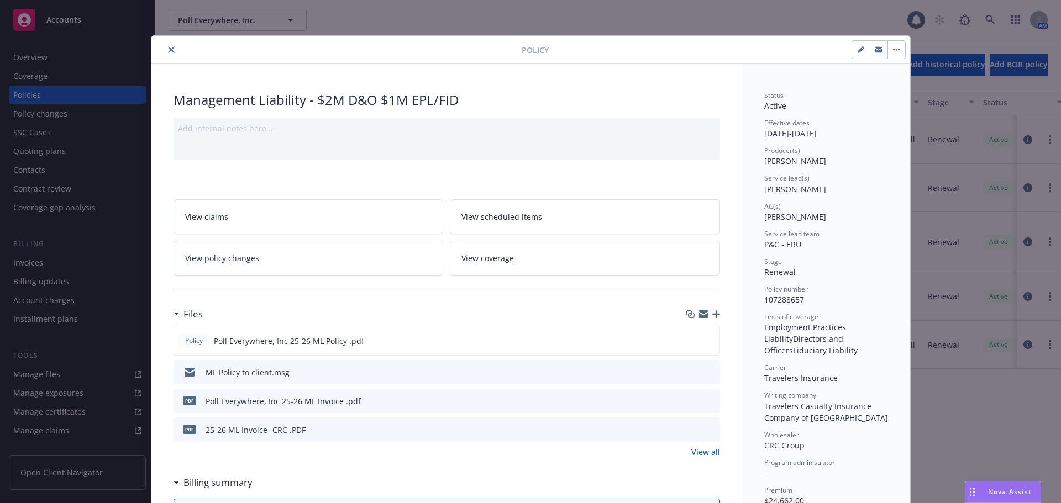
click at [168, 49] on icon "close" at bounding box center [171, 49] width 7 height 7
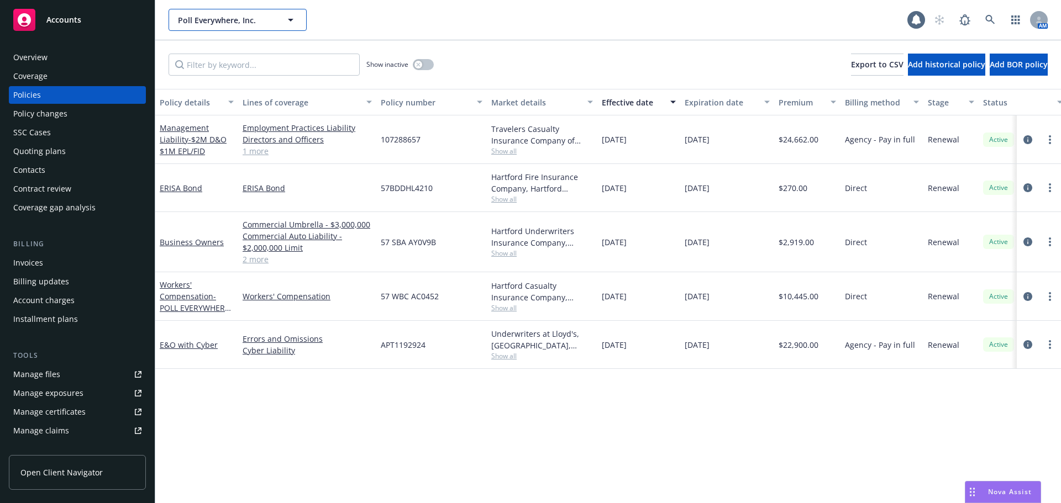
click at [220, 17] on span "Poll Everywhere, Inc." at bounding box center [226, 20] width 96 height 12
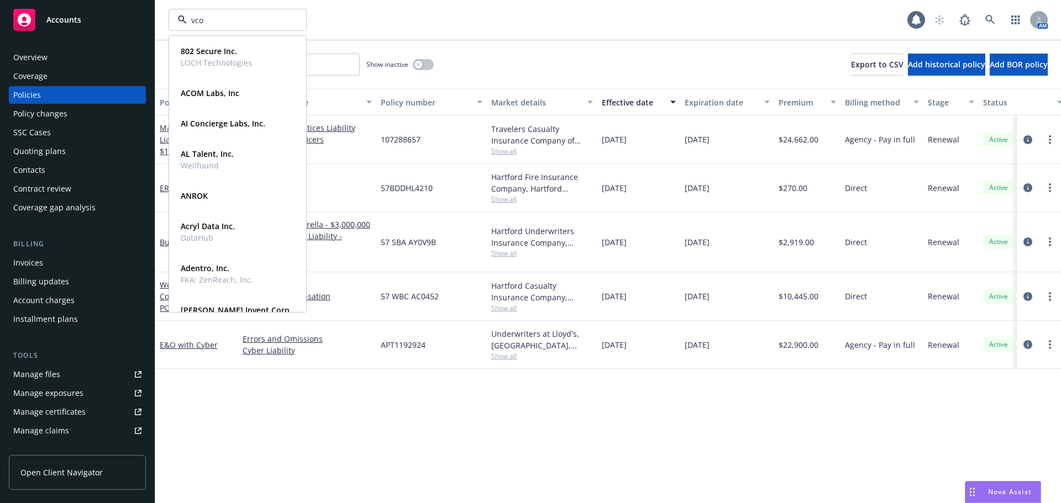
type input "vcom"
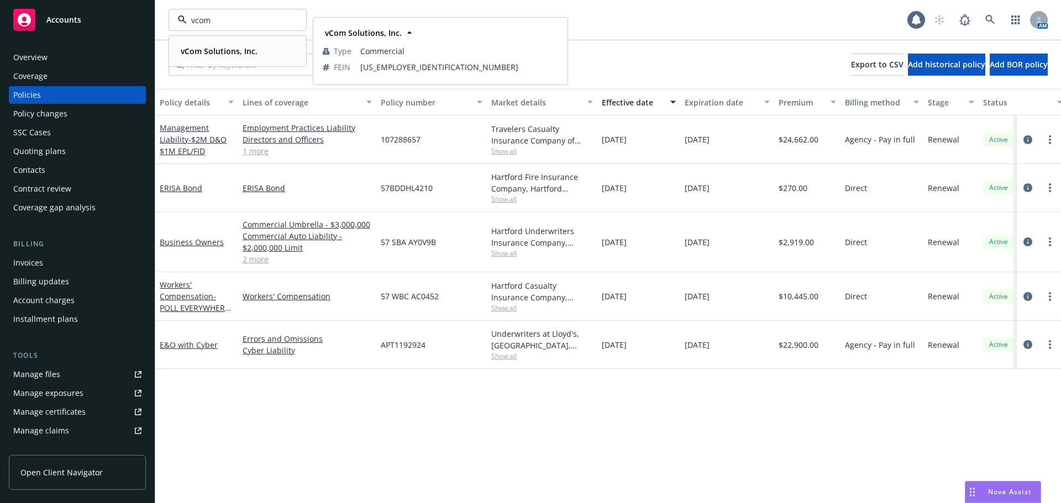
click at [230, 52] on strong "vCom Solutions, Inc." at bounding box center [219, 51] width 77 height 10
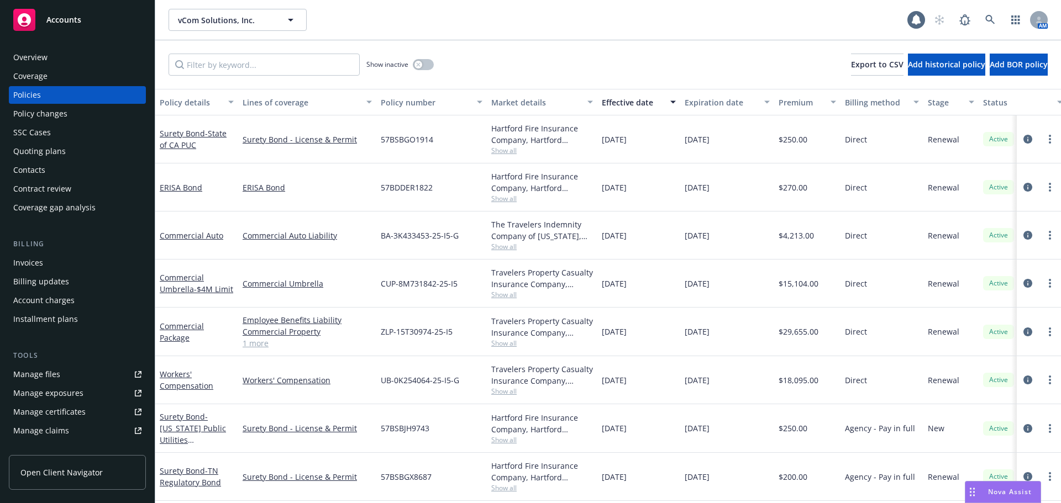
click at [627, 104] on div "Effective date" at bounding box center [633, 103] width 62 height 12
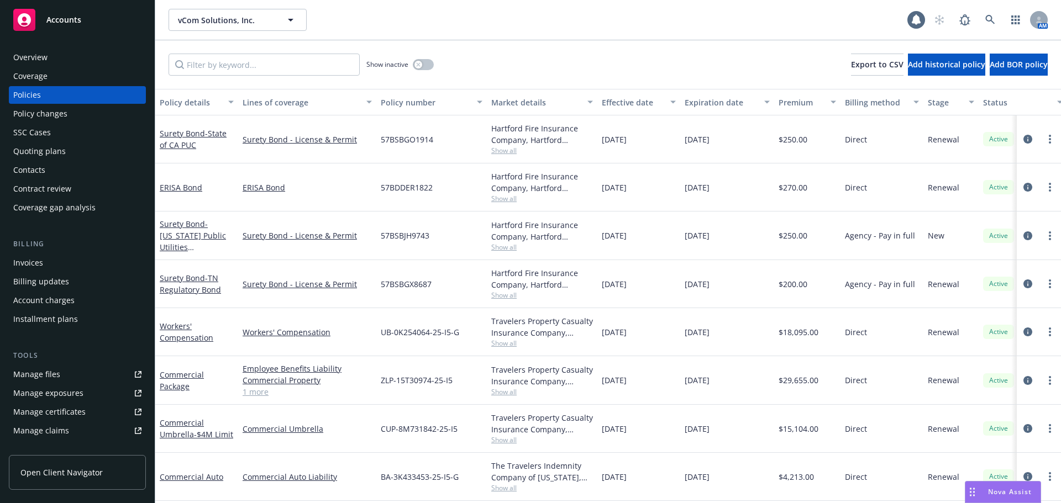
click at [625, 103] on div "Effective date" at bounding box center [633, 103] width 62 height 12
